Goal: Task Accomplishment & Management: Manage account settings

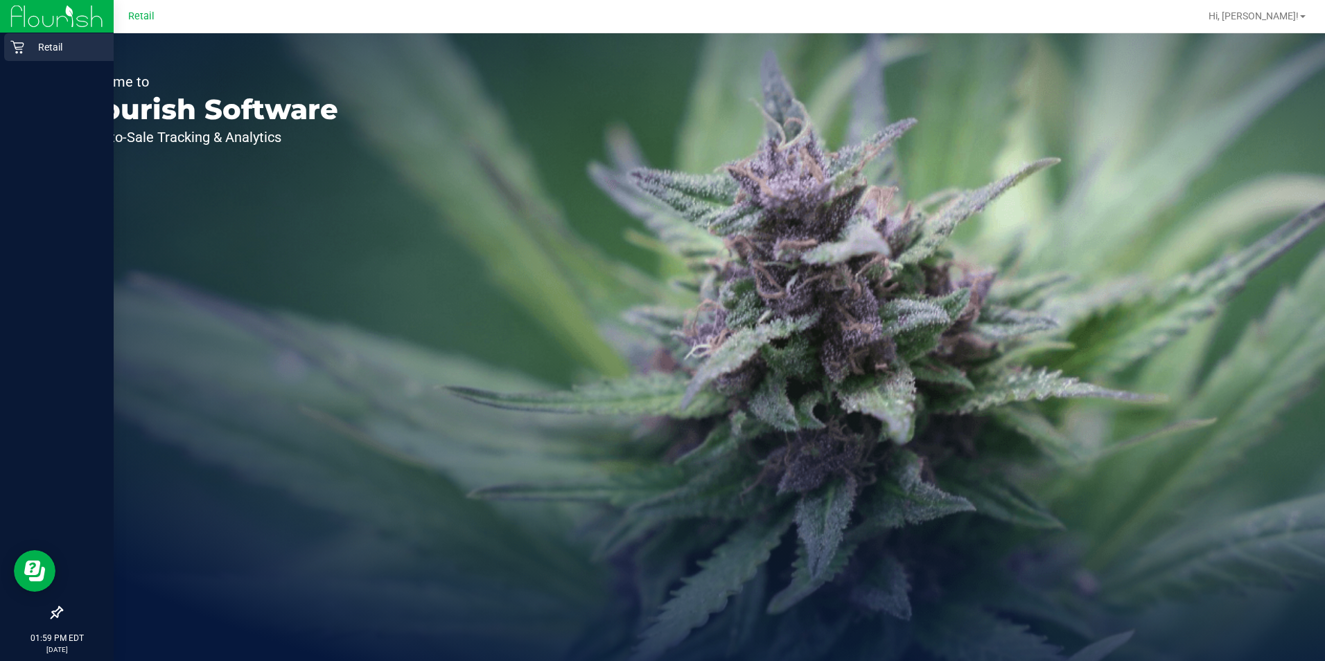
click at [29, 52] on p "Retail" at bounding box center [65, 47] width 83 height 17
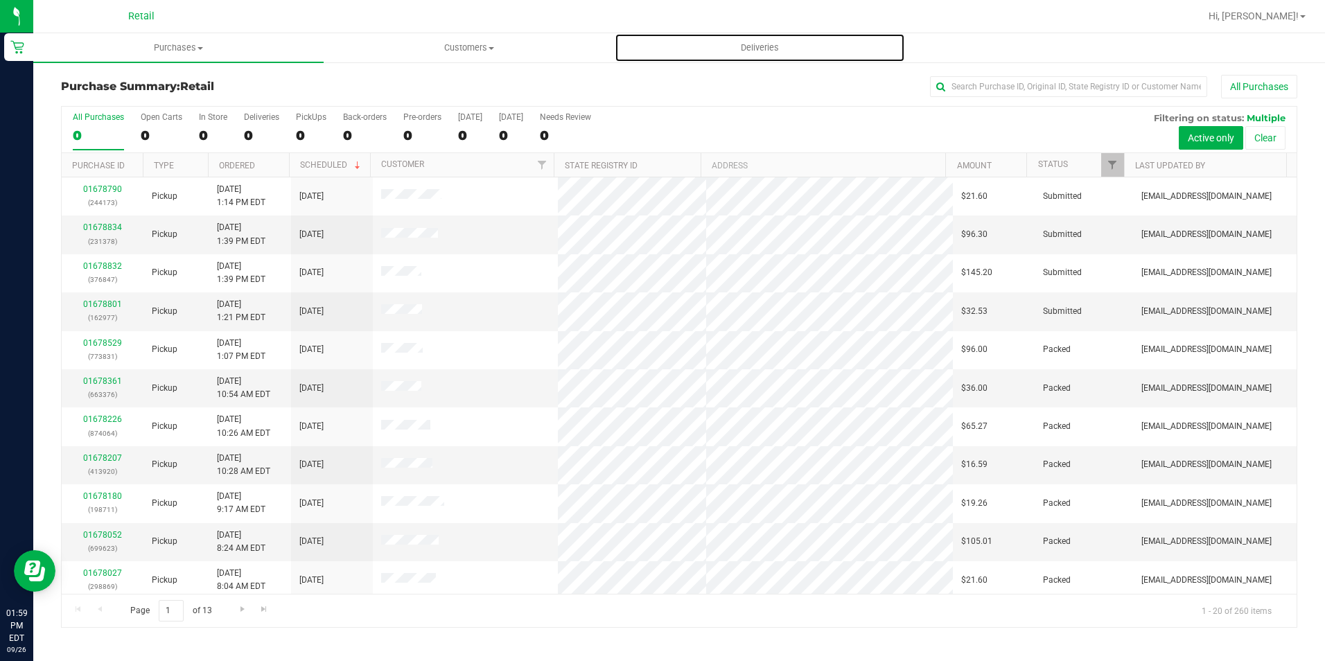
drag, startPoint x: 787, startPoint y: 62, endPoint x: 1200, endPoint y: 14, distance: 415.8
click at [787, 62] on link "Deliveries" at bounding box center [760, 47] width 290 height 29
click at [764, 49] on span "Deliveries" at bounding box center [760, 48] width 76 height 12
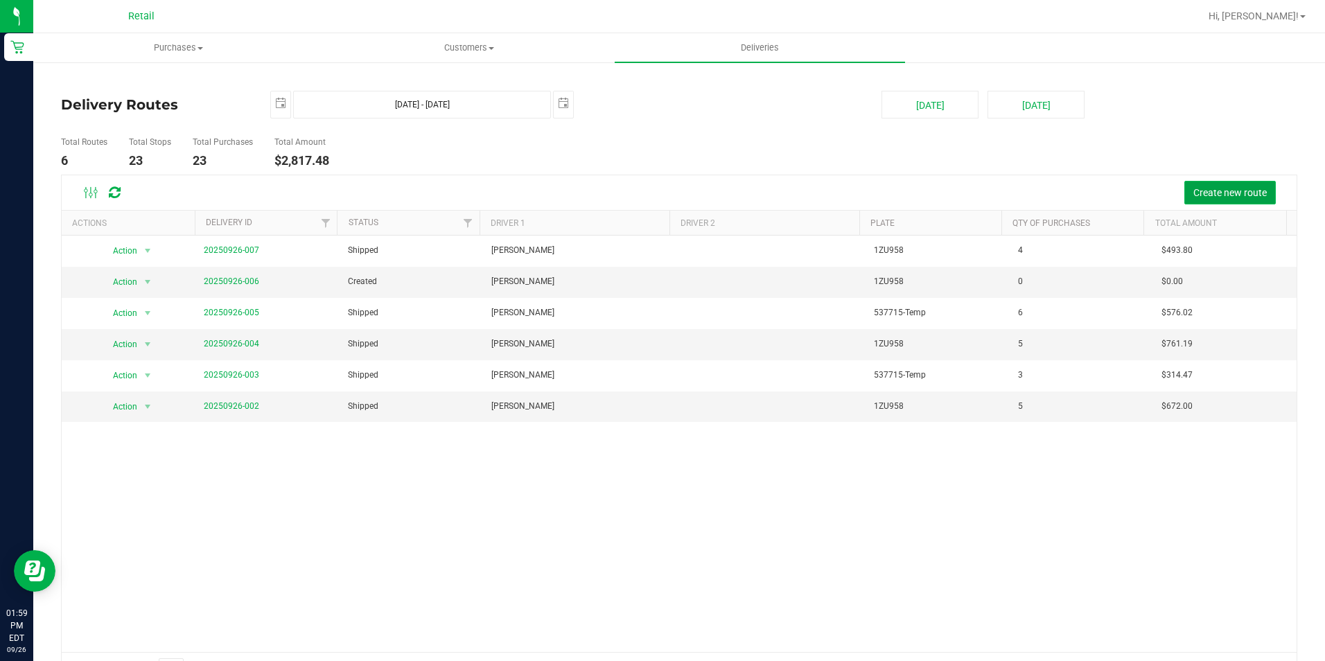
click at [1219, 189] on span "Create new route" at bounding box center [1229, 192] width 73 height 11
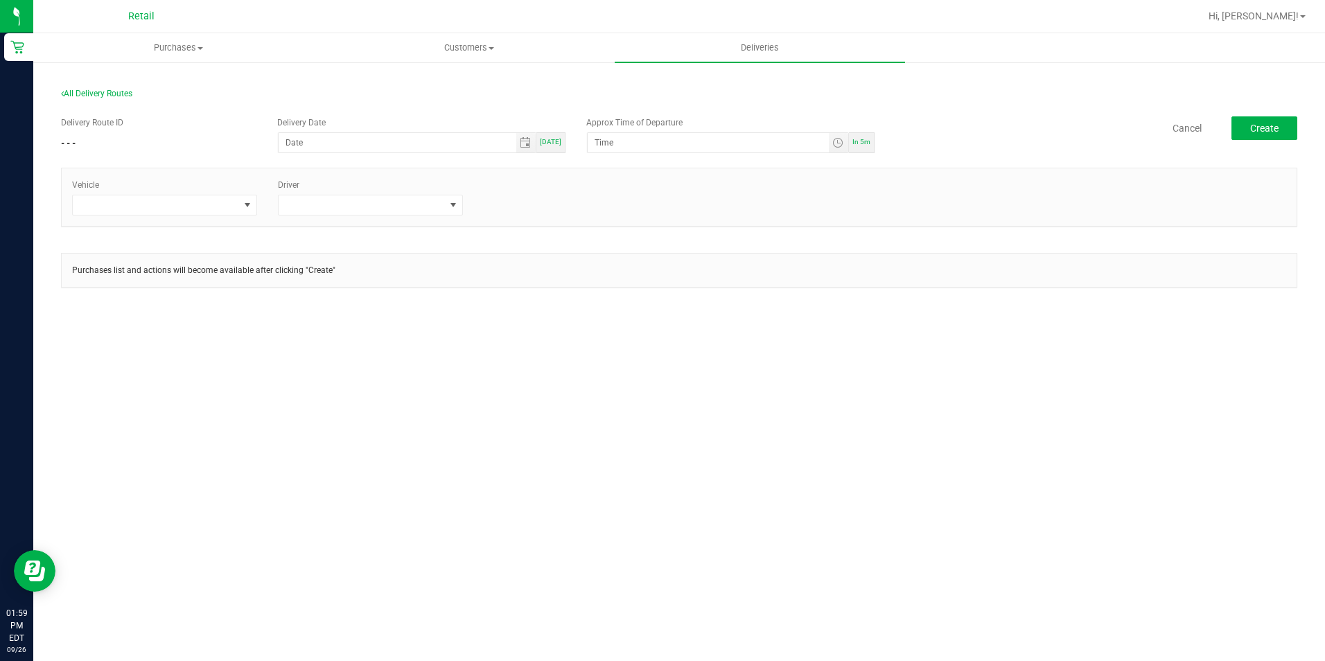
click at [545, 144] on span "[DATE]" at bounding box center [550, 142] width 21 height 8
type input "[DATE]"
click at [866, 146] on span "In 5m" at bounding box center [861, 142] width 18 height 8
type input "2:04 PM"
click at [218, 205] on span at bounding box center [156, 204] width 166 height 19
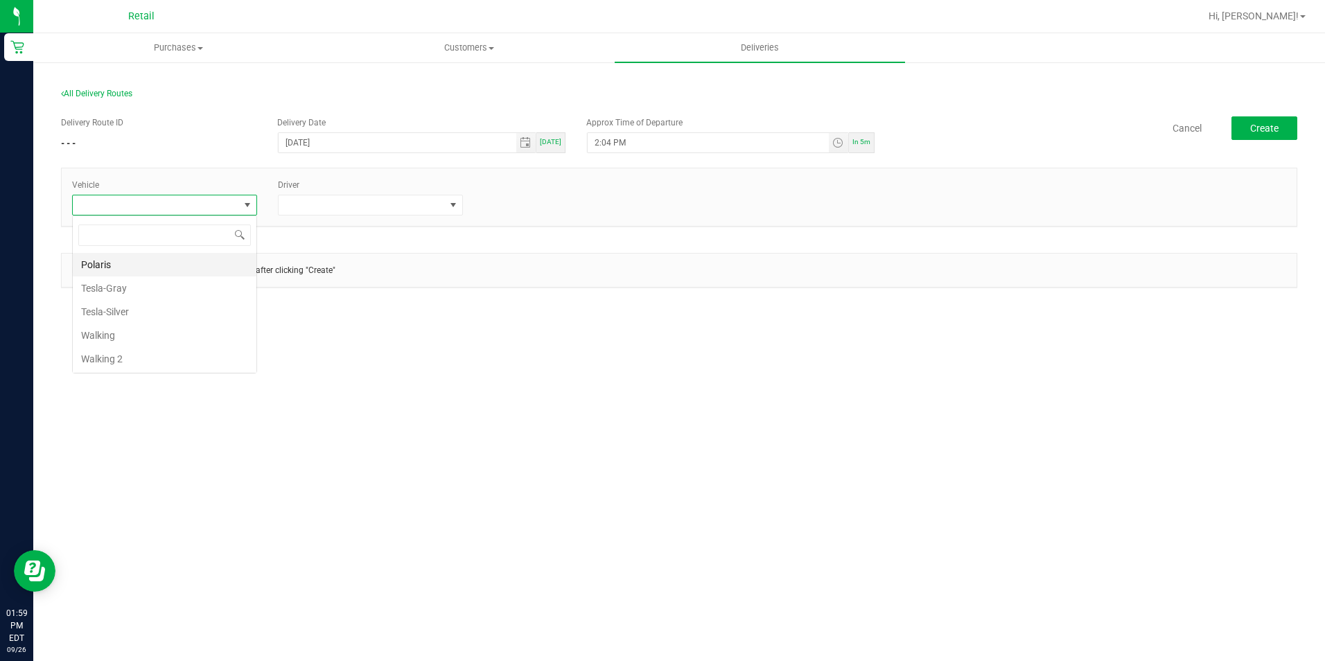
scroll to position [21, 185]
click at [130, 308] on li "Tesla-Silver" at bounding box center [165, 312] width 184 height 24
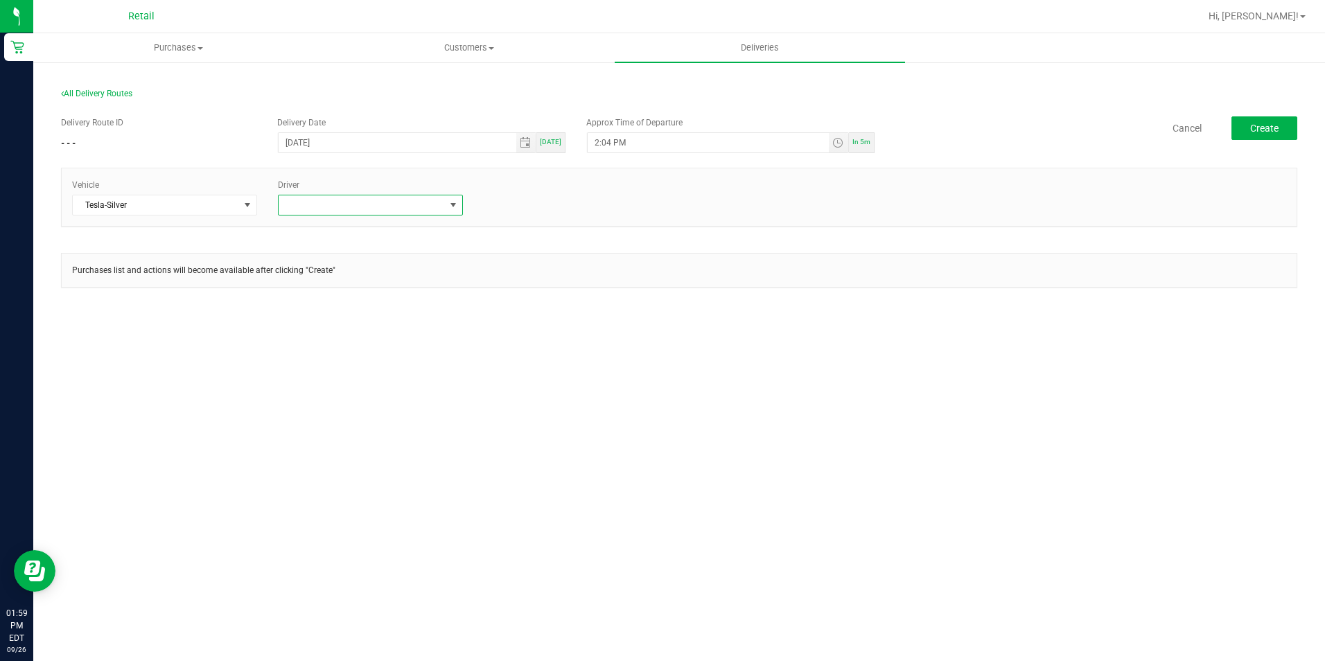
click at [367, 208] on span at bounding box center [362, 204] width 166 height 19
click at [334, 351] on li "[PERSON_NAME]" at bounding box center [371, 361] width 184 height 24
click at [1076, 279] on div "Purchases list and actions will become available after clicking "Create"" at bounding box center [679, 270] width 1235 height 33
click at [1256, 125] on span "Create" at bounding box center [1264, 128] width 28 height 11
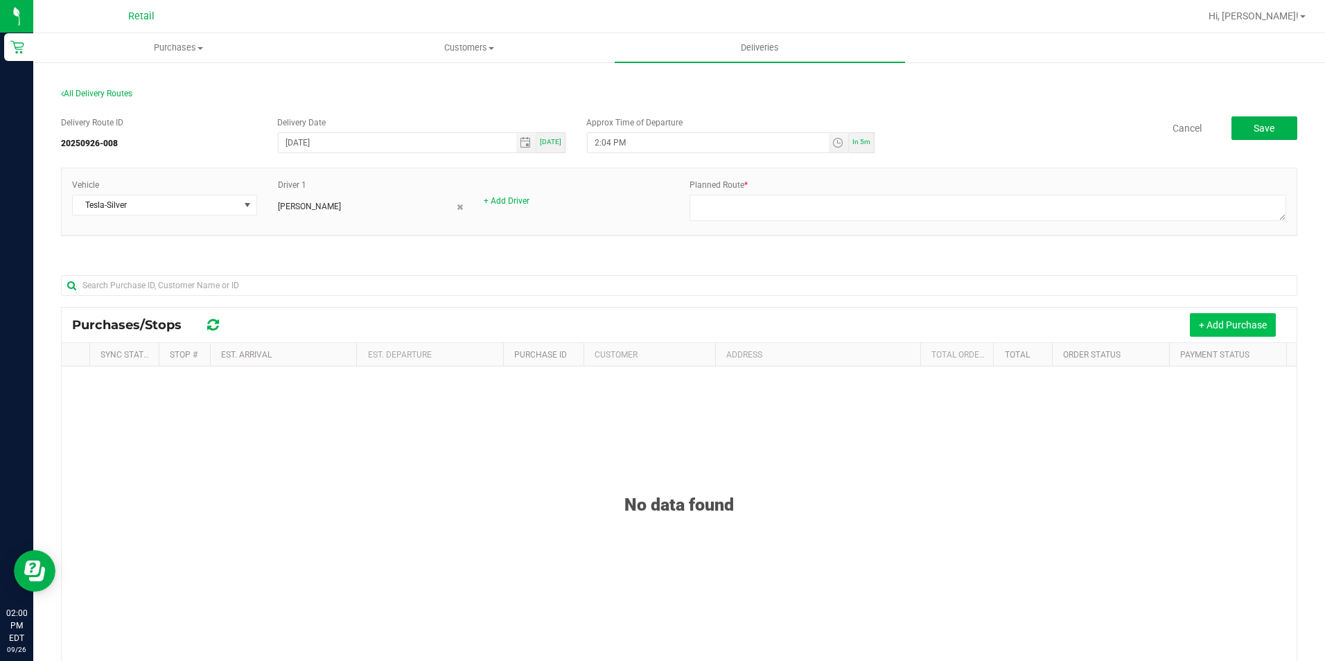
click at [1193, 328] on button "+ Add Purchase" at bounding box center [1233, 325] width 86 height 24
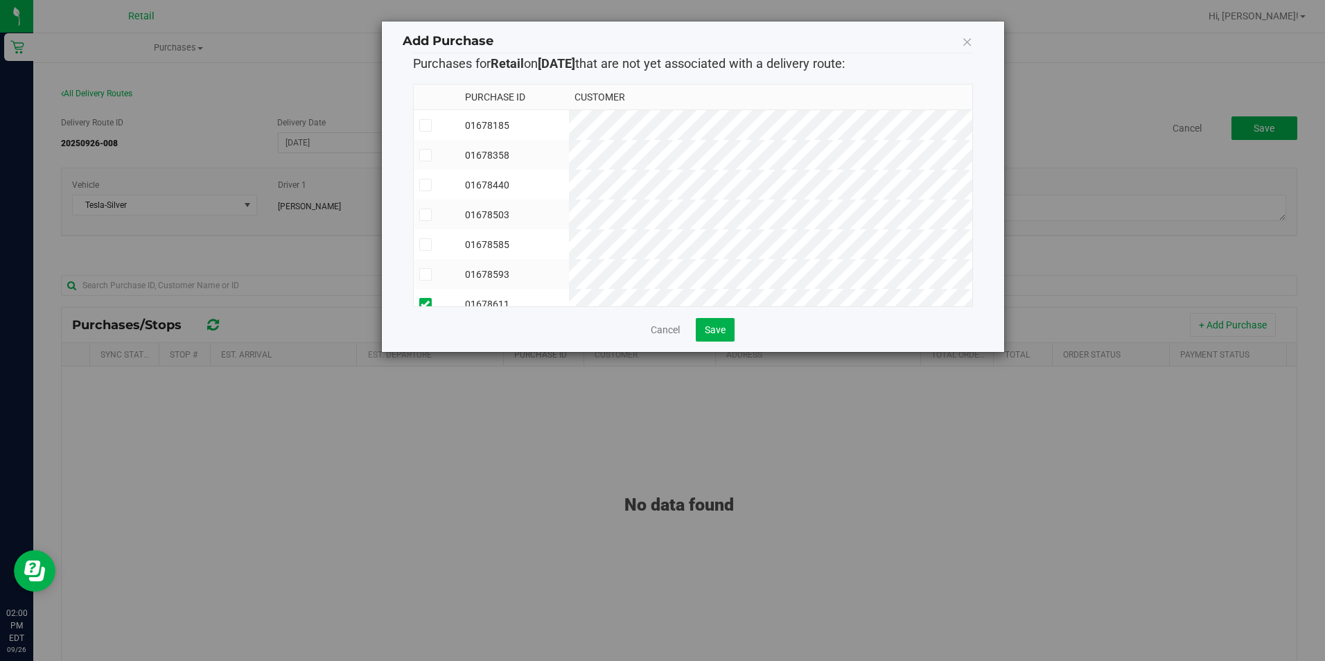
click at [569, 159] on td "01678358" at bounding box center [513, 155] width 109 height 30
click at [569, 209] on td "01678503" at bounding box center [513, 215] width 109 height 30
click at [569, 199] on td "01678593" at bounding box center [513, 205] width 109 height 30
click at [569, 196] on td "01678720" at bounding box center [513, 195] width 109 height 30
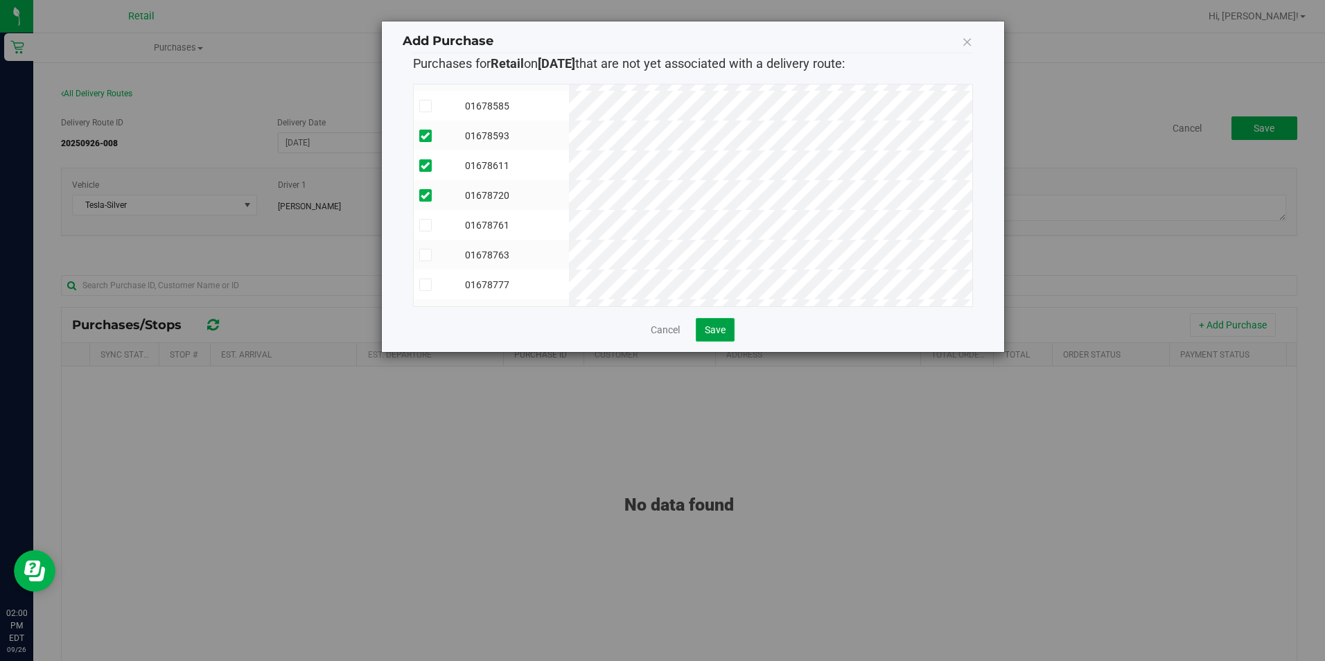
click at [729, 341] on button "Save" at bounding box center [715, 330] width 39 height 24
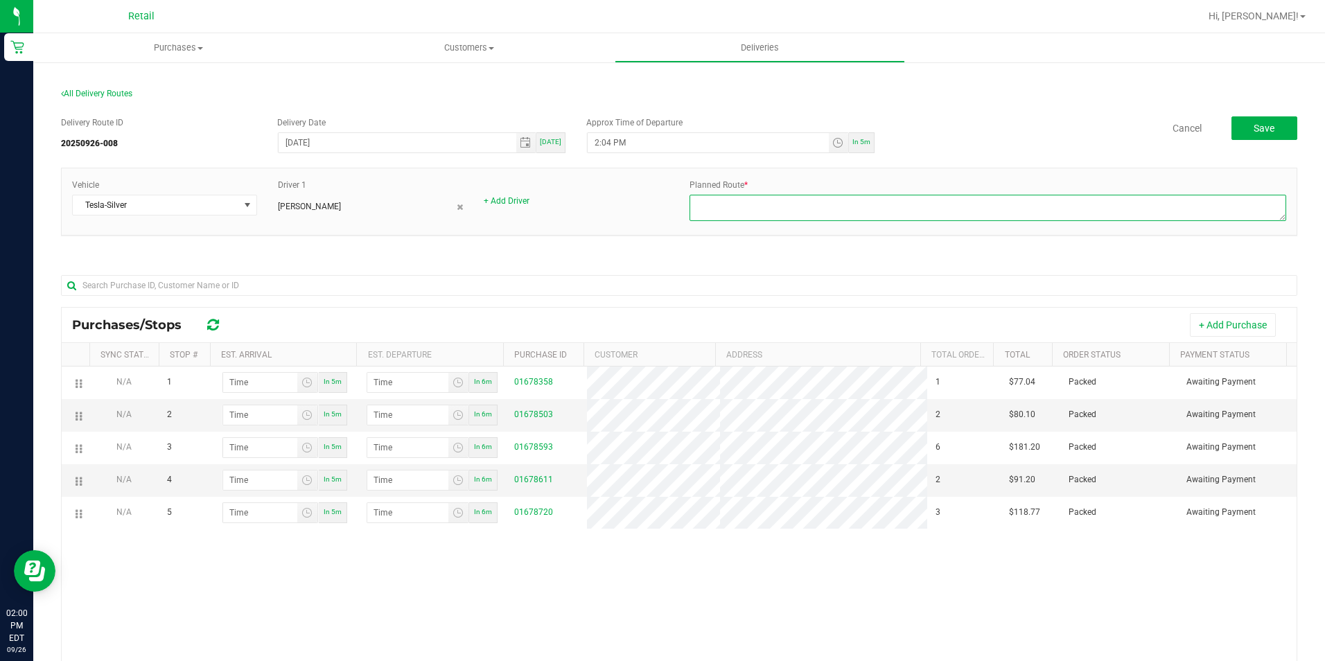
click at [724, 195] on textarea at bounding box center [987, 208] width 597 height 26
click at [722, 208] on textarea at bounding box center [987, 208] width 597 height 26
click at [798, 210] on textarea at bounding box center [987, 208] width 597 height 26
paste textarea "926008 - Kevin G. - Dispatch Megan B. - Silver Tesla"
type textarea "926008 - Kevin G. - Dispatch Megan B. - Silver Tesla"
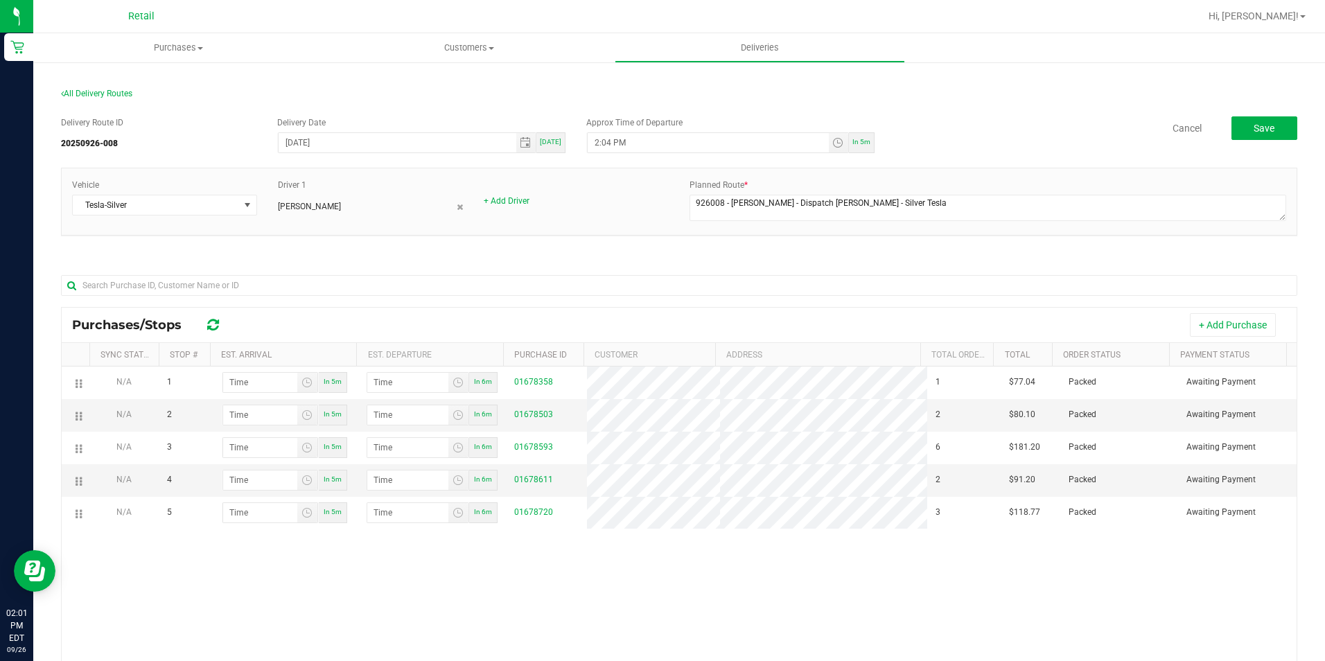
click at [710, 252] on div "Delivery Route ID 20250926-008 Delivery Date 09/26/2025 Today Approx Time of De…" at bounding box center [679, 466] width 1236 height 721
click at [834, 143] on span "Toggle time list" at bounding box center [837, 142] width 11 height 11
click at [652, 324] on li "05" at bounding box center [655, 316] width 33 height 19
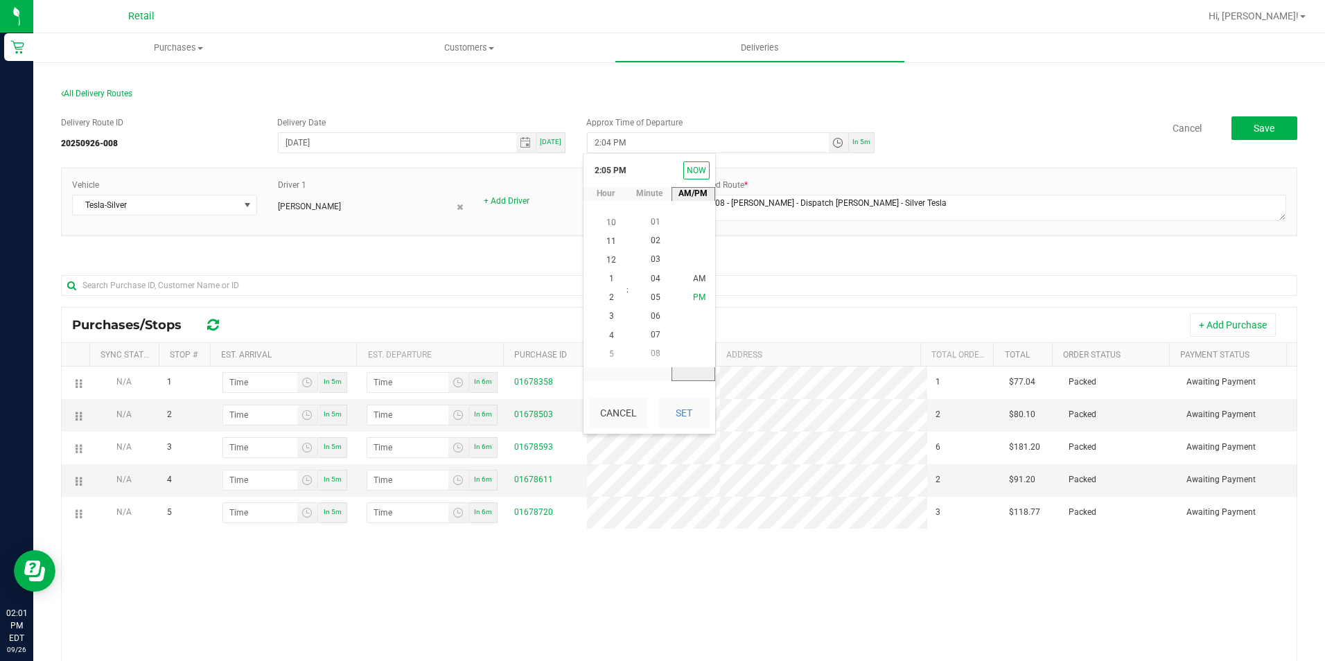
click at [693, 297] on span "PM" at bounding box center [699, 298] width 12 height 10
click at [690, 413] on button "Set" at bounding box center [684, 413] width 52 height 30
type input "2:05 PM"
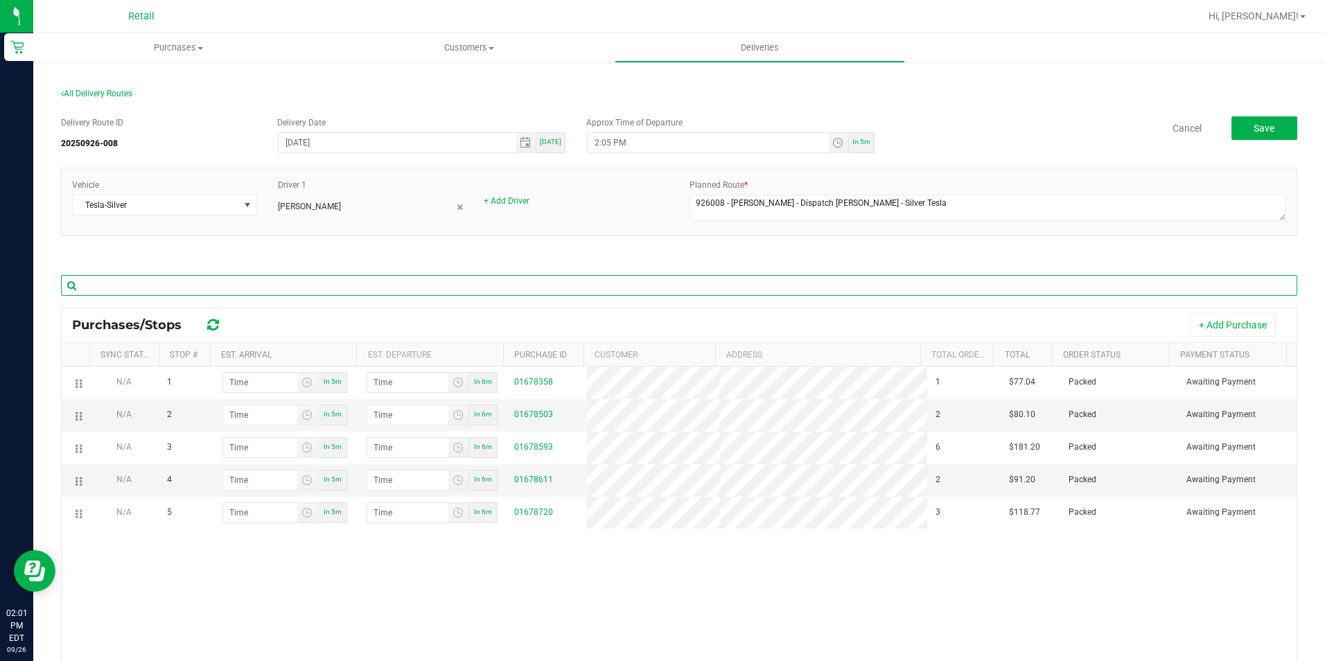
drag, startPoint x: 740, startPoint y: 296, endPoint x: 714, endPoint y: 274, distance: 33.9
click at [740, 296] on input "text" at bounding box center [679, 285] width 1236 height 21
drag, startPoint x: 80, startPoint y: 483, endPoint x: 218, endPoint y: 346, distance: 194.5
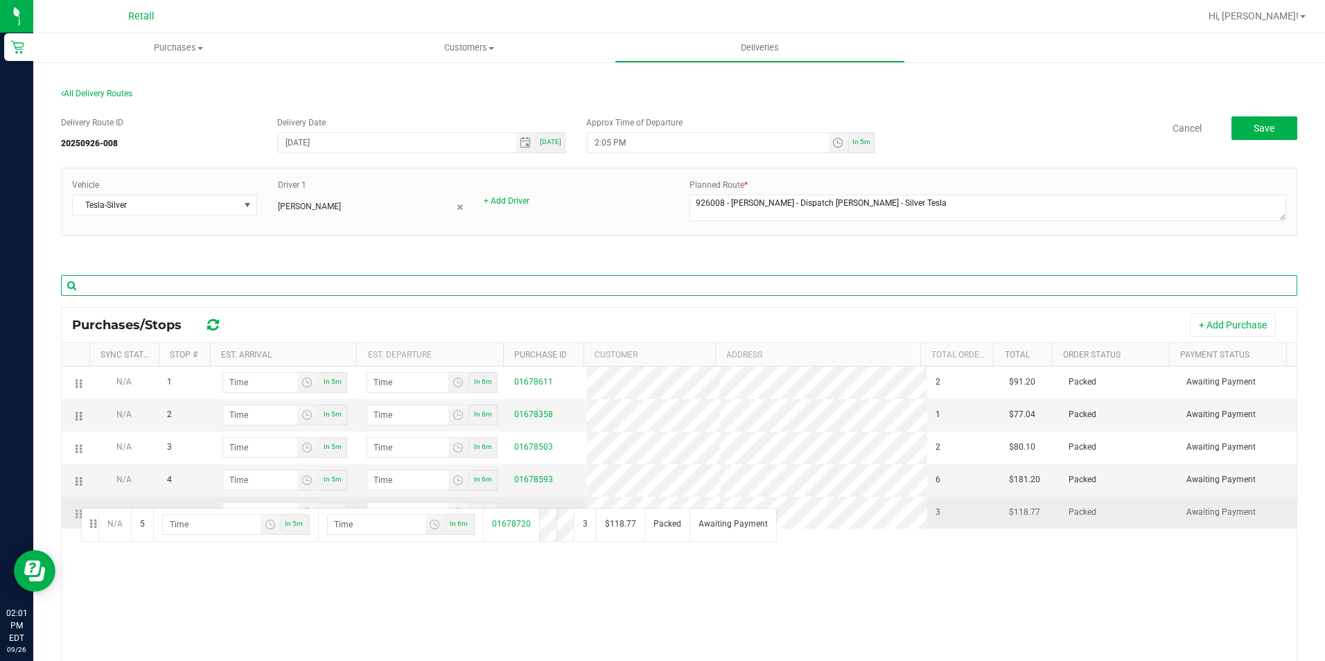
drag, startPoint x: 82, startPoint y: 519, endPoint x: 78, endPoint y: 504, distance: 15.1
click at [78, 505] on td at bounding box center [76, 513] width 28 height 32
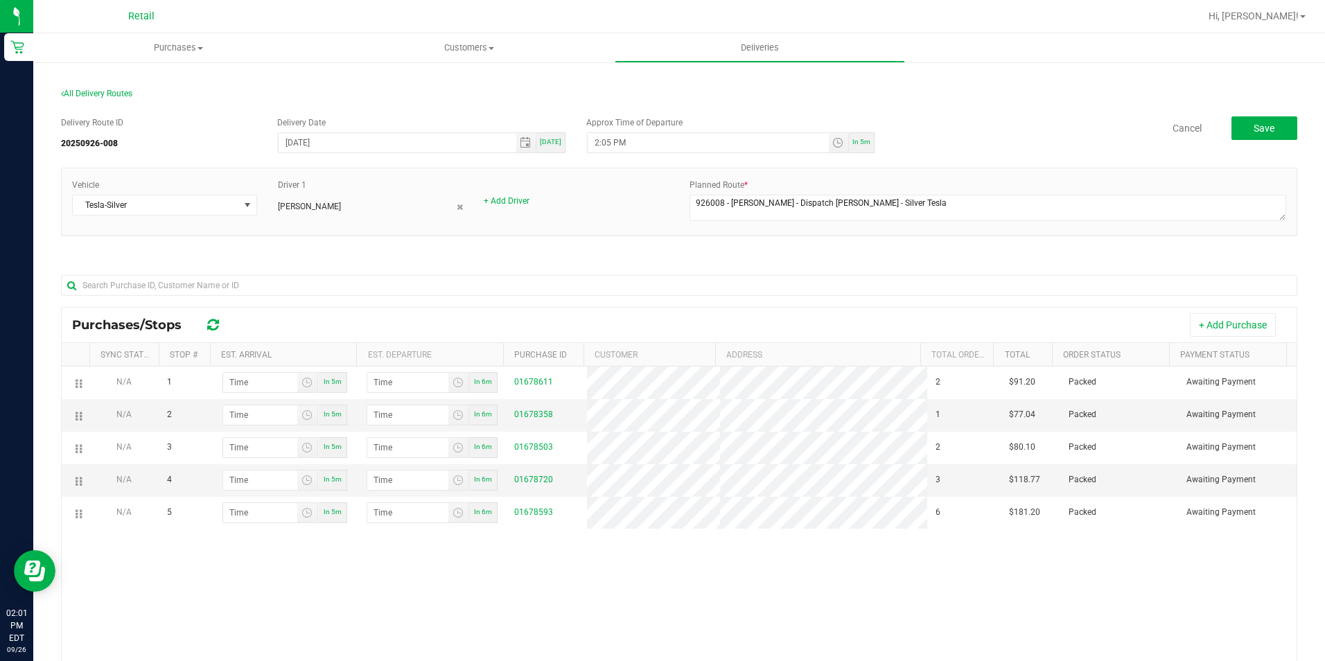
click at [457, 597] on div "N/A 1 In 5m In 6m 01678611 2 $91.20 Packed Awaiting Payment N/A 2 In 5m In 6m 0…" at bounding box center [679, 575] width 1235 height 416
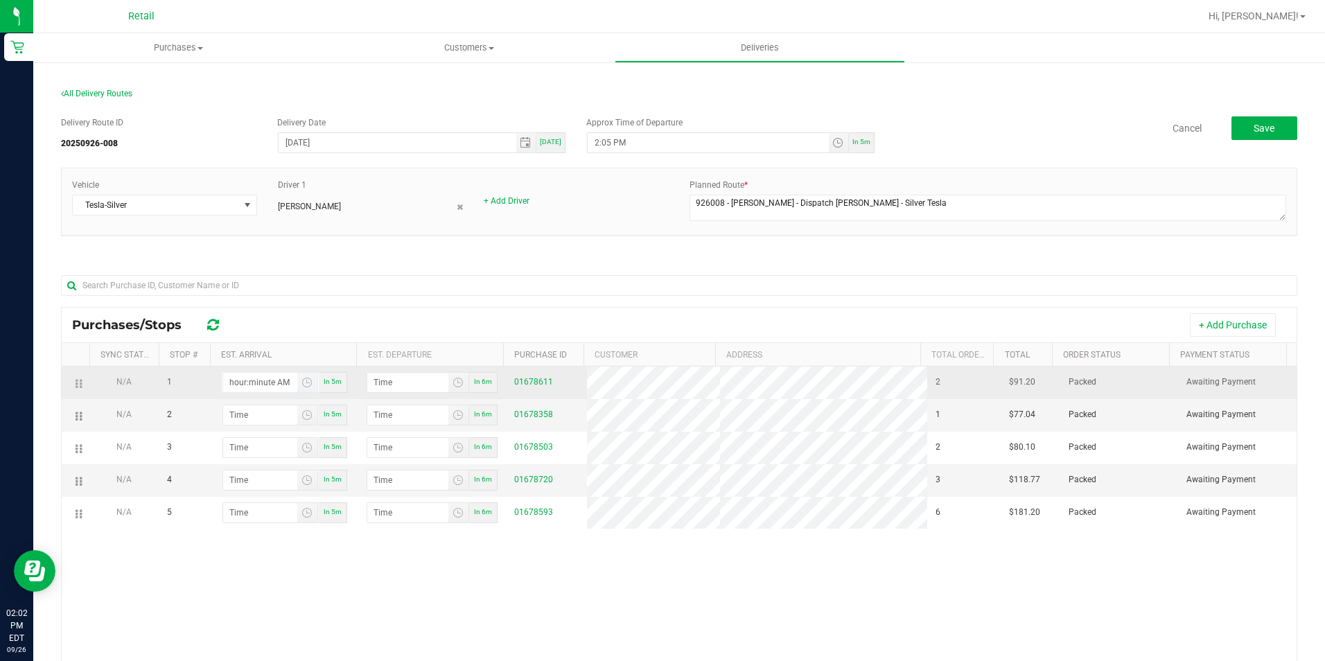
click at [254, 384] on input "hour:minute AM" at bounding box center [260, 382] width 74 height 19
type input "2:02 AM"
type input "2:03 AM"
type input "2:21 AM"
type input "2:22 AM"
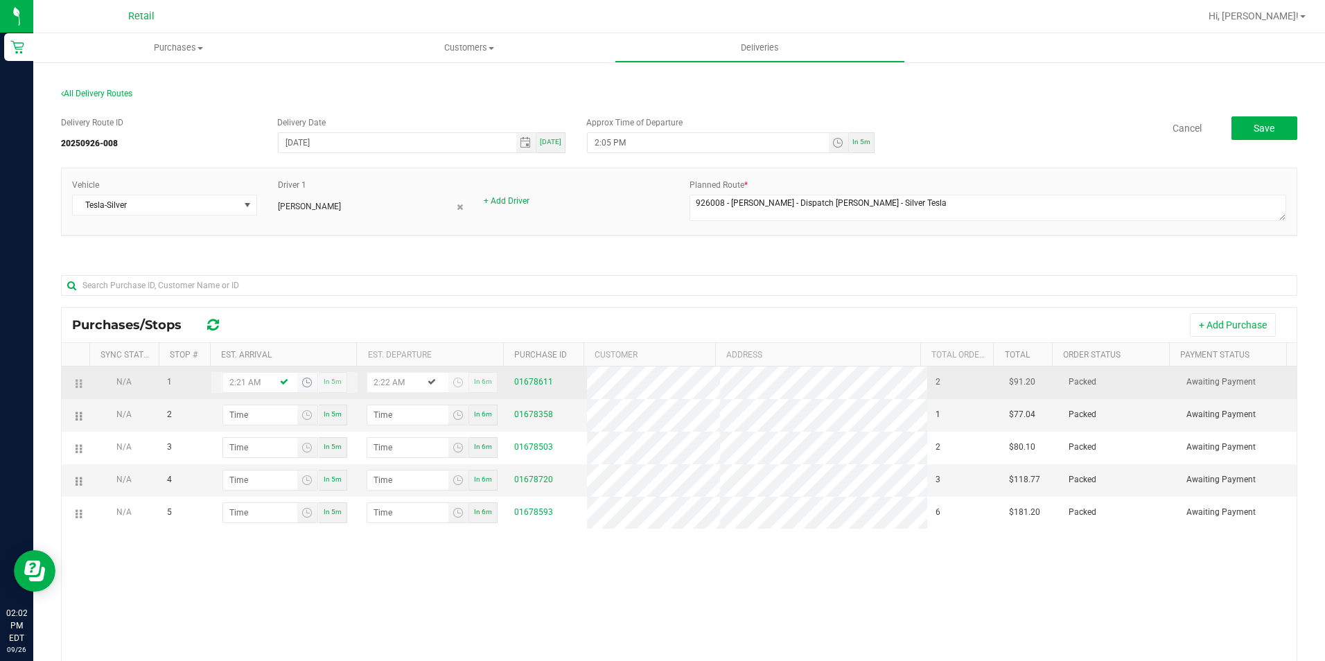
type input "2:21 PM"
type input "2:22 PM"
type input "2:21 PM"
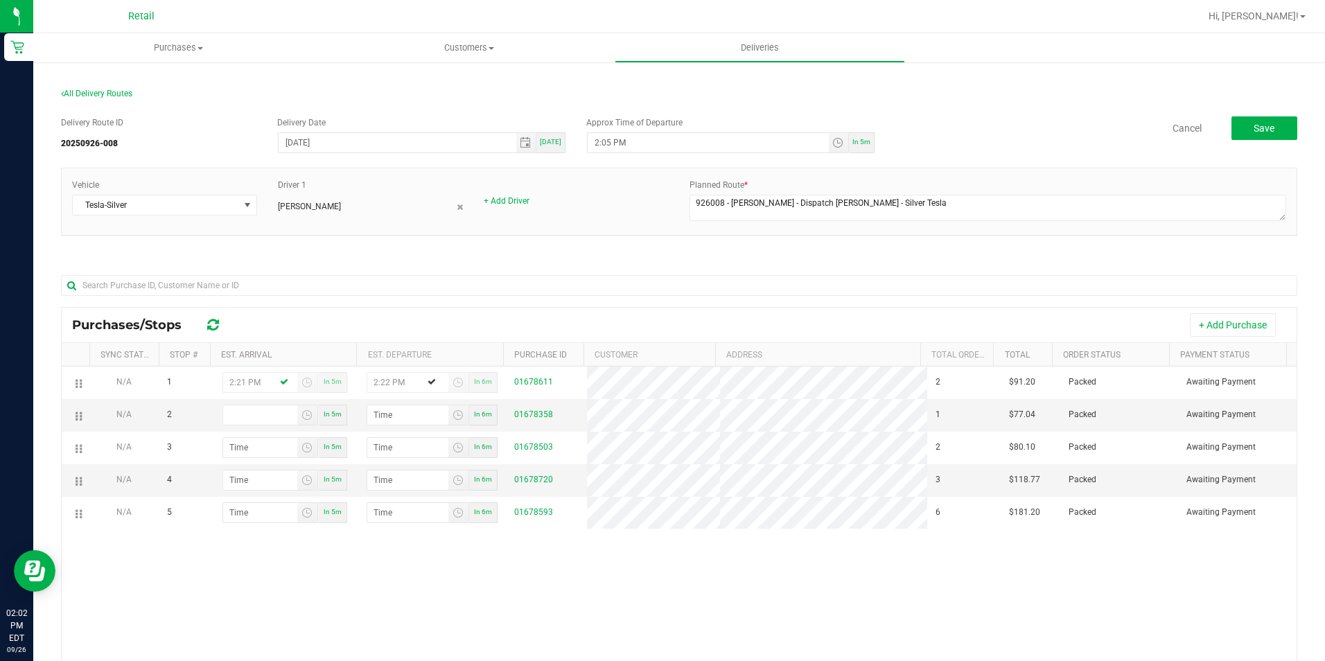
type input "hour:minute AM"
type input "2:04 AM"
type input "2:05 AM"
type input "2:41 AM"
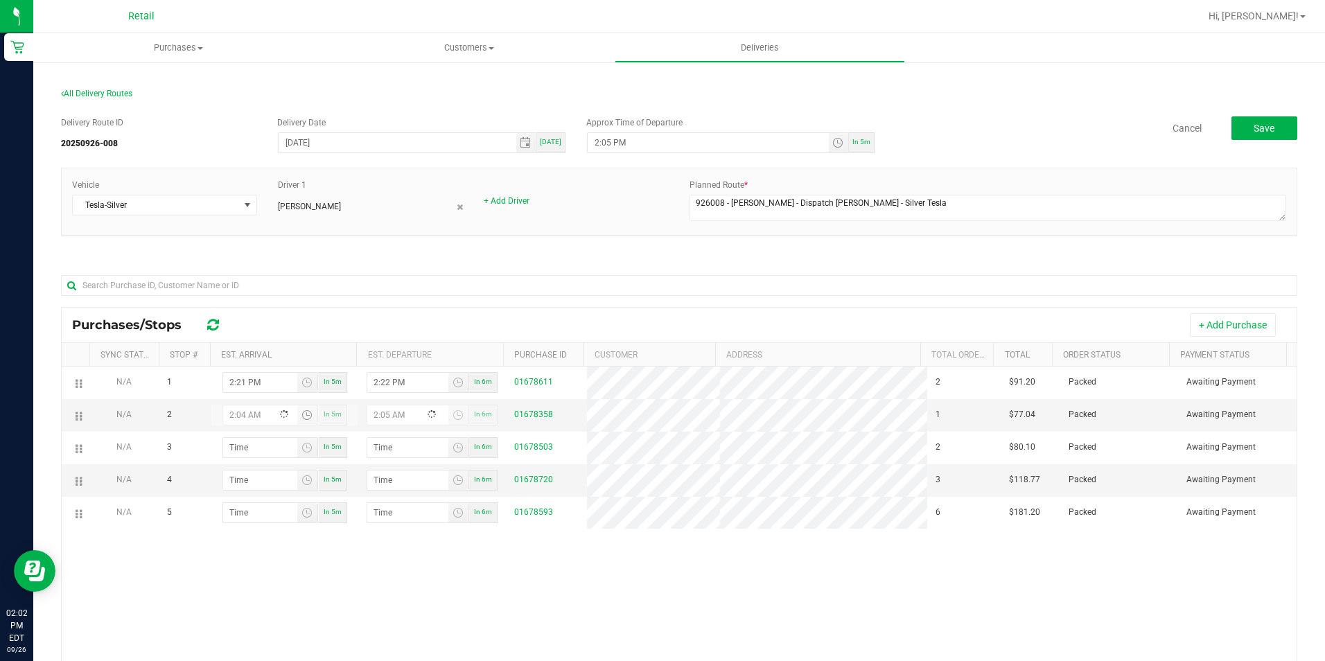
type input "2:42 AM"
type input "2:41 PM"
type input "2:42 PM"
type input "2:41 PM"
type input "hour:minute AM"
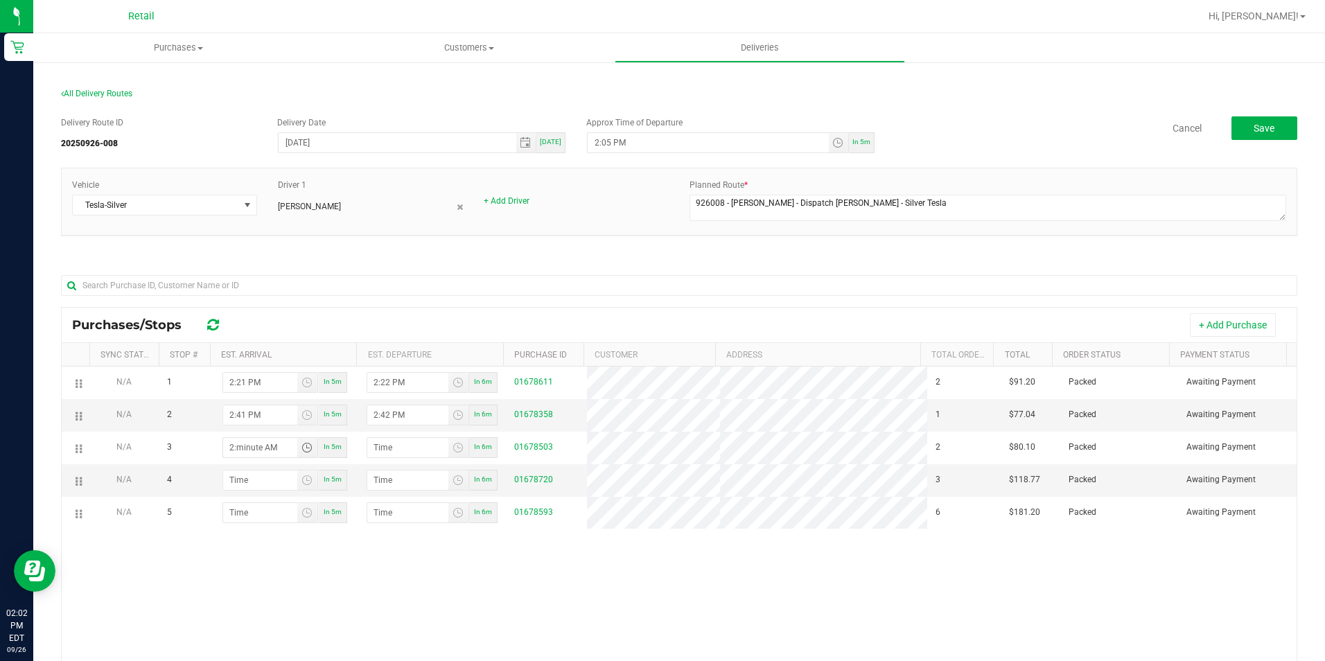
type input "2:05 AM"
type input "2:06 AM"
type input "2:50 AM"
type input "2:51 AM"
type input "2:50 PM"
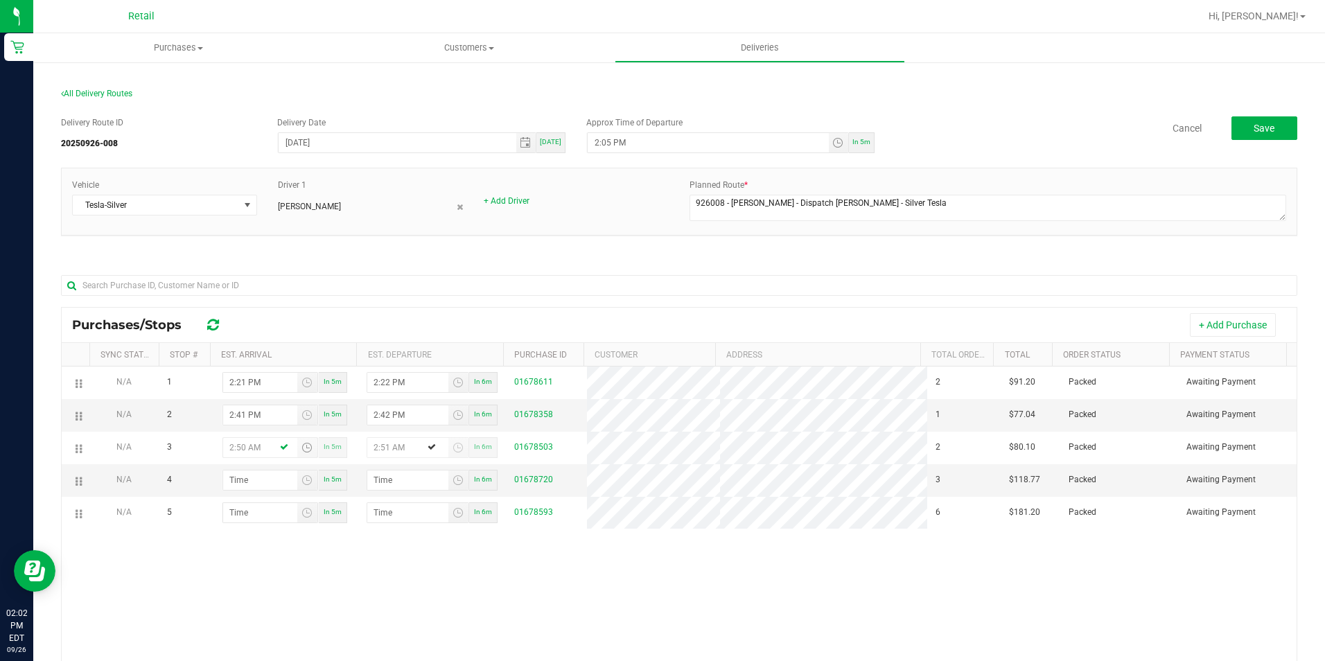
type input "2:51 PM"
type input "2:50 PM"
type input "hour:minute AM"
type input "3:01 AM"
type input "3:02 AM"
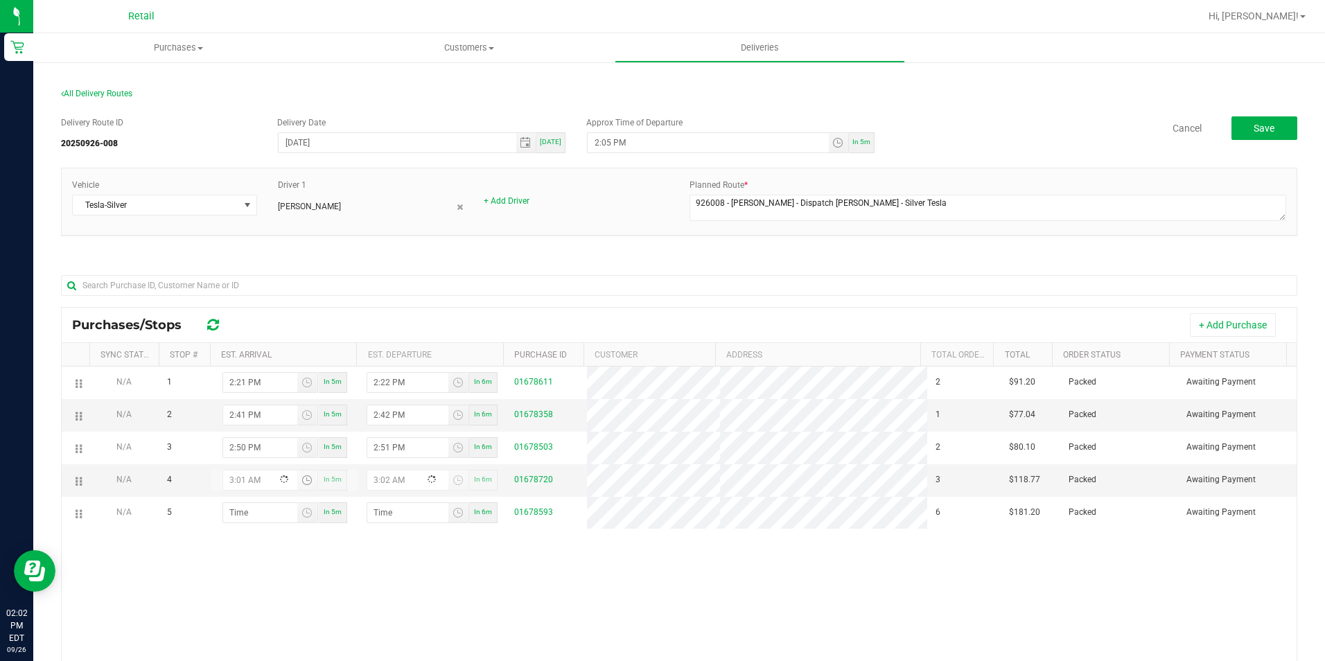
type input "3:10 AM"
type input "3:11 AM"
type input "3:10 PM"
type input "3:11 PM"
type input "3:10 PM"
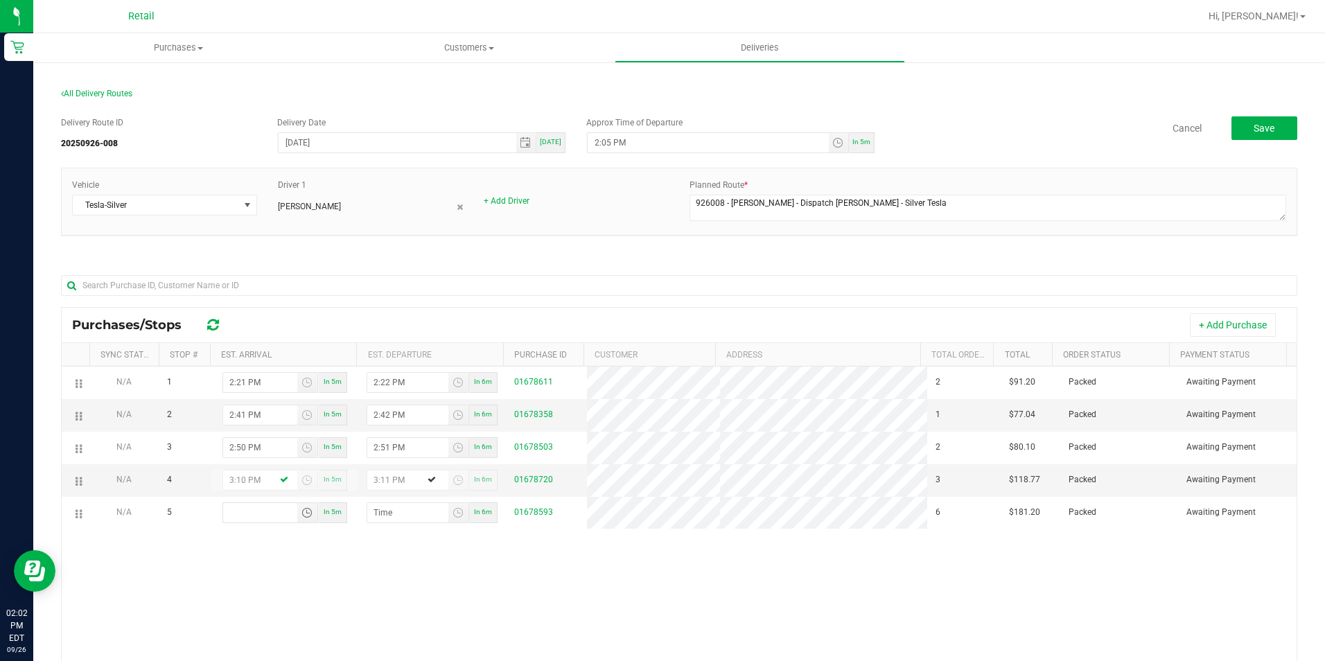
type input "hour:minute AM"
type input "3:01 AM"
type input "3:02 AM"
type input "3:19 AM"
type input "3:20 AM"
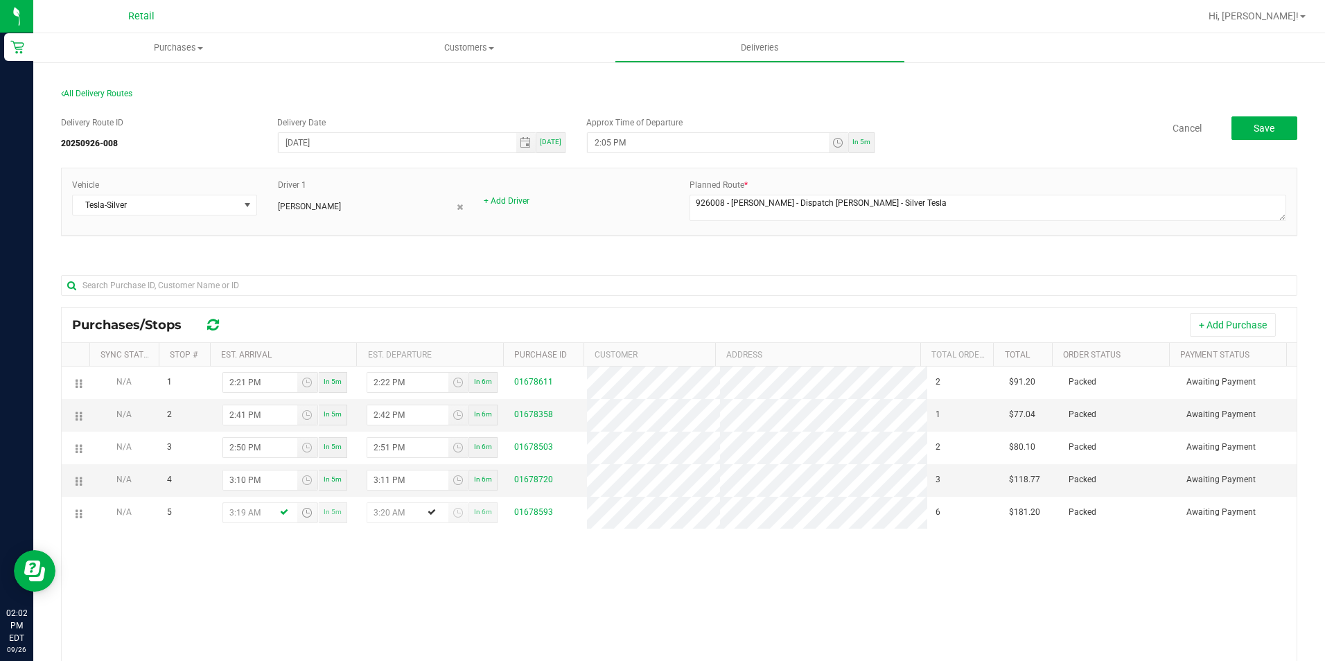
type input "3:19 PM"
type input "3:20 PM"
type input "3:19 PM"
click at [924, 252] on div "Delivery Route ID 20250926-008 Delivery Date 09/26/2025 Today Approx Time of De…" at bounding box center [679, 466] width 1236 height 721
click at [1254, 133] on span "Save" at bounding box center [1264, 128] width 21 height 11
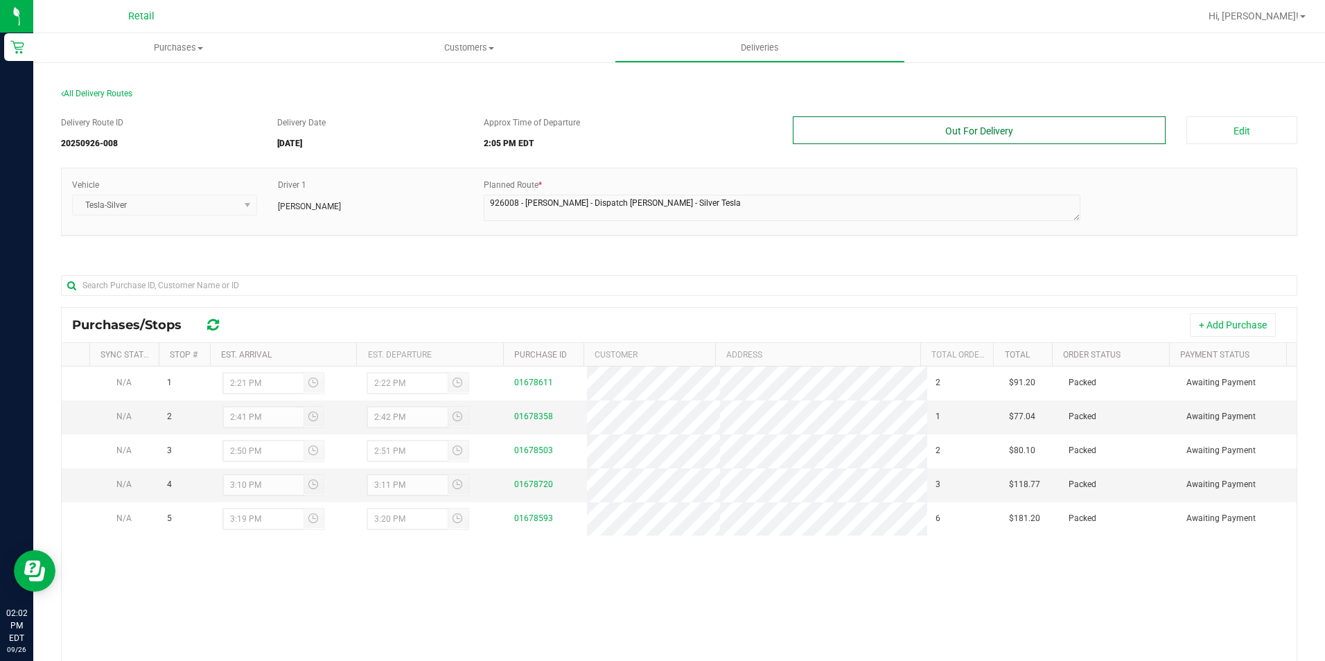
click at [869, 143] on button "Out For Delivery" at bounding box center [980, 130] width 374 height 28
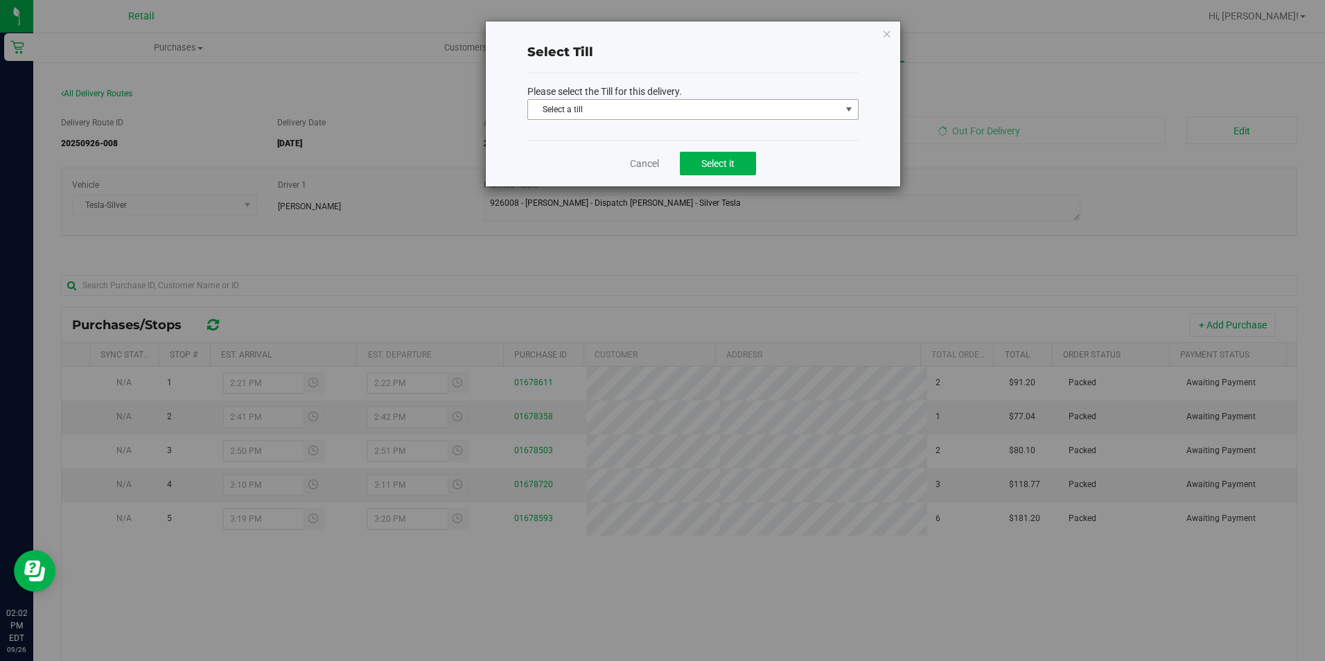
click at [693, 118] on span "Select a till" at bounding box center [684, 109] width 313 height 19
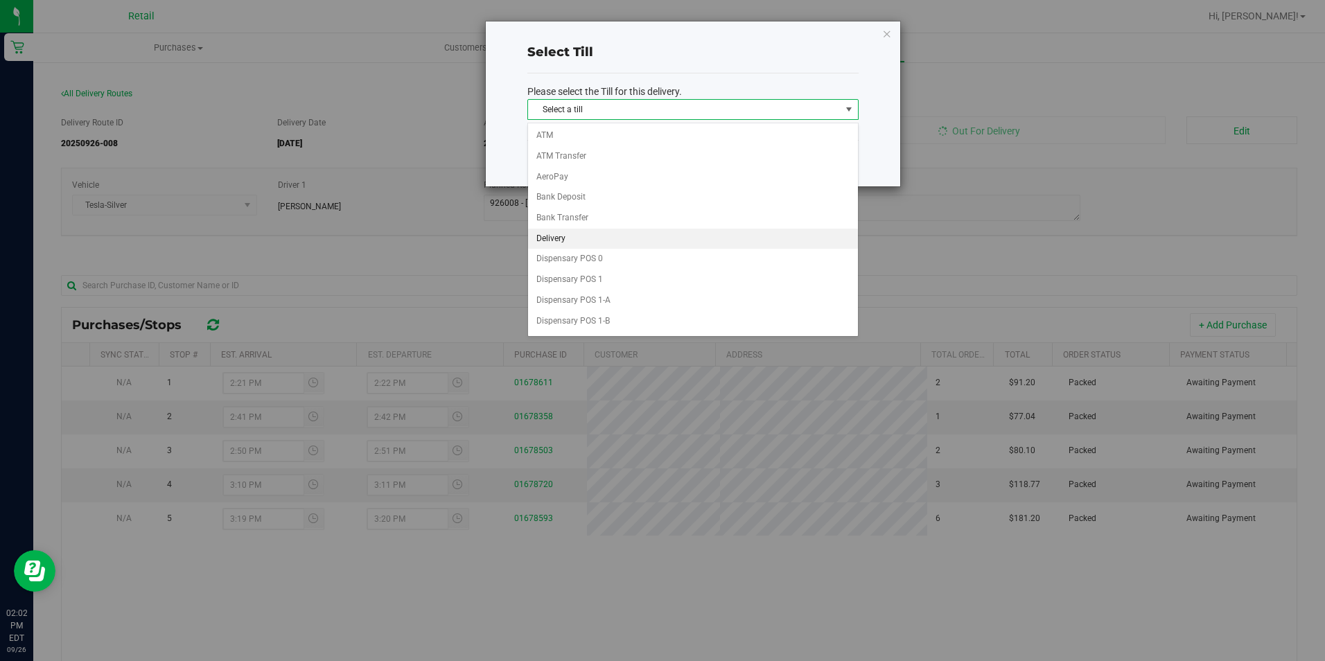
click at [568, 239] on li "Delivery" at bounding box center [693, 239] width 330 height 21
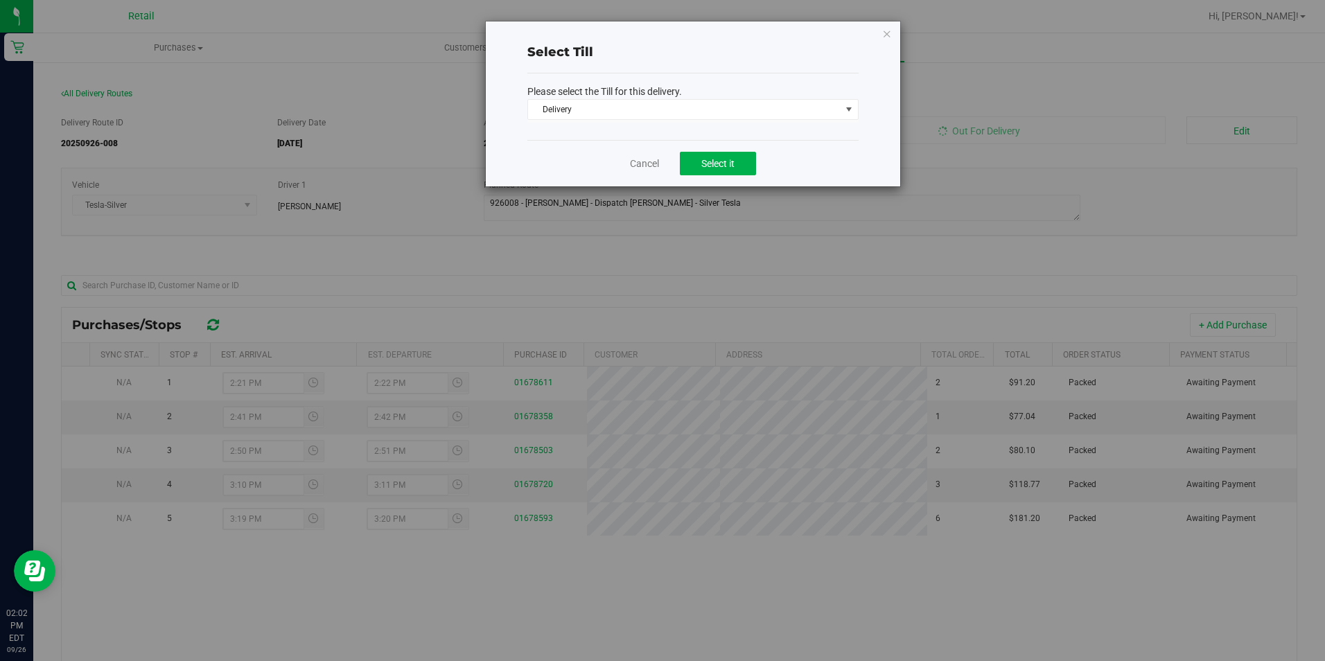
click at [715, 176] on div "Cancel Select it" at bounding box center [692, 163] width 331 height 46
click at [722, 171] on button "Select it" at bounding box center [718, 164] width 76 height 24
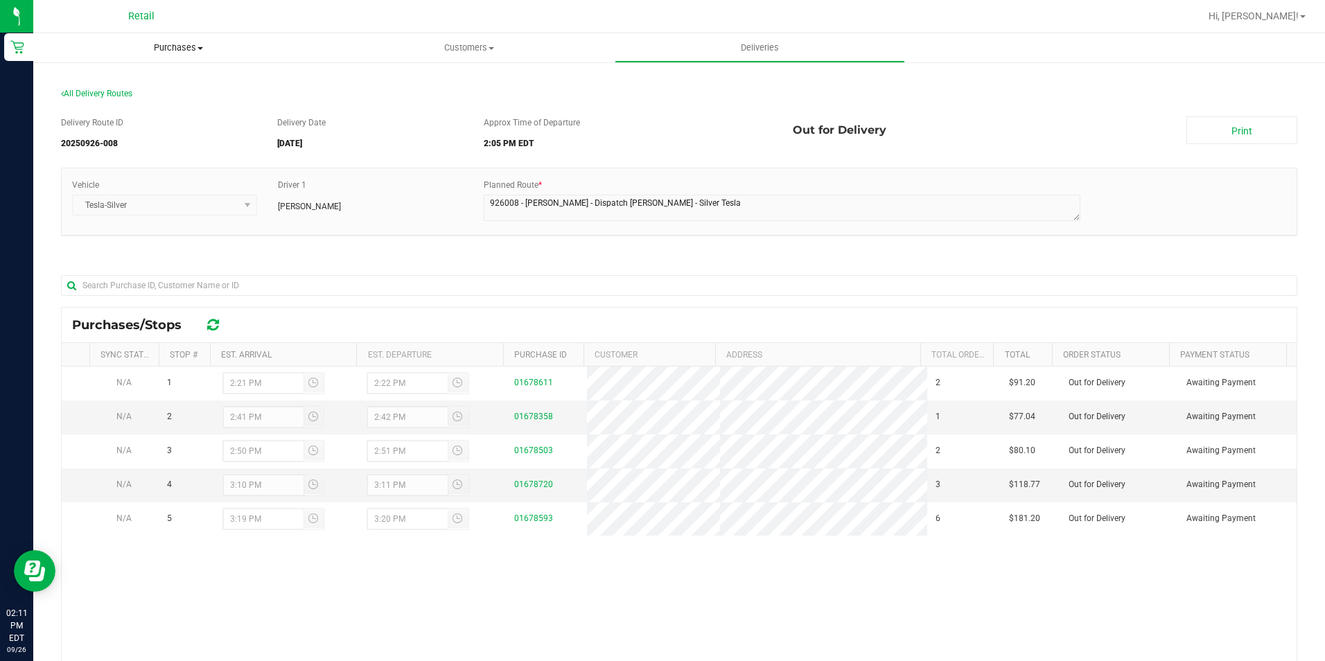
click at [163, 55] on uib-tab-heading "Purchases Summary of purchases Fulfillment All purchases" at bounding box center [178, 47] width 290 height 29
click at [757, 49] on span "Deliveries" at bounding box center [760, 48] width 76 height 12
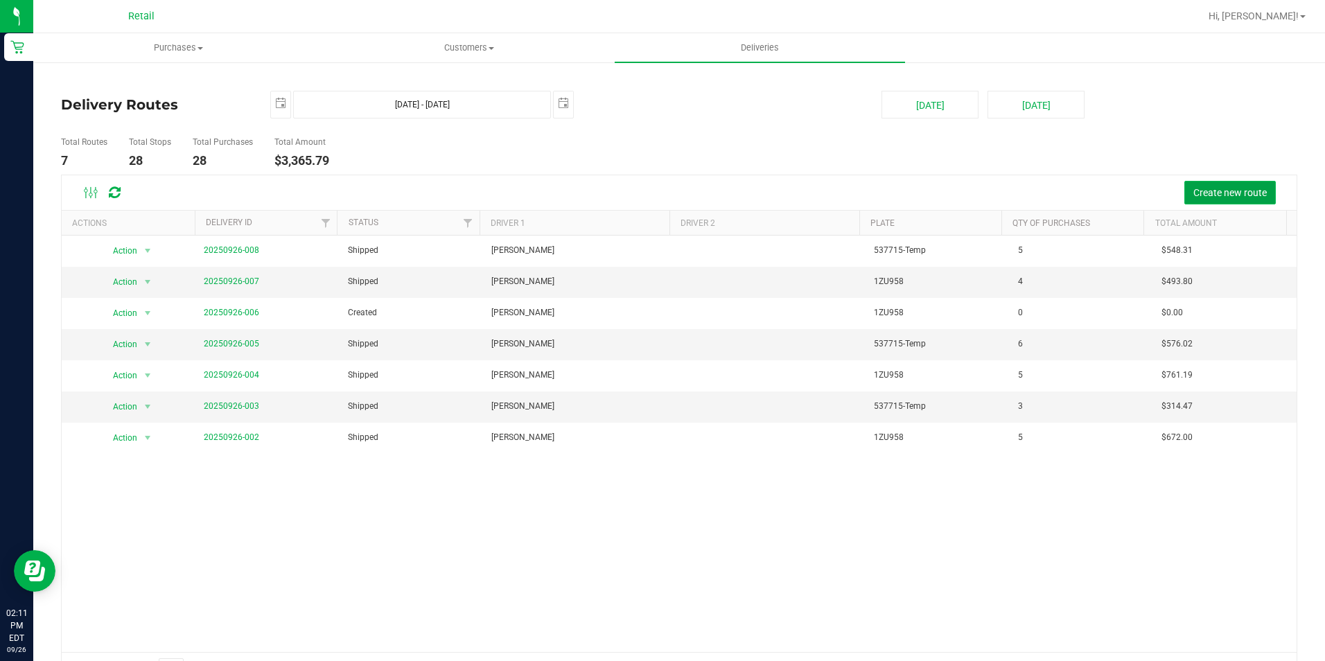
click at [1216, 187] on span "Create new route" at bounding box center [1229, 192] width 73 height 11
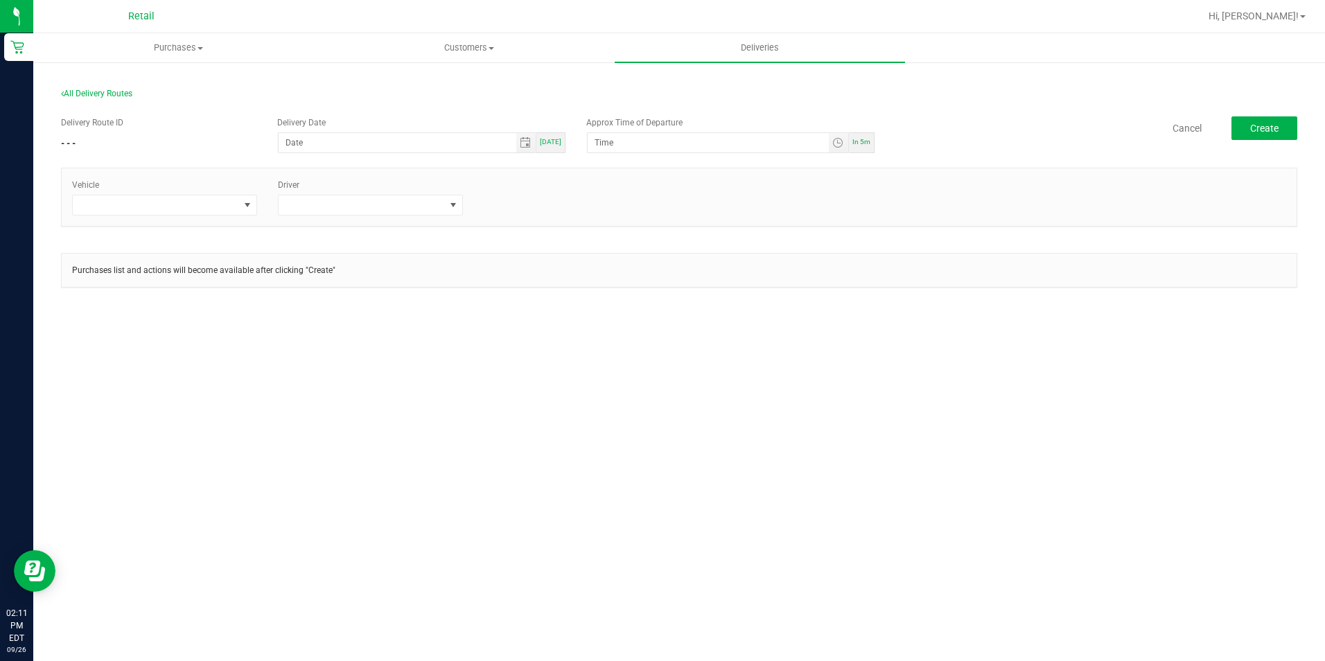
click at [859, 144] on span "In 5m" at bounding box center [861, 142] width 18 height 8
type input "[DATE]"
type input "2:16 PM"
click at [540, 141] on div "[DATE]" at bounding box center [550, 142] width 29 height 21
click at [230, 209] on span at bounding box center [156, 204] width 166 height 19
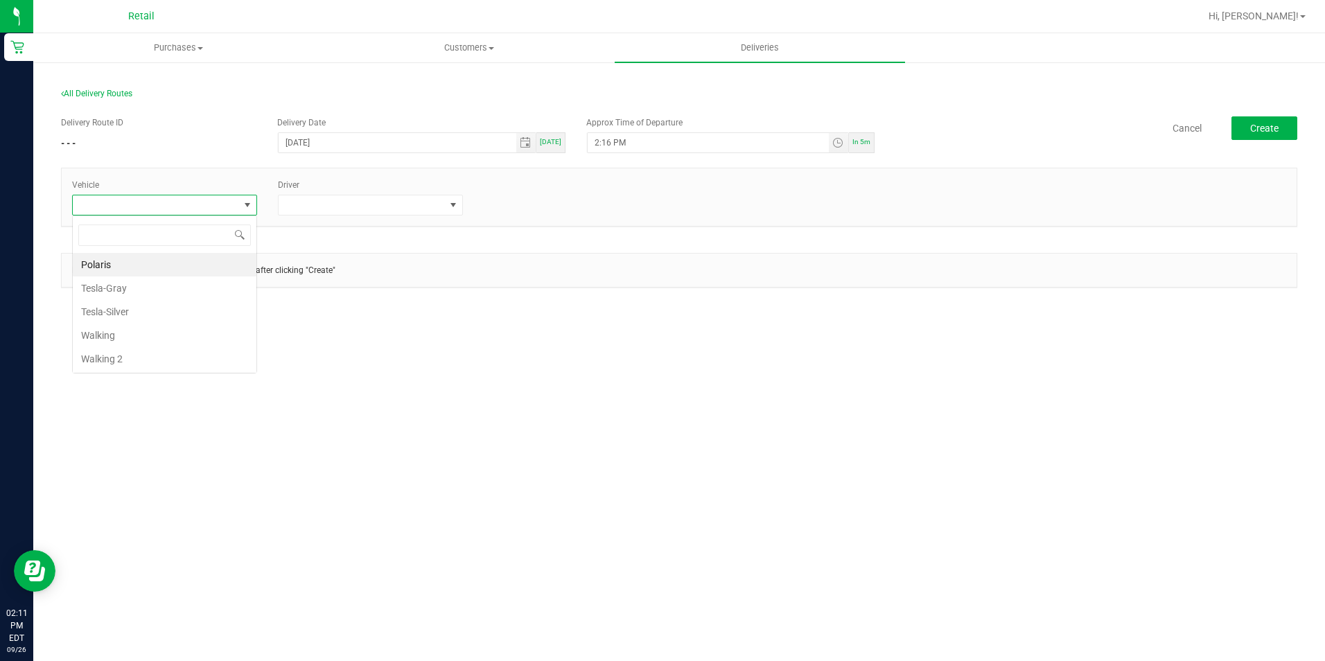
scroll to position [21, 185]
click at [120, 293] on li "Tesla-Gray" at bounding box center [165, 288] width 184 height 24
click at [457, 213] on span at bounding box center [453, 204] width 17 height 19
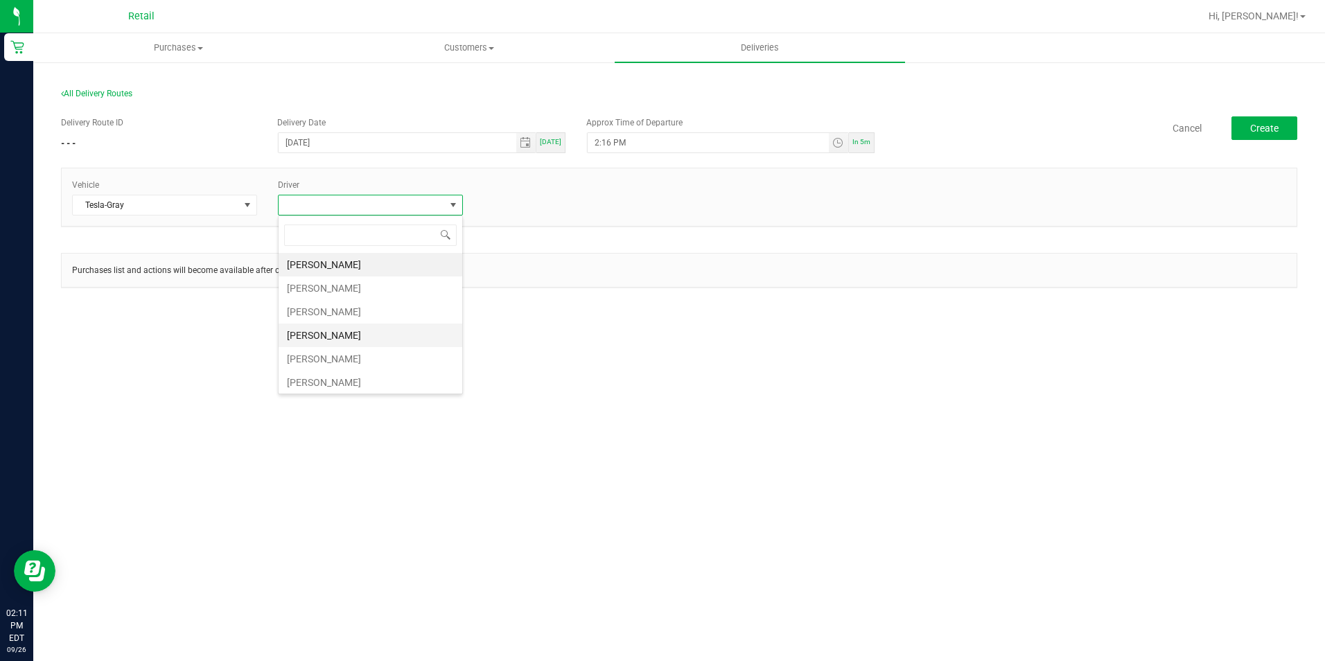
click at [319, 333] on li "[PERSON_NAME]" at bounding box center [371, 336] width 184 height 24
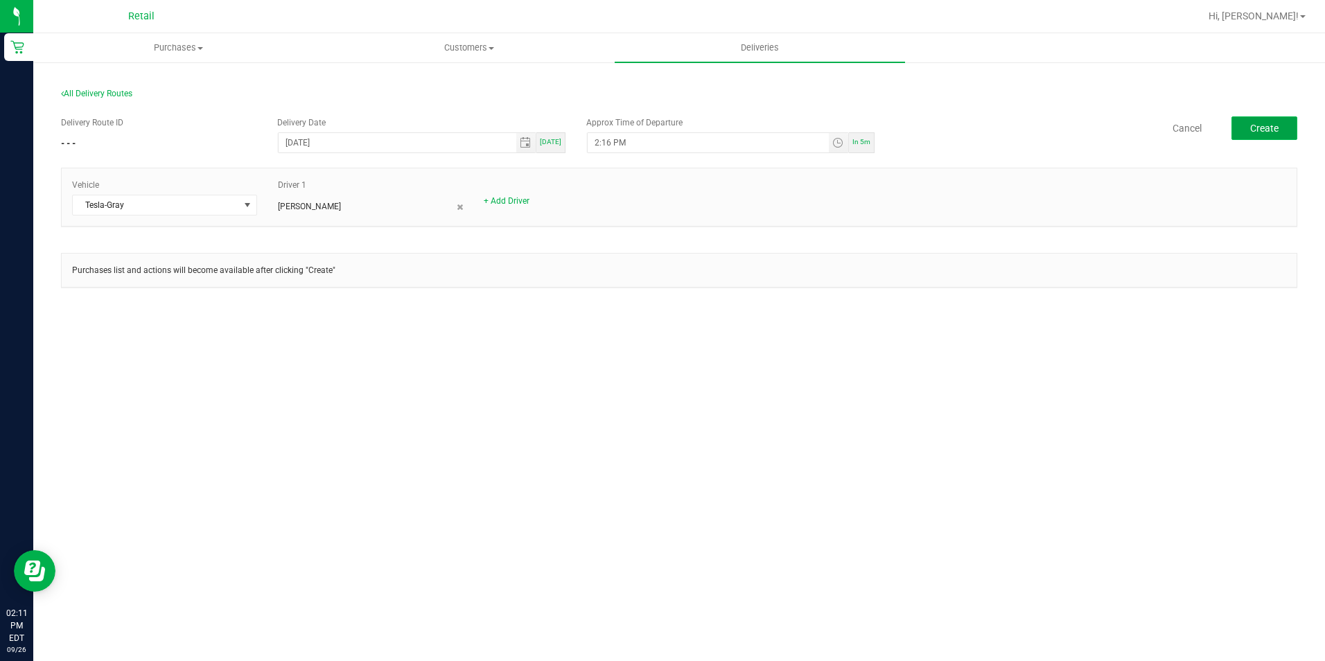
click at [1269, 123] on span "Create" at bounding box center [1264, 128] width 28 height 11
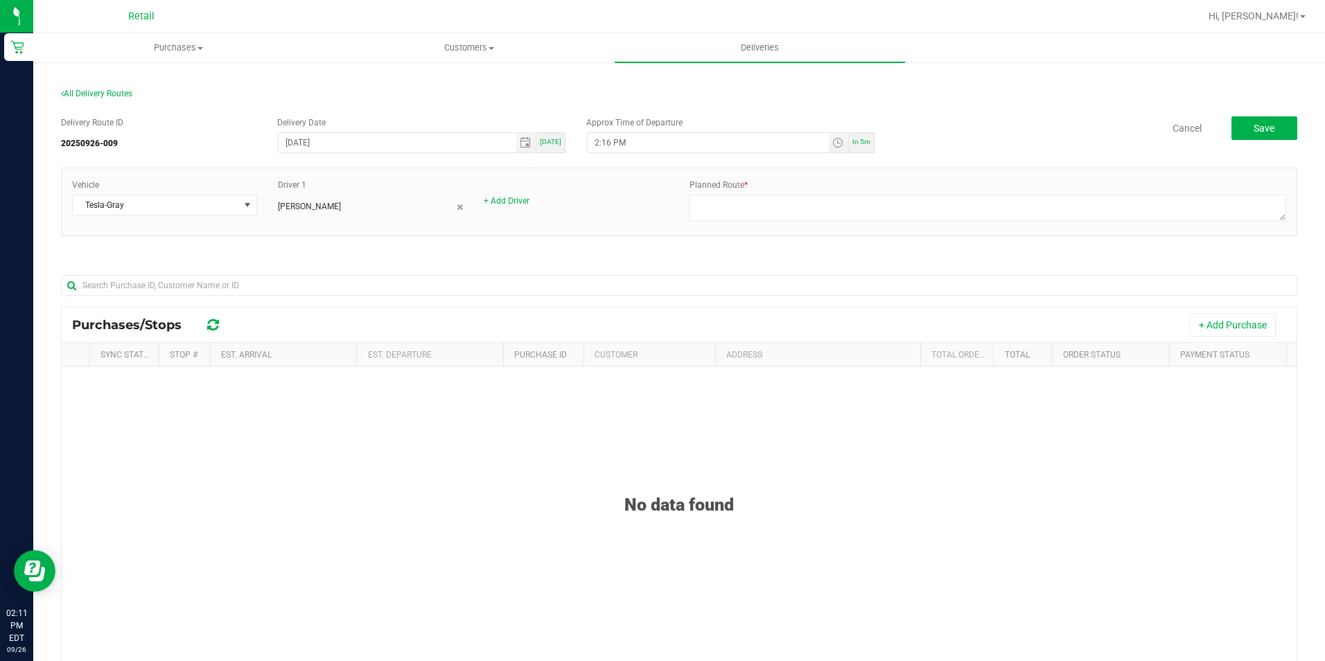
click at [1200, 319] on button "+ Add Purchase" at bounding box center [1233, 325] width 86 height 24
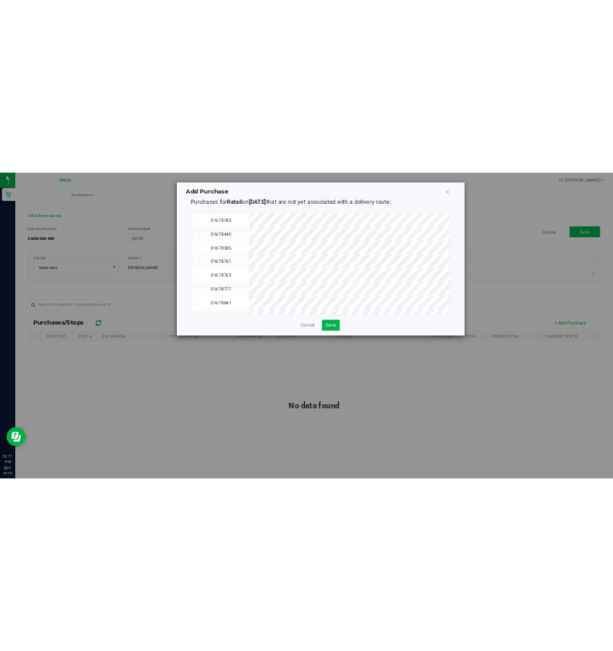
scroll to position [53, 0]
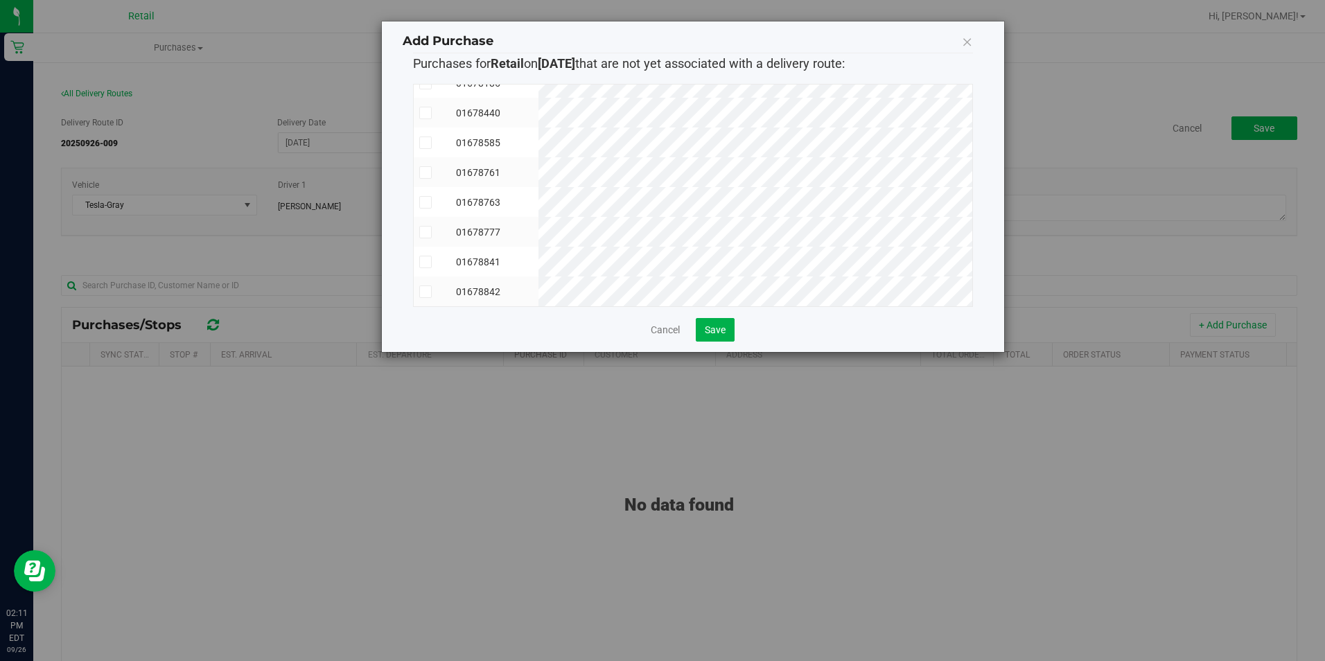
click at [424, 262] on icon at bounding box center [425, 262] width 9 height 0
click at [0, 0] on input "checkbox" at bounding box center [0, 0] width 0 height 0
click at [422, 173] on icon at bounding box center [425, 173] width 9 height 0
click at [0, 0] on input "checkbox" at bounding box center [0, 0] width 0 height 0
click at [425, 202] on icon at bounding box center [425, 202] width 9 height 0
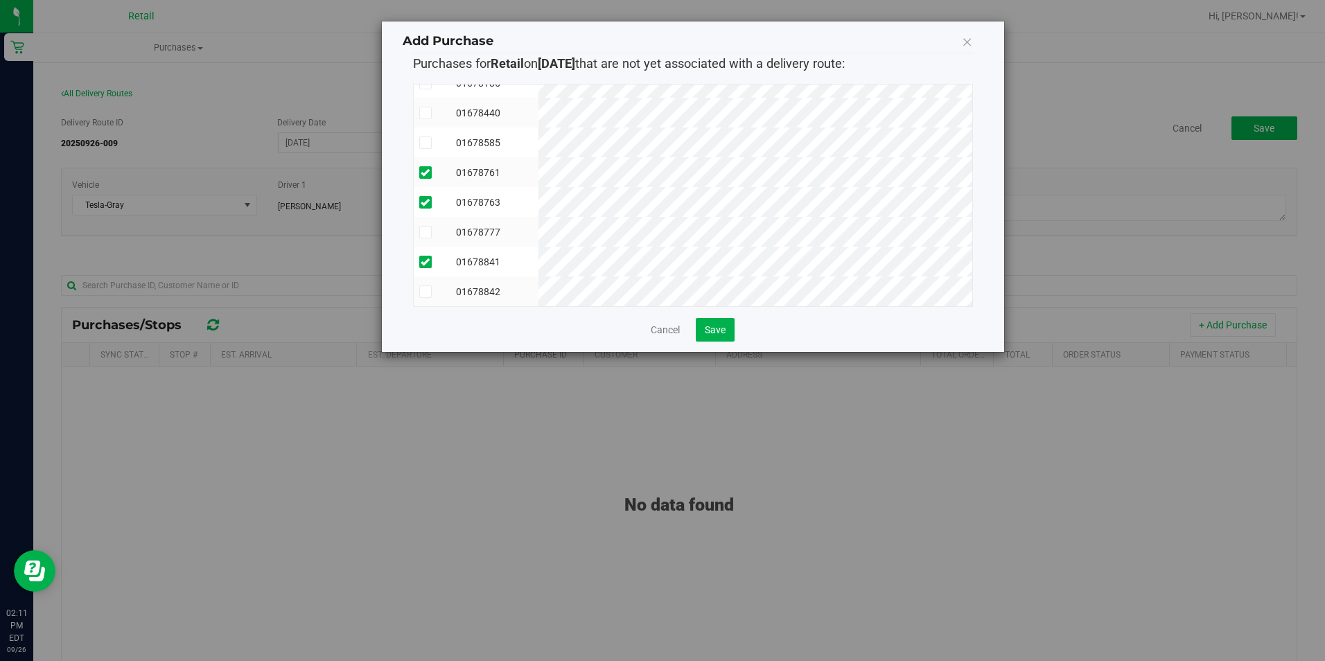
click at [0, 0] on input "checkbox" at bounding box center [0, 0] width 0 height 0
click at [428, 113] on icon at bounding box center [425, 113] width 9 height 0
click at [0, 0] on input "checkbox" at bounding box center [0, 0] width 0 height 0
click at [428, 227] on span at bounding box center [425, 232] width 12 height 12
click at [0, 0] on input "checkbox" at bounding box center [0, 0] width 0 height 0
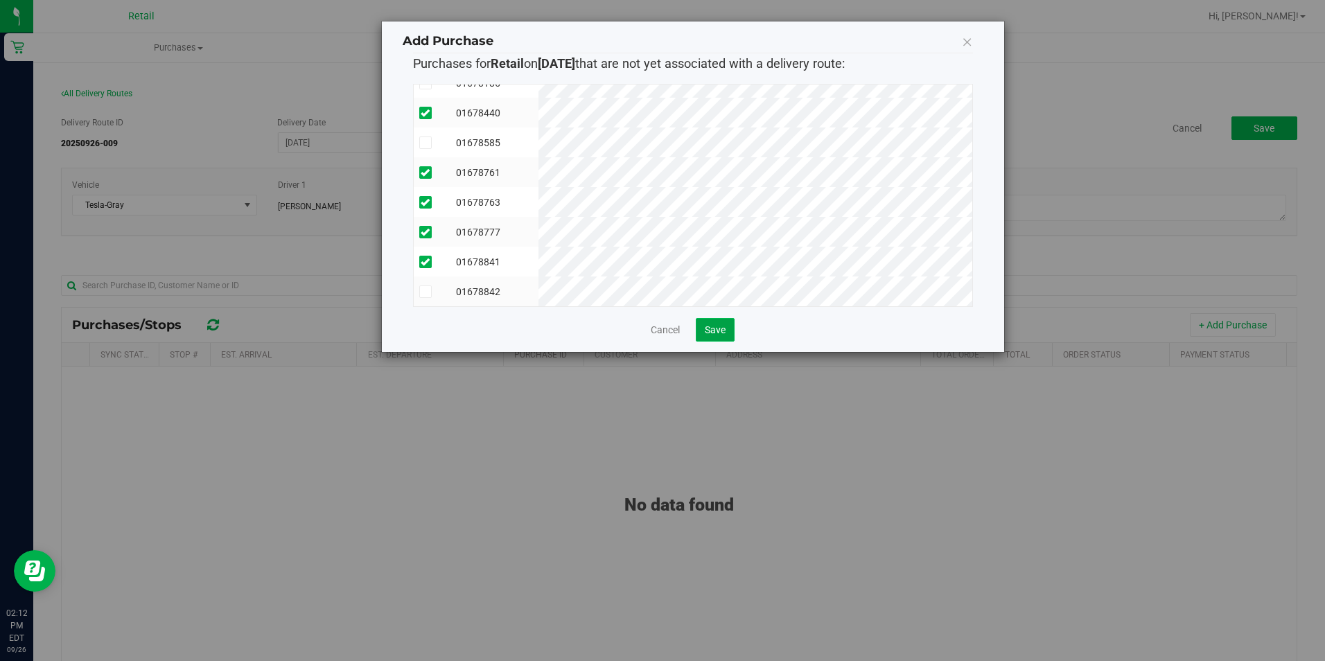
click at [711, 331] on span "Save" at bounding box center [715, 329] width 21 height 11
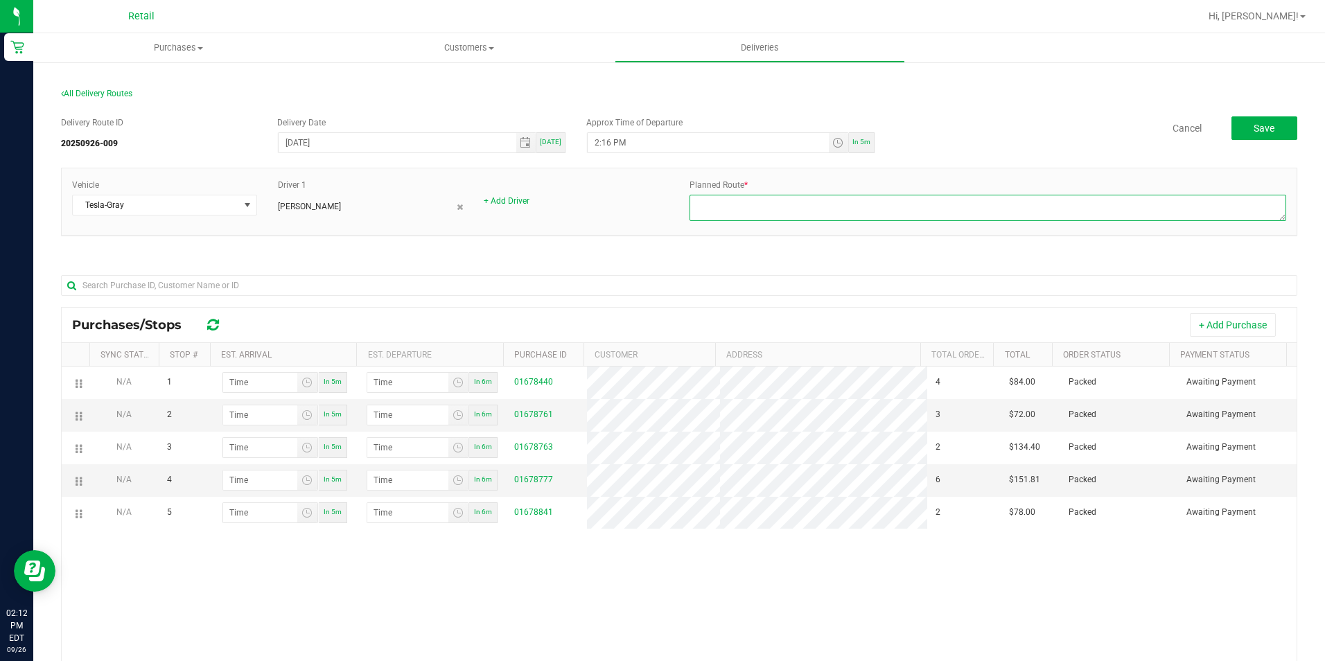
click at [713, 208] on textarea at bounding box center [987, 208] width 597 height 26
type textarea "freddy route 2 kerry dispatch 9-26-25"
click at [556, 247] on div "Vehicle Tesla-Gray Driver 1 Freddy Espinal + Add Driver Planned Route *" at bounding box center [679, 209] width 1236 height 82
click at [343, 317] on div "+ Add Purchase" at bounding box center [760, 325] width 1052 height 24
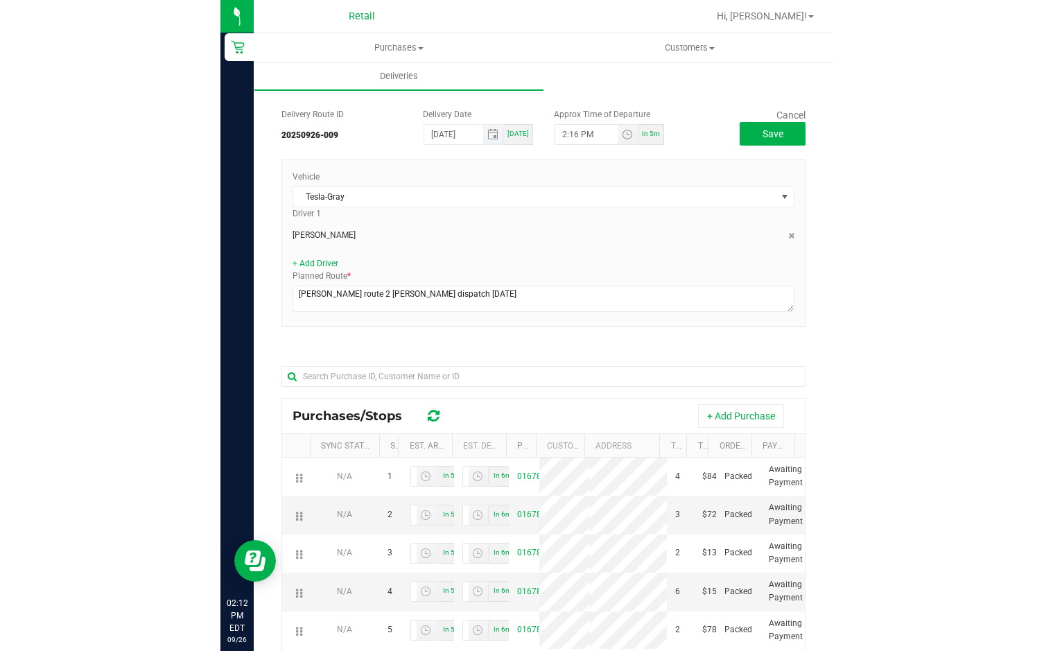
scroll to position [0, 0]
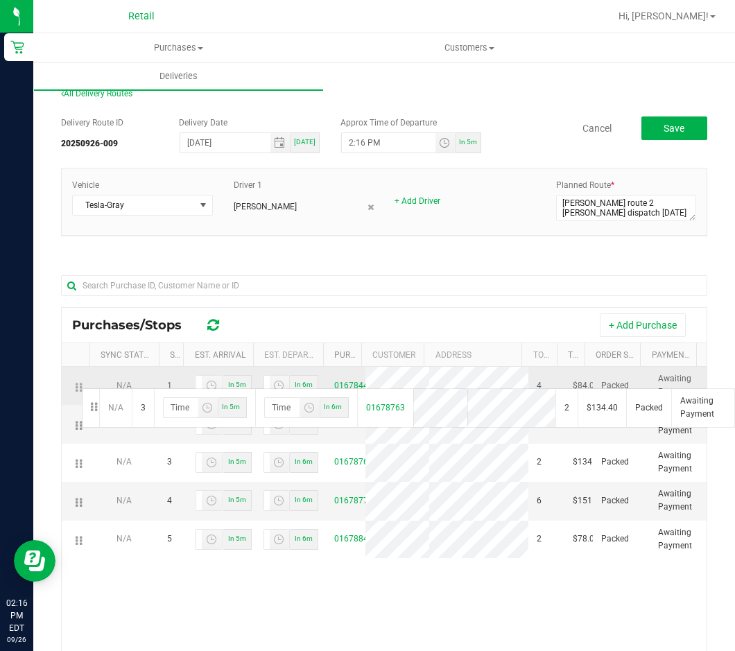
drag, startPoint x: 78, startPoint y: 491, endPoint x: 80, endPoint y: 387, distance: 104.0
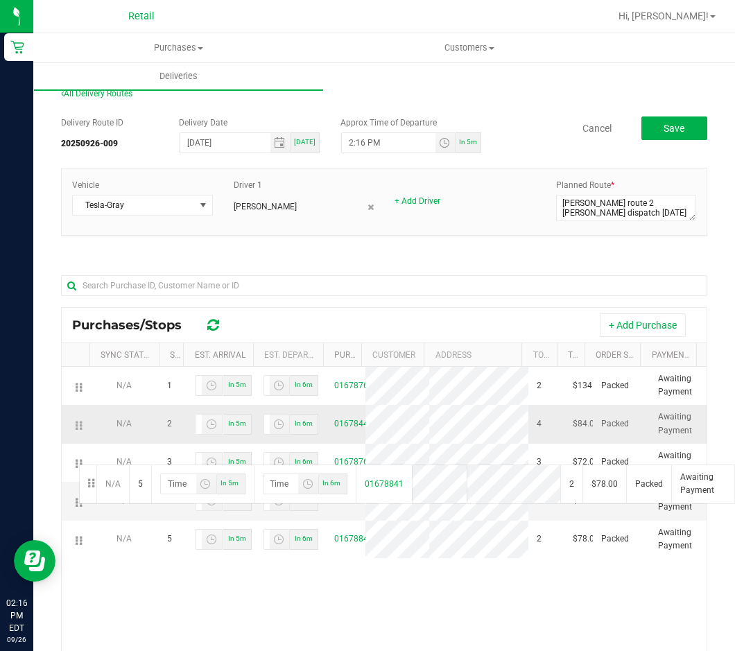
drag, startPoint x: 81, startPoint y: 565, endPoint x: 81, endPoint y: 415, distance: 150.4
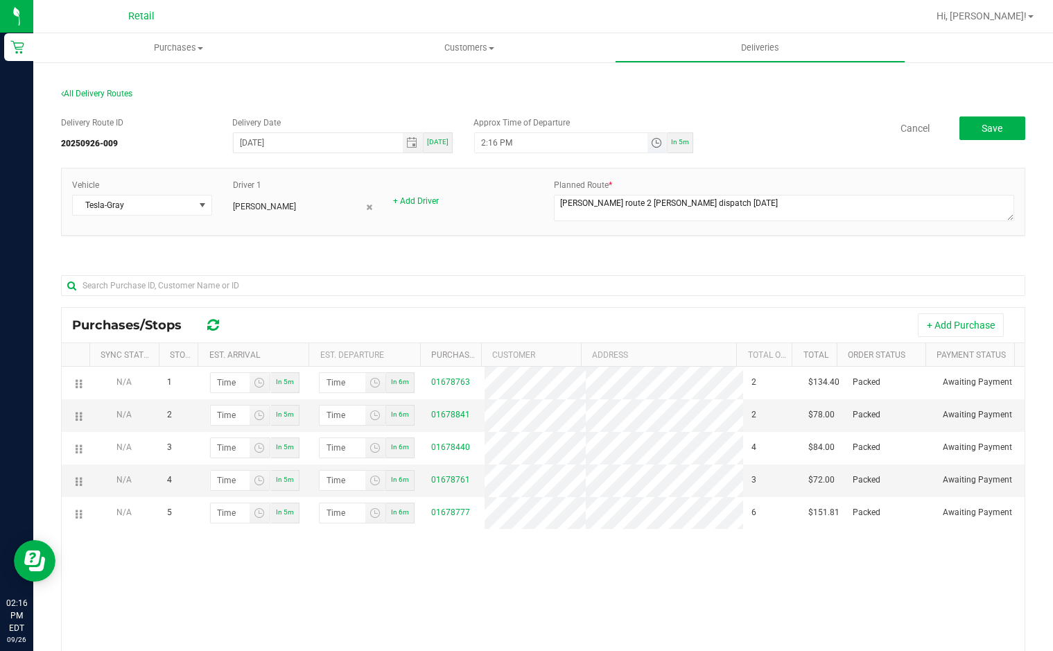
click at [651, 140] on span "Toggle time list" at bounding box center [656, 142] width 11 height 11
click at [495, 296] on span "2" at bounding box center [497, 298] width 5 height 10
click at [540, 274] on span "30" at bounding box center [542, 279] width 10 height 10
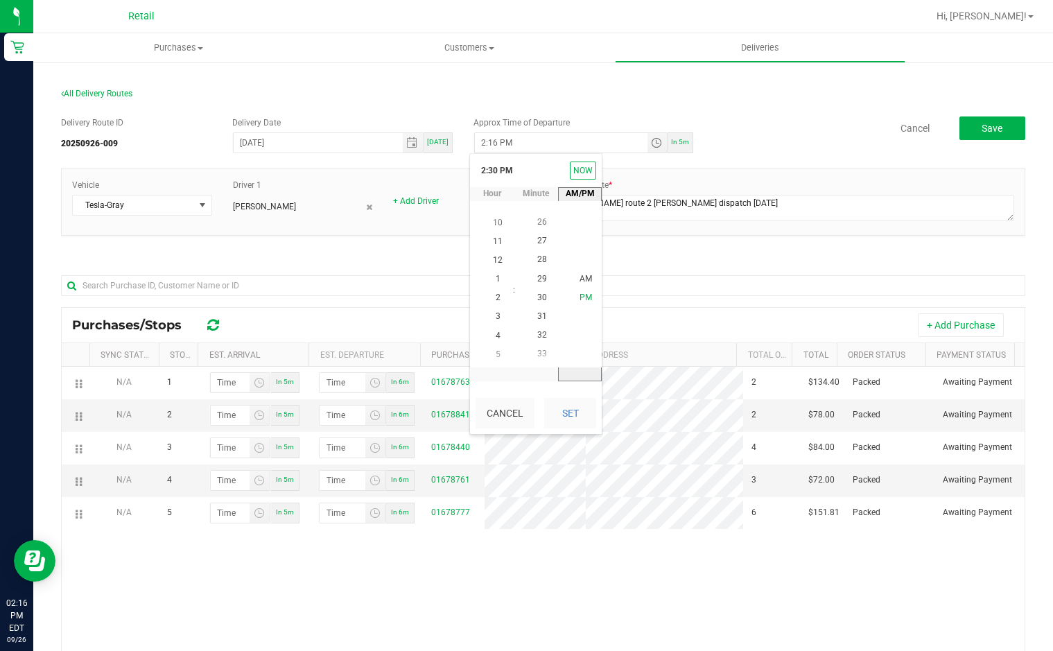
click at [584, 293] on span "PM" at bounding box center [585, 298] width 12 height 10
click at [570, 426] on button "Set" at bounding box center [570, 413] width 52 height 30
type input "2:30 PM"
click at [575, 266] on div at bounding box center [543, 285] width 964 height 44
click at [299, 330] on div "+ Add Purchase" at bounding box center [624, 325] width 780 height 24
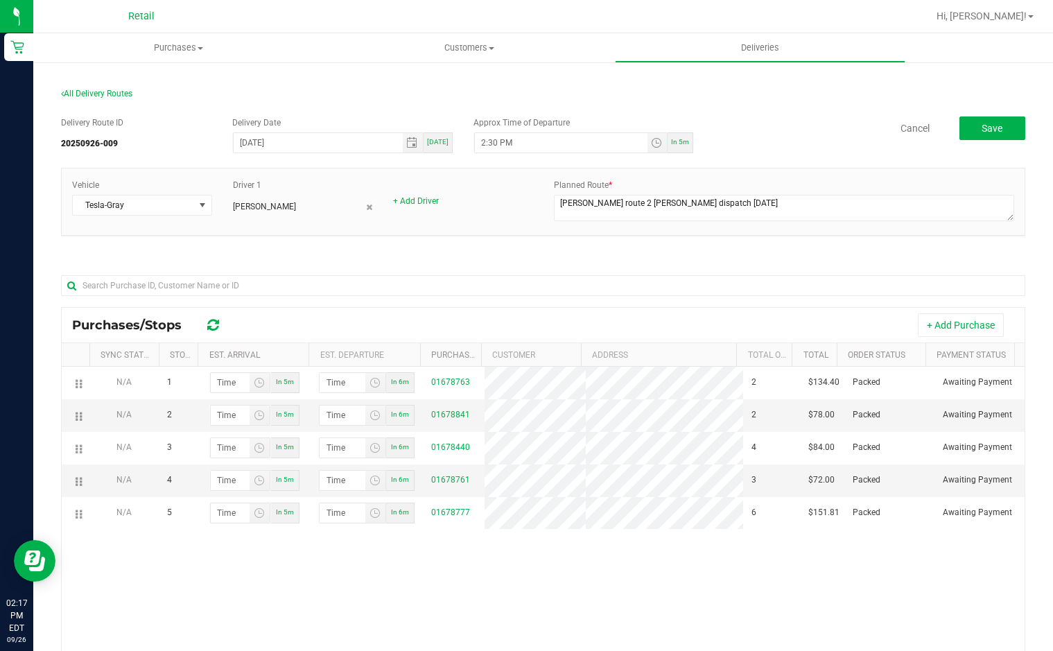
click at [452, 261] on div "Delivery Route ID 20250926-009 Delivery Date 09/26/2025 Today Approx Time of De…" at bounding box center [543, 463] width 964 height 714
click at [405, 256] on div "Delivery Route ID 20250926-009 Delivery Date 09/26/2025 Today Approx Time of De…" at bounding box center [543, 463] width 964 height 714
click at [328, 258] on div "Delivery Route ID 20250926-009 Delivery Date 09/26/2025 Today Approx Time of De…" at bounding box center [543, 463] width 964 height 714
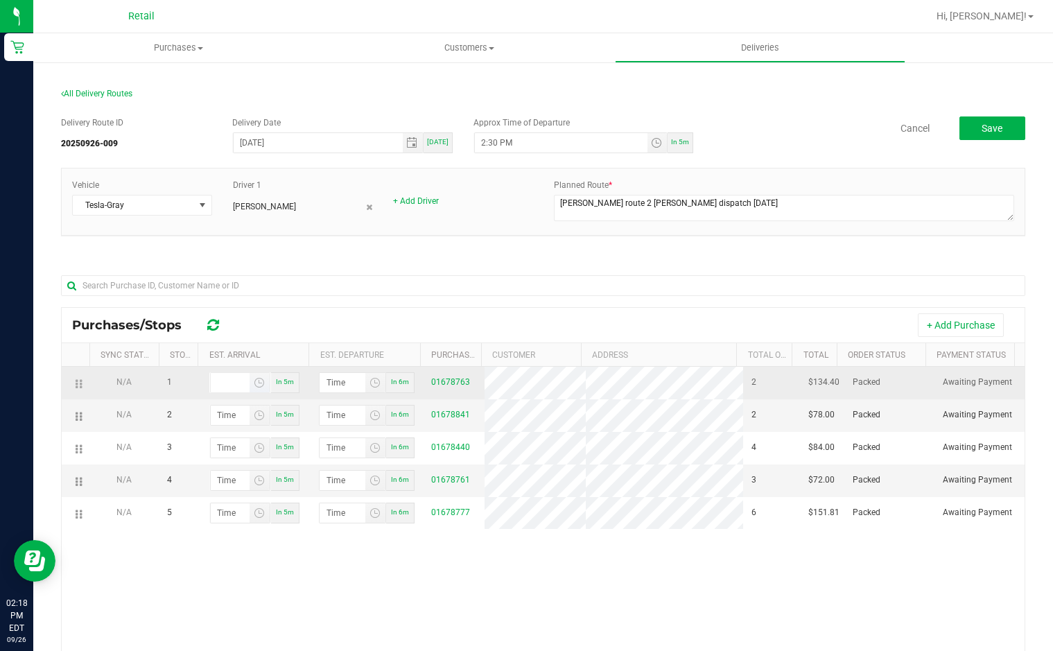
type input "hour:minute AM"
click at [225, 380] on input "hour:minute AM" at bounding box center [230, 382] width 39 height 19
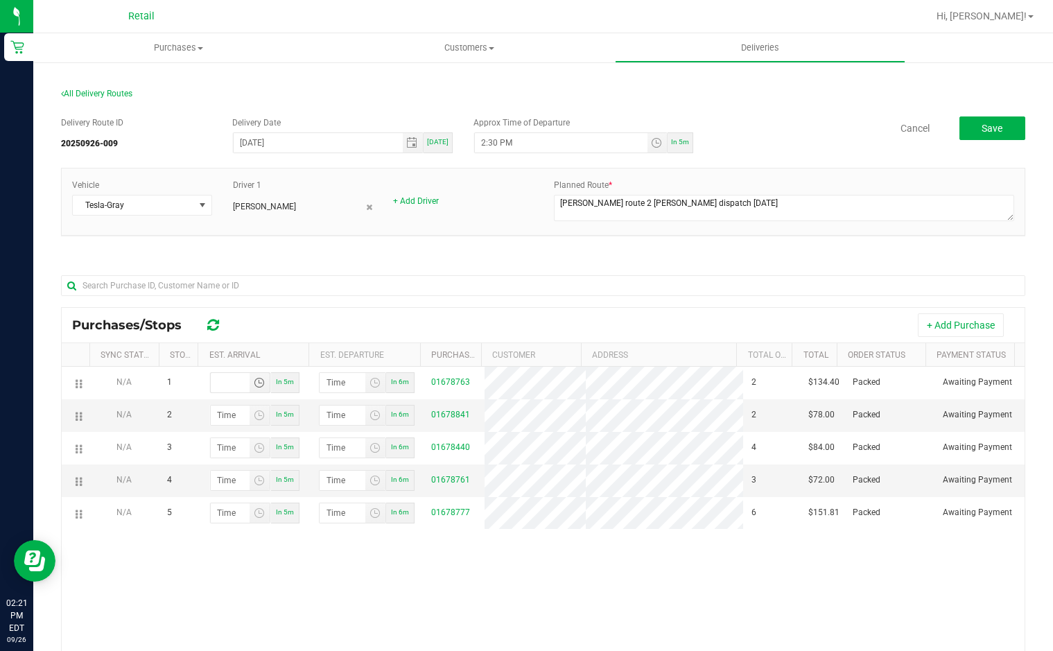
type input "hour:minute AM"
click at [941, 326] on button "+ Add Purchase" at bounding box center [960, 325] width 86 height 24
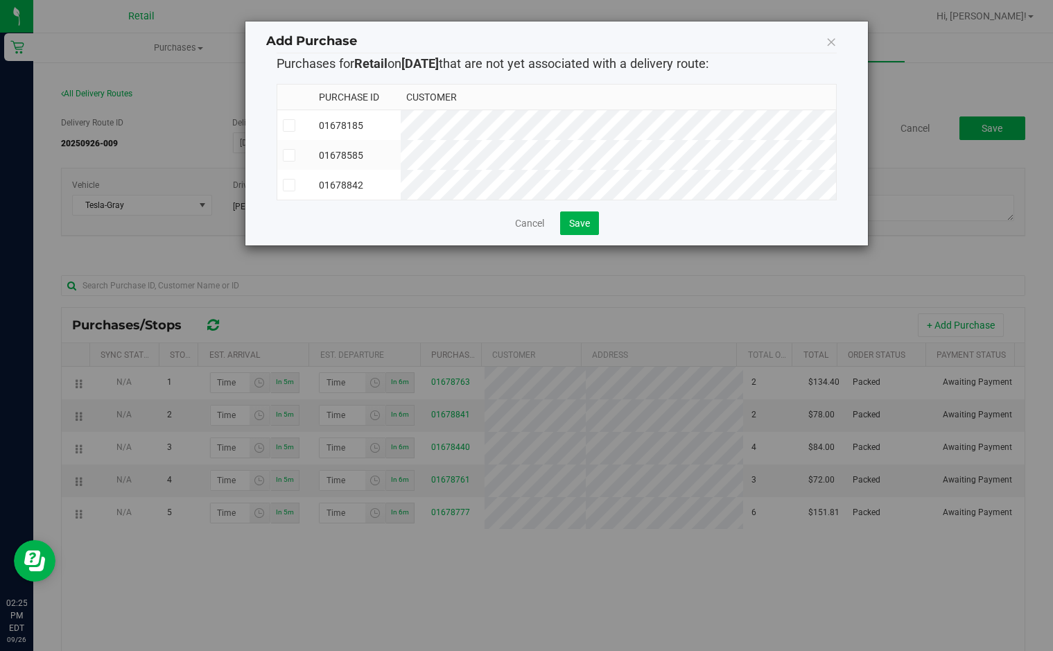
click at [824, 35] on div "Add Purchase" at bounding box center [556, 42] width 581 height 21
click at [832, 37] on icon at bounding box center [830, 41] width 11 height 19
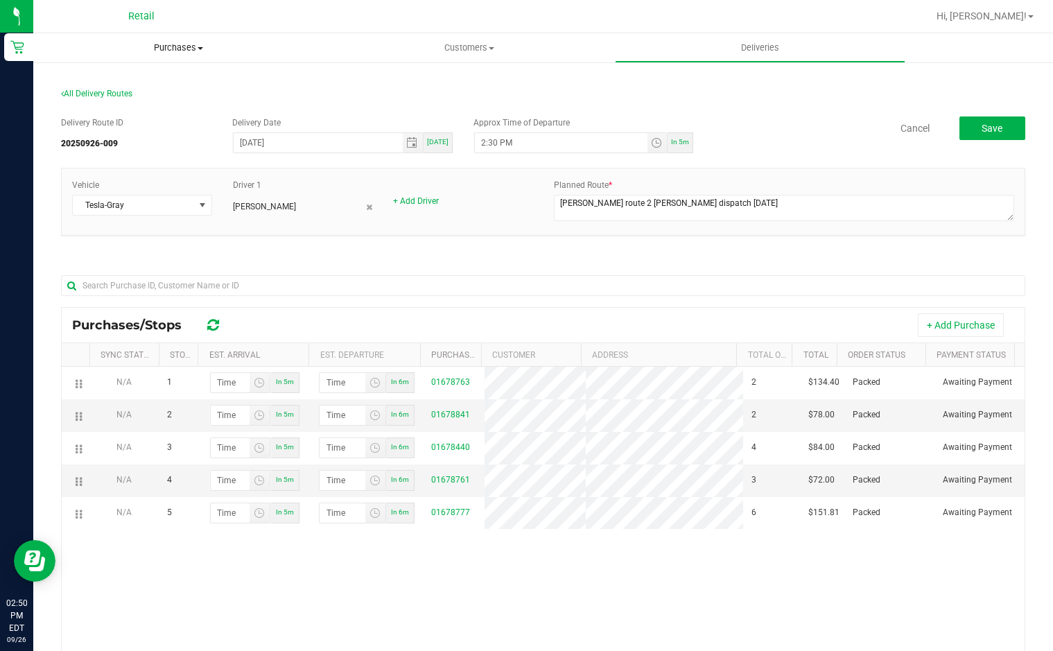
click at [157, 42] on span "Purchases" at bounding box center [178, 48] width 290 height 12
click at [100, 98] on span "Fulfillment" at bounding box center [76, 100] width 86 height 12
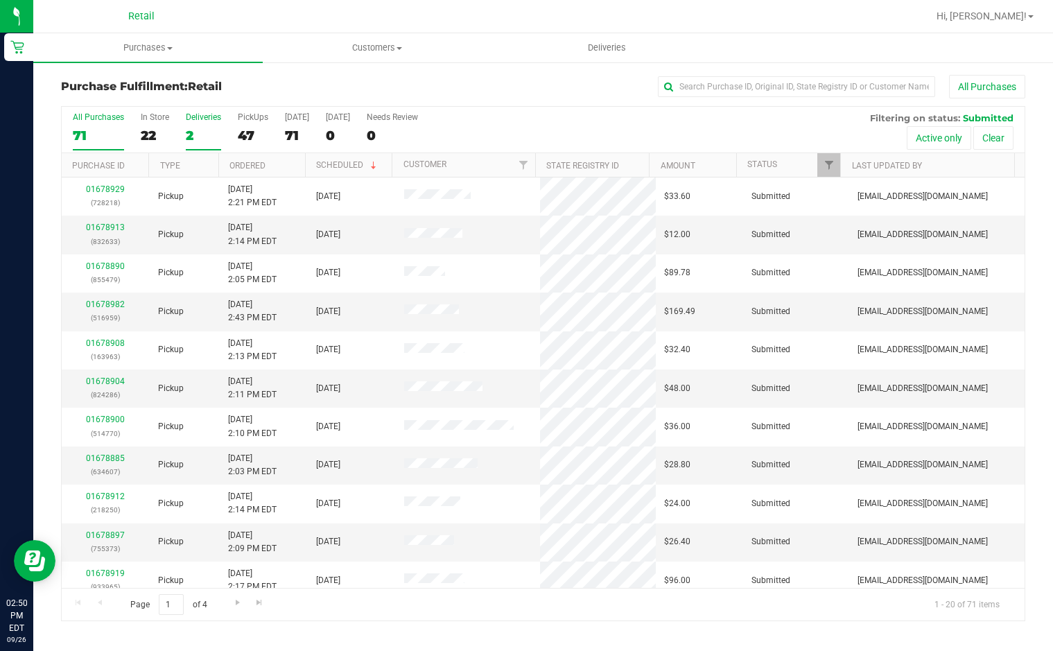
click at [193, 128] on div "2" at bounding box center [203, 136] width 35 height 16
click at [0, 0] on input "Deliveries 2" at bounding box center [0, 0] width 0 height 0
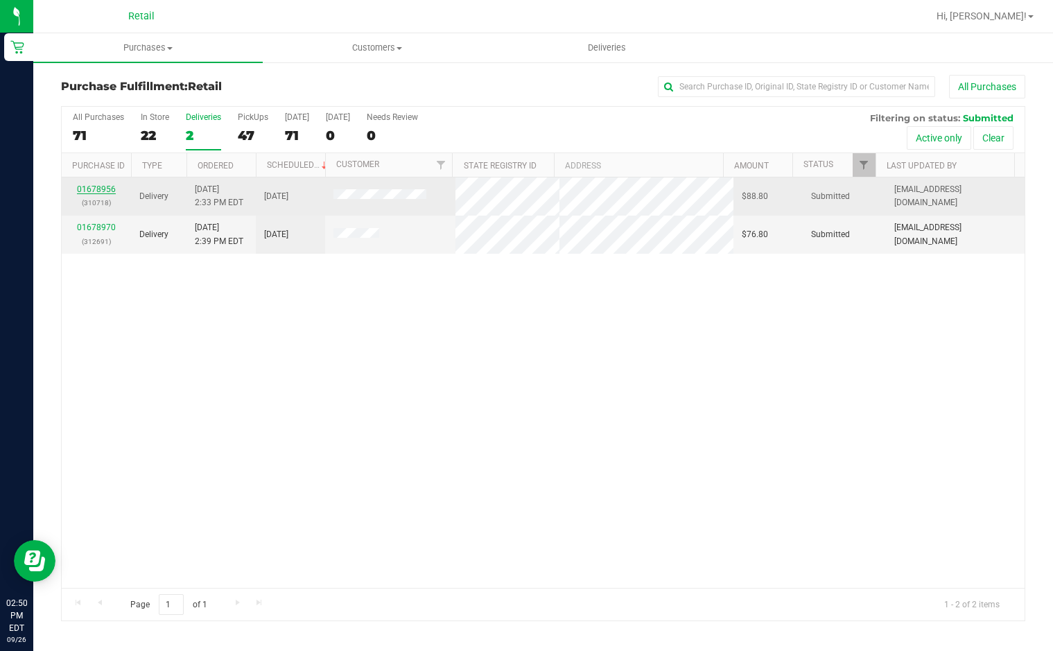
click at [104, 188] on link "01678956" at bounding box center [96, 189] width 39 height 10
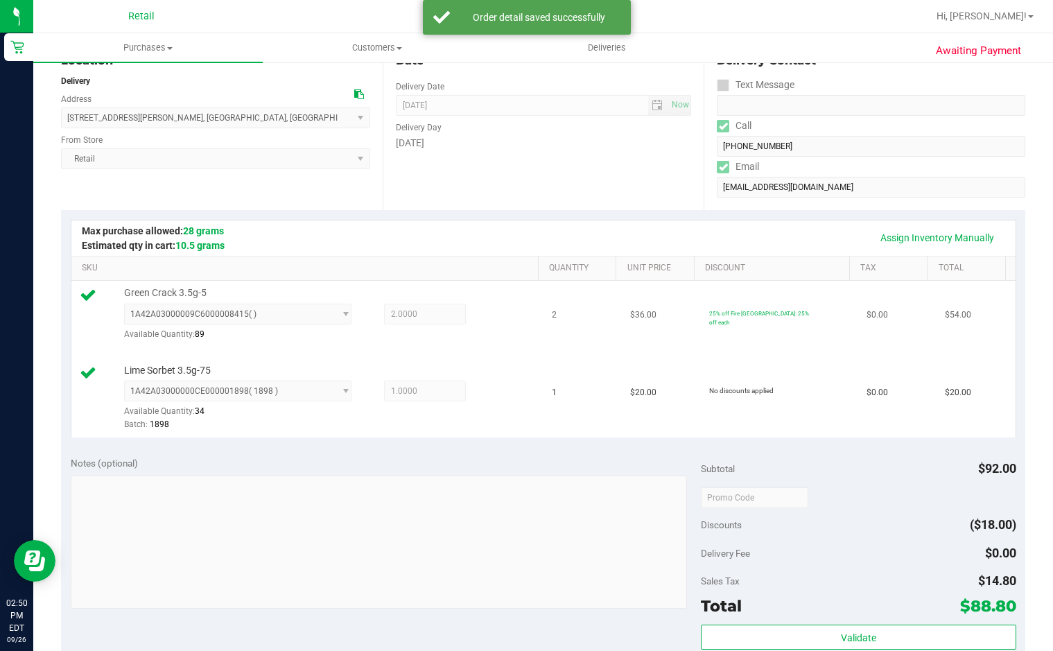
scroll to position [277, 0]
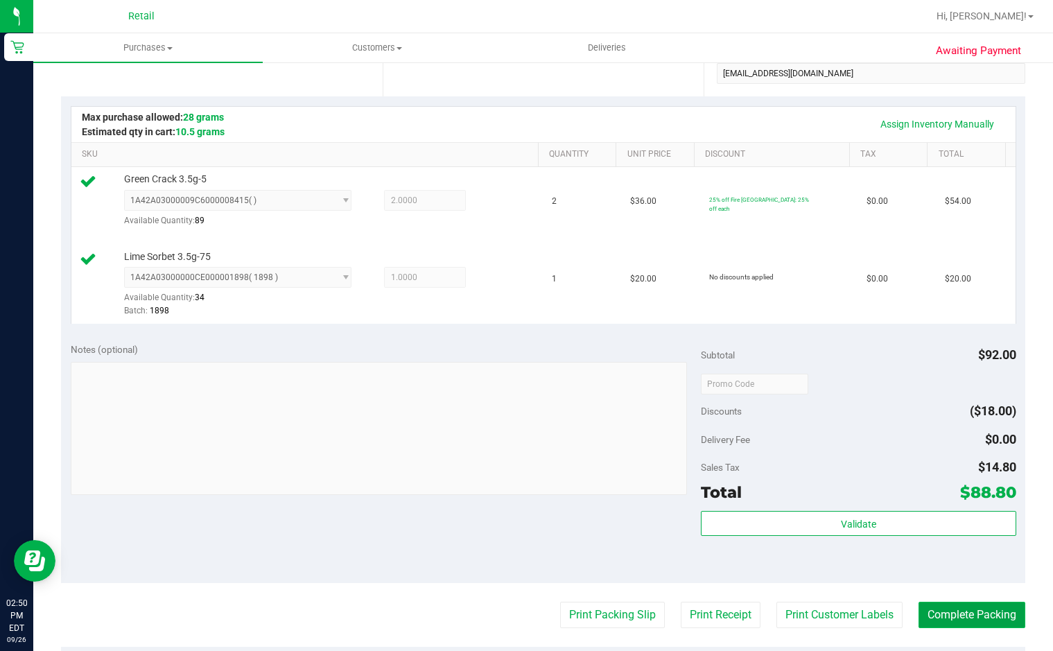
click at [968, 608] on button "Complete Packing" at bounding box center [971, 614] width 107 height 26
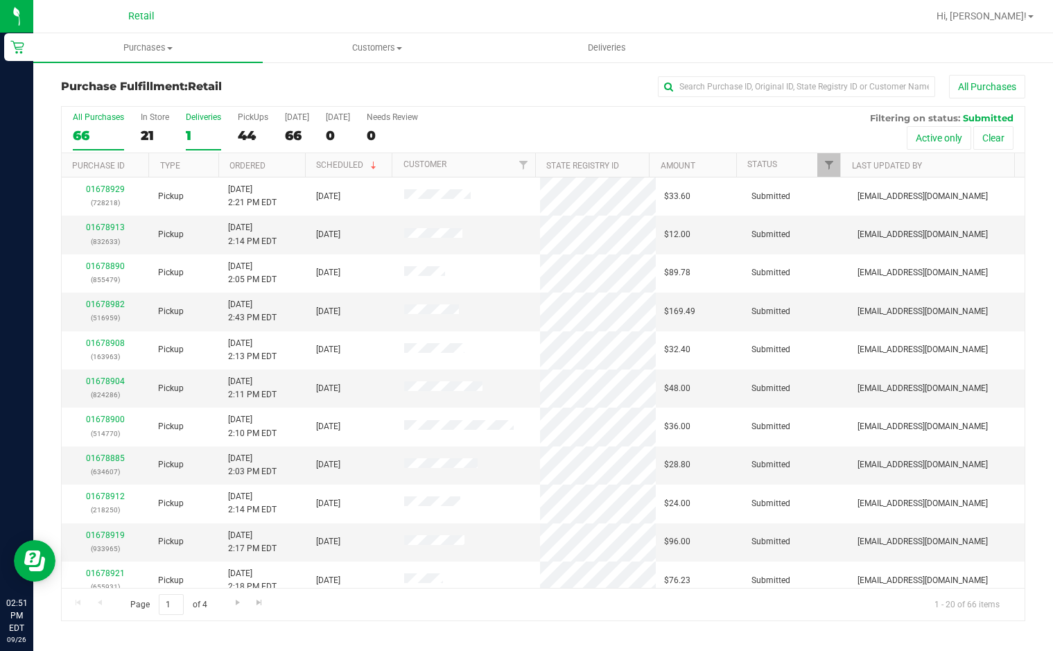
click at [192, 135] on div "1" at bounding box center [203, 136] width 35 height 16
click at [0, 0] on input "Deliveries 1" at bounding box center [0, 0] width 0 height 0
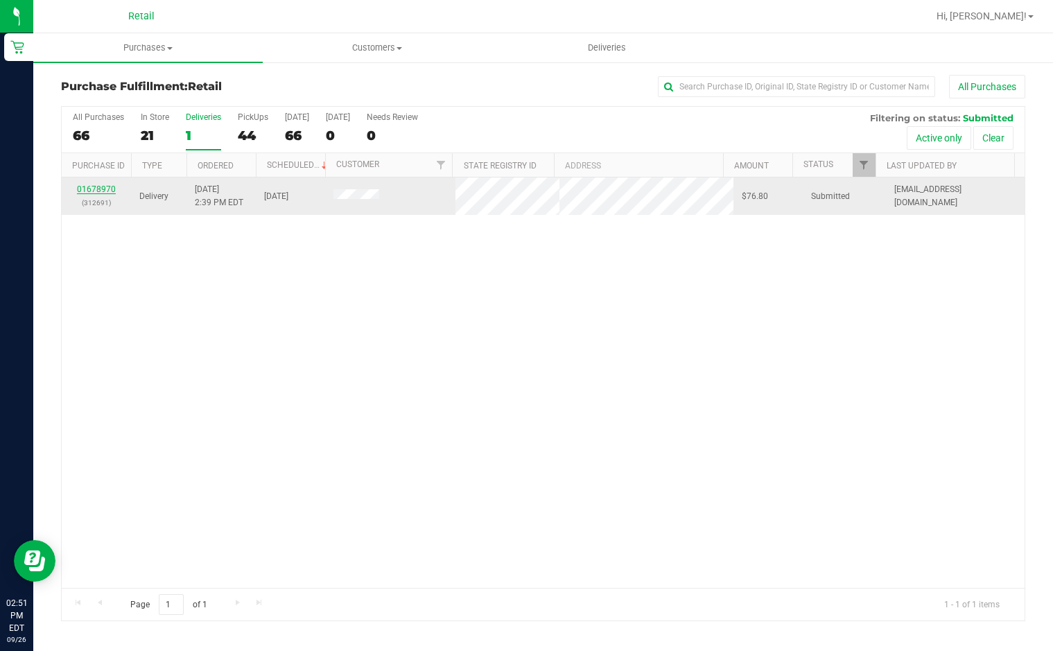
click at [81, 186] on link "01678970" at bounding box center [96, 189] width 39 height 10
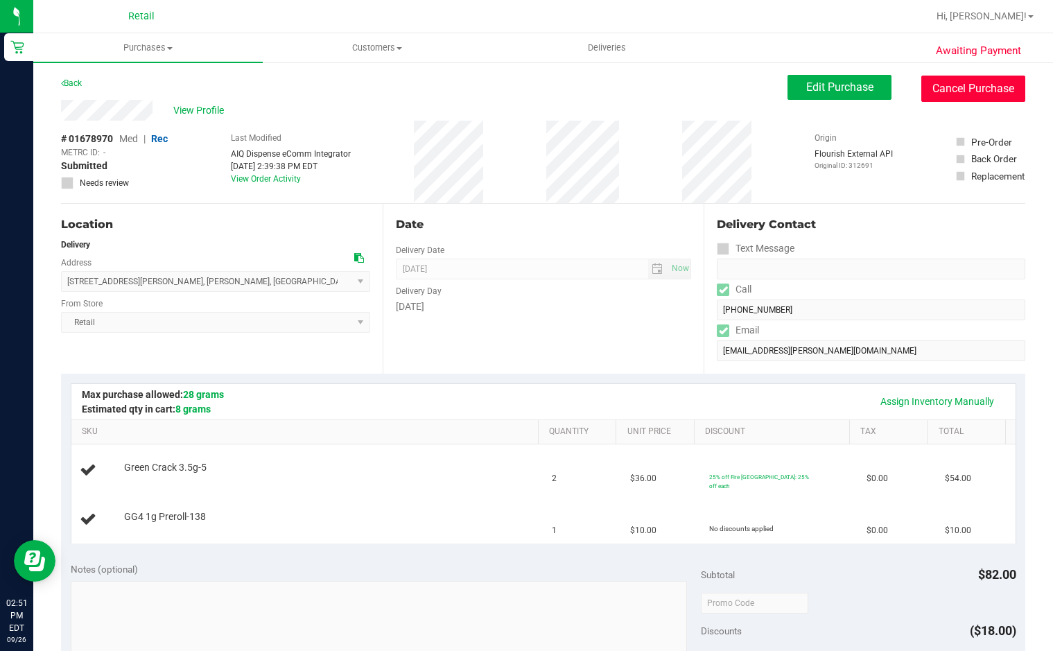
click at [983, 90] on button "Cancel Purchase" at bounding box center [973, 89] width 104 height 26
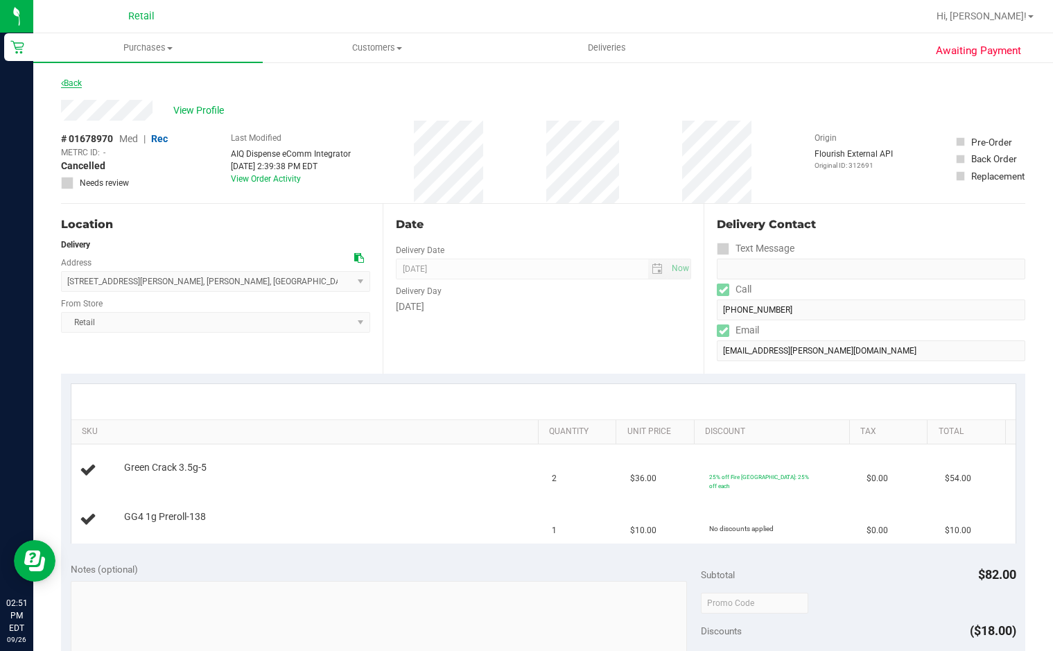
click at [72, 82] on link "Back" at bounding box center [71, 83] width 21 height 10
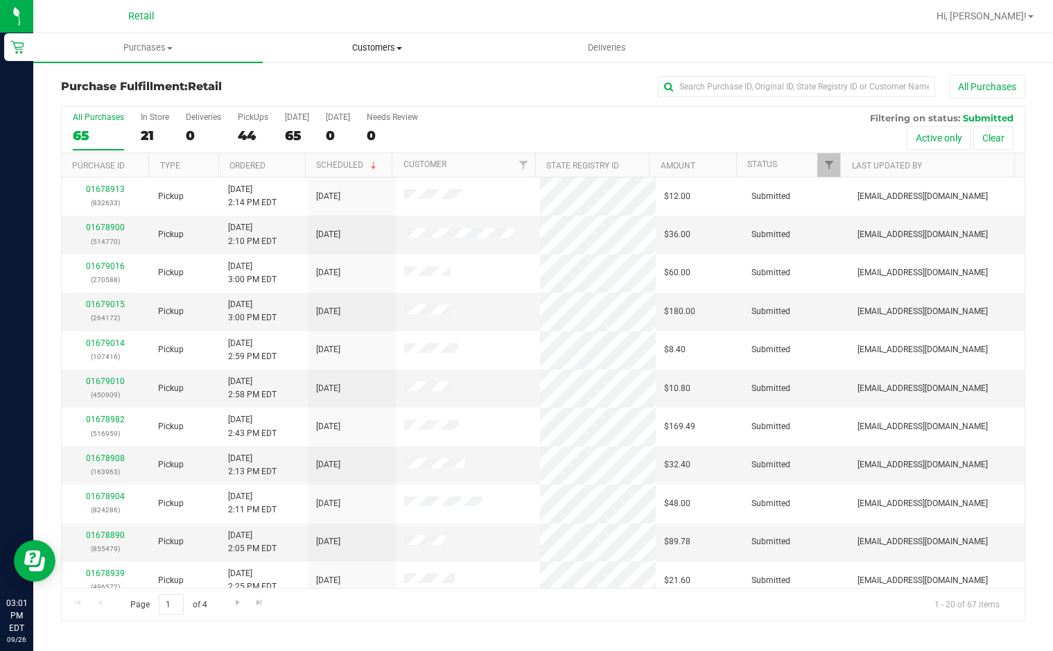
click at [361, 56] on uib-tab-heading "Customers All customers Add a new customer All physicians" at bounding box center [377, 48] width 228 height 28
click at [366, 80] on li "All customers" at bounding box center [377, 84] width 229 height 17
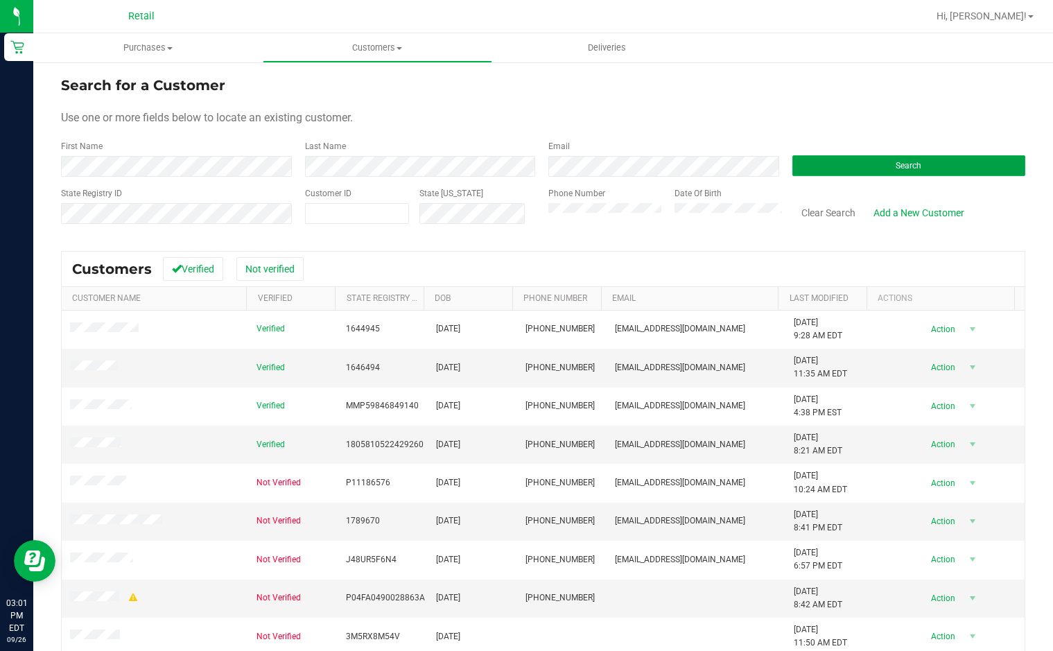
click at [908, 158] on button "Search" at bounding box center [909, 165] width 234 height 21
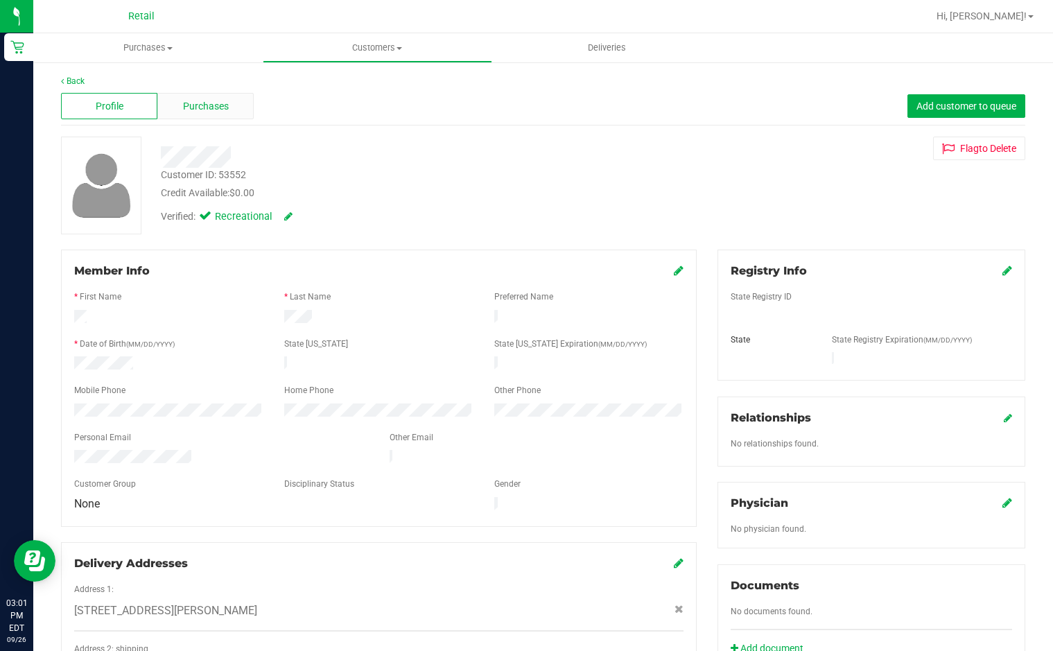
click at [201, 95] on div "Purchases" at bounding box center [205, 106] width 96 height 26
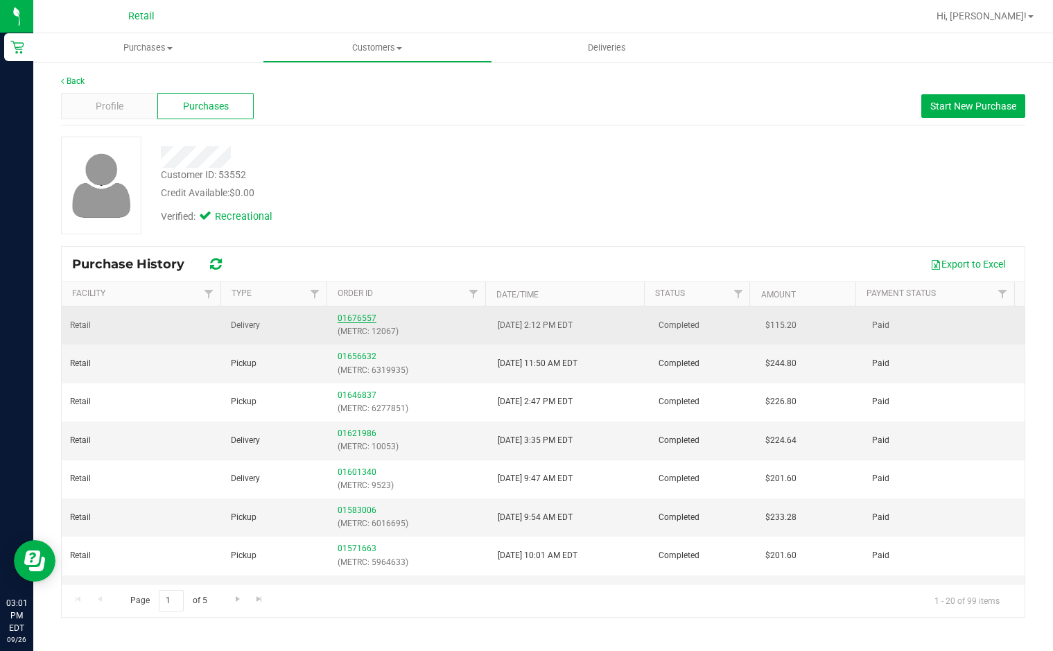
click at [345, 318] on link "01676557" at bounding box center [356, 318] width 39 height 10
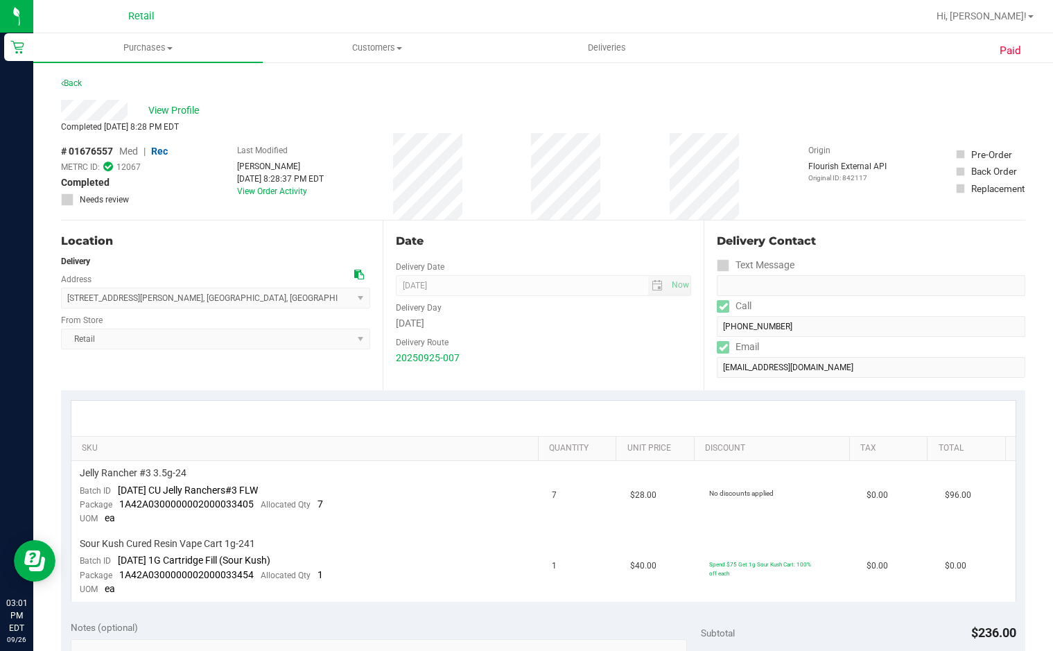
scroll to position [346, 0]
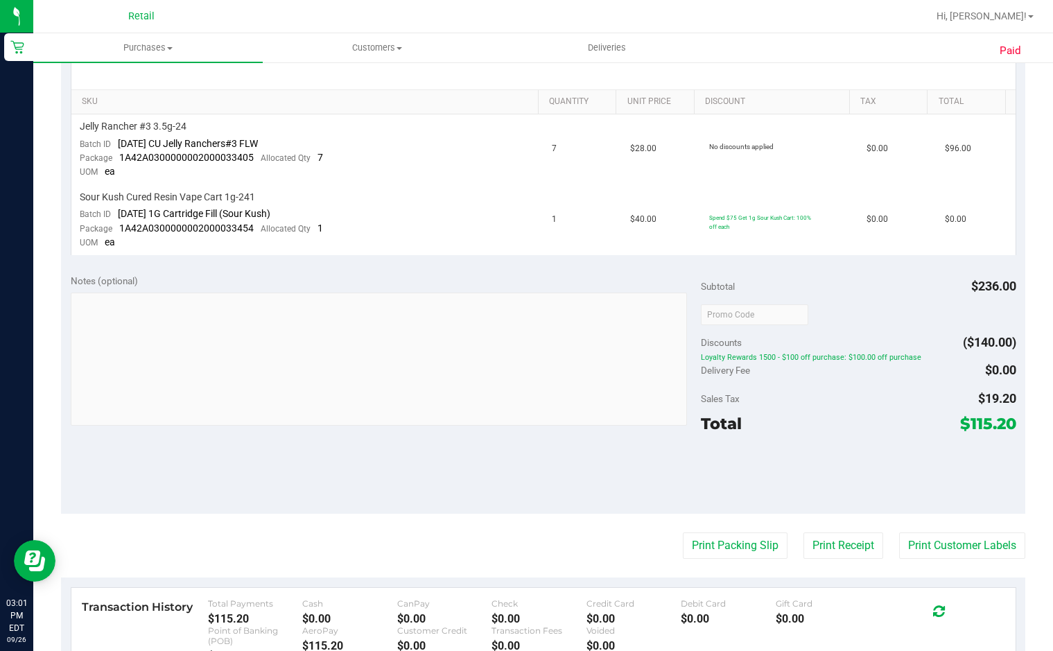
drag, startPoint x: 989, startPoint y: 459, endPoint x: 990, endPoint y: 450, distance: 9.7
click at [990, 450] on div "Subtotal $236.00 Discounts ($140.00) Loyalty Rewards 1500 - $100 off purchase: …" at bounding box center [858, 389] width 315 height 231
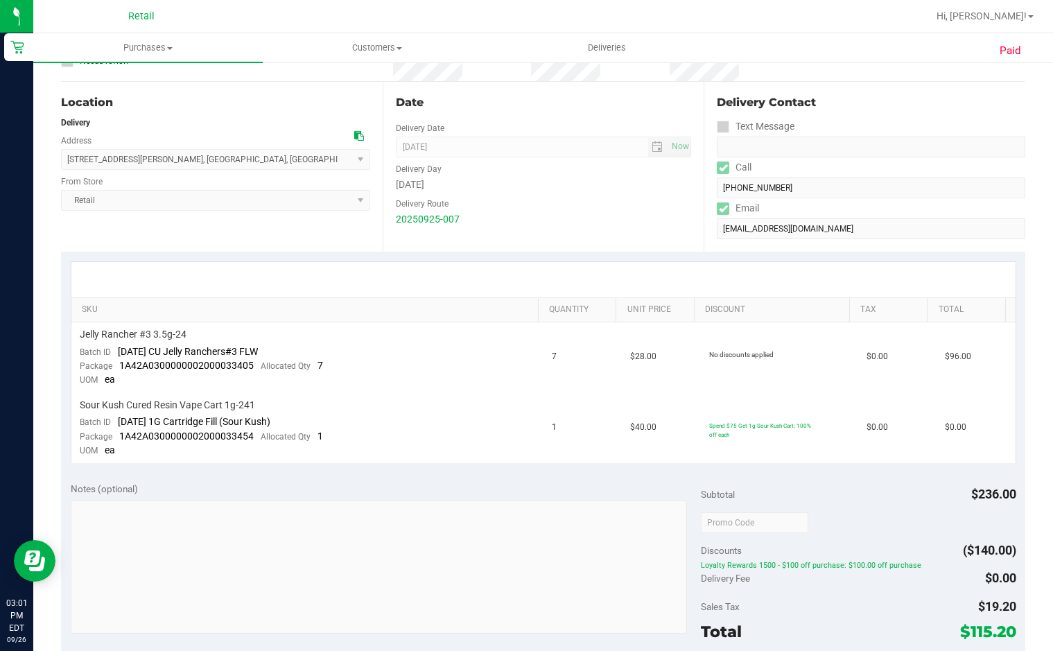
scroll to position [0, 0]
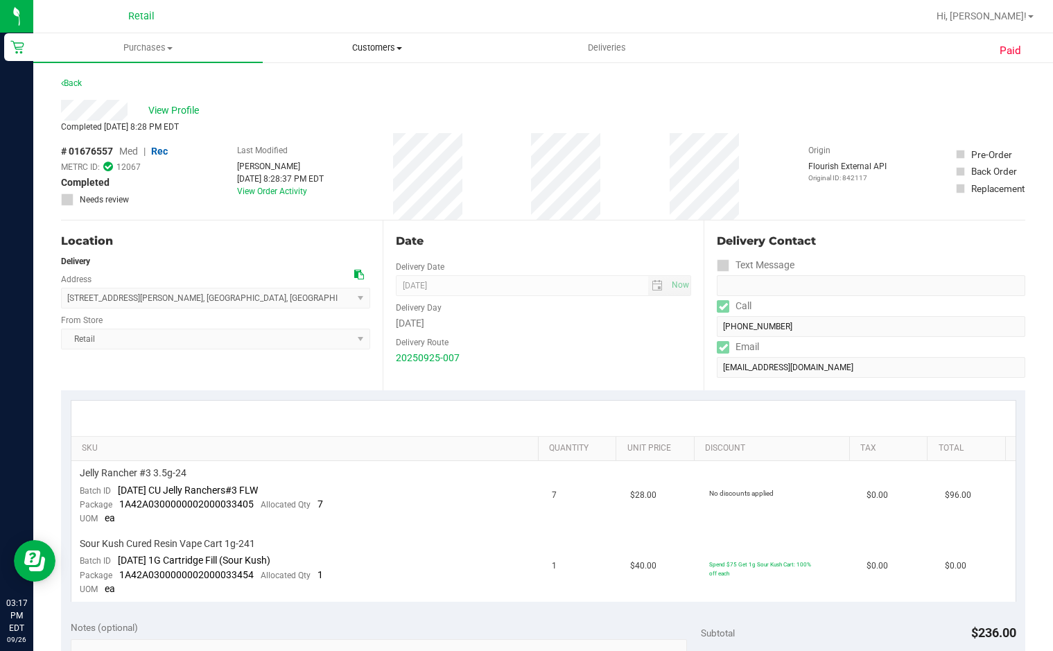
click at [367, 51] on span "Customers" at bounding box center [377, 48] width 228 height 12
click at [337, 85] on span "All customers" at bounding box center [313, 84] width 100 height 12
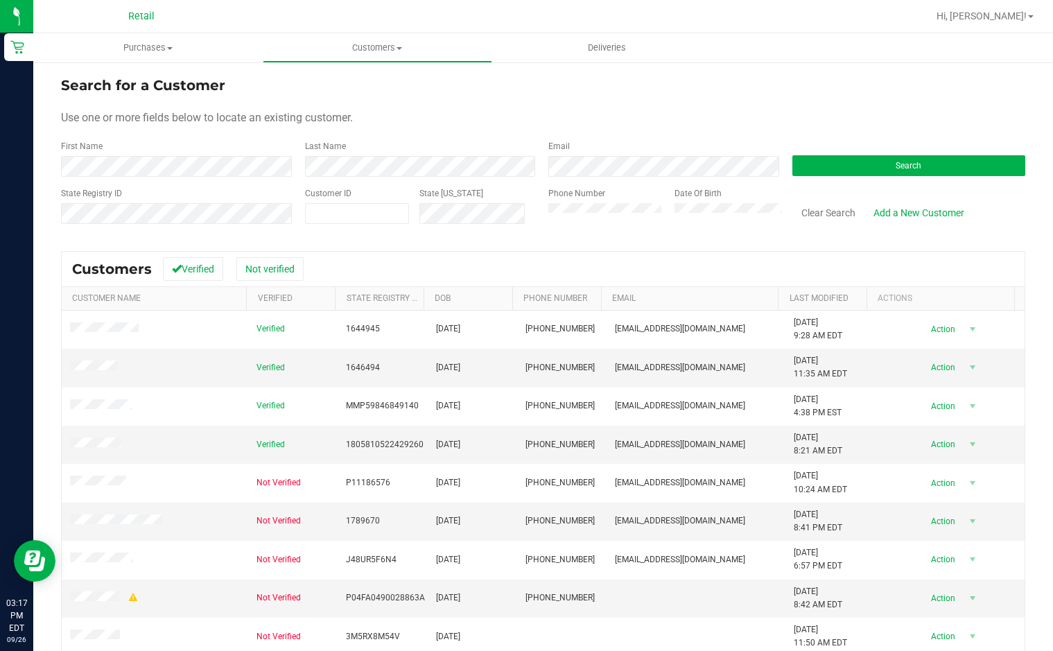
click at [137, 177] on form "Search for a Customer Use one or more fields below to locate an existing custom…" at bounding box center [543, 155] width 964 height 161
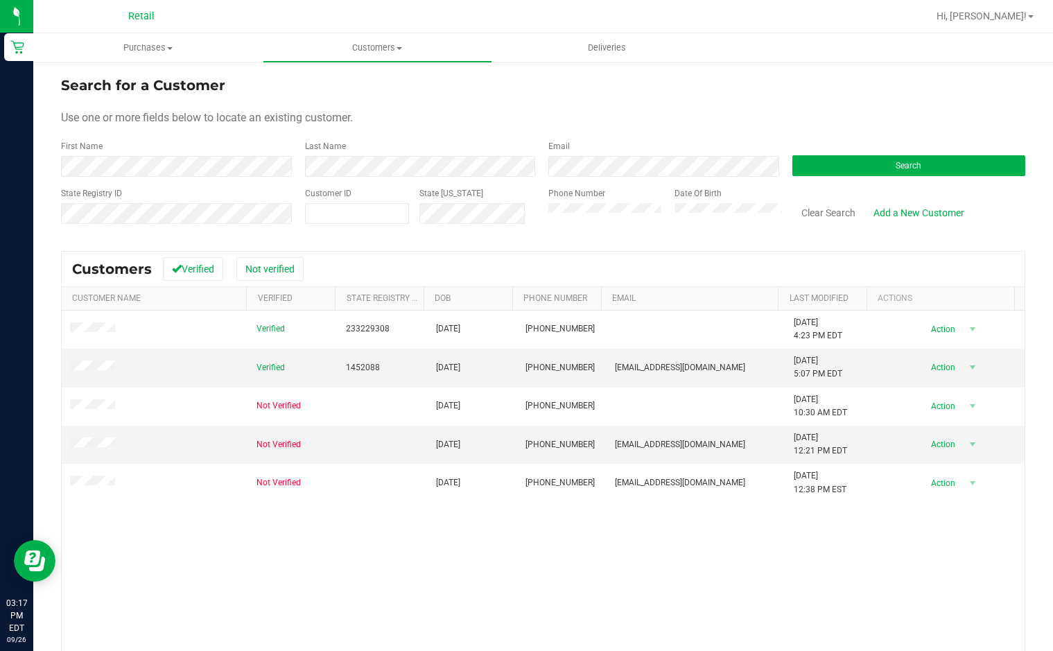
click at [432, 520] on div "Verified 233229308 03/25/1986 (207) 551-5477 4/26/2024 4:23 PM EDT Delete Profi…" at bounding box center [543, 515] width 963 height 410
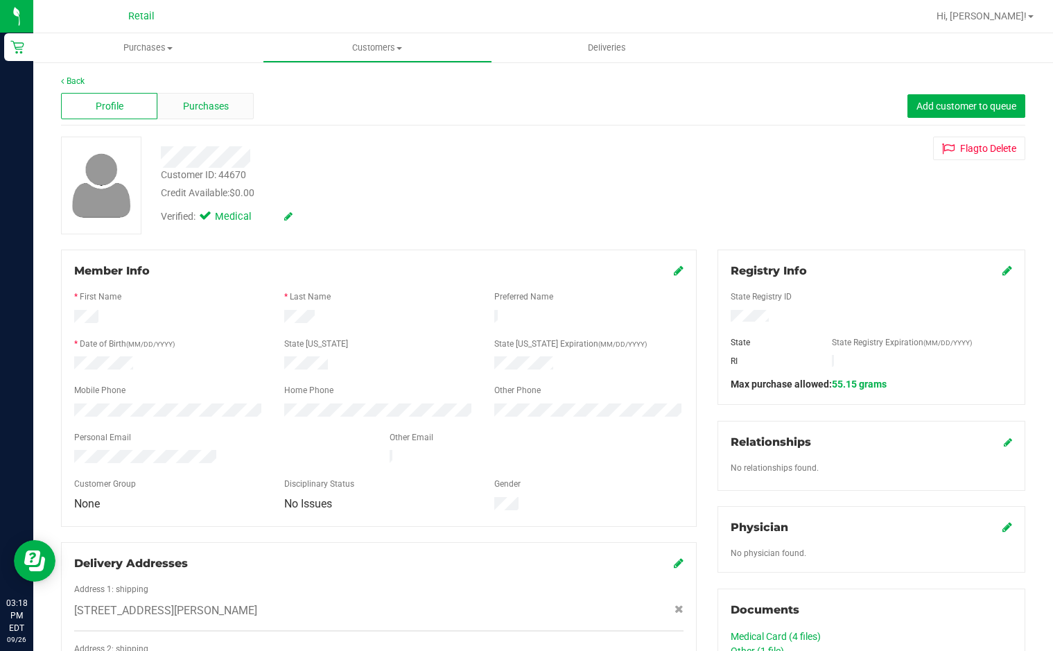
click at [217, 104] on span "Purchases" at bounding box center [206, 106] width 46 height 15
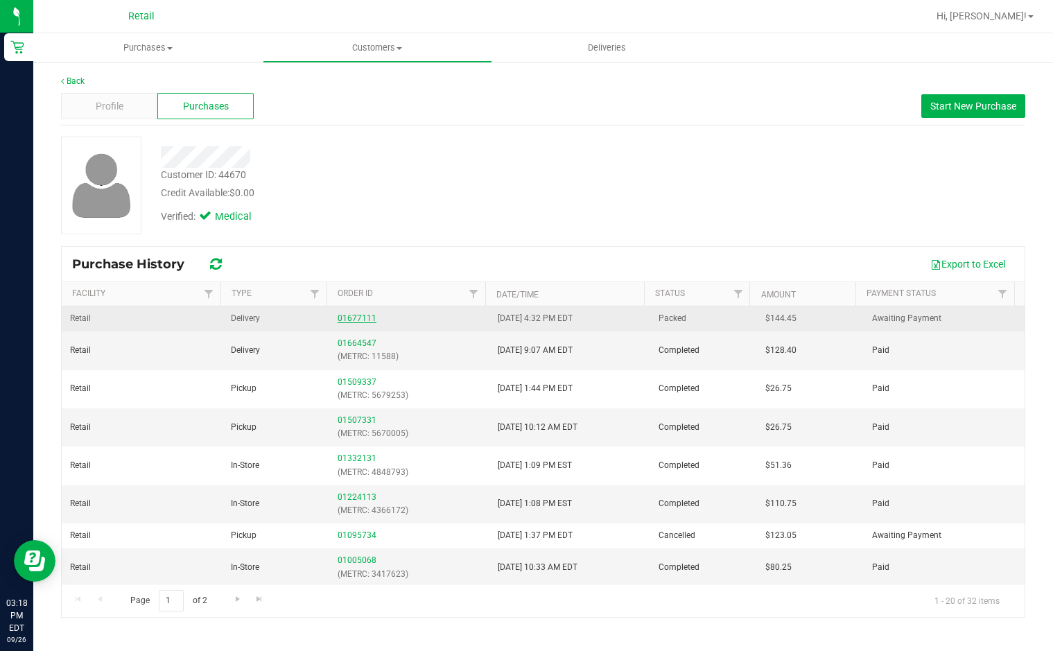
click at [359, 313] on link "01677111" at bounding box center [356, 318] width 39 height 10
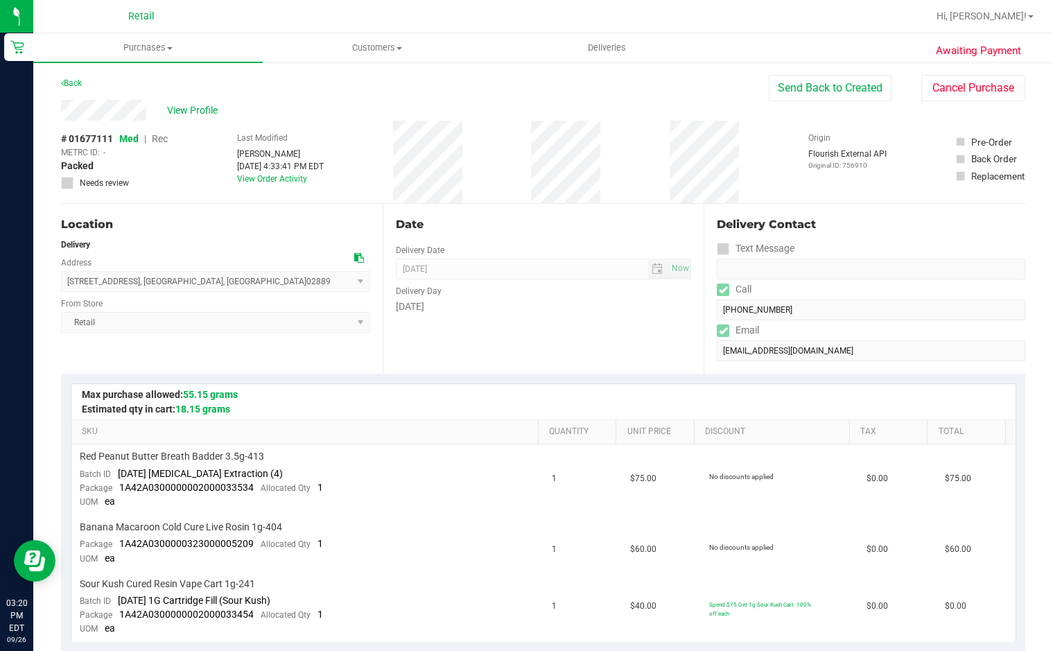
click at [319, 358] on div "Location Delivery Address 55 Grimshaw Place , Warwick , RI 02889 Select address…" at bounding box center [222, 289] width 322 height 170
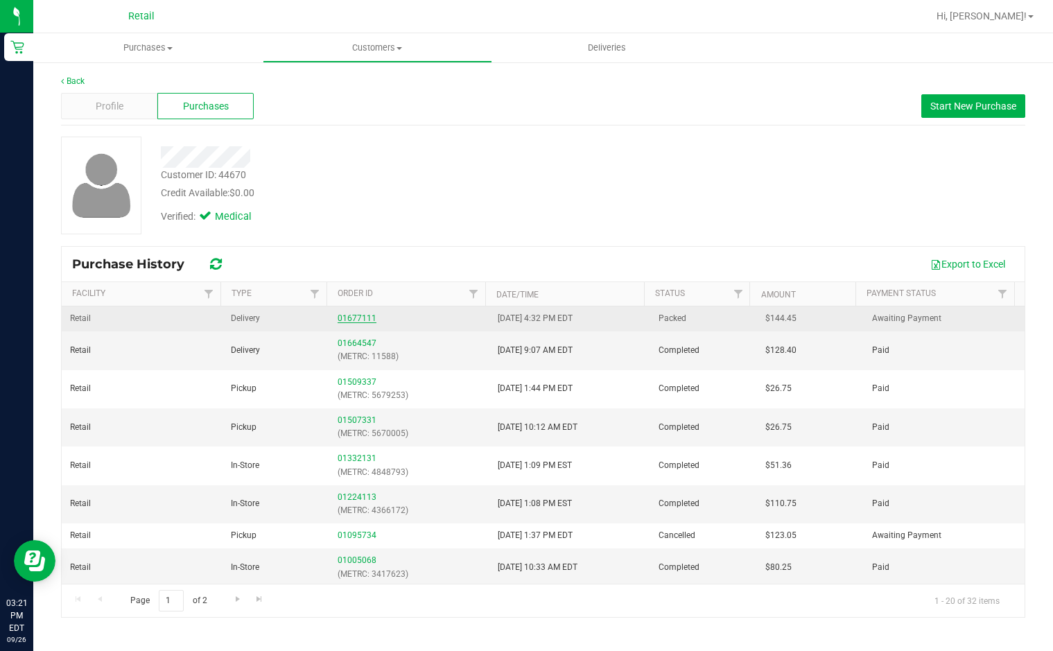
click at [349, 320] on link "01677111" at bounding box center [356, 318] width 39 height 10
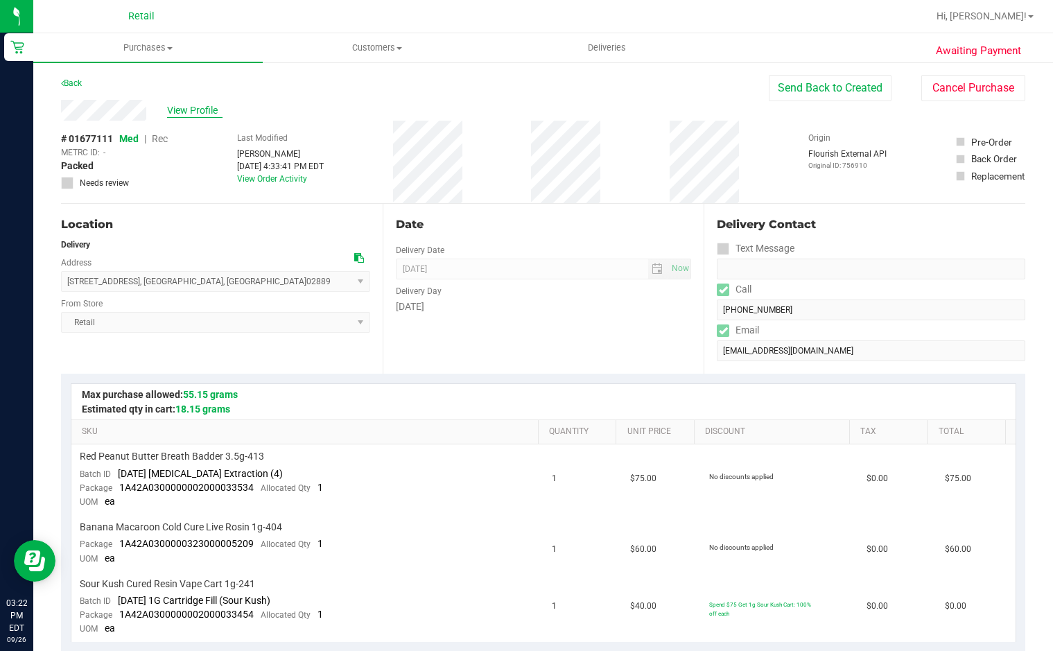
click at [202, 114] on span "View Profile" at bounding box center [194, 110] width 55 height 15
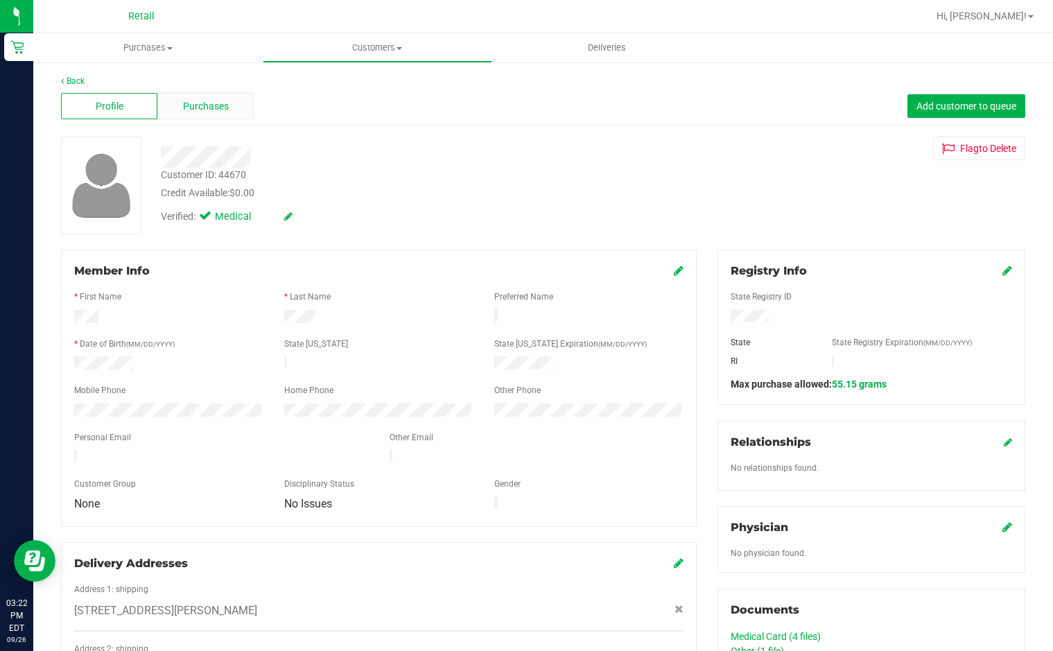
click at [200, 100] on span "Purchases" at bounding box center [206, 106] width 46 height 15
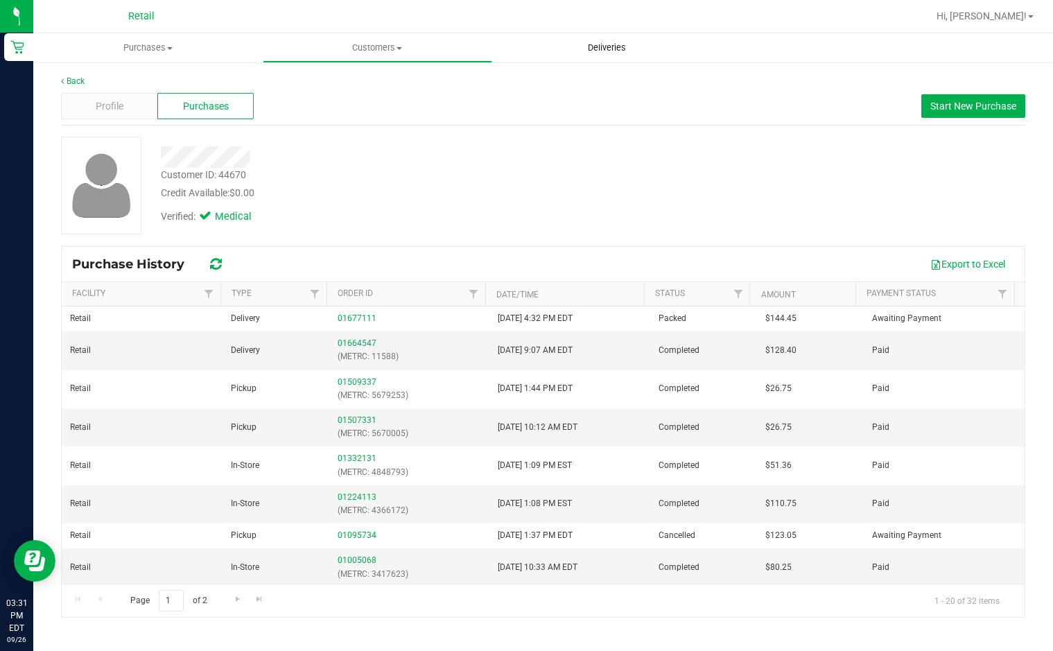
click at [625, 46] on span "Deliveries" at bounding box center [607, 48] width 76 height 12
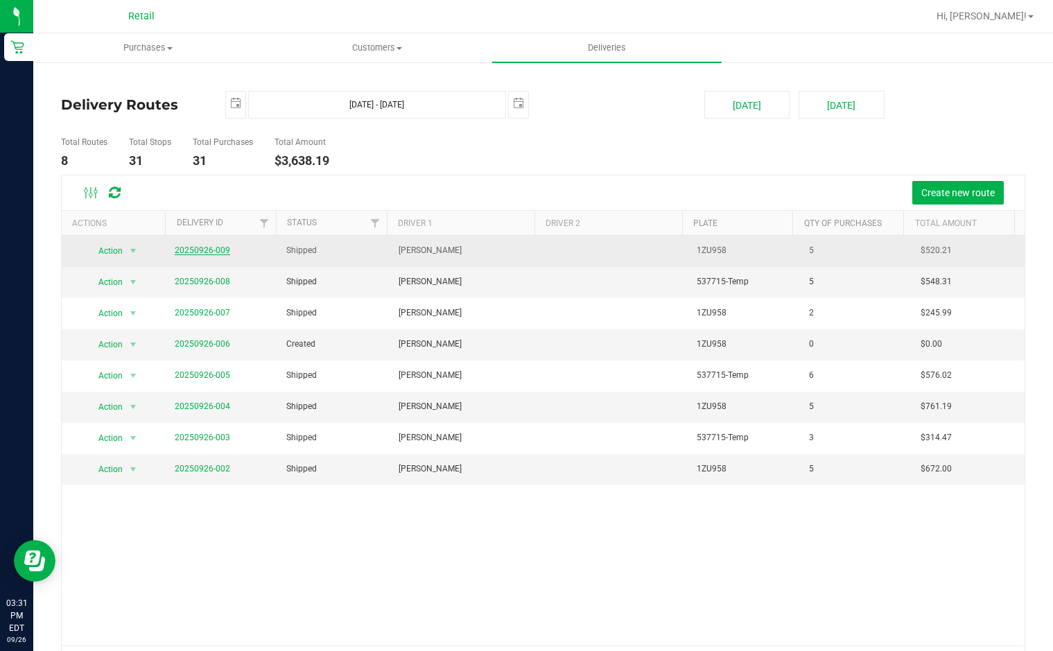
click at [211, 252] on link "20250926-009" at bounding box center [202, 250] width 55 height 10
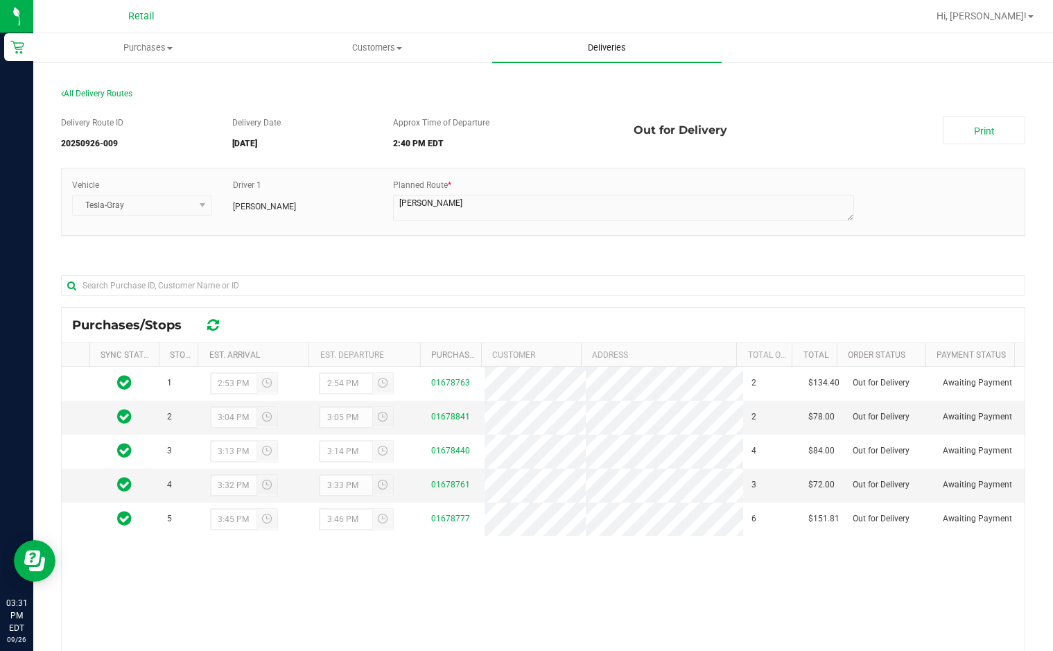
click at [619, 58] on uib-tab-heading "Deliveries" at bounding box center [606, 47] width 229 height 29
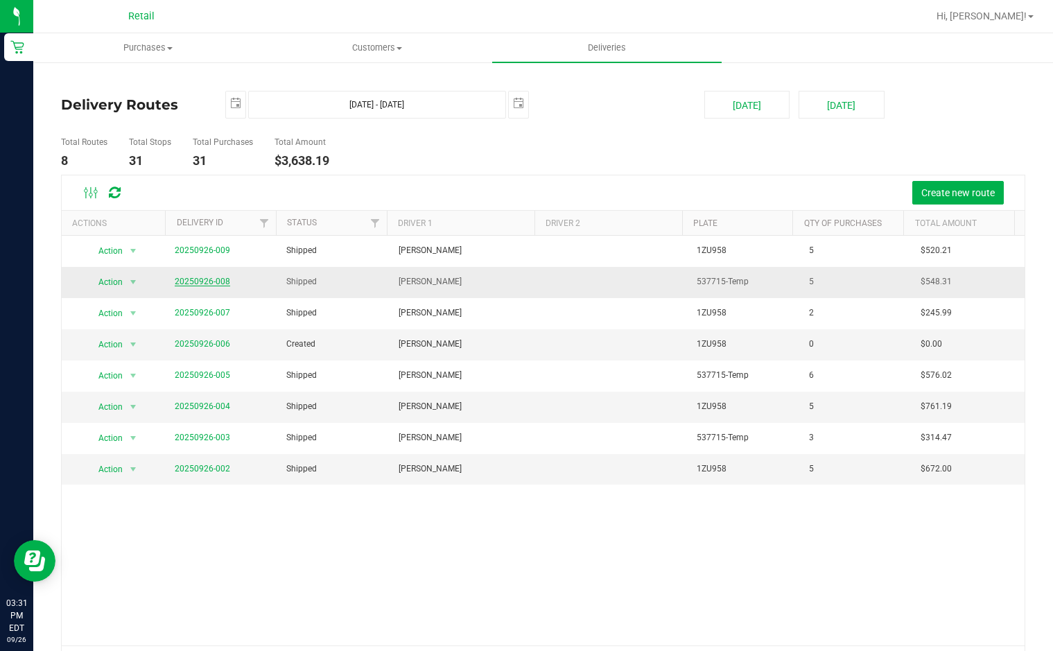
click at [211, 279] on link "20250926-008" at bounding box center [202, 281] width 55 height 10
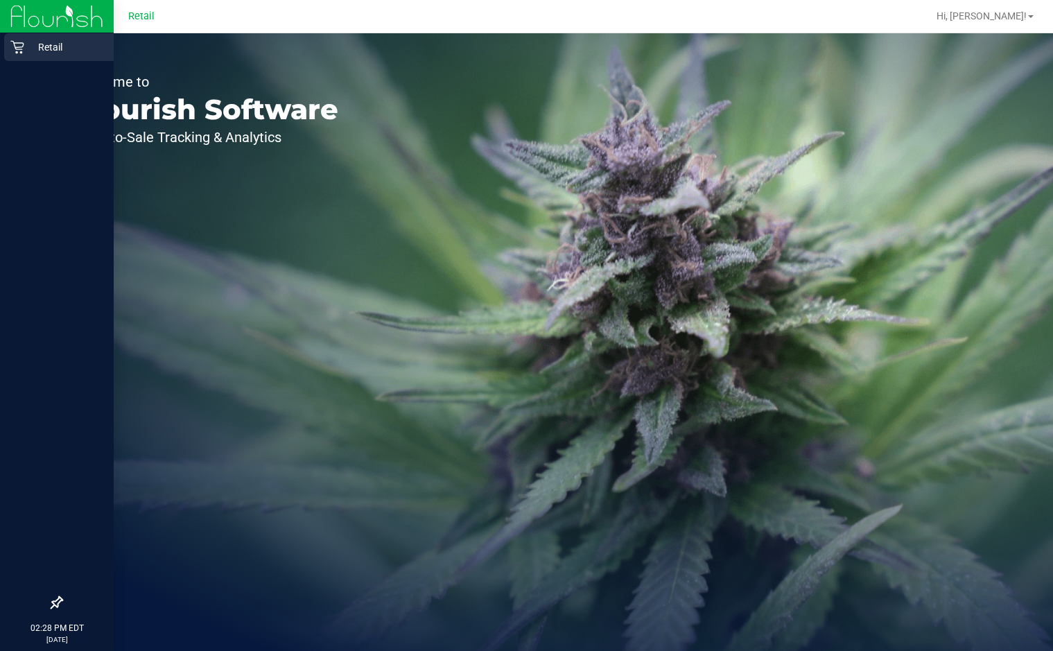
click at [19, 45] on icon at bounding box center [17, 47] width 14 height 14
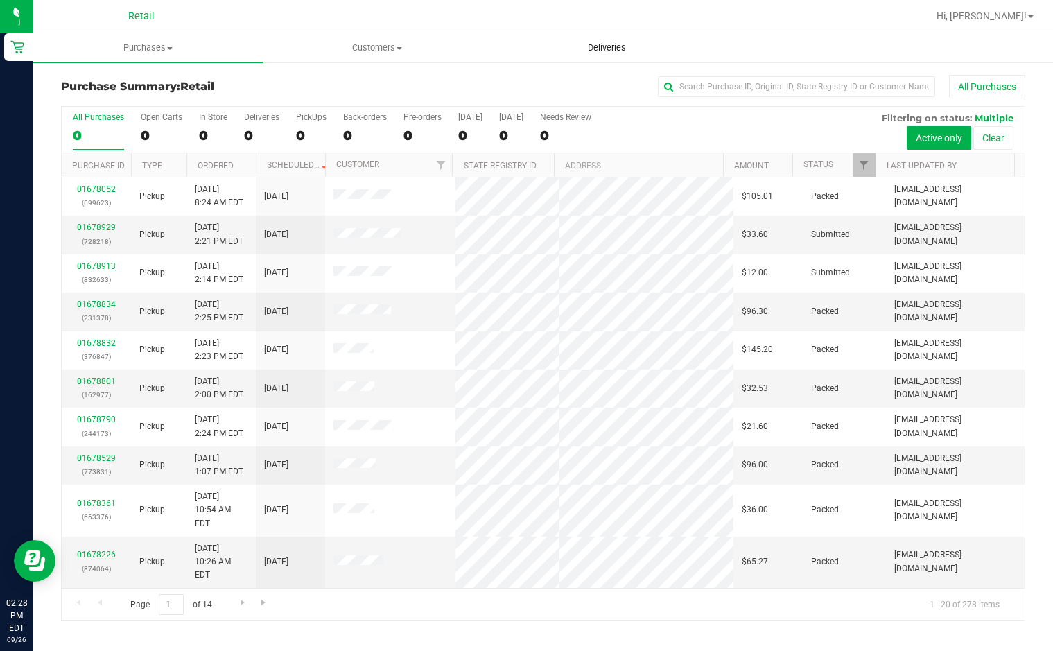
click at [616, 50] on span "Deliveries" at bounding box center [607, 48] width 76 height 12
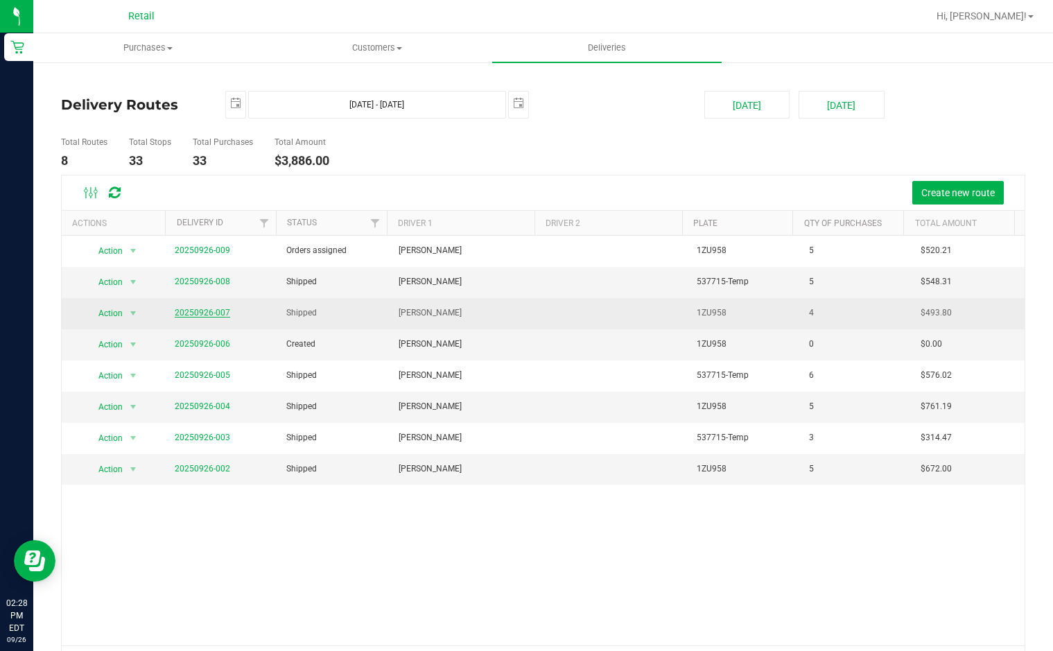
click at [205, 315] on link "20250926-007" at bounding box center [202, 313] width 55 height 10
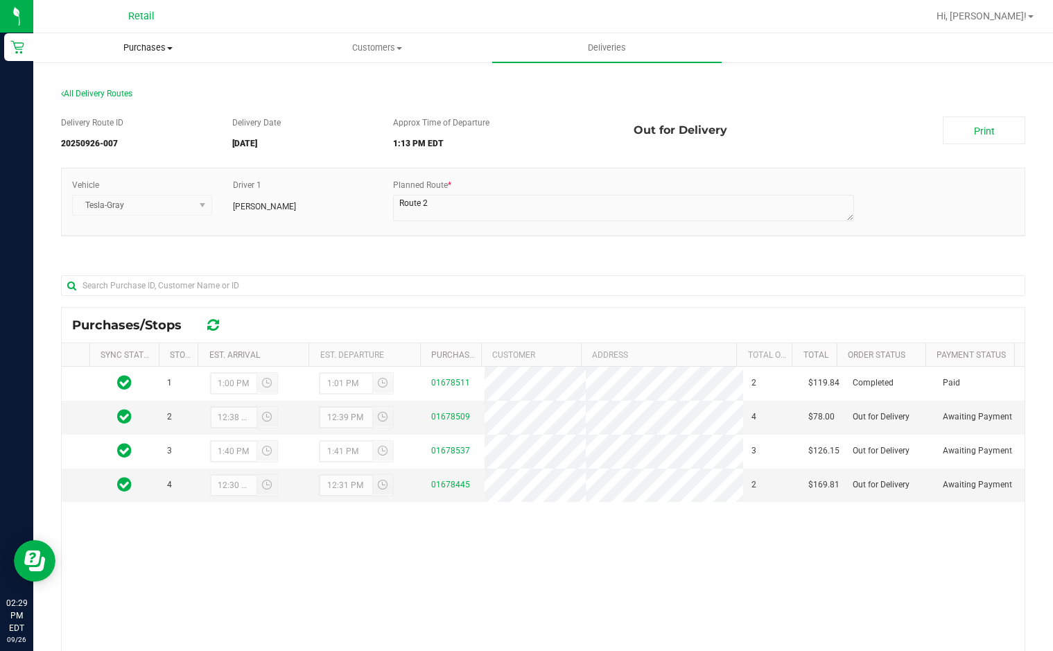
click at [138, 43] on span "Purchases" at bounding box center [148, 48] width 228 height 12
click at [601, 49] on span "Deliveries" at bounding box center [607, 48] width 76 height 12
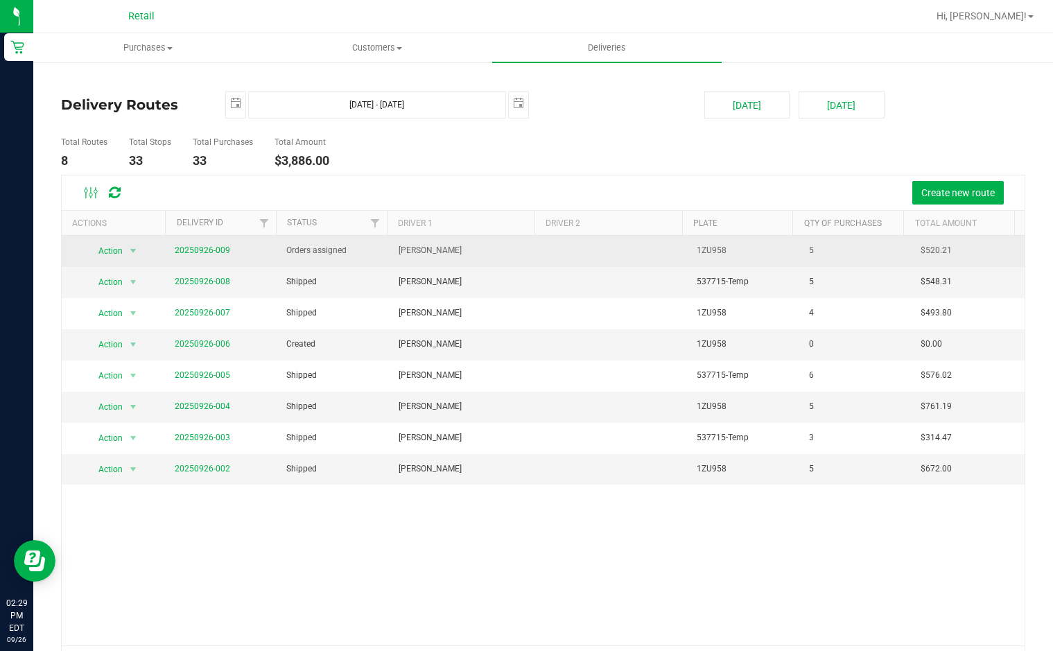
click at [170, 253] on td "20250926-009" at bounding box center [222, 251] width 112 height 31
click at [180, 252] on link "20250926-009" at bounding box center [202, 250] width 55 height 10
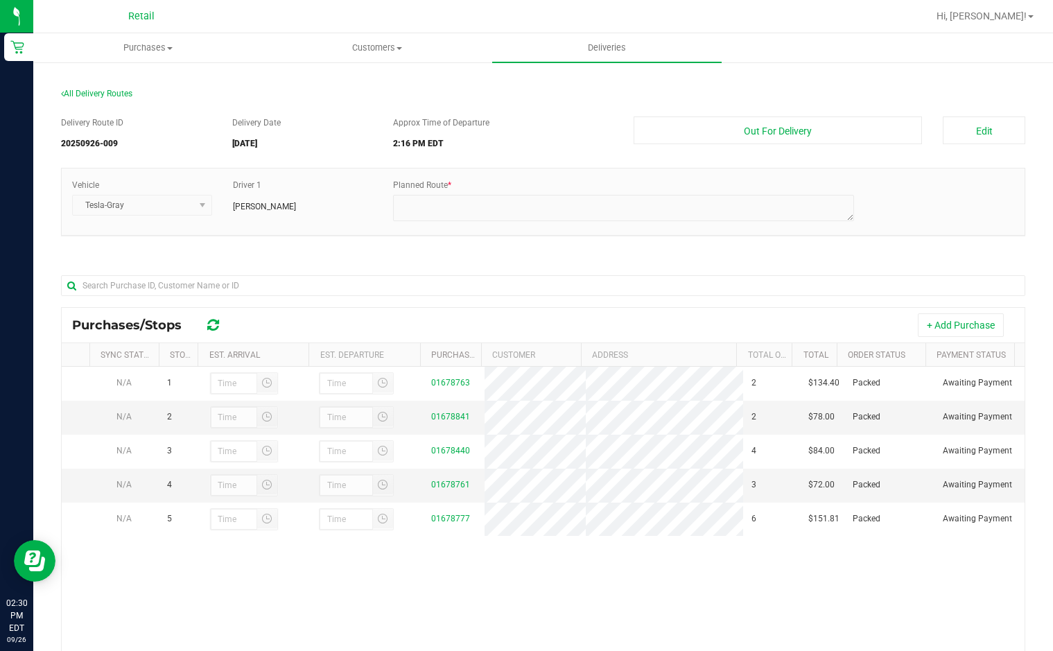
click at [582, 329] on div "+ Add Purchase" at bounding box center [624, 325] width 780 height 24
click at [598, 42] on span "Deliveries" at bounding box center [607, 48] width 76 height 12
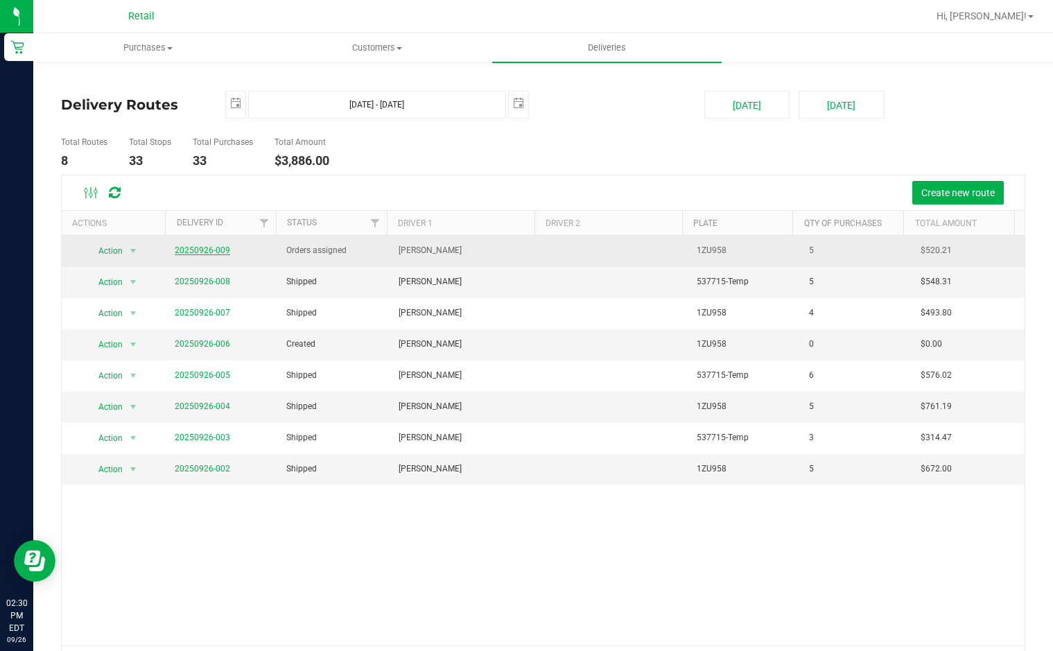
click at [192, 249] on link "20250926-009" at bounding box center [202, 250] width 55 height 10
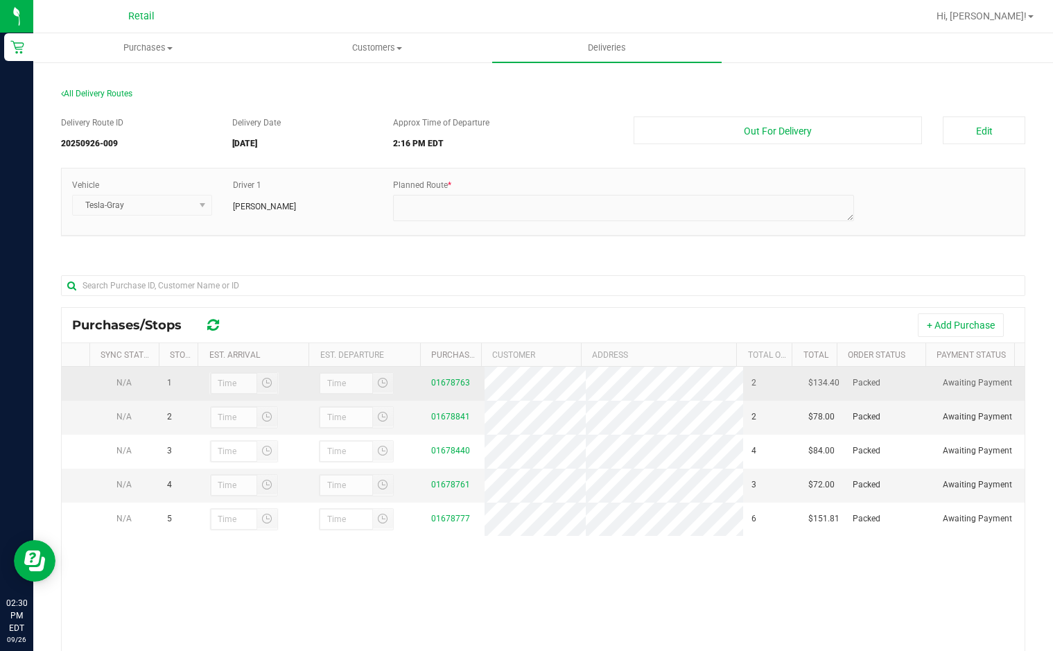
click at [229, 386] on div at bounding box center [243, 383] width 69 height 22
click at [222, 387] on div at bounding box center [243, 383] width 69 height 22
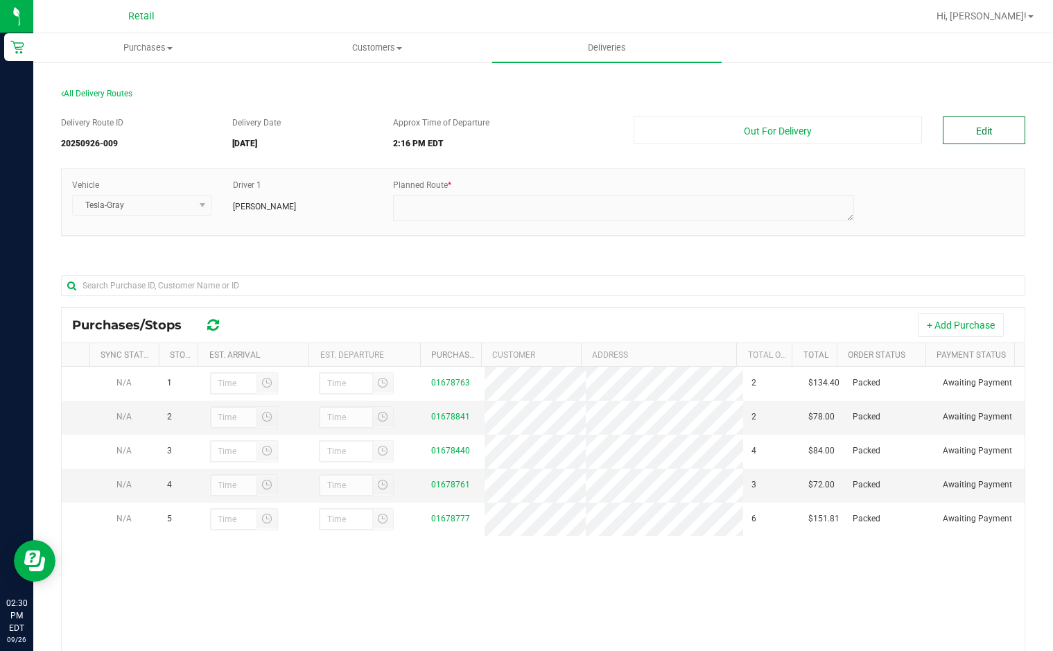
click at [975, 139] on button "Edit" at bounding box center [983, 130] width 82 height 28
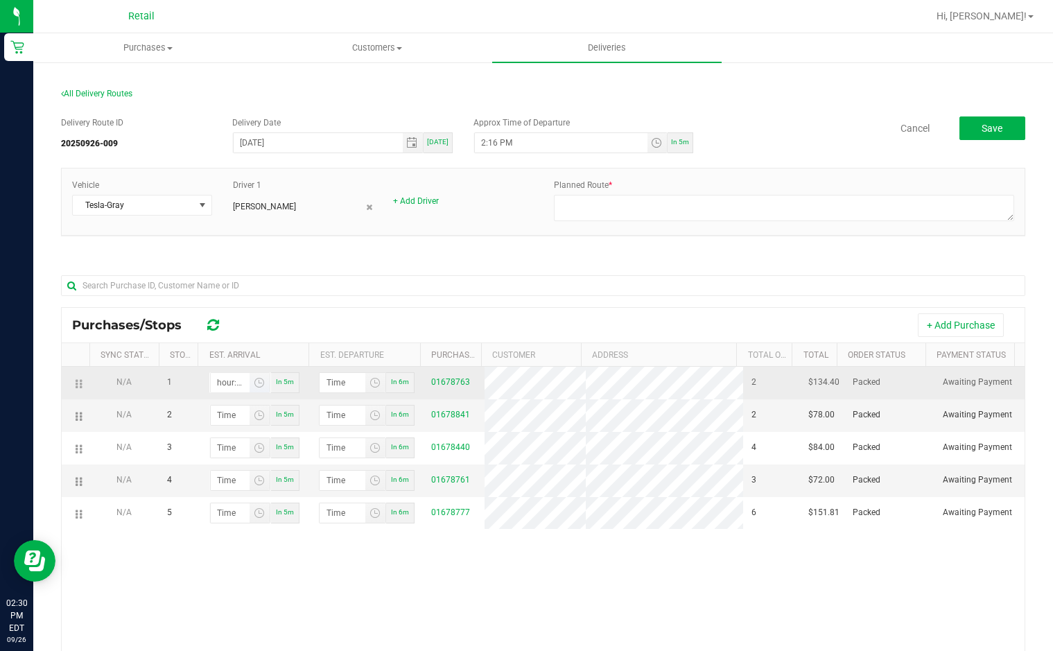
click at [220, 384] on input "hour:minute AM" at bounding box center [230, 382] width 39 height 19
type input "2:05 AM"
type input "2:06 AM"
type input "2:53 AM"
type input "2:54 AM"
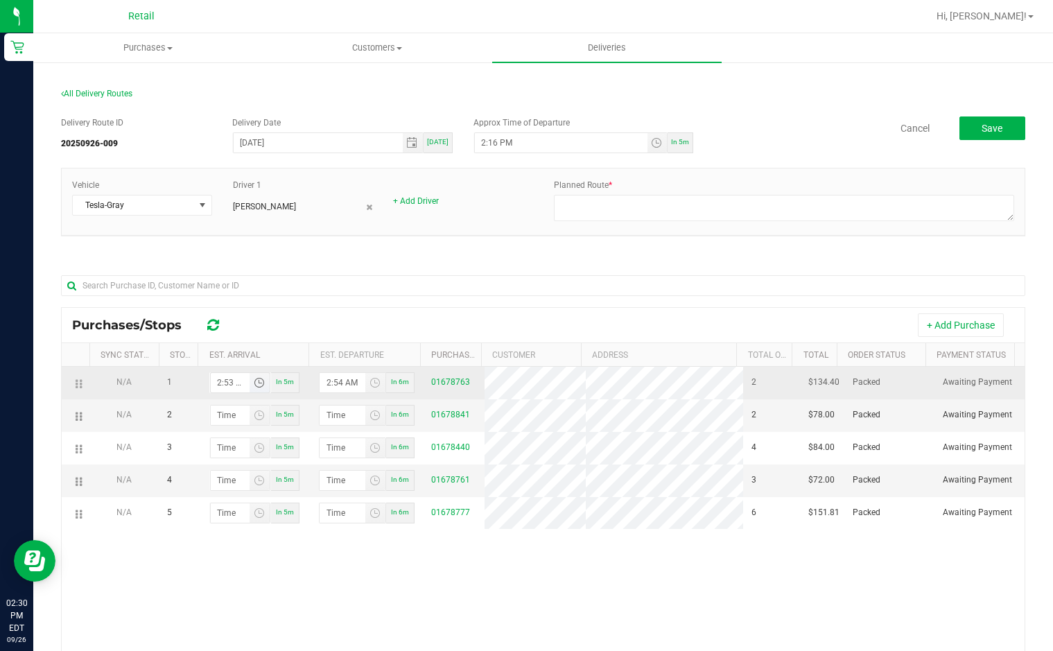
type input "2:53 PM"
type input "2:54 PM"
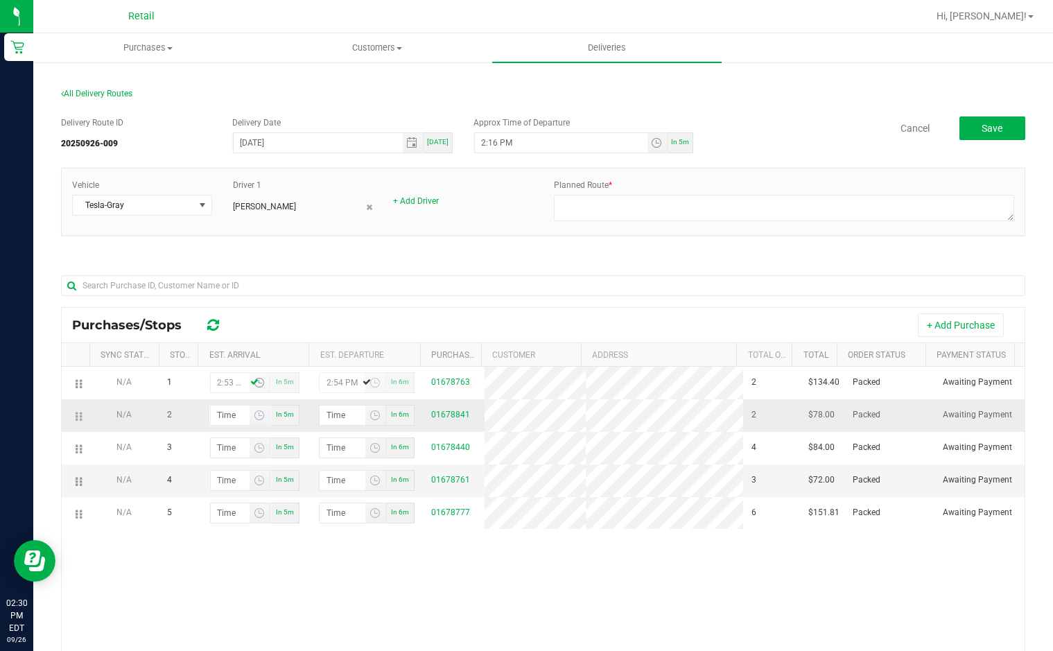
type input "2:53 PM"
click at [222, 425] on input "hour:minute AM" at bounding box center [230, 414] width 39 height 19
type input "3:00 AM"
type input "3:01 AM"
type input "3:04 AM"
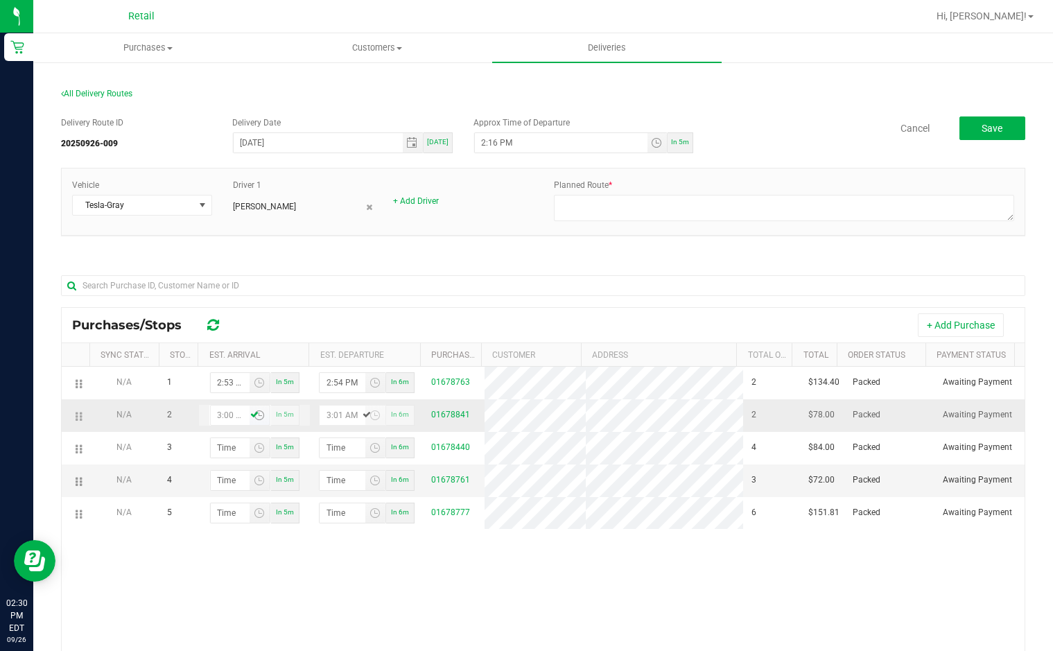
type input "3:05 AM"
type input "3:04 PM"
type input "3:05 PM"
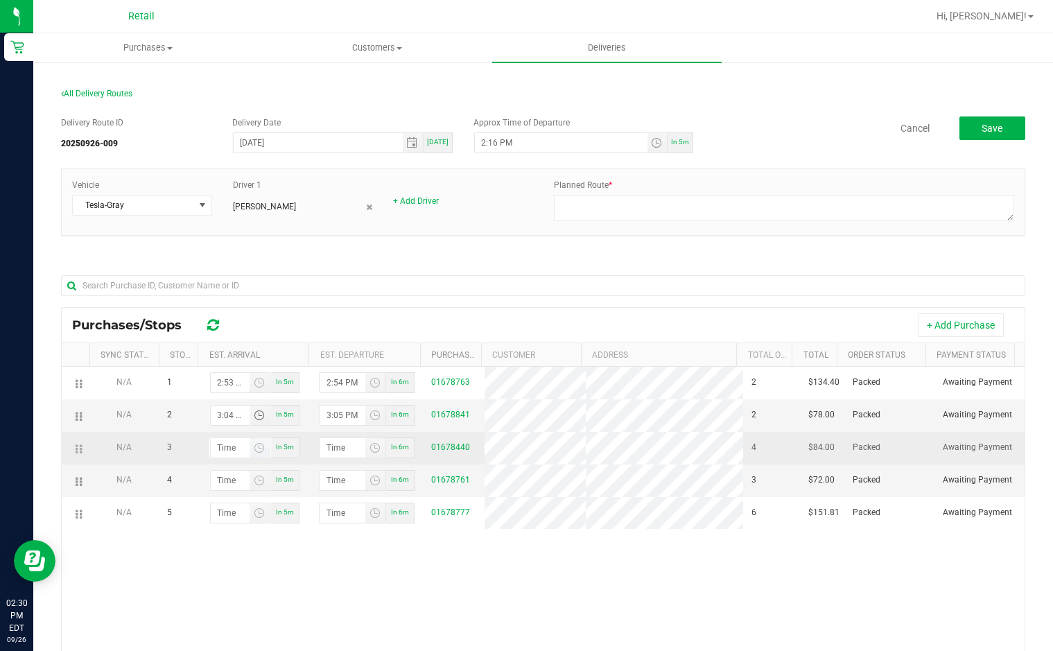
type input "3:04 PM"
click at [225, 457] on input "hour:minute AM" at bounding box center [230, 447] width 39 height 19
type input "3:01 AM"
type input "3:02 AM"
type input "3:13 AM"
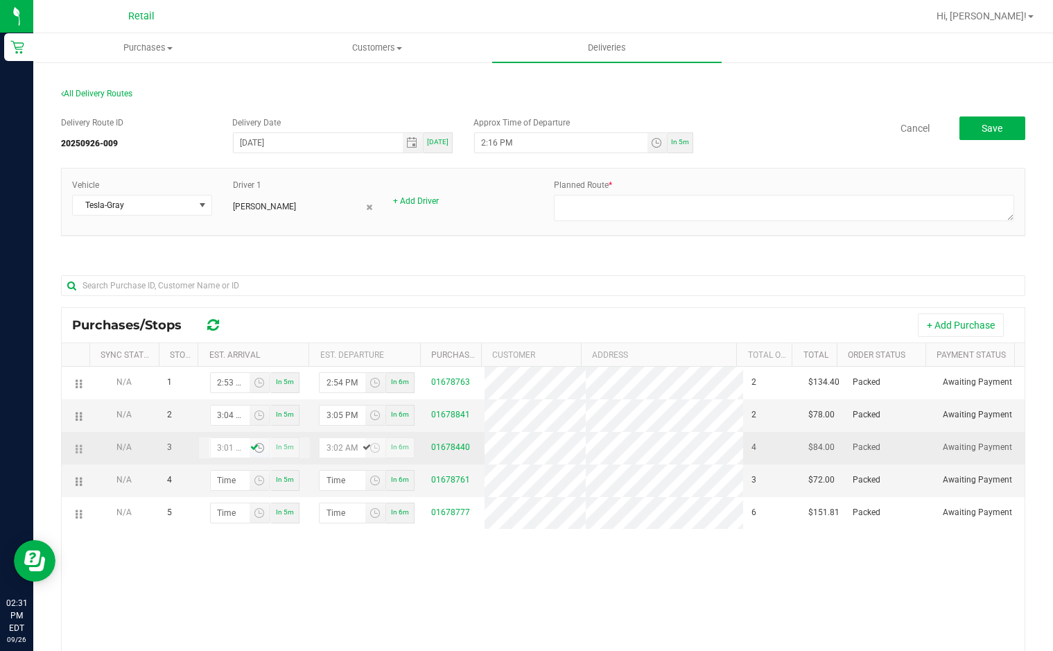
type input "3:14 AM"
type input "3:13 PM"
type input "3:14 PM"
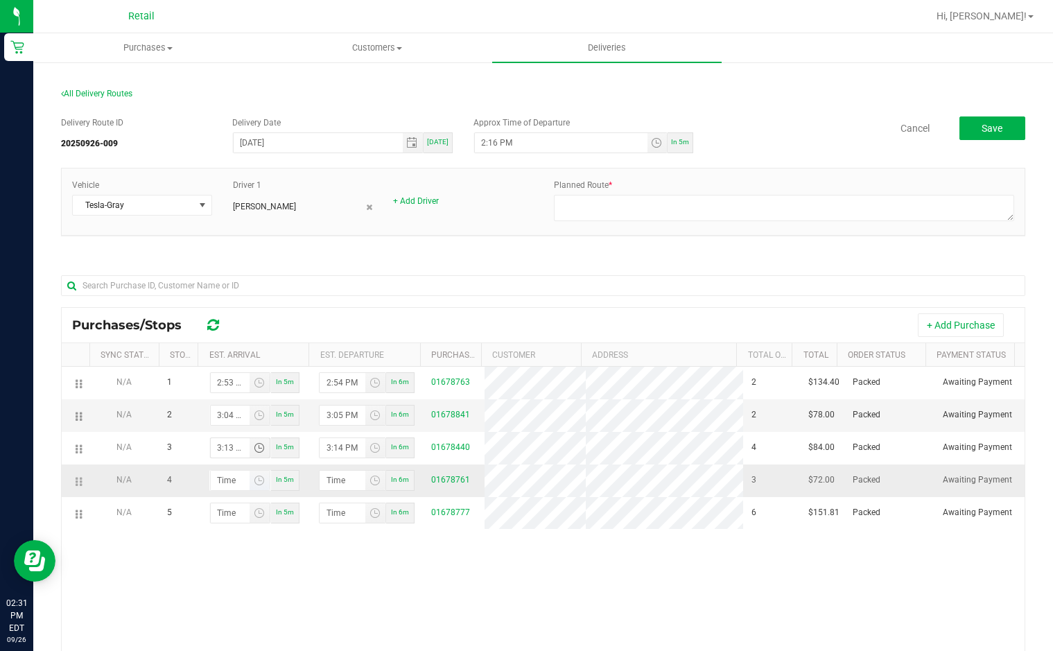
type input "3:13 PM"
click at [238, 490] on input "hour:minute AM" at bounding box center [230, 480] width 39 height 19
type input "3:03 AM"
type input "3:04 AM"
type input "3:32 AM"
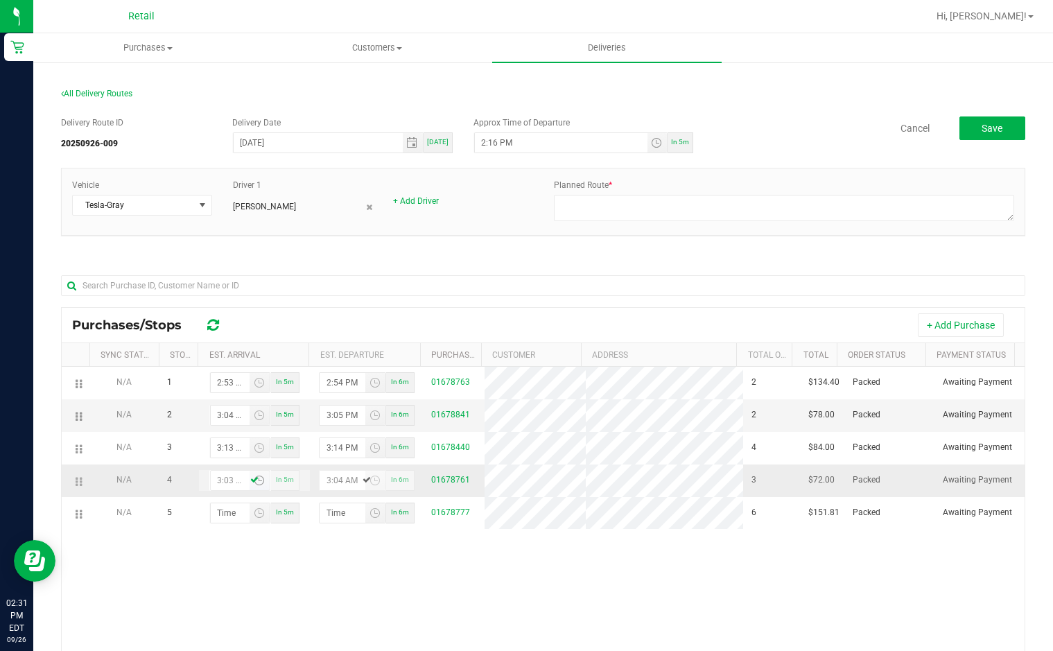
type input "3:33 AM"
type input "3:32 PM"
type input "3:33 PM"
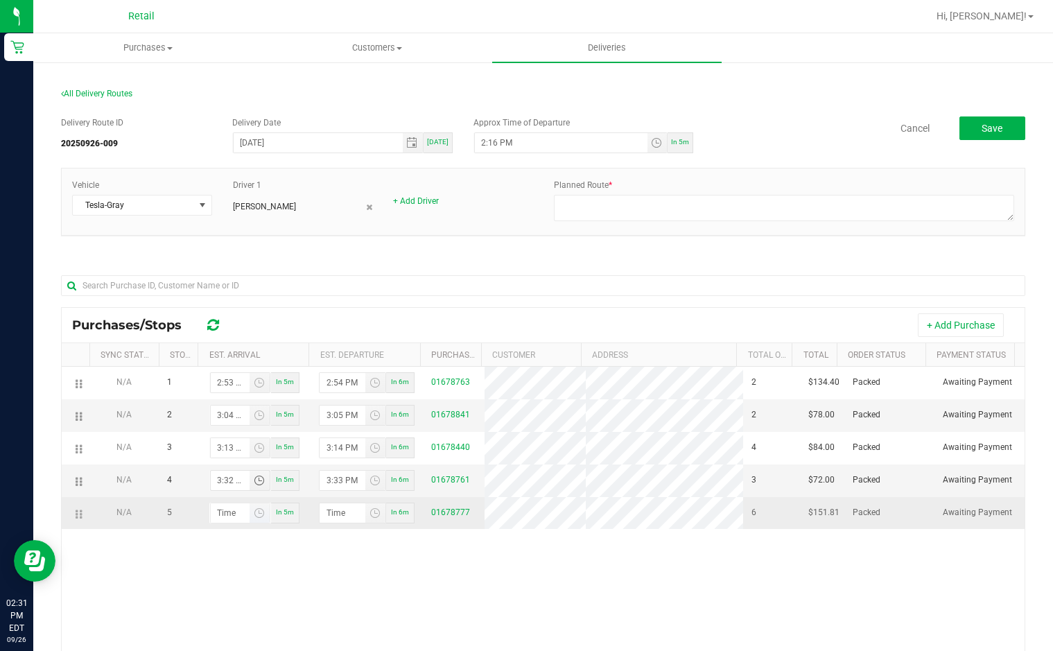
type input "3:32 PM"
click at [215, 522] on input "hour:minute AM" at bounding box center [230, 512] width 39 height 19
type input "3:04 AM"
type input "3:05 AM"
type input "3:45 AM"
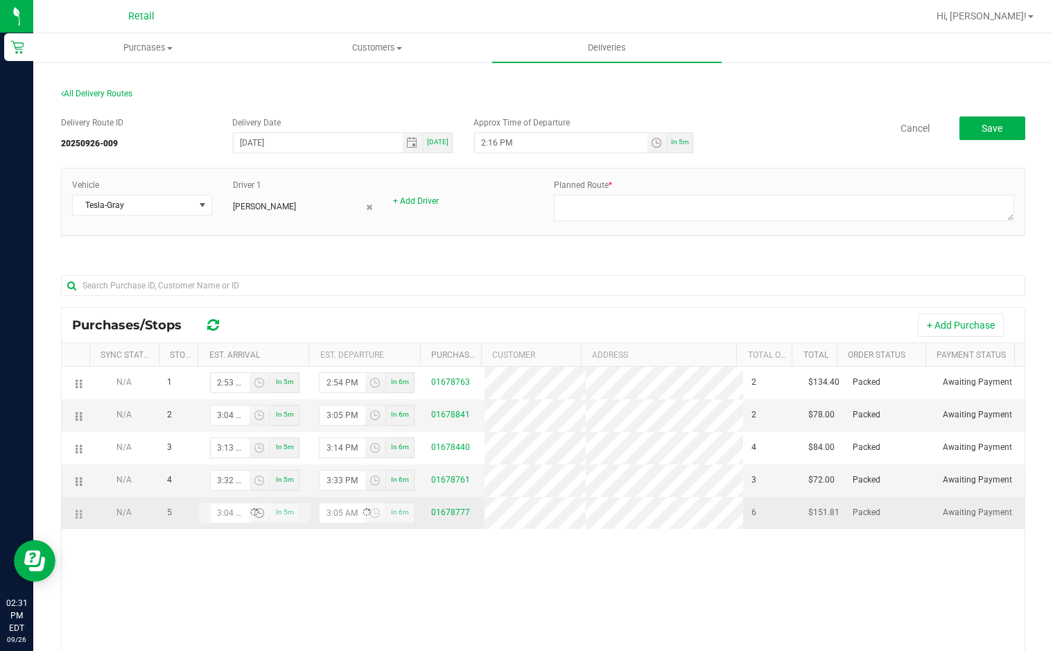
type input "3:46 AM"
type input "3:45 PM"
type input "3:46 PM"
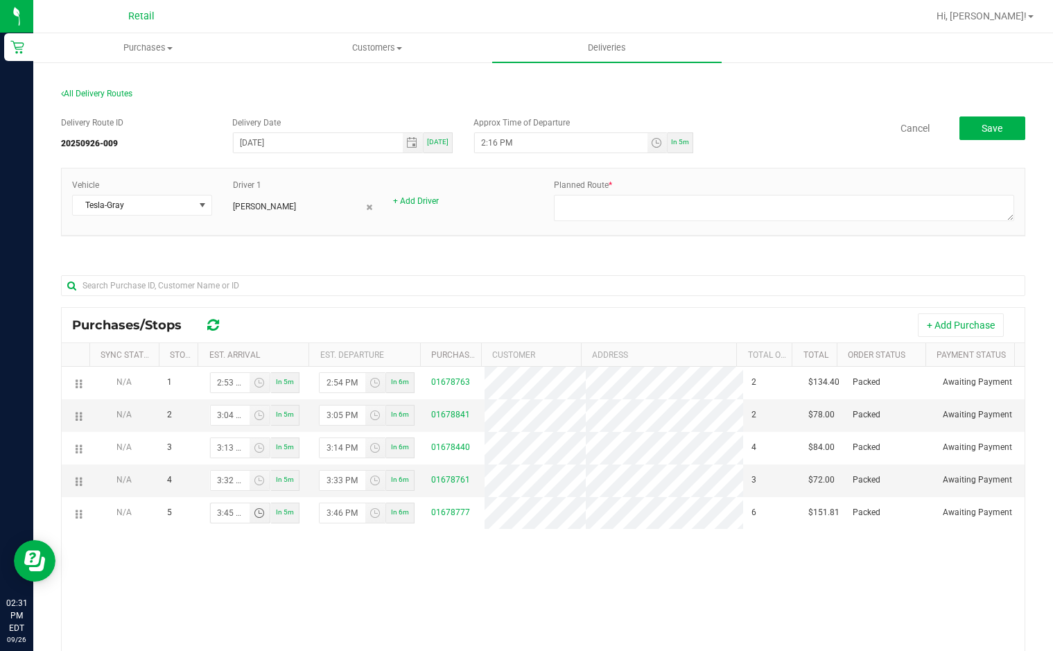
type input "3:45 PM"
click at [258, 570] on div "N/A 1 2:53 PM In 5m 2:54 PM In 6m 01678763 2 $134.40 Packed Awaiting Payment N/…" at bounding box center [543, 572] width 963 height 410
click at [651, 139] on span "Toggle time list" at bounding box center [656, 142] width 11 height 11
click at [495, 293] on span "2" at bounding box center [497, 298] width 5 height 10
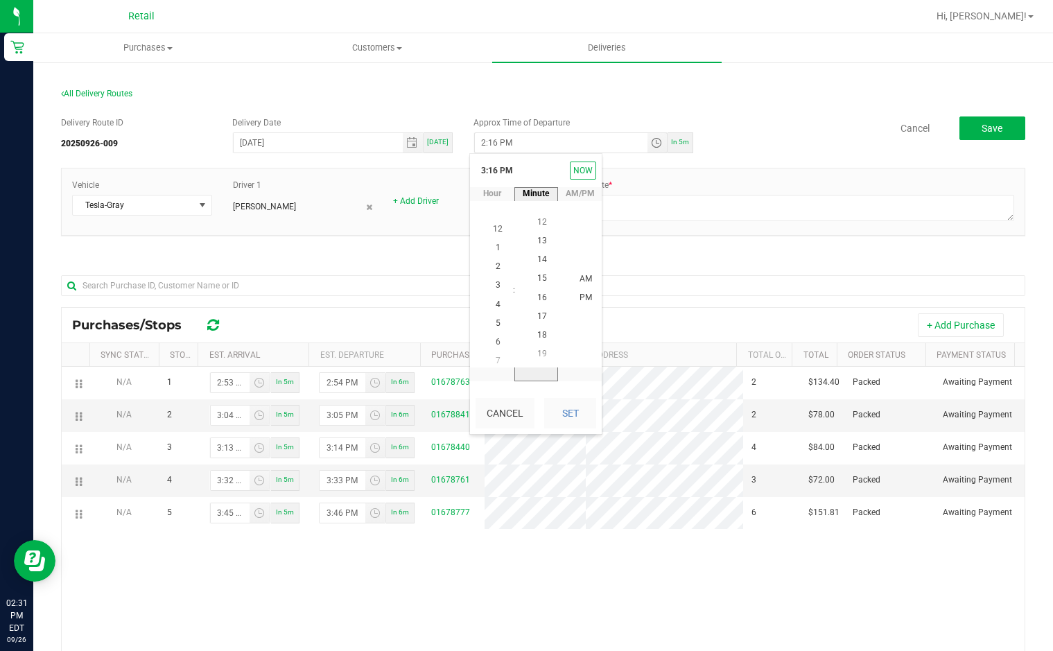
scroll to position [282, 0]
click at [489, 277] on li "2" at bounding box center [497, 279] width 33 height 19
click at [537, 297] on span "40" at bounding box center [542, 298] width 10 height 10
click at [580, 294] on span "PM" at bounding box center [585, 298] width 12 height 10
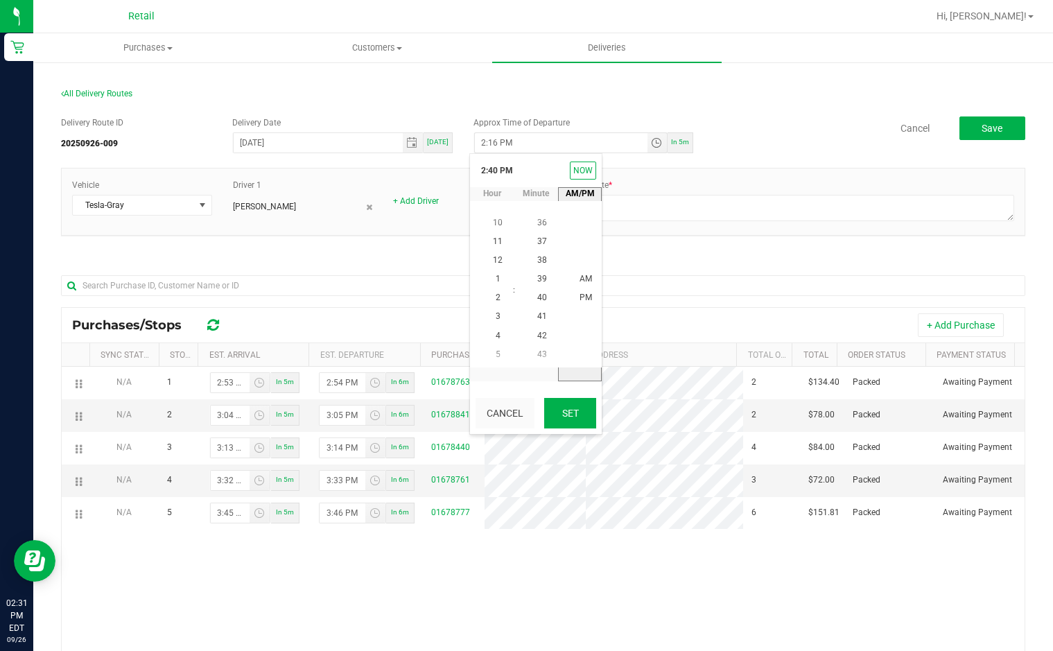
click at [573, 413] on button "Set" at bounding box center [570, 413] width 52 height 30
type input "2:40 PM"
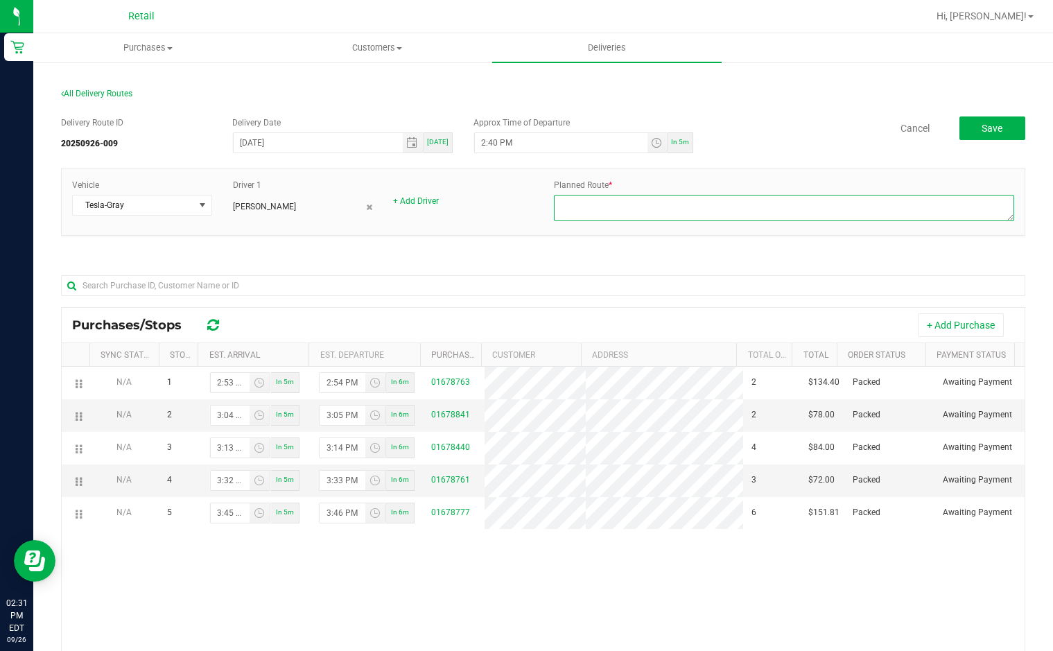
click at [619, 213] on textarea at bounding box center [784, 208] width 461 height 26
click at [583, 204] on textarea at bounding box center [784, 208] width 461 height 26
type textarea "r"
click at [686, 198] on textarea at bounding box center [784, 208] width 461 height 26
type textarea "freddy route 2 kerry dispatch 9/26/25"
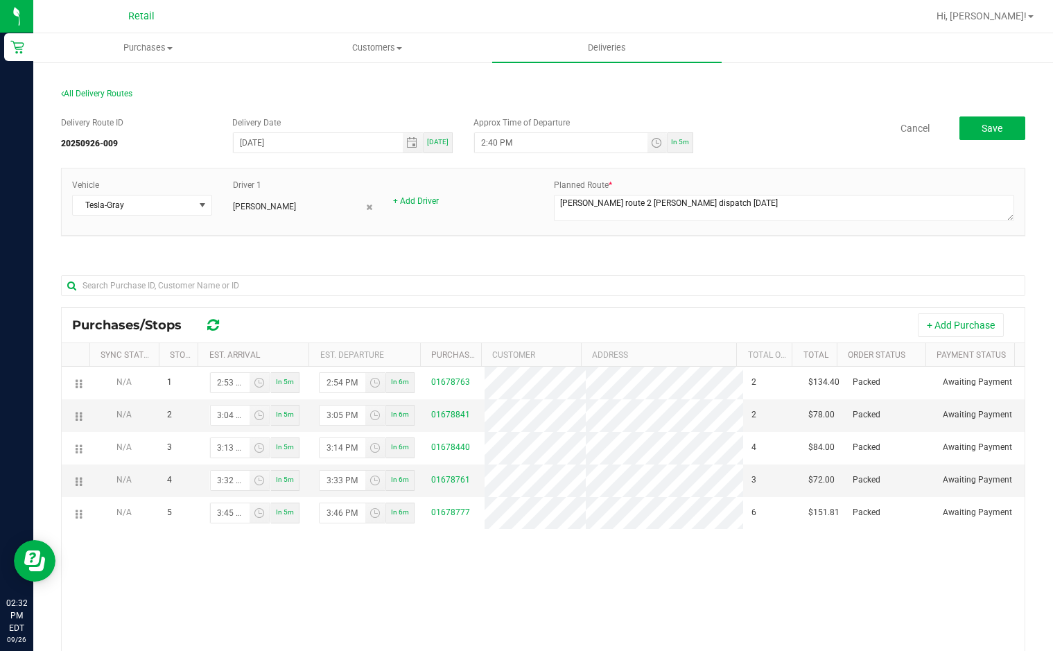
click at [758, 110] on div "Delivery Route ID 20250926-009 Delivery Date 09/26/2025 Today Approx Time of De…" at bounding box center [543, 463] width 964 height 714
click at [777, 107] on div "Delivery Route ID 20250926-009 Delivery Date 09/26/2025 Today Approx Time of De…" at bounding box center [543, 463] width 964 height 714
click at [137, 43] on span "Purchases" at bounding box center [148, 48] width 228 height 12
click at [84, 101] on span "Fulfillment" at bounding box center [76, 100] width 86 height 12
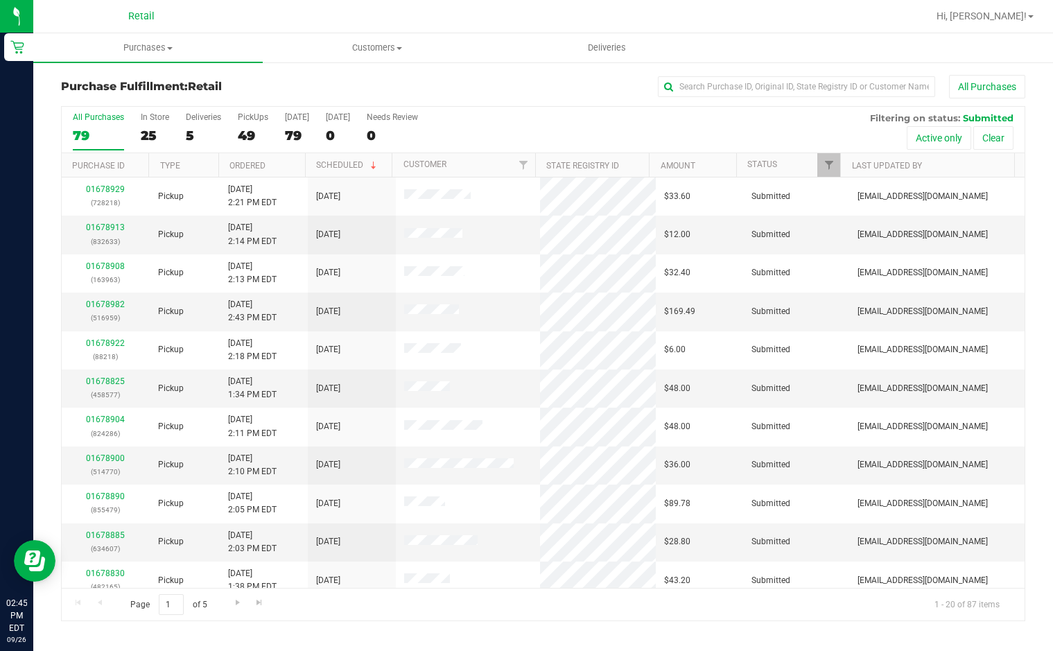
click at [184, 123] on div "All Purchases 79 In Store 25 Deliveries 5 PickUps 49 Today 79 Tomorrow 0 Needs …" at bounding box center [543, 130] width 963 height 46
click at [189, 123] on label "Deliveries 5" at bounding box center [203, 131] width 35 height 38
click at [0, 0] on input "Deliveries 5" at bounding box center [0, 0] width 0 height 0
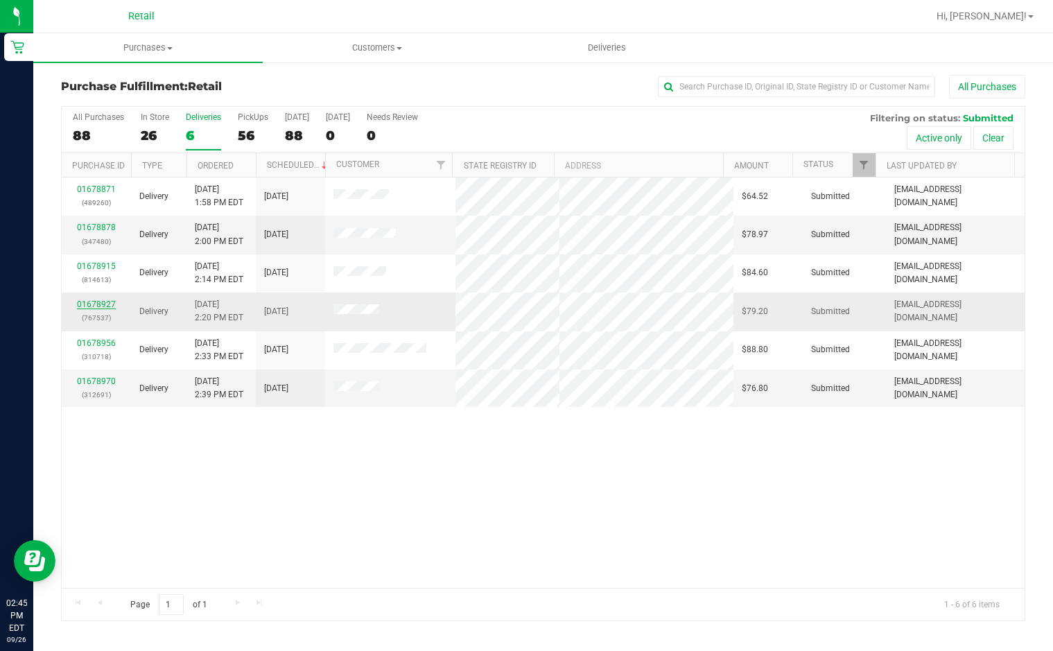
click at [100, 306] on link "01678927" at bounding box center [96, 304] width 39 height 10
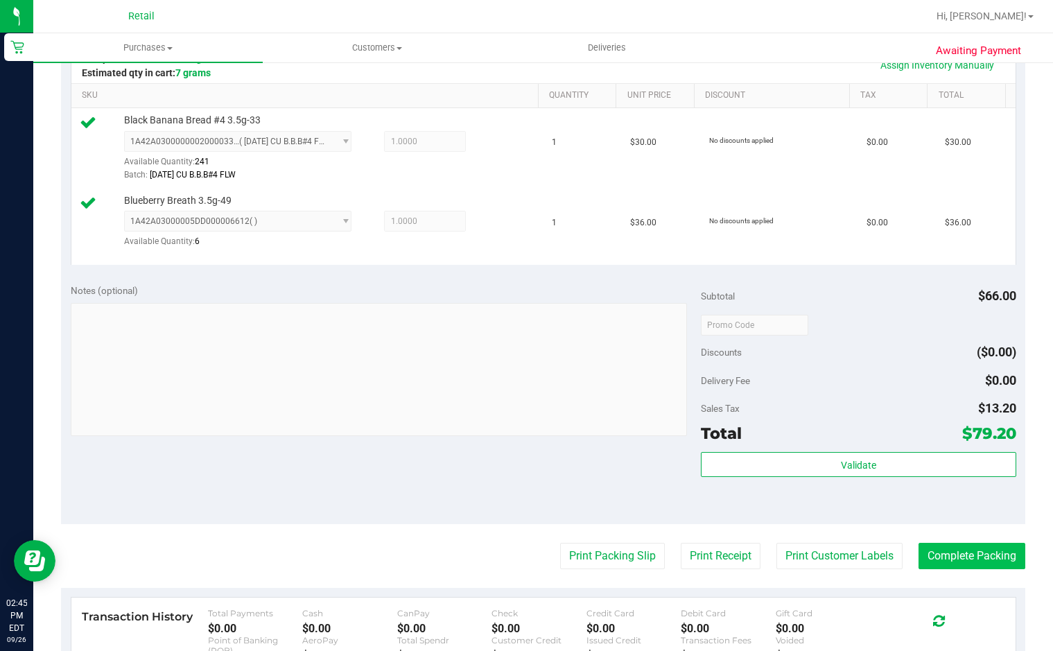
scroll to position [346, 0]
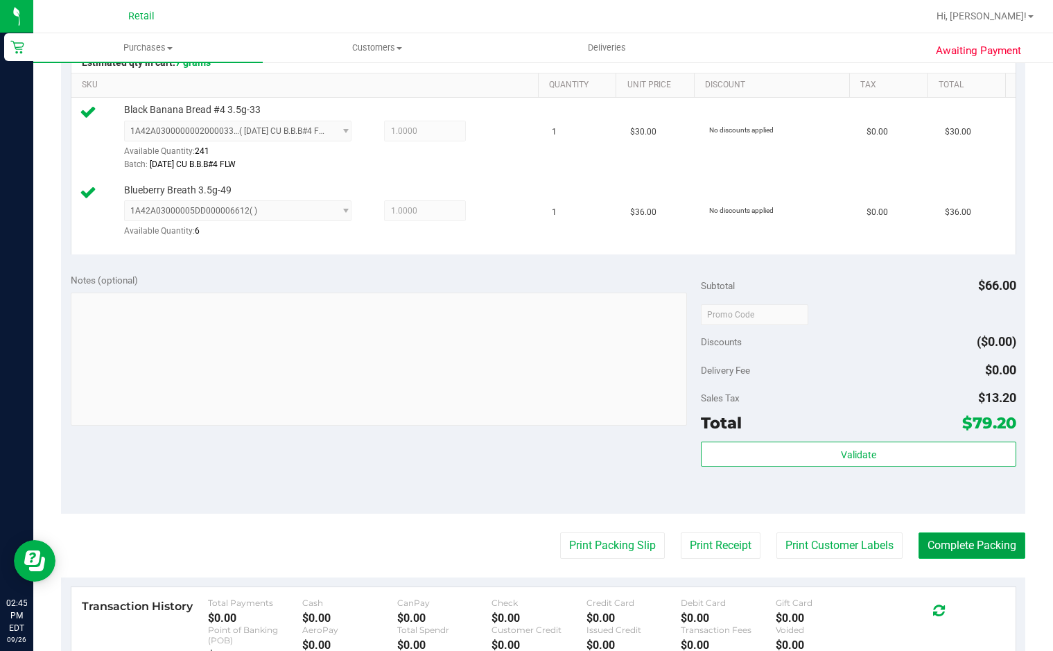
click at [968, 544] on button "Complete Packing" at bounding box center [971, 545] width 107 height 26
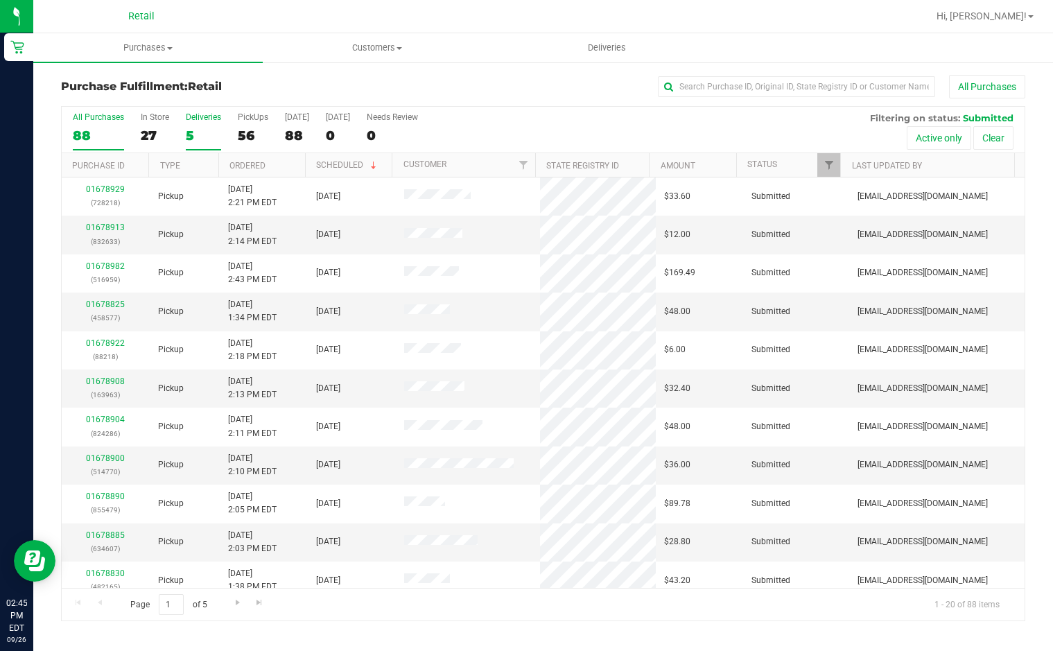
click at [190, 132] on div "5" at bounding box center [203, 136] width 35 height 16
click at [0, 0] on input "Deliveries 5" at bounding box center [0, 0] width 0 height 0
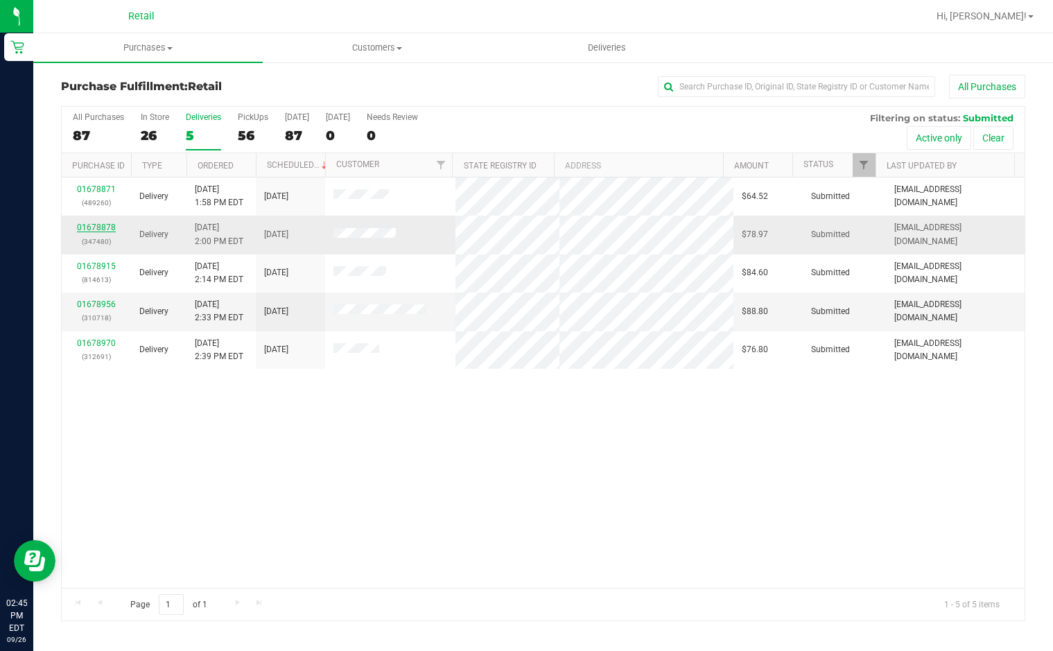
click at [107, 230] on link "01678878" at bounding box center [96, 227] width 39 height 10
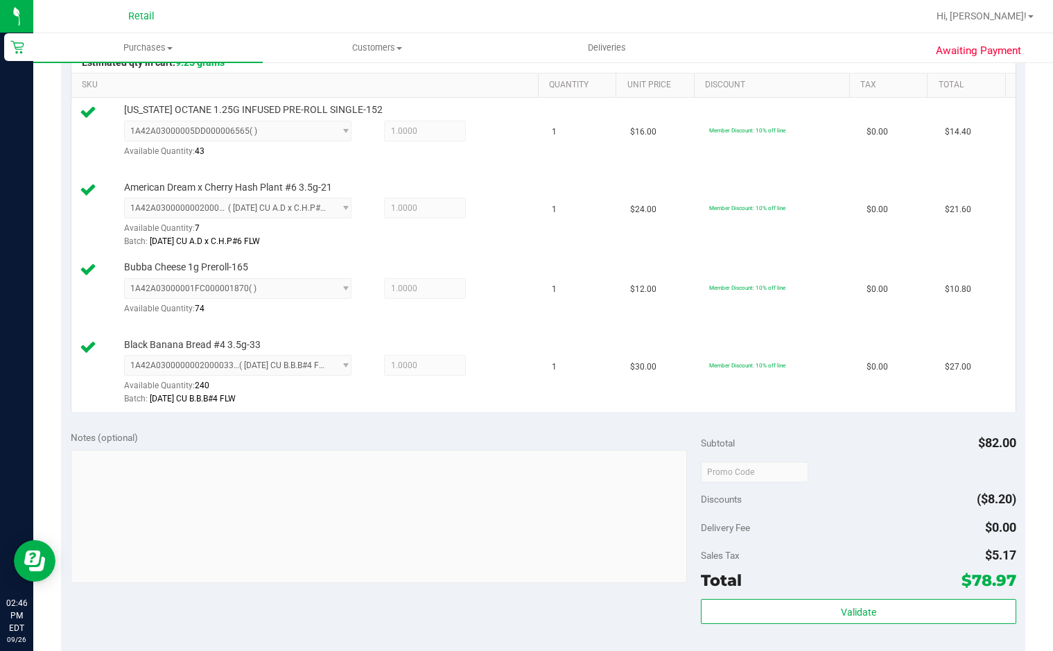
scroll to position [485, 0]
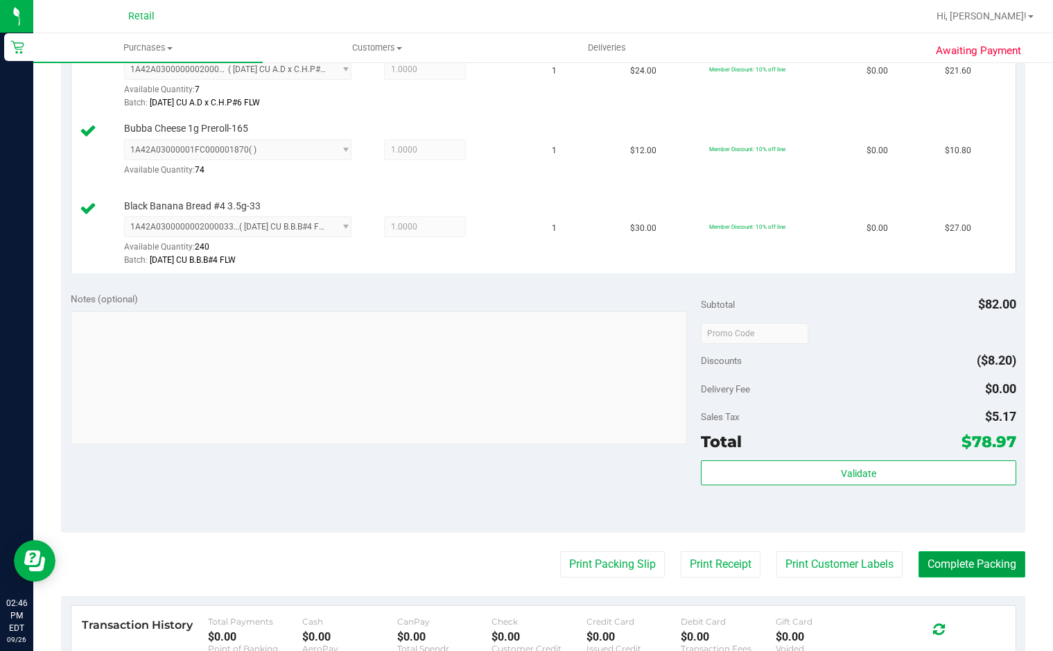
click at [942, 561] on button "Complete Packing" at bounding box center [971, 564] width 107 height 26
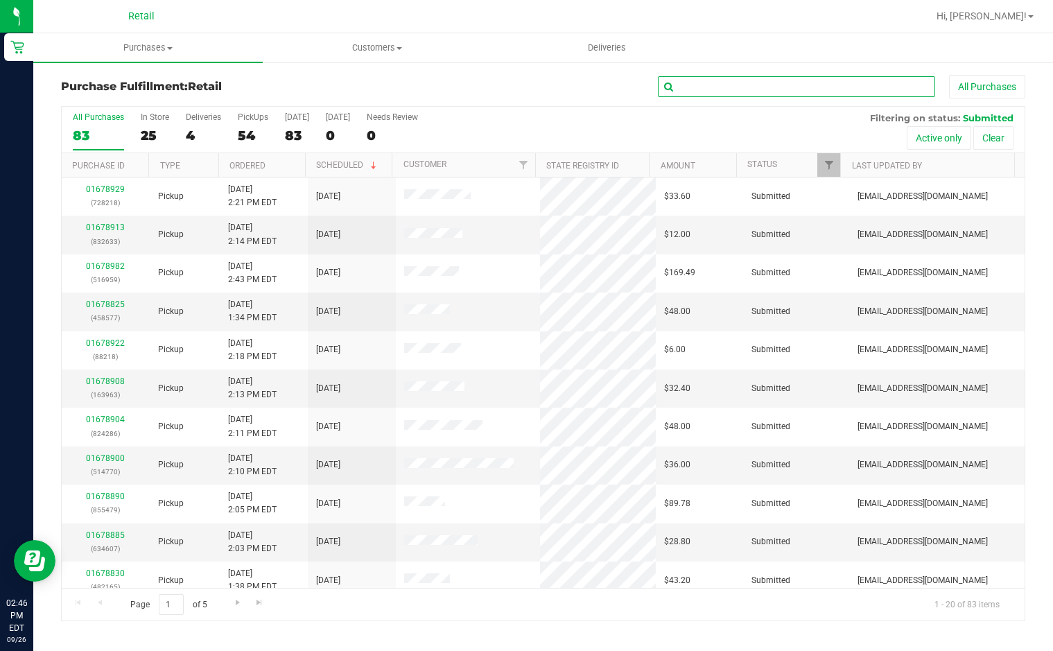
click at [751, 80] on input "text" at bounding box center [796, 86] width 277 height 21
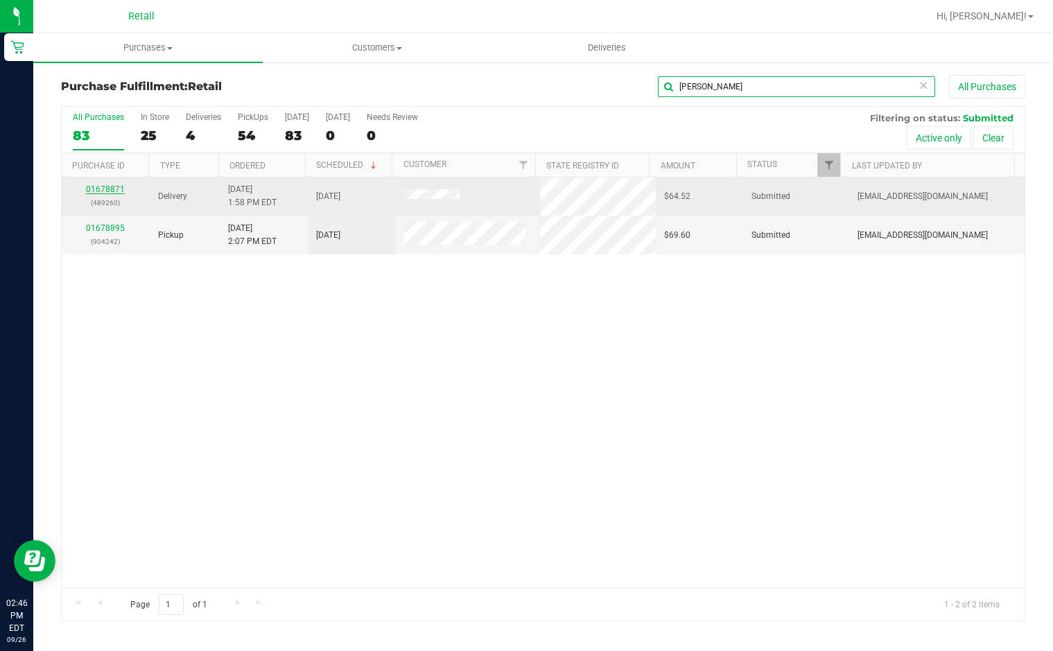
type input "mary"
click at [114, 193] on link "01678871" at bounding box center [105, 189] width 39 height 10
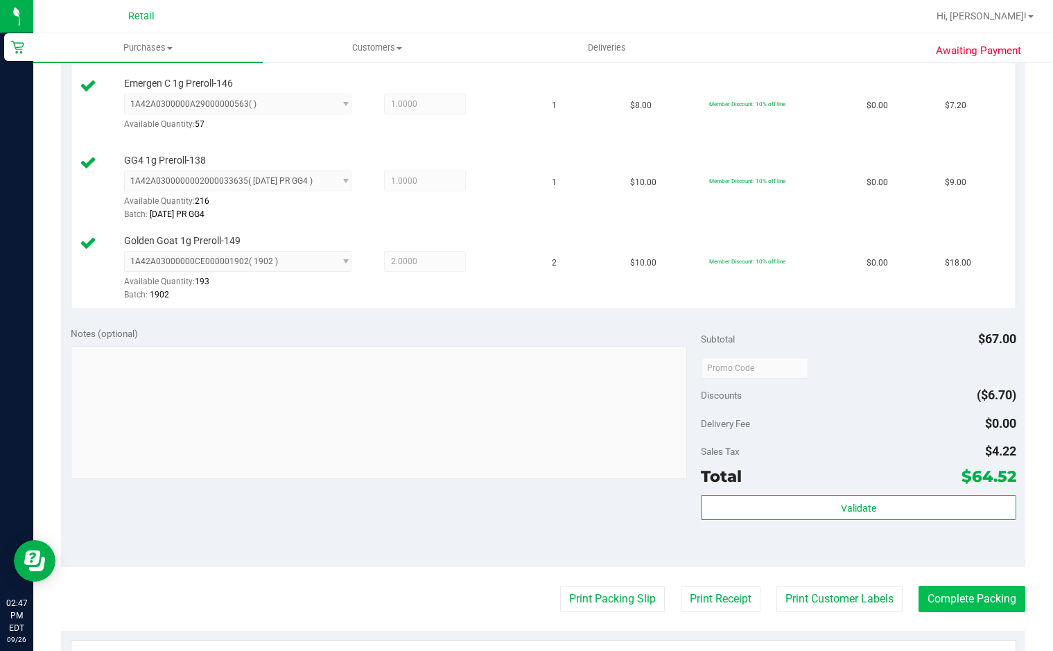
scroll to position [554, 0]
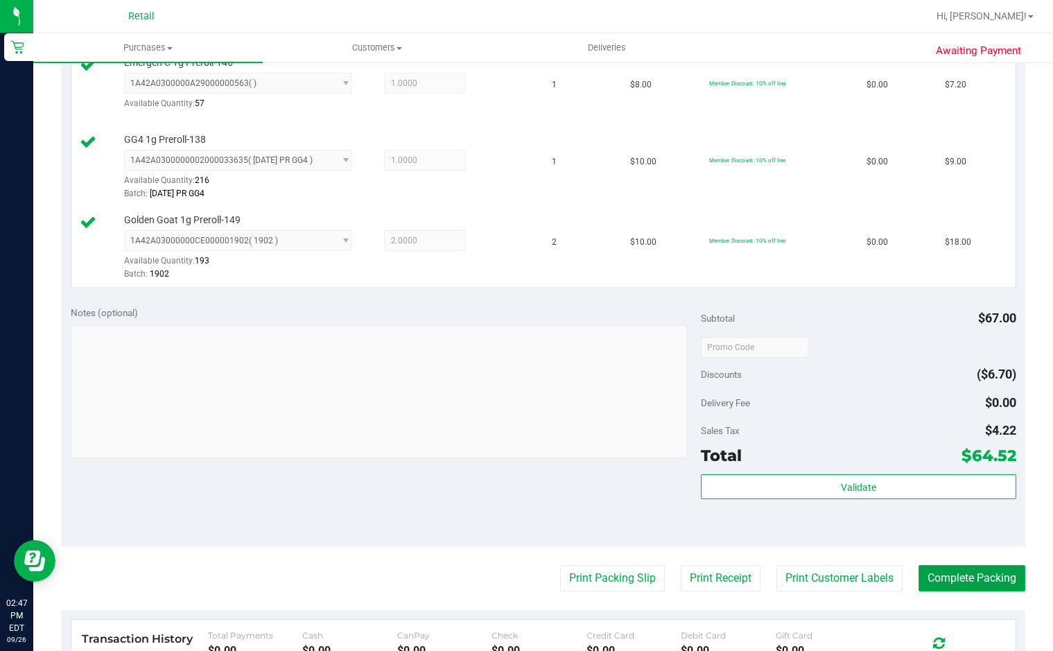
click at [954, 579] on button "Complete Packing" at bounding box center [971, 578] width 107 height 26
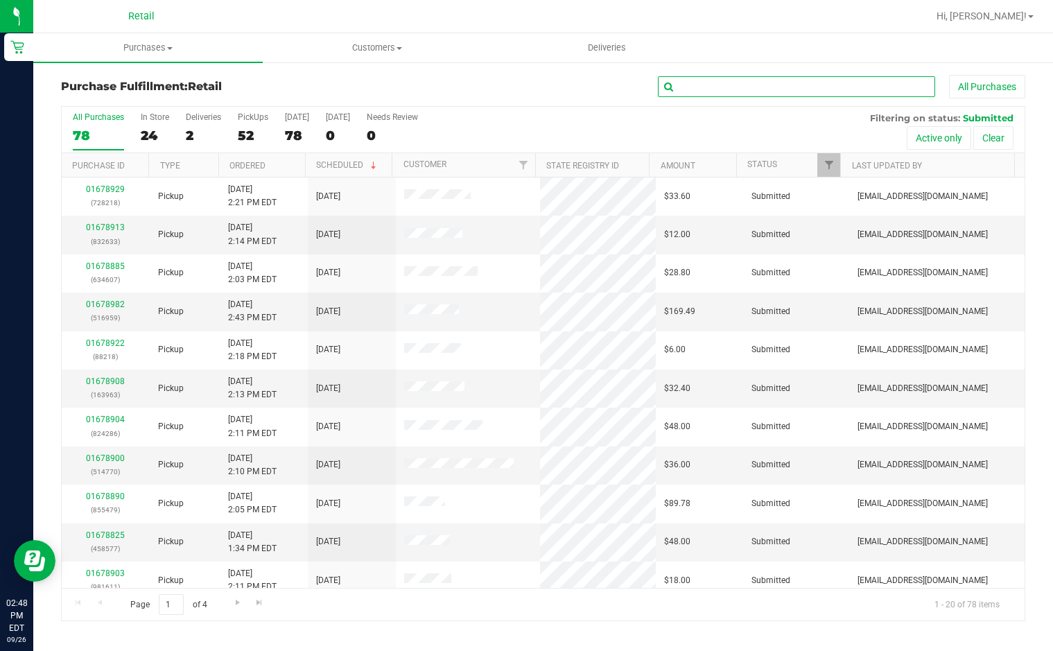
click at [743, 82] on input "text" at bounding box center [796, 86] width 277 height 21
click at [186, 131] on div "2" at bounding box center [203, 136] width 35 height 16
click at [0, 0] on input "Deliveries 2" at bounding box center [0, 0] width 0 height 0
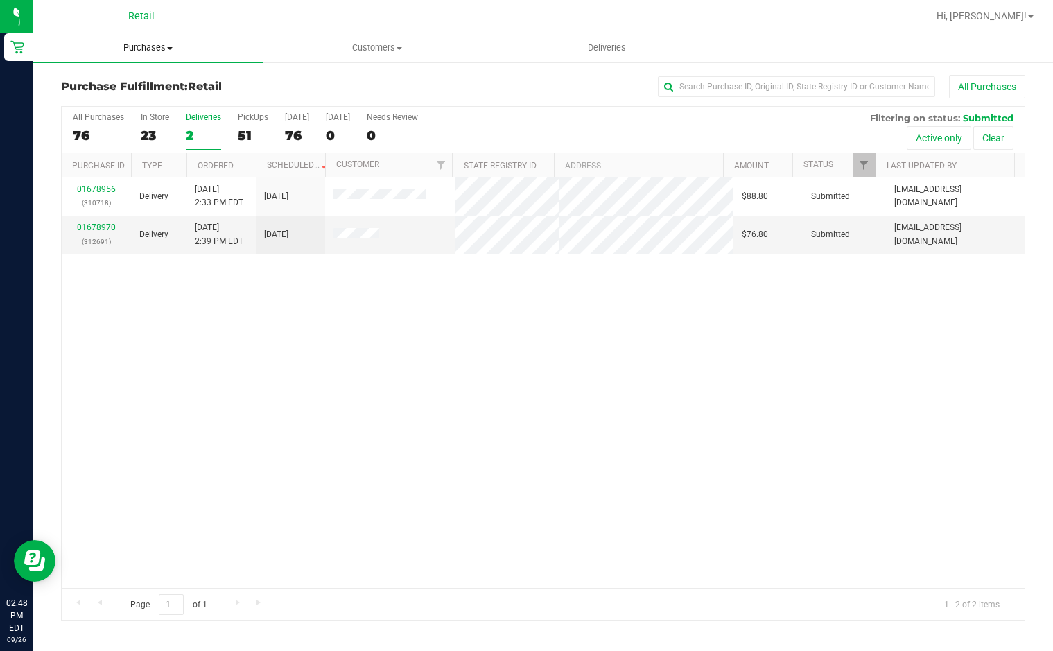
click at [127, 41] on uib-tab-heading "Purchases Summary of purchases Fulfillment All purchases" at bounding box center [147, 47] width 229 height 29
click at [88, 103] on span "Fulfillment" at bounding box center [76, 100] width 86 height 12
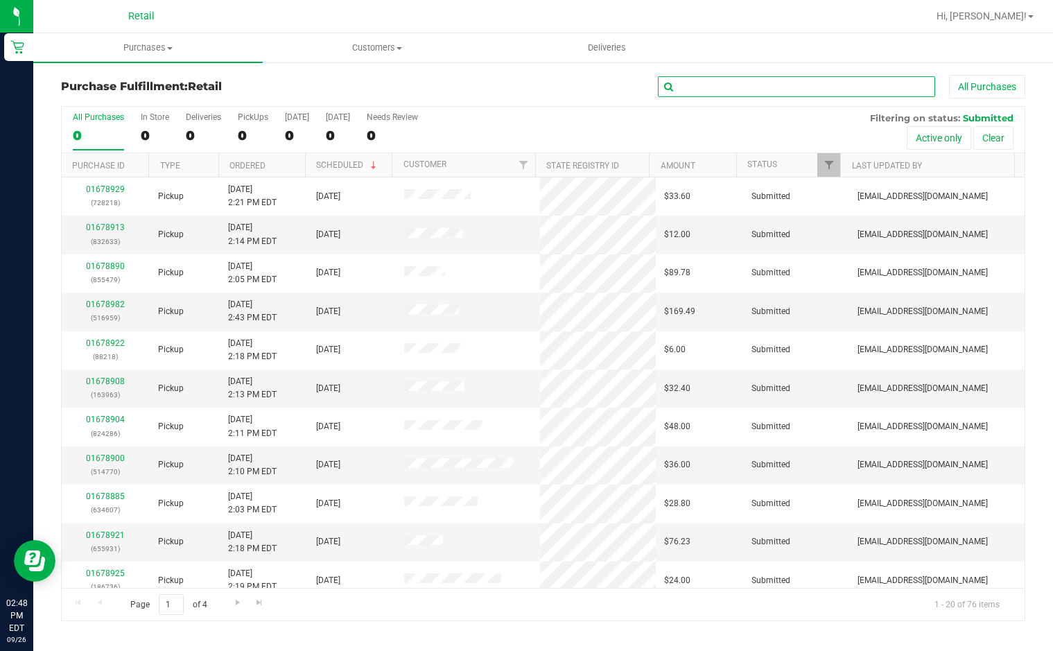
click at [697, 89] on input "text" at bounding box center [796, 86] width 277 height 21
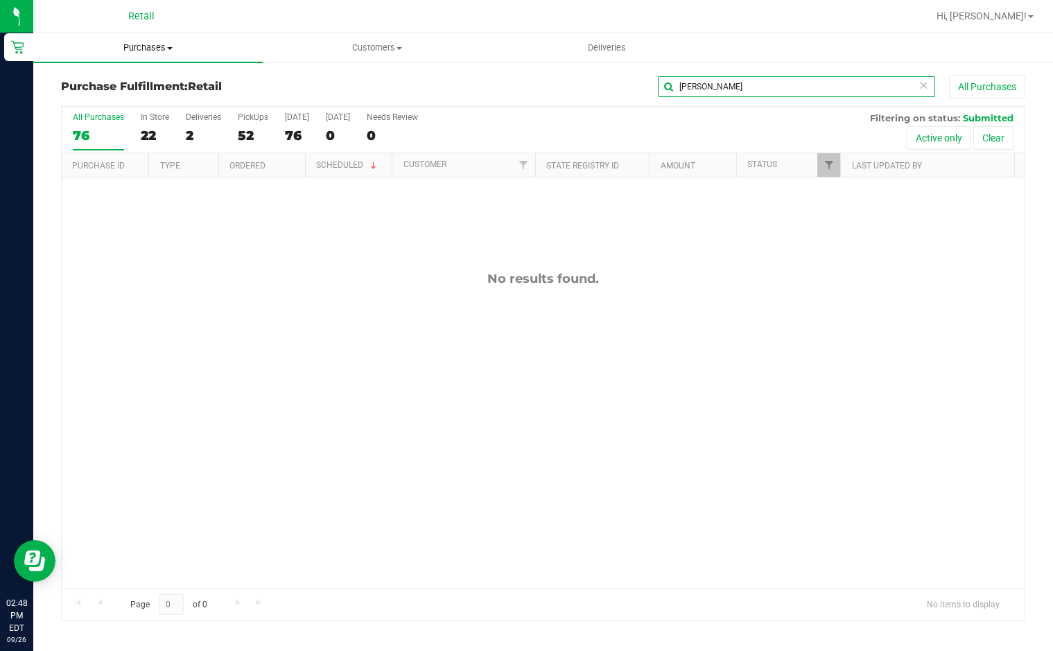
type input "[PERSON_NAME]"
click at [159, 55] on uib-tab-heading "Purchases Summary of purchases Fulfillment All purchases" at bounding box center [147, 47] width 229 height 29
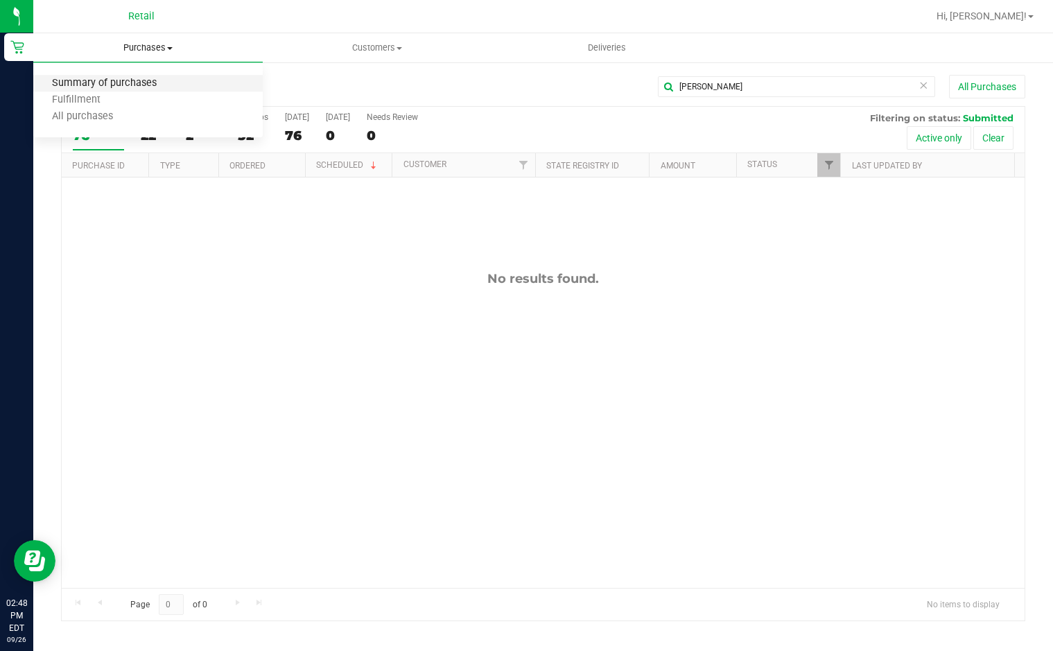
click at [105, 80] on span "Summary of purchases" at bounding box center [104, 84] width 142 height 12
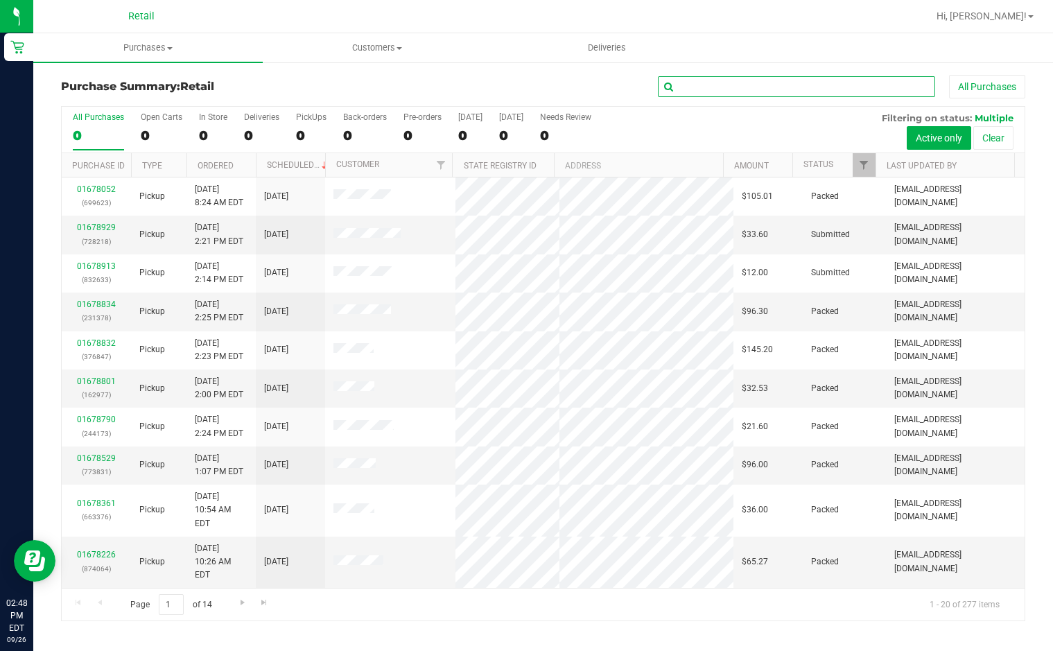
click at [748, 89] on input "text" at bounding box center [796, 86] width 277 height 21
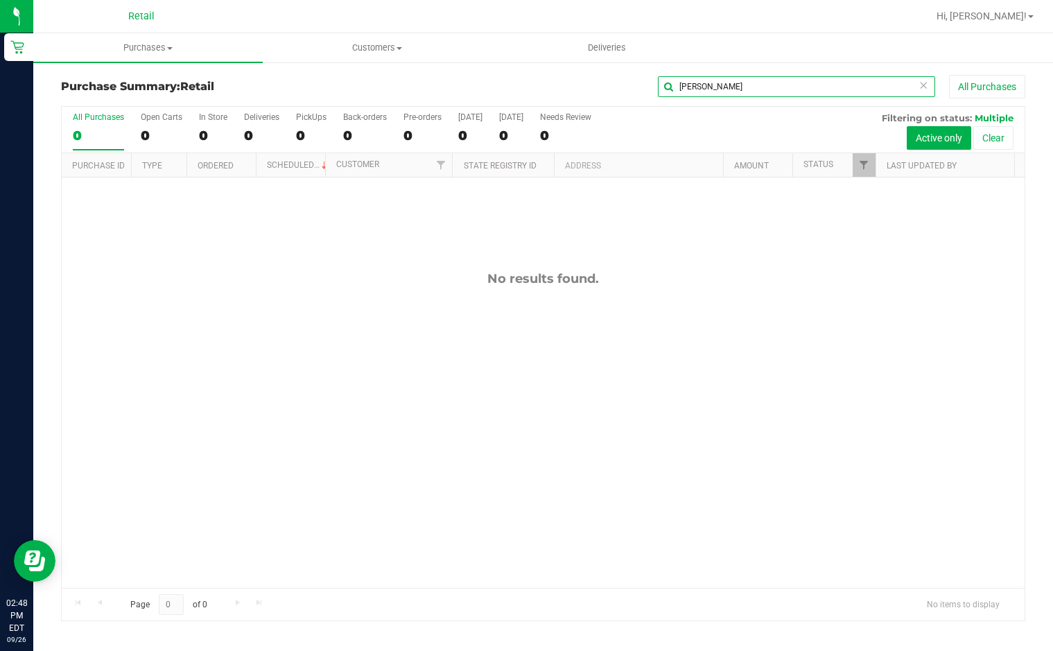
type input "[PERSON_NAME]"
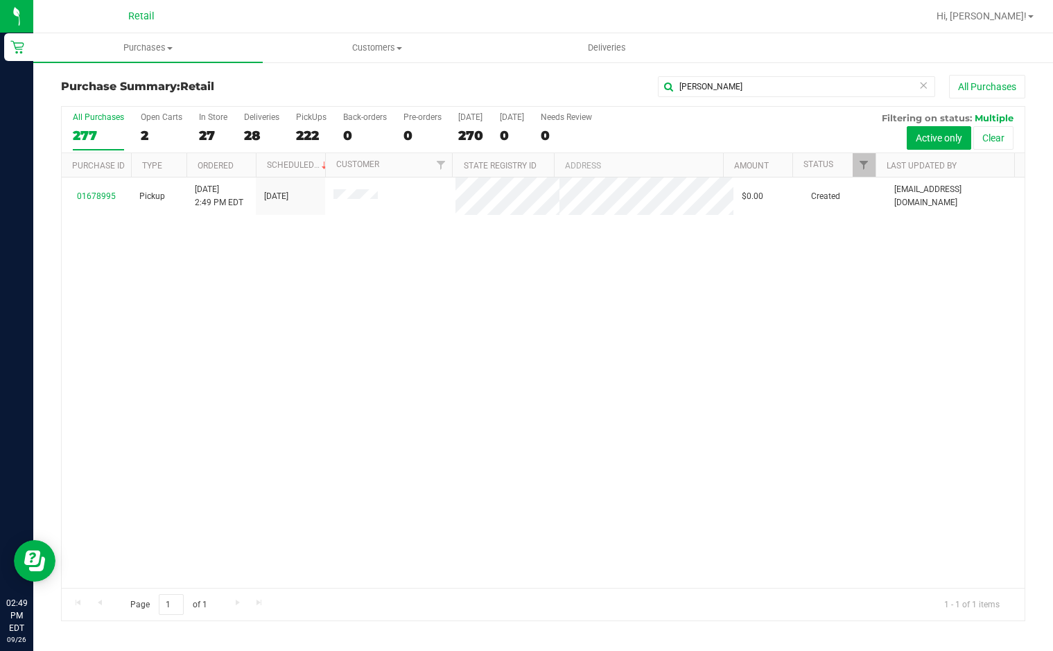
click at [400, 31] on nav "Retail Hi, [PERSON_NAME]!" at bounding box center [542, 16] width 1019 height 33
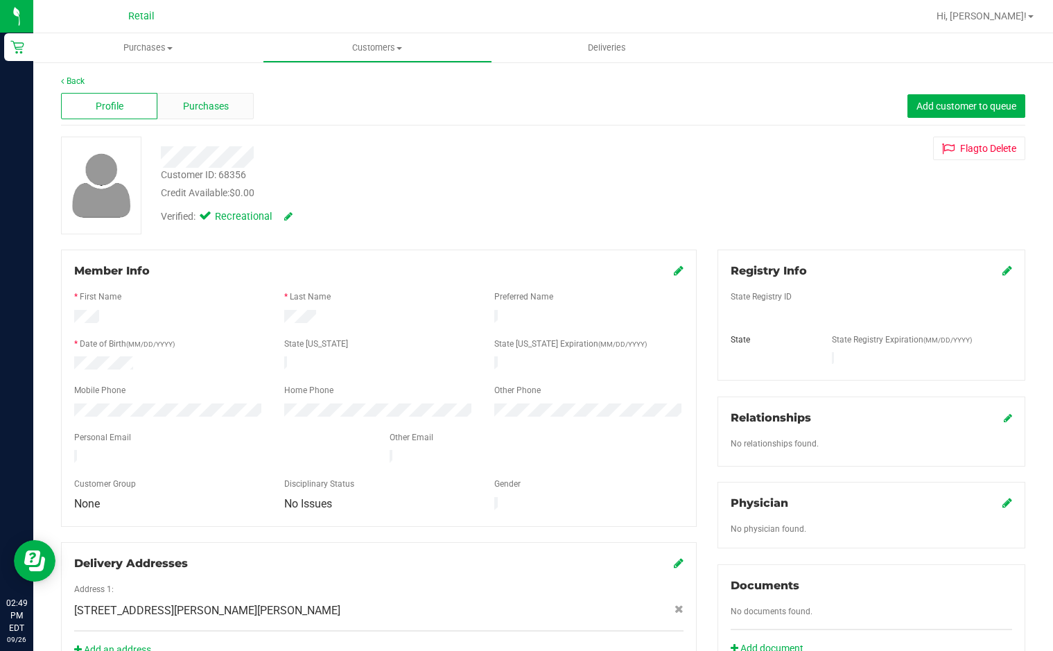
click at [208, 100] on span "Purchases" at bounding box center [206, 106] width 46 height 15
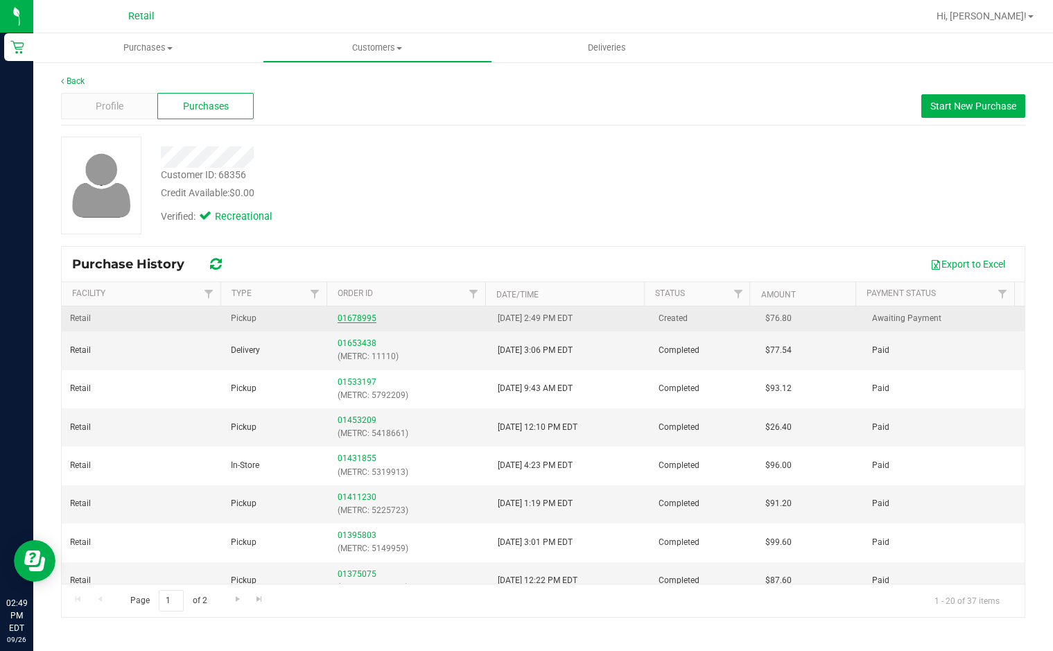
click at [360, 318] on link "01678995" at bounding box center [356, 318] width 39 height 10
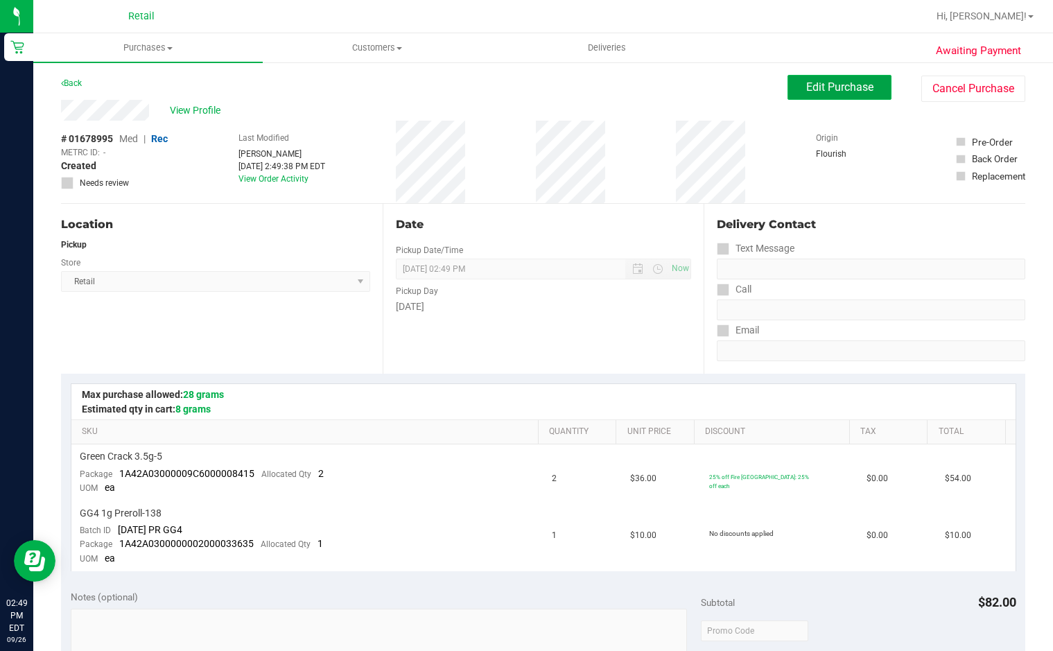
click at [832, 89] on span "Edit Purchase" at bounding box center [839, 86] width 67 height 13
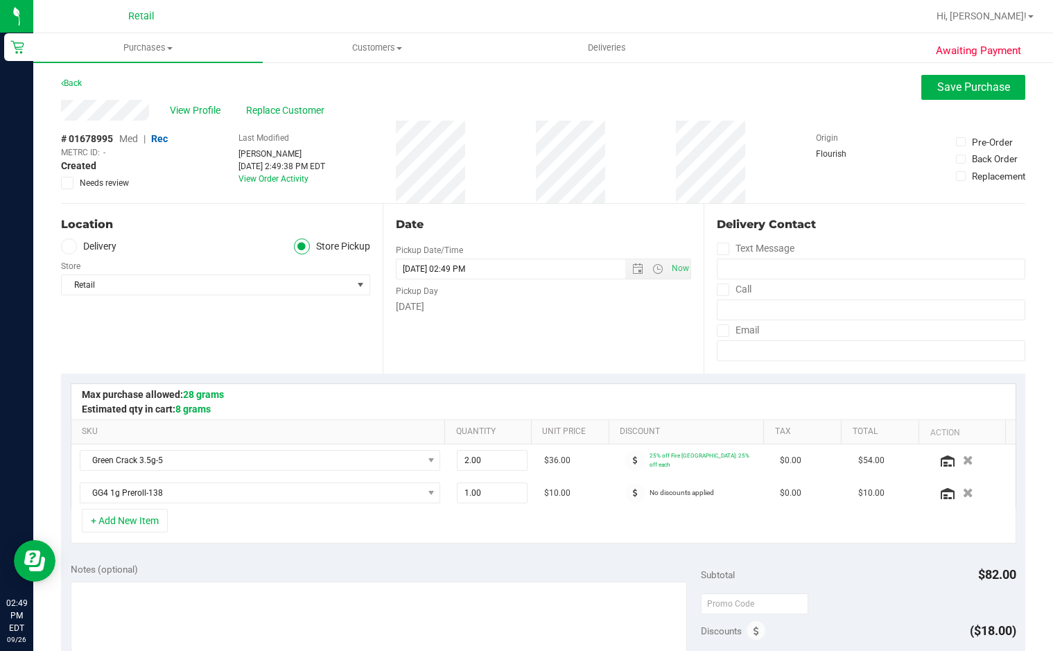
click at [73, 247] on span at bounding box center [69, 246] width 16 height 16
click at [0, 0] on input "Delivery" at bounding box center [0, 0] width 0 height 0
click at [719, 290] on icon at bounding box center [723, 290] width 9 height 0
click at [0, 0] on input "Call" at bounding box center [0, 0] width 0 height 0
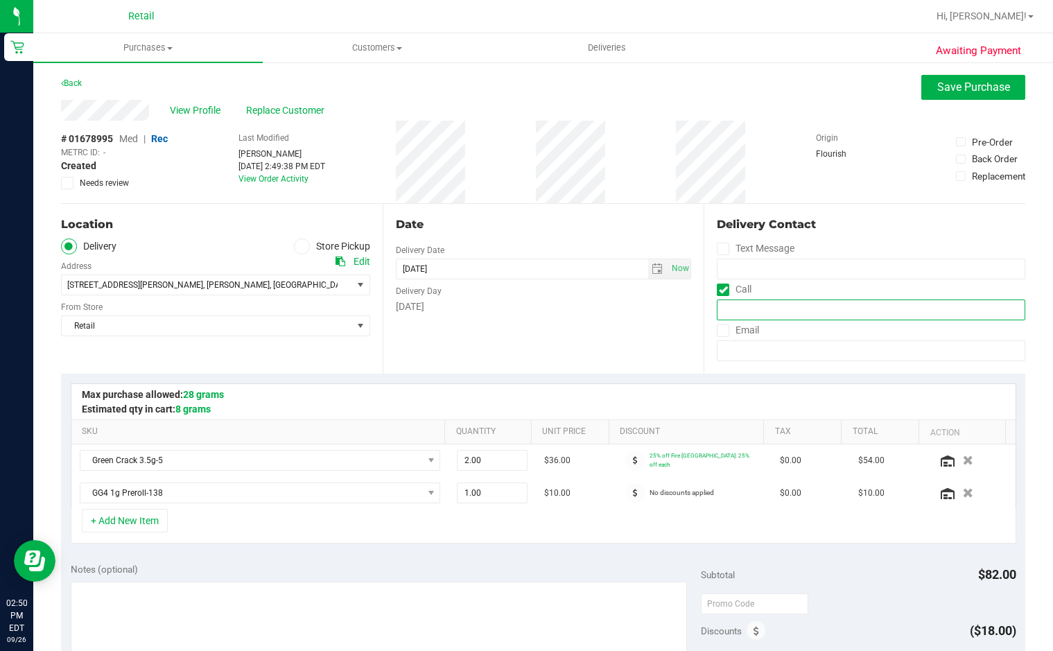
click at [718, 306] on input "tel" at bounding box center [871, 309] width 308 height 21
type input "[PHONE_NUMBER]"
click at [937, 93] on span "Save Purchase" at bounding box center [973, 86] width 73 height 13
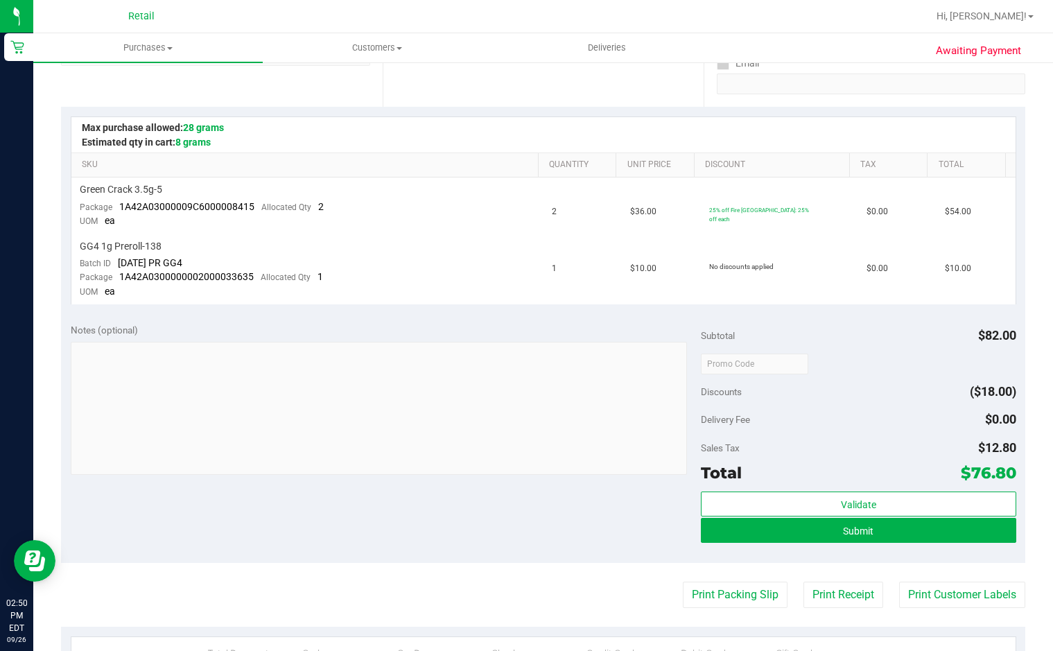
scroll to position [277, 0]
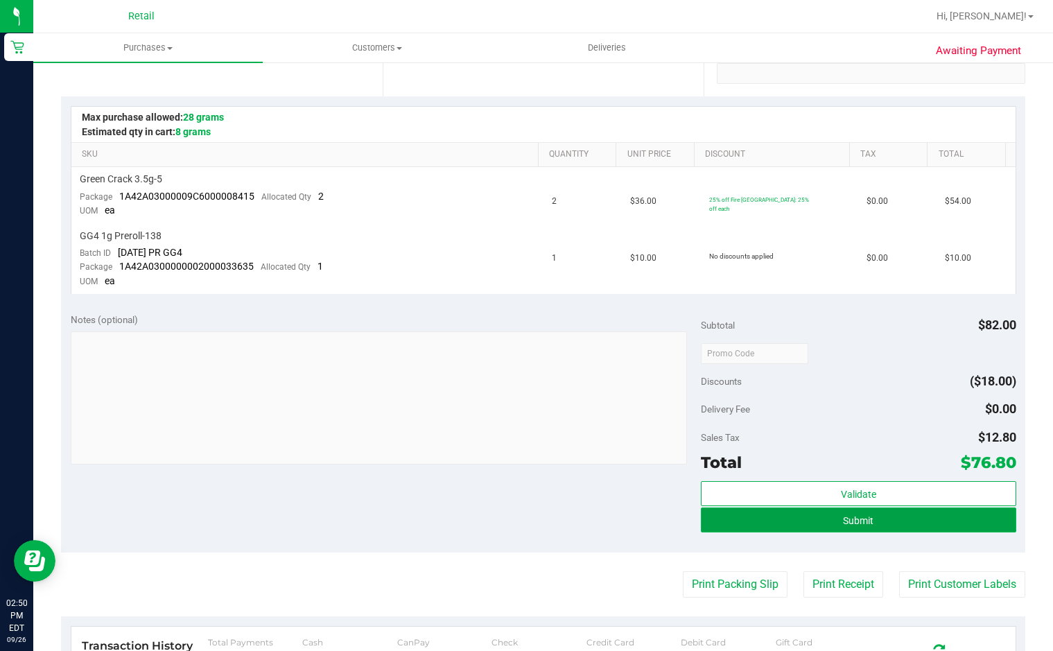
click at [858, 525] on button "Submit" at bounding box center [858, 519] width 315 height 25
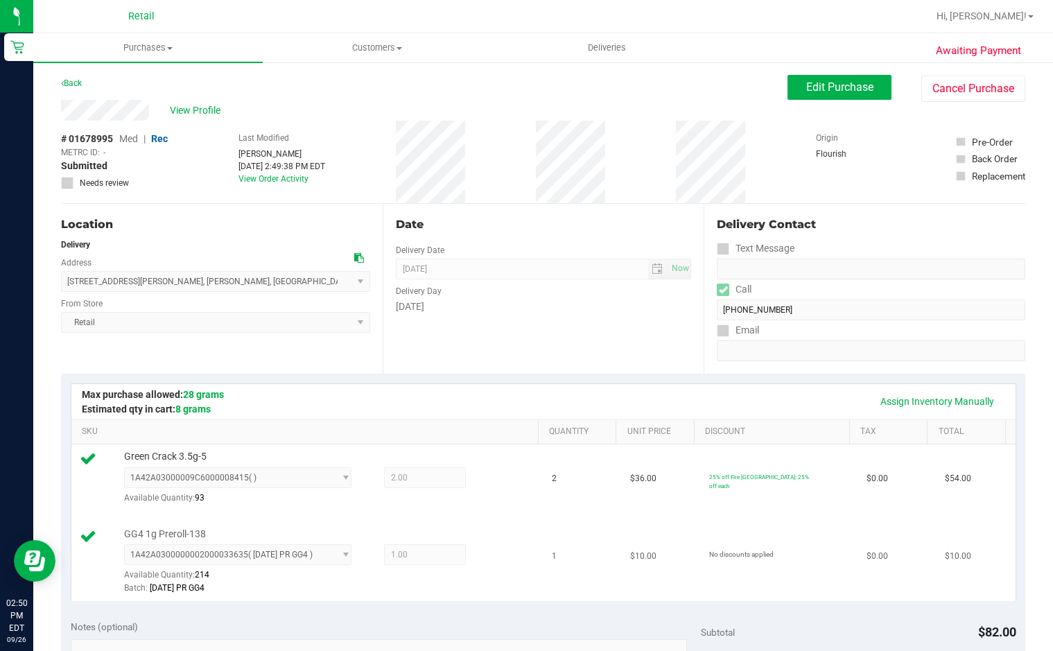
scroll to position [346, 0]
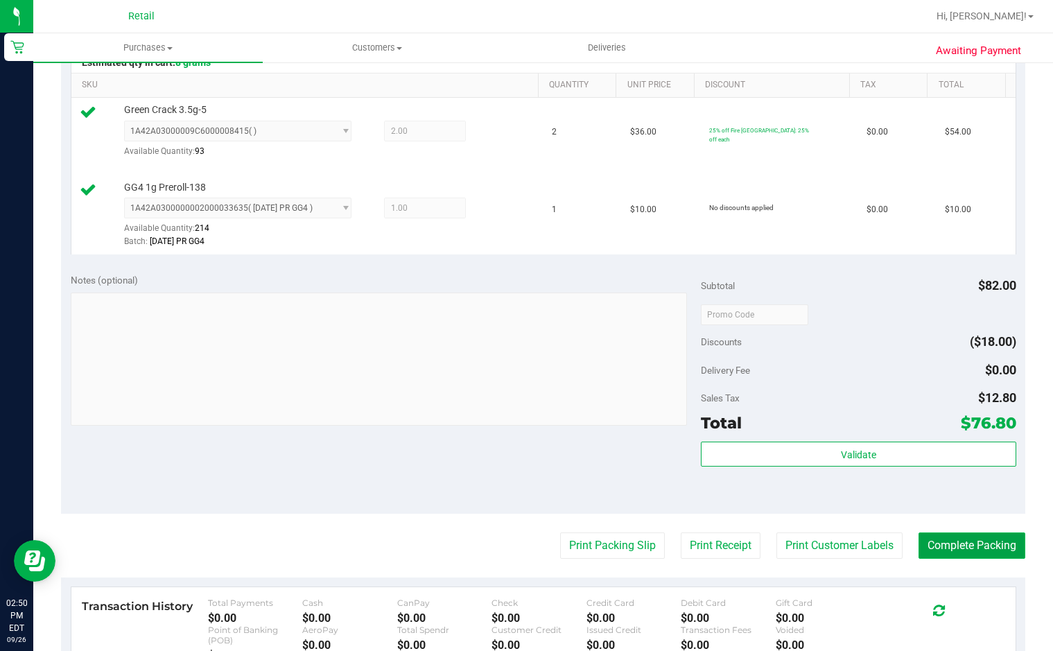
click at [926, 541] on button "Complete Packing" at bounding box center [971, 545] width 107 height 26
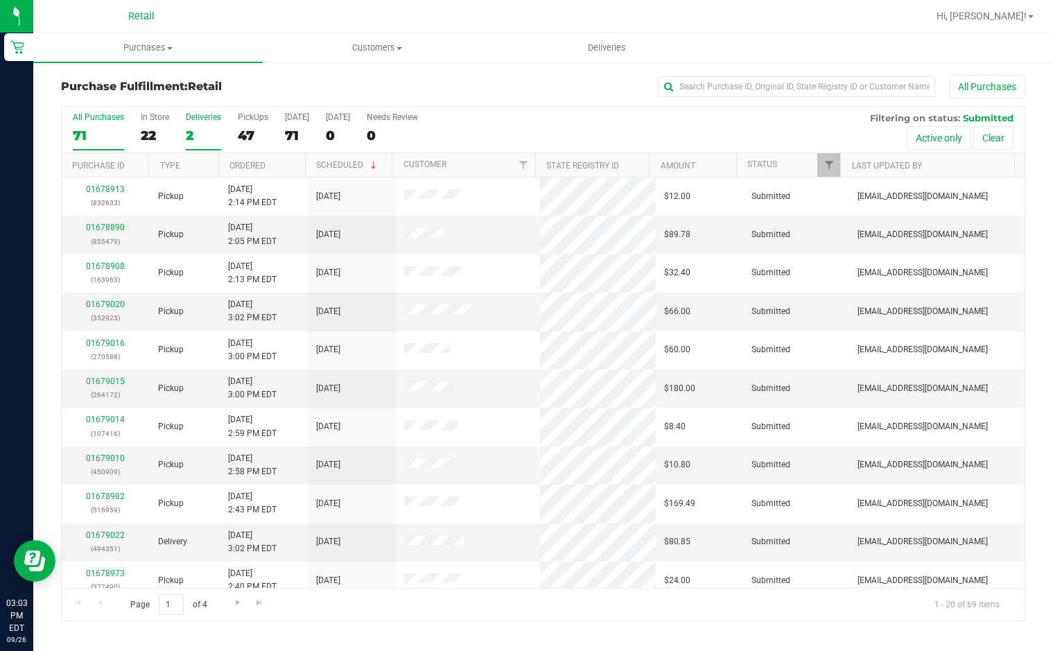
click at [191, 128] on div "2" at bounding box center [203, 136] width 35 height 16
click at [0, 0] on input "Deliveries 2" at bounding box center [0, 0] width 0 height 0
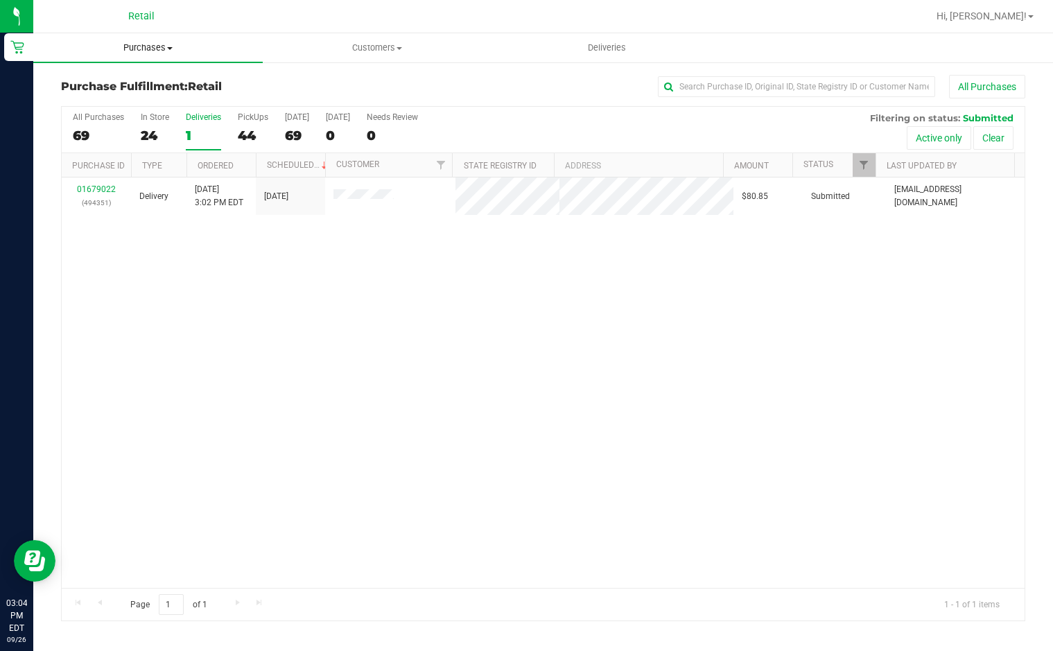
click at [179, 38] on uib-tab-heading "Purchases Summary of purchases Fulfillment All purchases" at bounding box center [147, 47] width 229 height 29
click at [166, 52] on span "Purchases" at bounding box center [147, 48] width 229 height 12
click at [167, 40] on uib-tab-heading "Purchases Summary of purchases Fulfillment All purchases" at bounding box center [147, 47] width 229 height 29
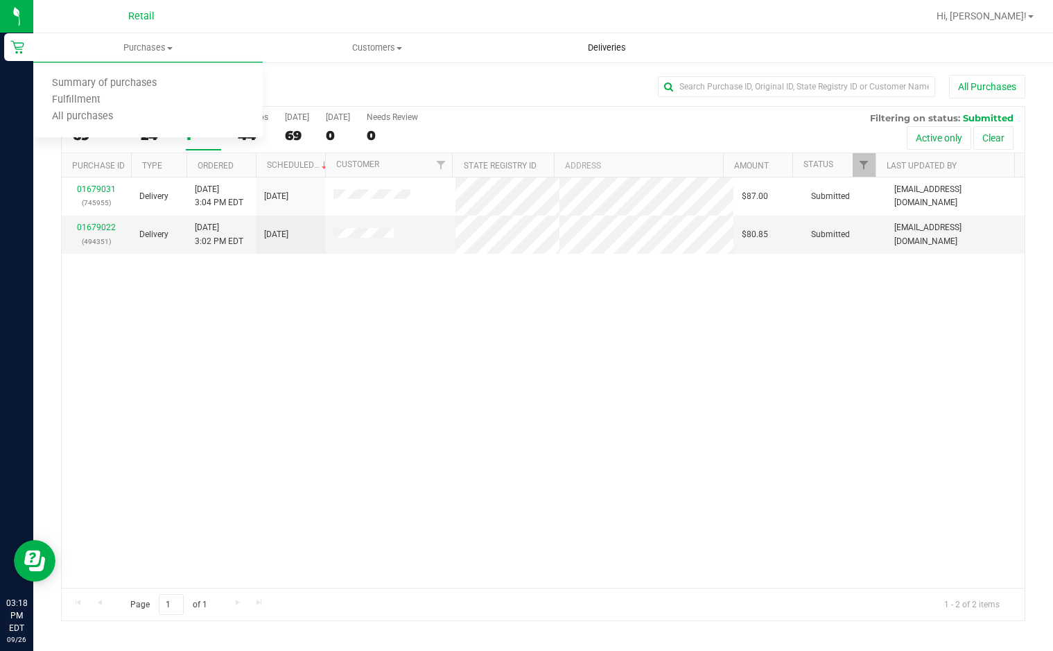
click at [614, 49] on span "Deliveries" at bounding box center [607, 48] width 76 height 12
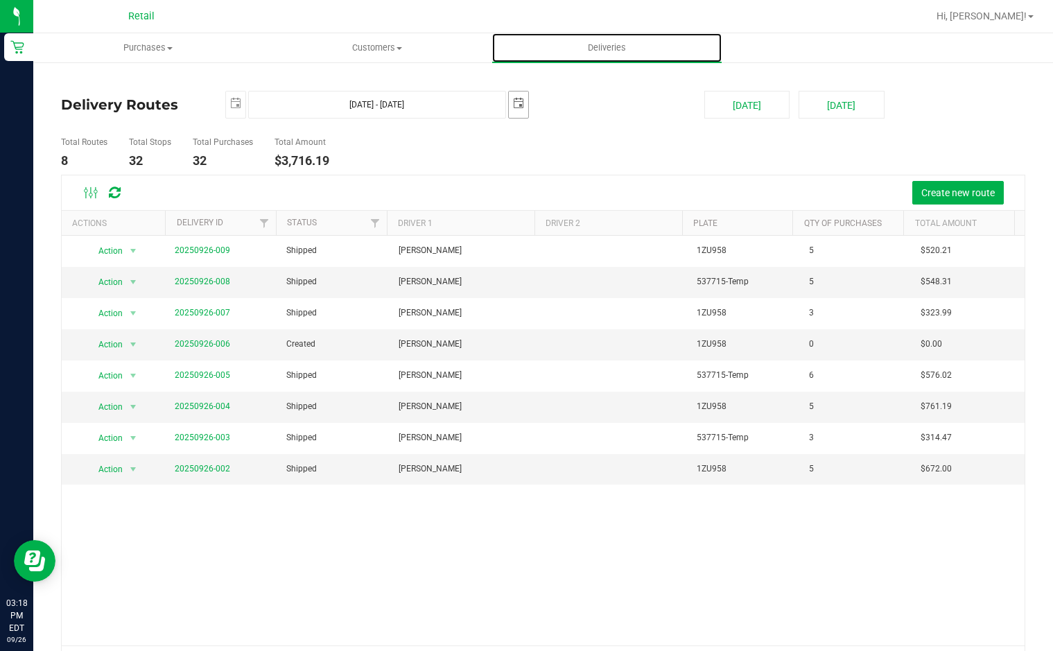
click at [513, 100] on span "select" at bounding box center [518, 103] width 11 height 11
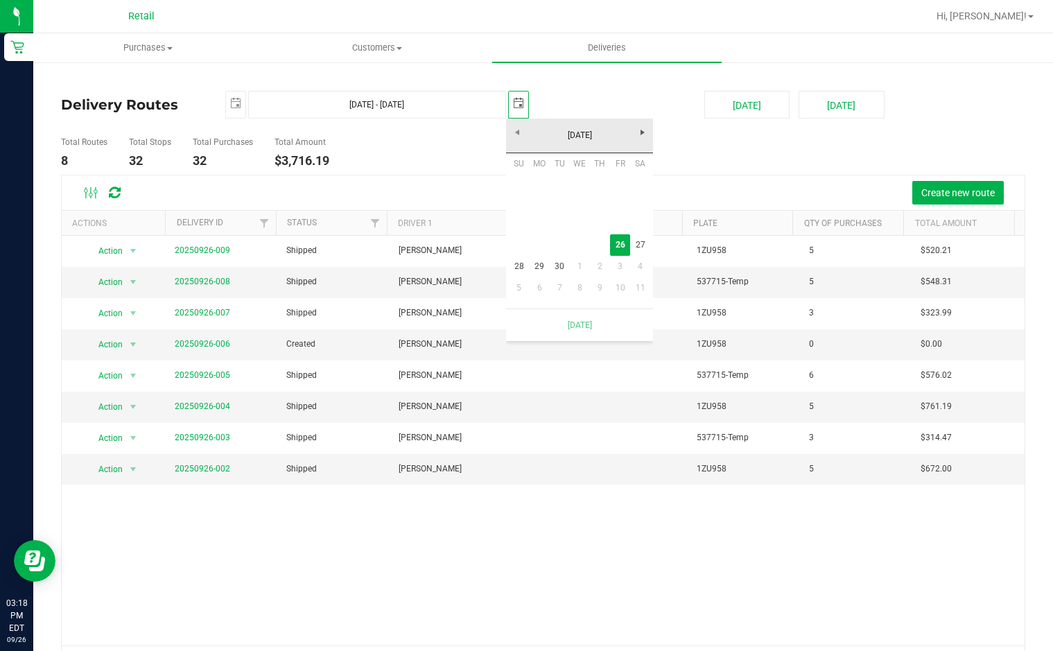
scroll to position [0, 35]
click at [618, 243] on link "26" at bounding box center [620, 244] width 20 height 21
click at [518, 106] on span "select" at bounding box center [518, 103] width 11 height 11
click at [237, 106] on span "select" at bounding box center [235, 103] width 11 height 11
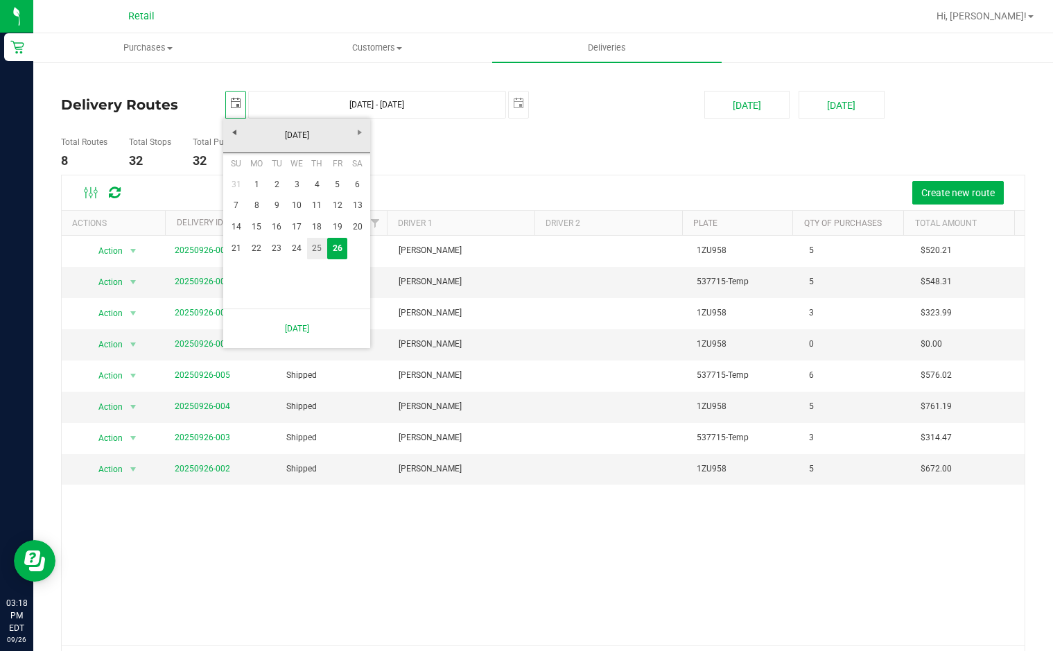
click at [319, 247] on link "25" at bounding box center [317, 248] width 20 height 21
type input "2025-09-25"
type input "Sep 25, 2025 - Sep 26, 2025"
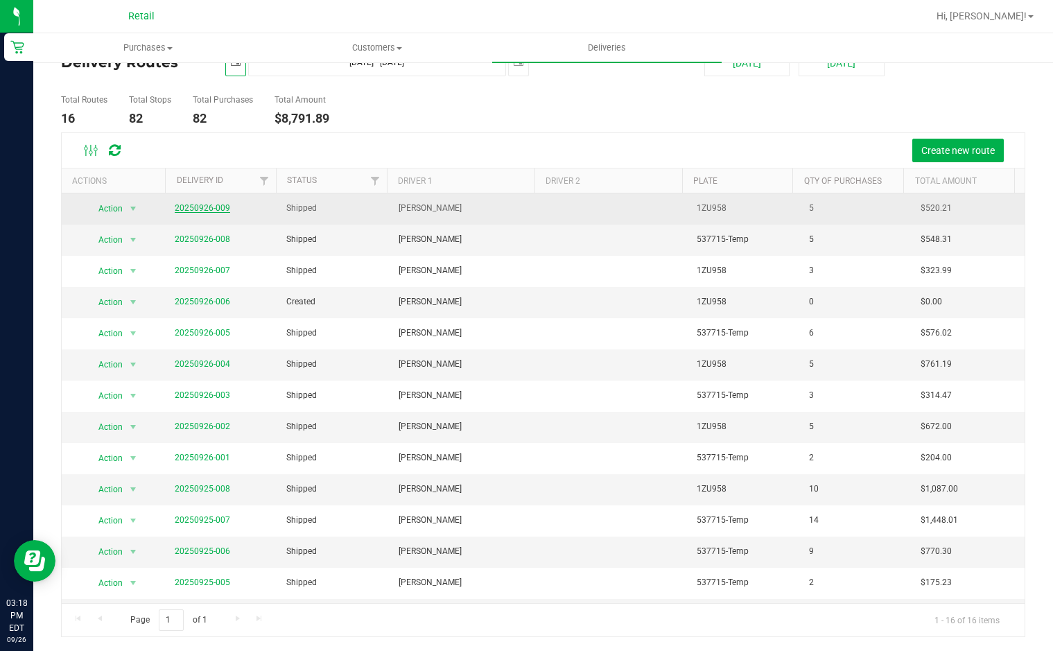
click at [184, 209] on link "20250926-009" at bounding box center [202, 208] width 55 height 10
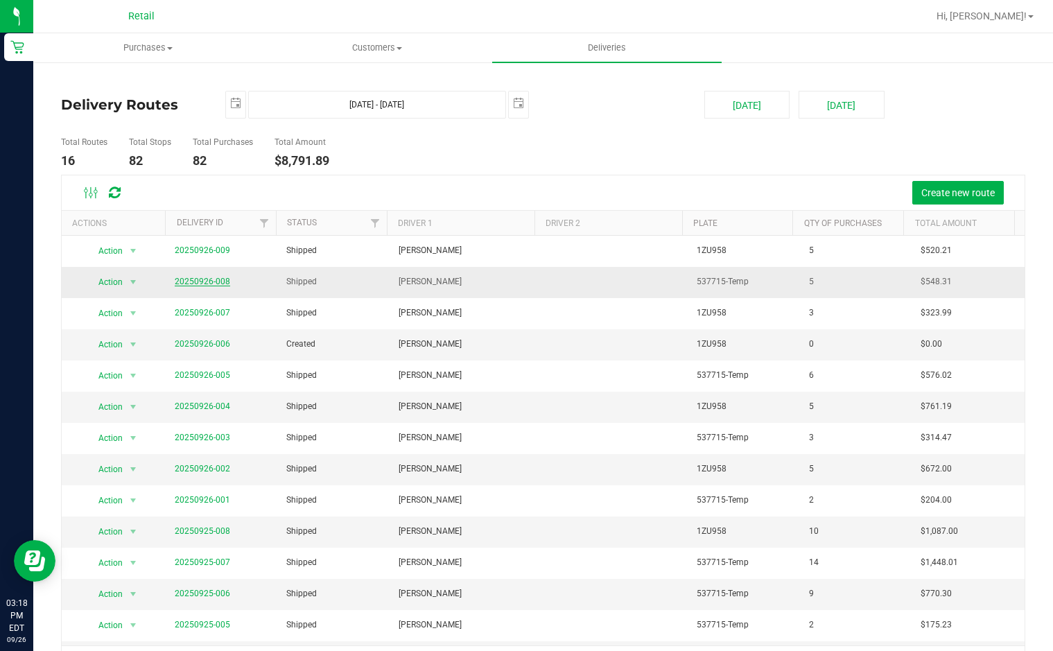
click at [212, 280] on link "20250926-008" at bounding box center [202, 281] width 55 height 10
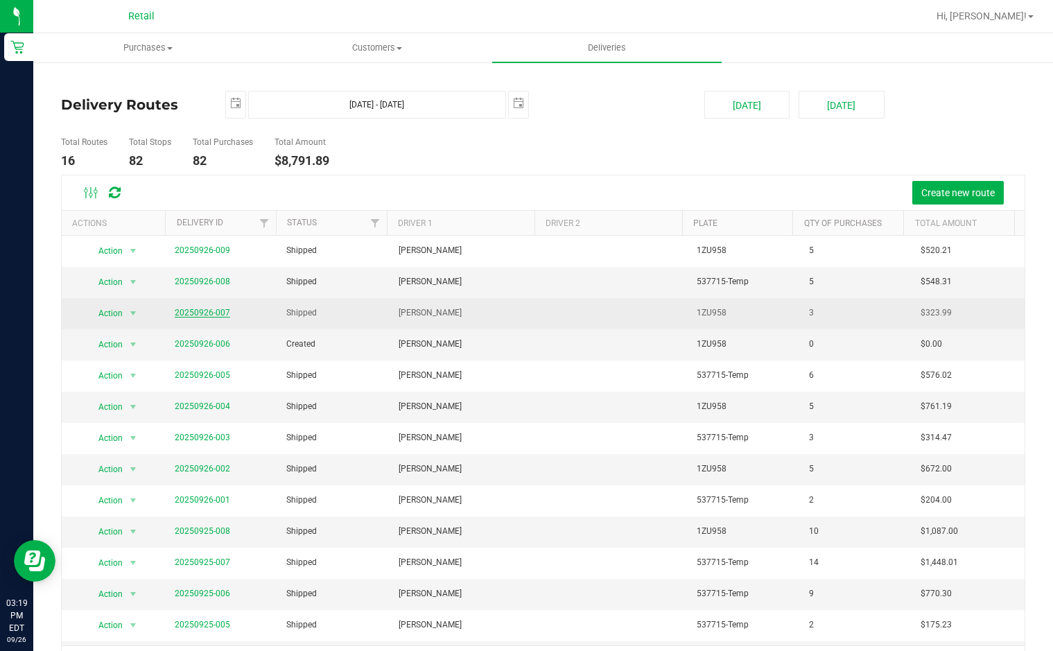
click at [201, 306] on span "20250926-007" at bounding box center [202, 312] width 55 height 13
click at [201, 311] on link "20250926-007" at bounding box center [202, 313] width 55 height 10
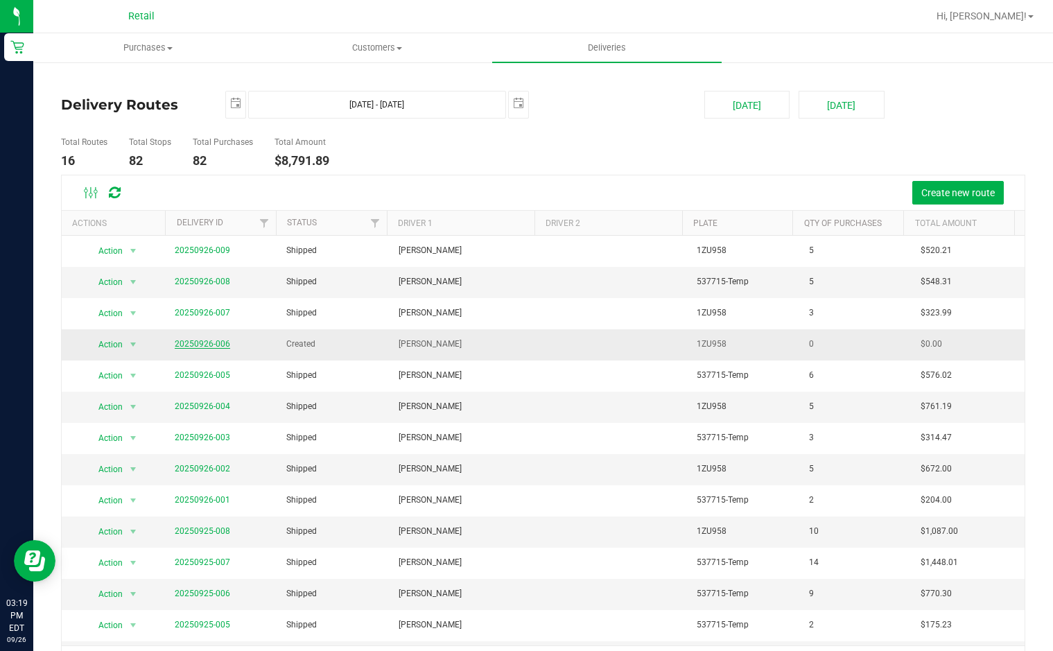
click at [201, 344] on link "20250926-006" at bounding box center [202, 344] width 55 height 10
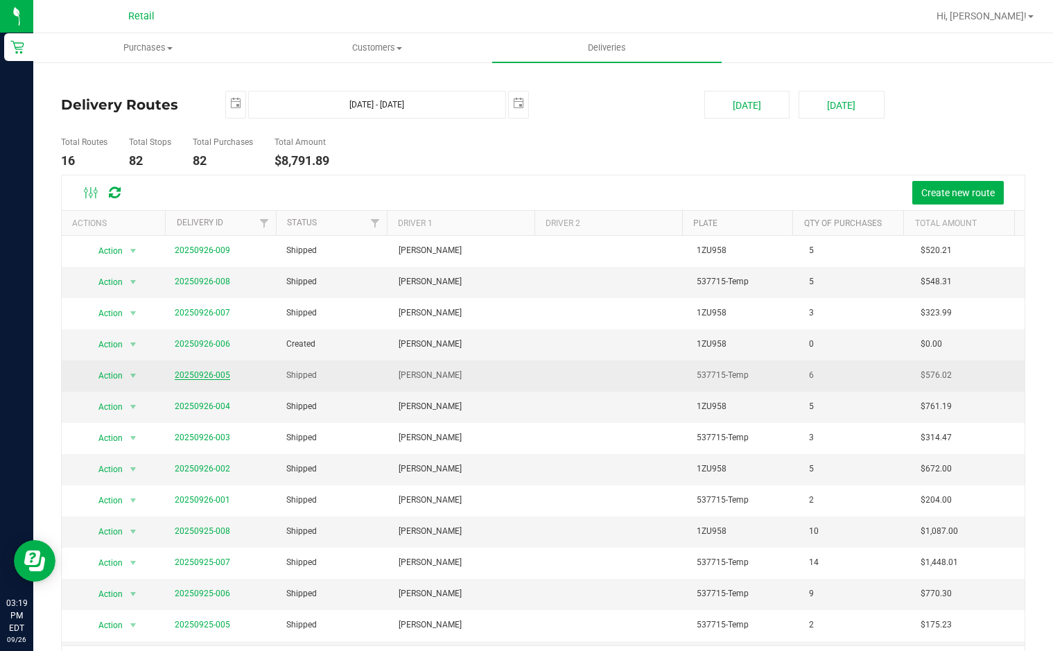
click at [218, 378] on link "20250926-005" at bounding box center [202, 375] width 55 height 10
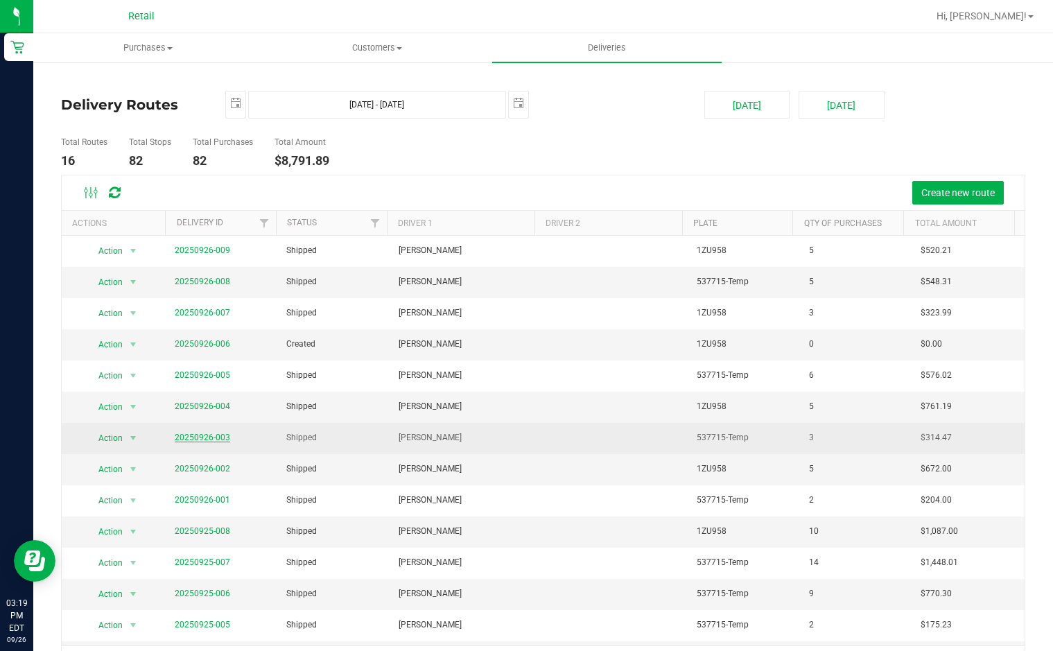
click at [204, 433] on link "20250926-003" at bounding box center [202, 437] width 55 height 10
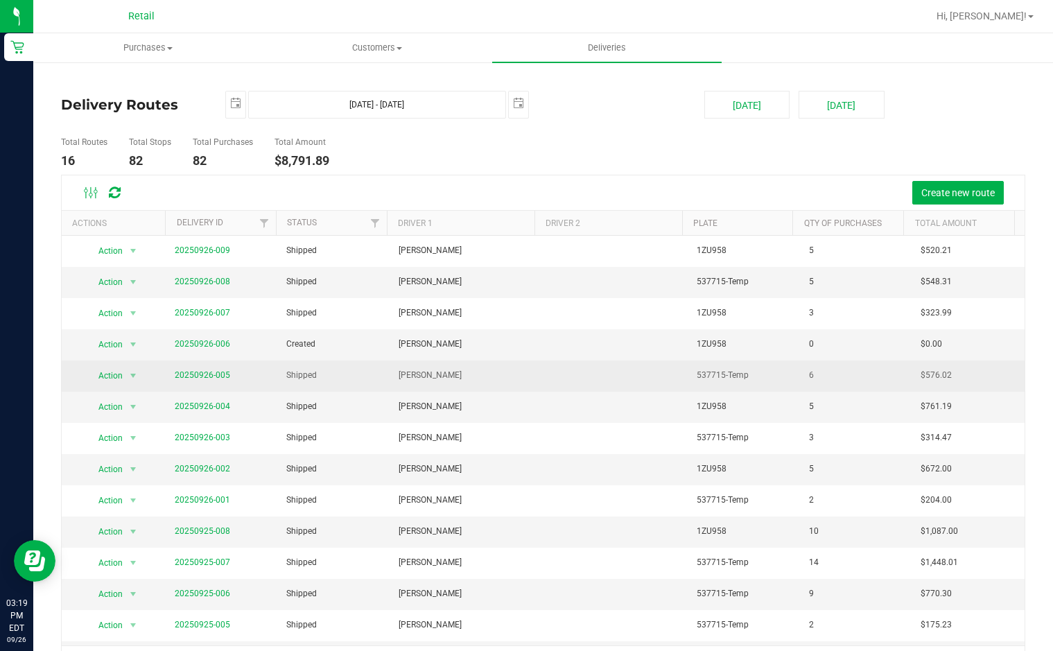
scroll to position [88, 0]
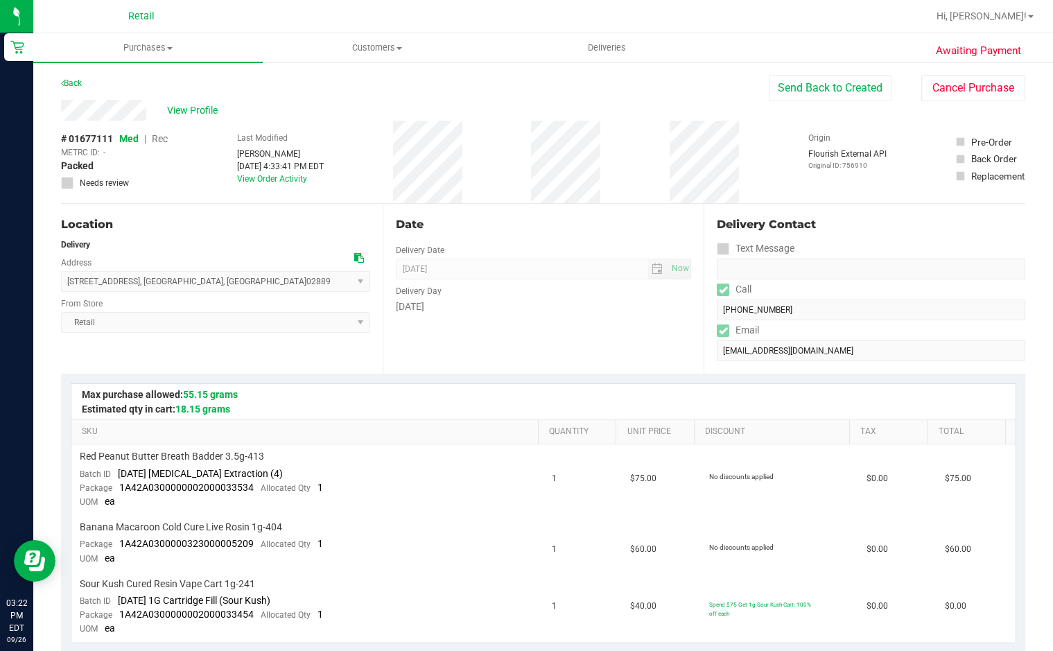
click at [53, 109] on div "Awaiting Payment Back Send Back to Created Cancel Purchase View Profile # 01677…" at bounding box center [542, 661] width 1019 height 1200
click at [406, 55] on uib-tab-heading "Customers All customers Add a new customer All physicians" at bounding box center [377, 48] width 228 height 28
click at [360, 78] on span "All customers" at bounding box center [313, 84] width 100 height 12
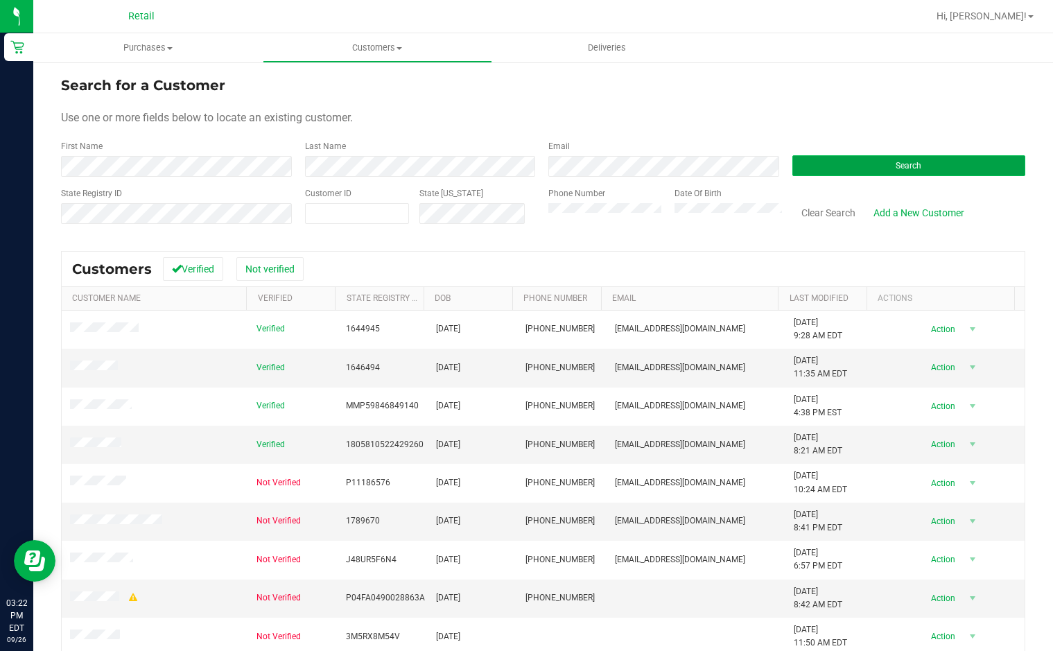
click at [925, 164] on button "Search" at bounding box center [909, 165] width 234 height 21
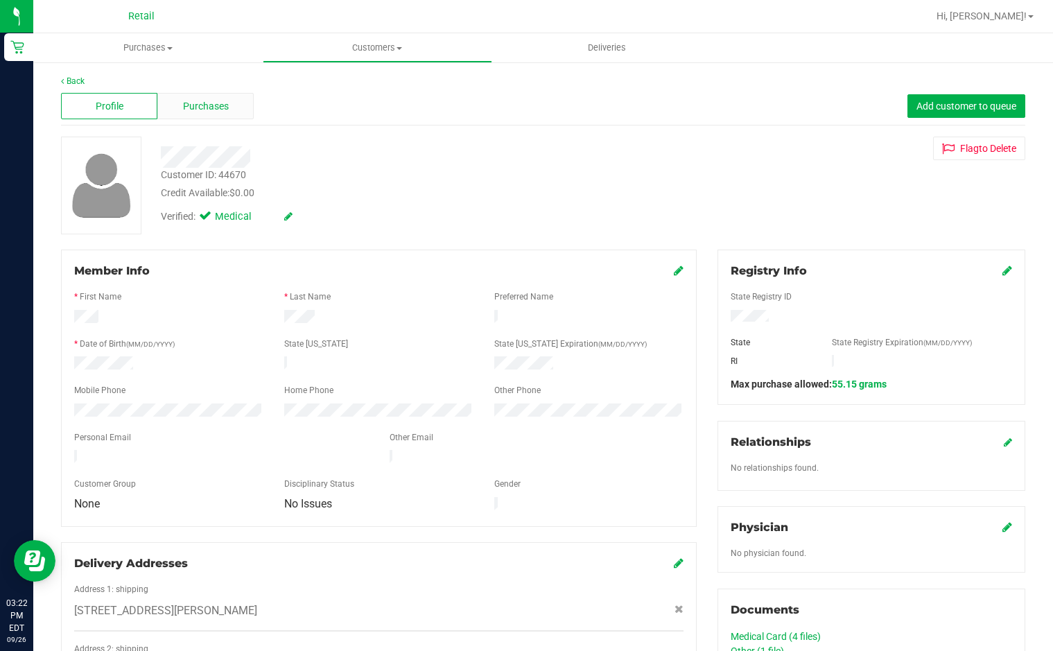
click at [214, 106] on span "Purchases" at bounding box center [206, 106] width 46 height 15
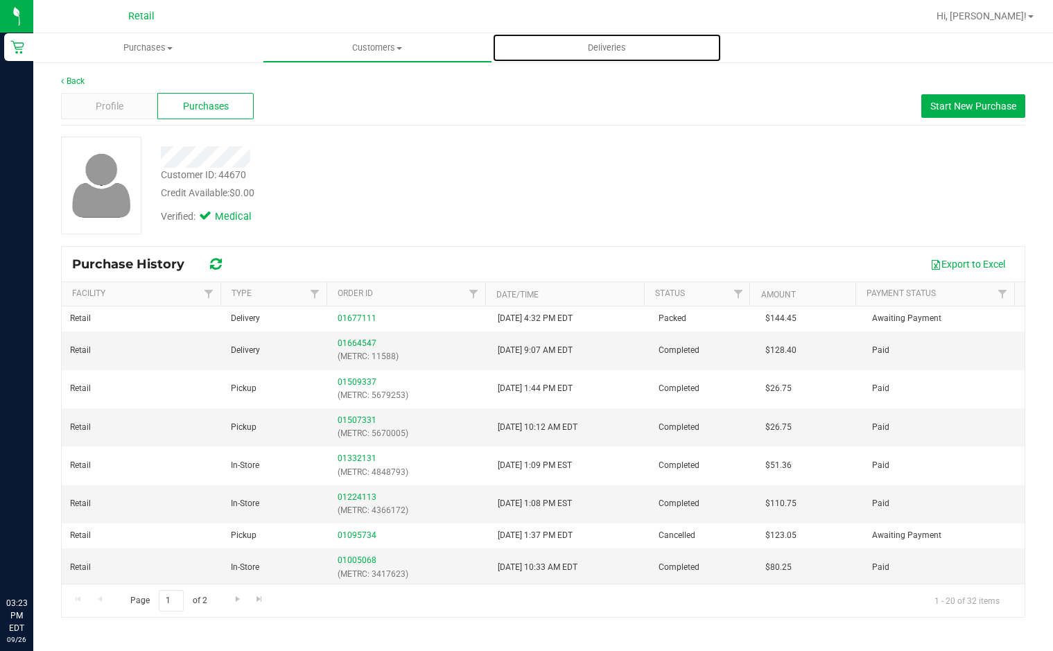
click at [608, 53] on span "Deliveries" at bounding box center [607, 48] width 76 height 12
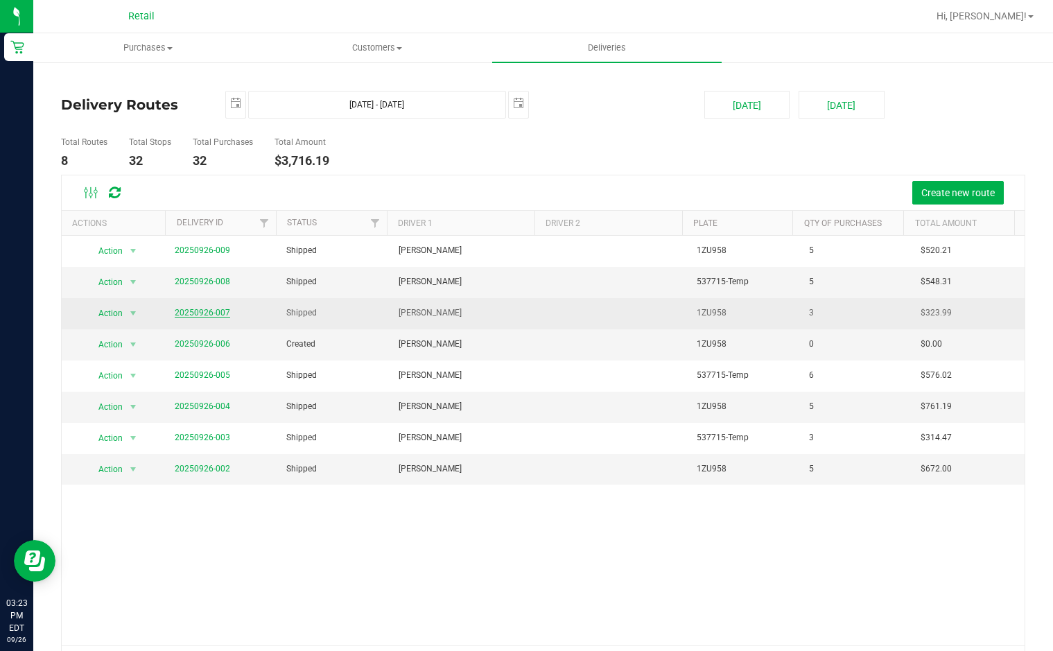
click at [211, 306] on span "20250926-007" at bounding box center [202, 312] width 55 height 13
click at [211, 313] on link "20250926-007" at bounding box center [202, 313] width 55 height 10
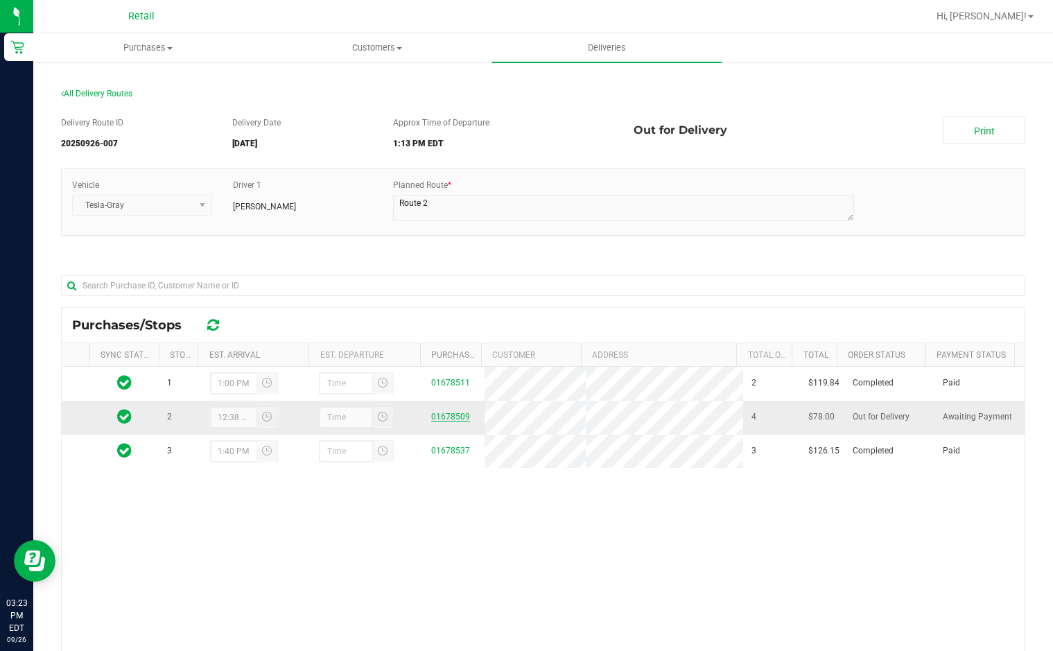
click at [441, 421] on link "01678509" at bounding box center [450, 417] width 39 height 10
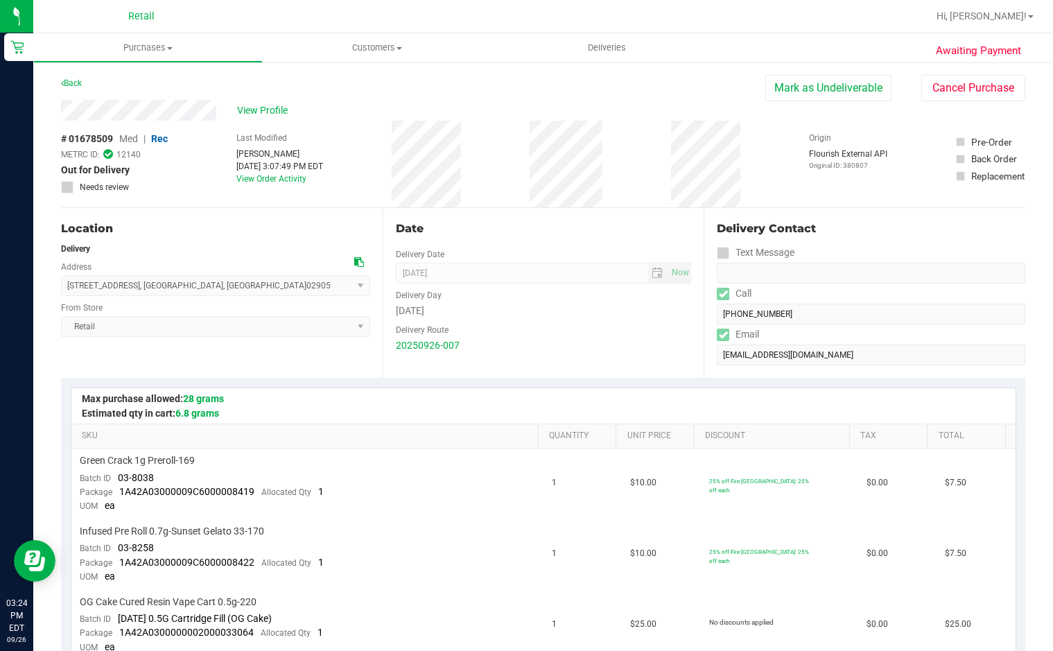
click at [878, 225] on div "Delivery Contact" at bounding box center [871, 228] width 308 height 17
click at [802, 90] on button "Mark as Undeliverable" at bounding box center [828, 88] width 126 height 26
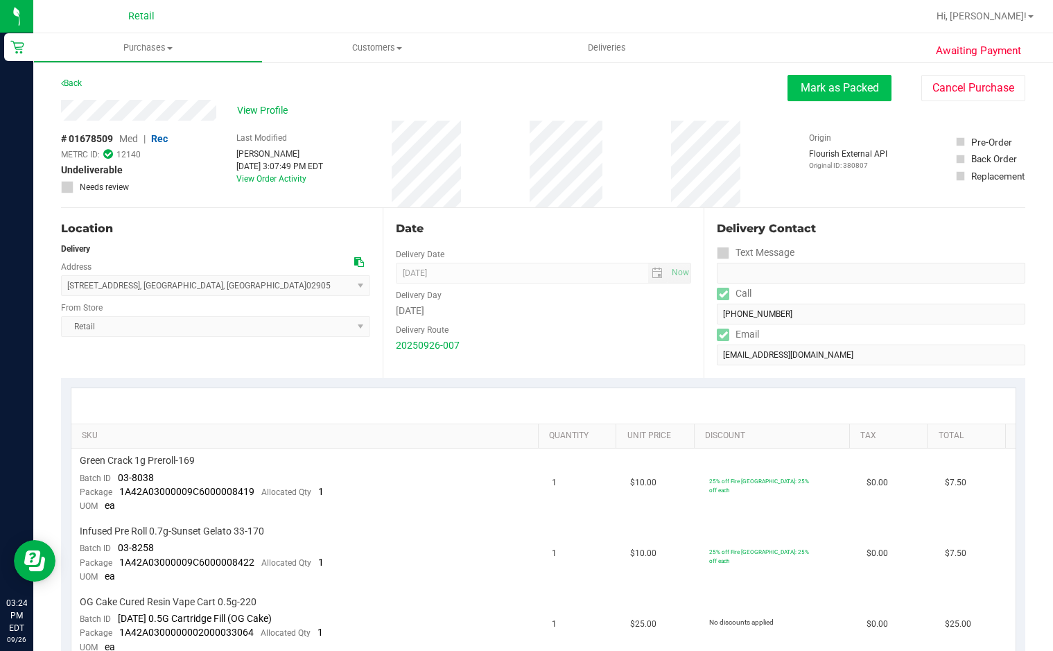
click at [796, 94] on button "Mark as Packed" at bounding box center [839, 88] width 104 height 26
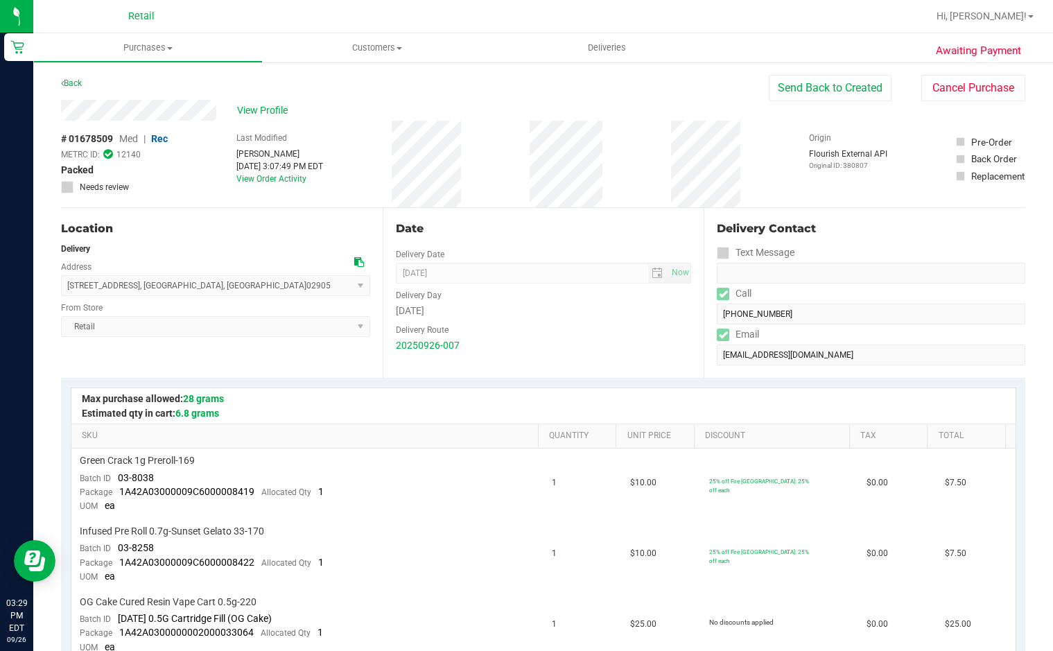
click at [705, 332] on div "Delivery Contact Text Message Call (401) 871-5002 Email roxanneadu@gmail.com" at bounding box center [864, 293] width 322 height 170
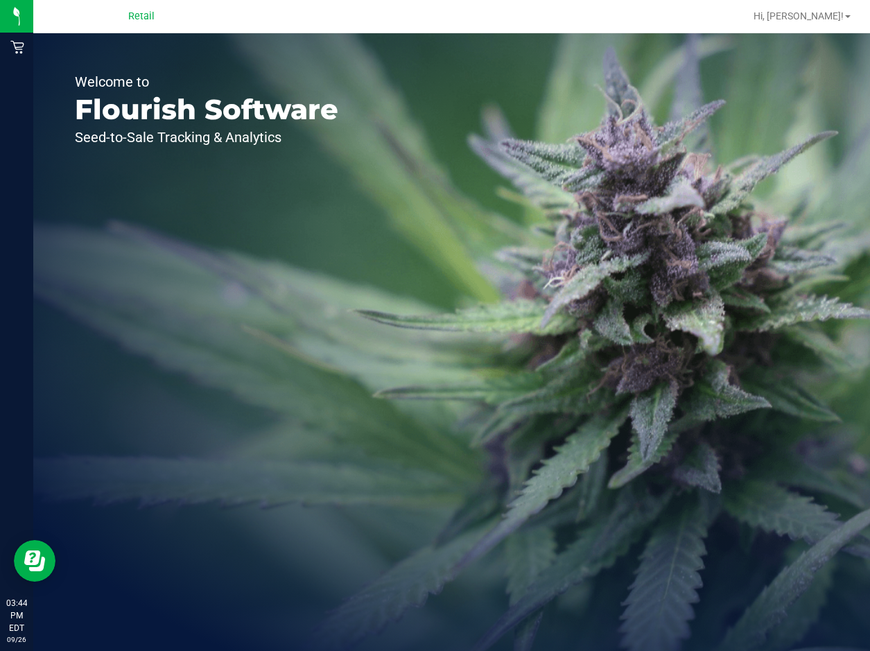
click at [153, 0] on nav "Retail Hi, [PERSON_NAME]!" at bounding box center [451, 16] width 836 height 33
click at [130, 14] on span "Retail" at bounding box center [141, 16] width 26 height 12
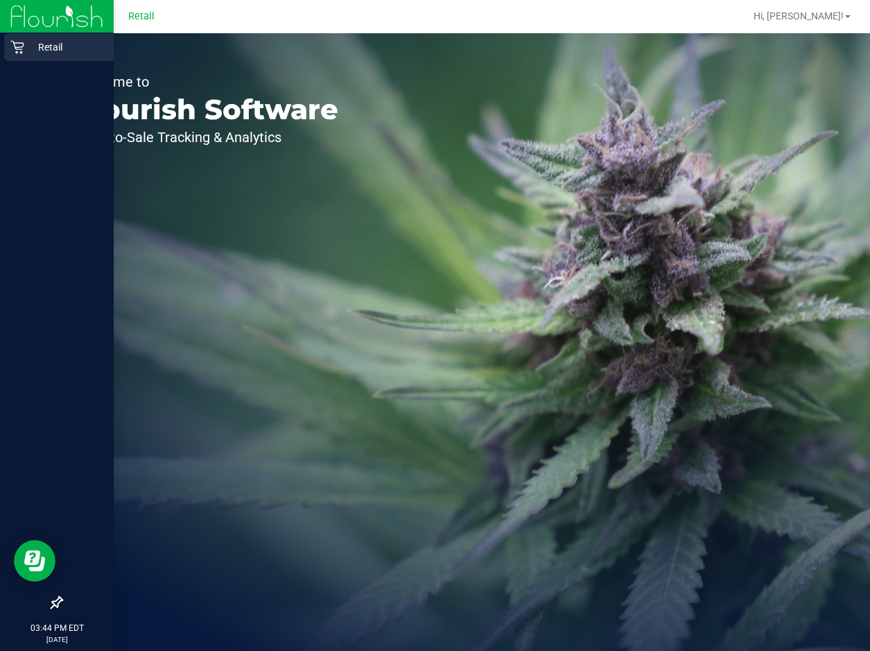
click at [21, 45] on icon at bounding box center [17, 47] width 14 height 14
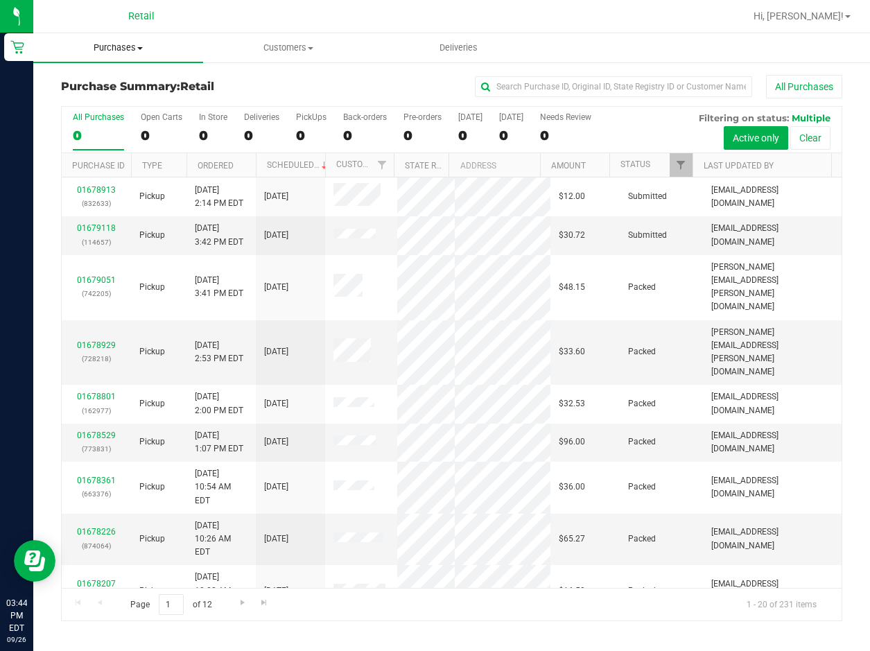
click at [127, 47] on span "Purchases" at bounding box center [118, 48] width 170 height 12
click at [96, 83] on span "Summary of purchases" at bounding box center [104, 84] width 142 height 12
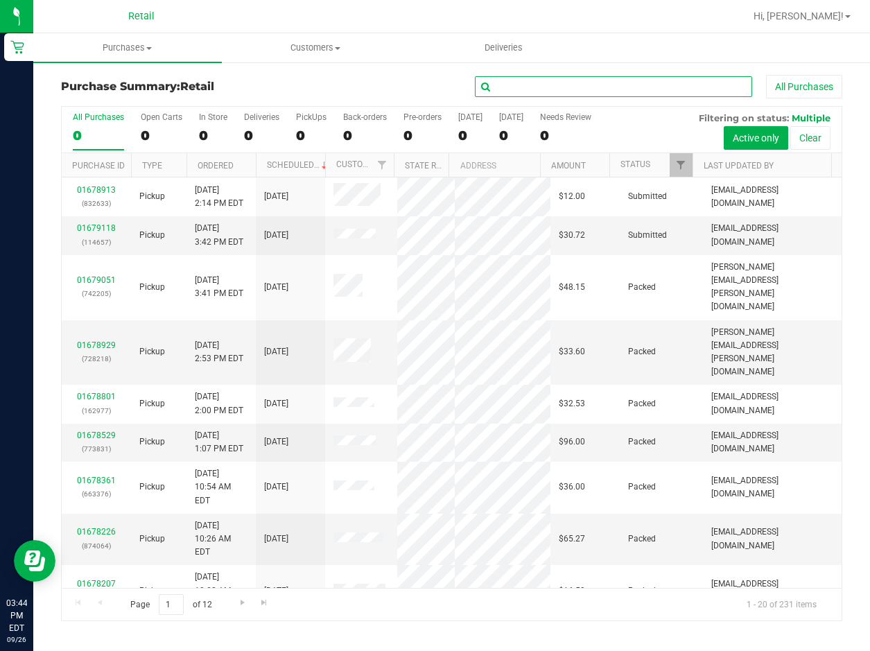
click at [565, 89] on input "text" at bounding box center [613, 86] width 277 height 21
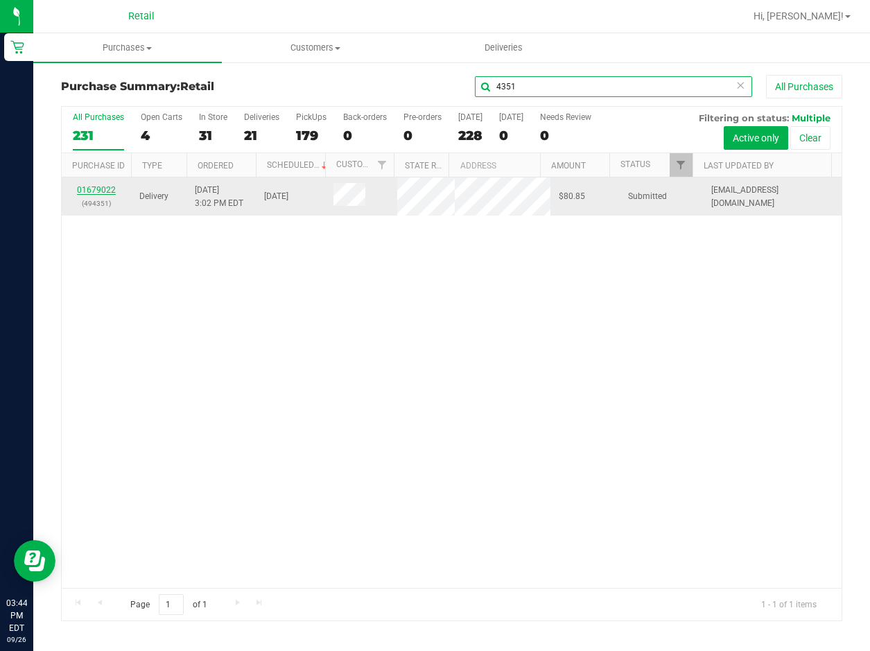
type input "4351"
click at [89, 195] on link "01679022" at bounding box center [96, 190] width 39 height 10
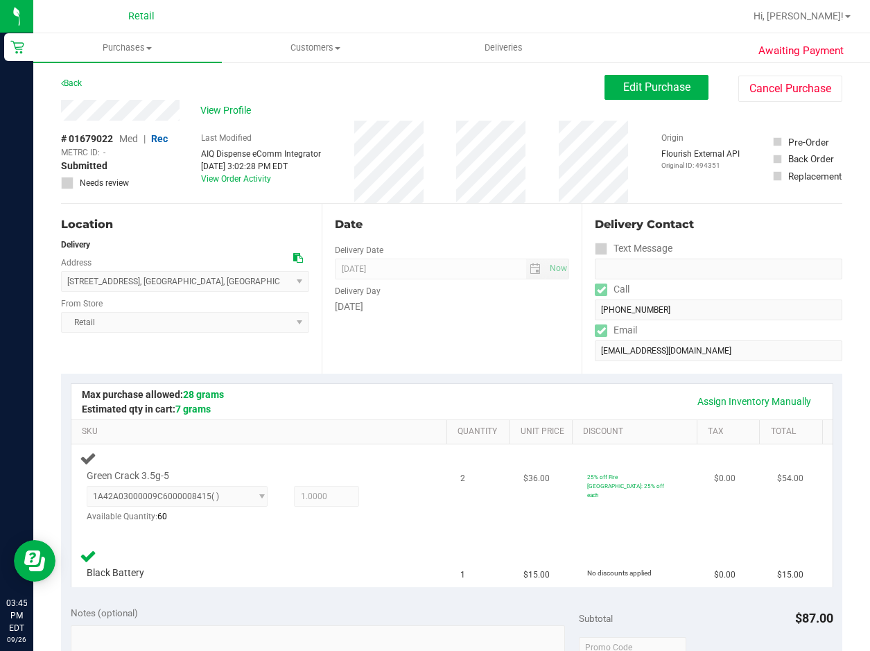
click at [399, 538] on td "Green Crack 3.5g-5 1A42A03000009C6000008415 ( ) 1A42A03000009C6000008415 Availa…" at bounding box center [261, 492] width 380 height 96
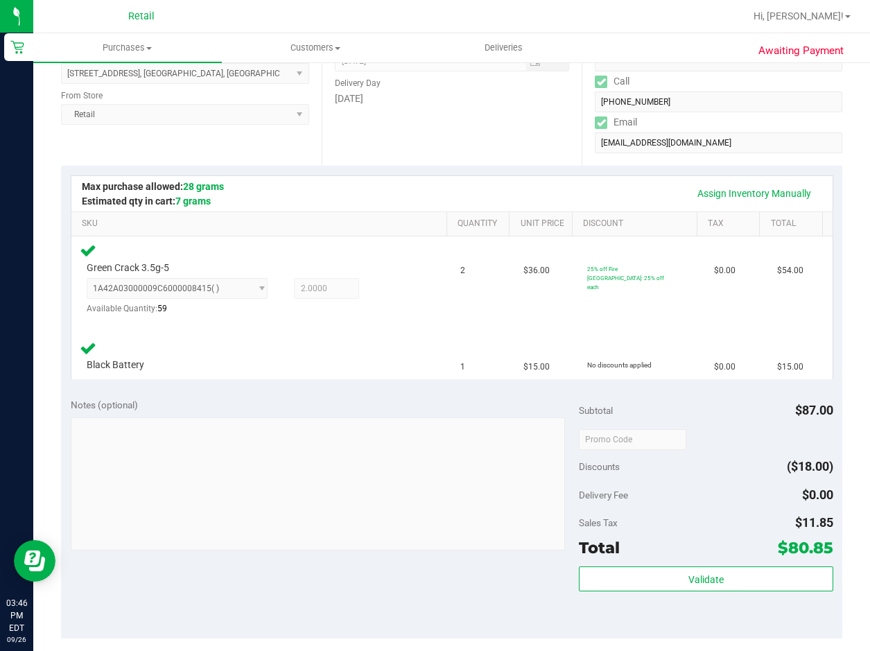
scroll to position [485, 0]
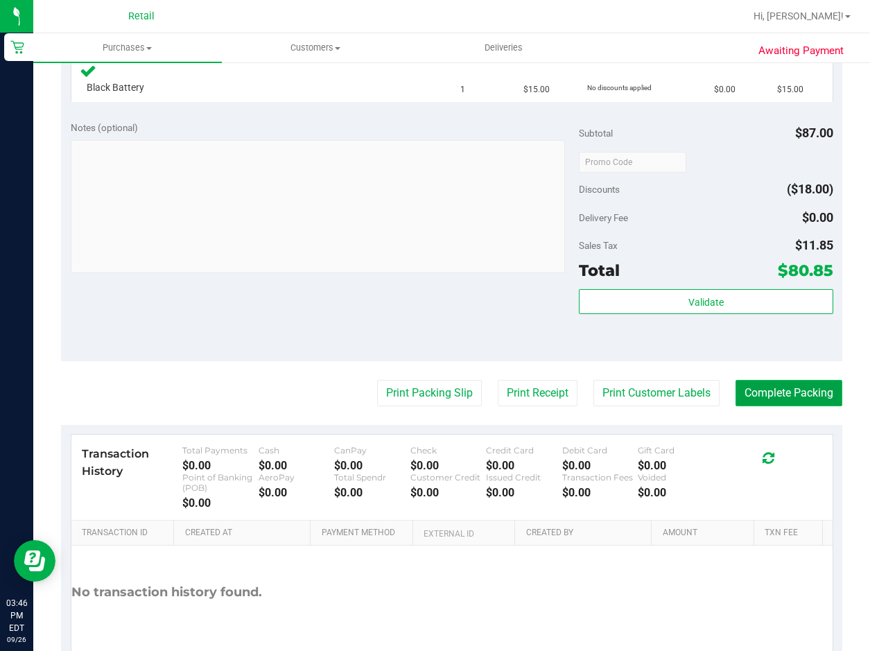
click at [788, 389] on button "Complete Packing" at bounding box center [788, 393] width 107 height 26
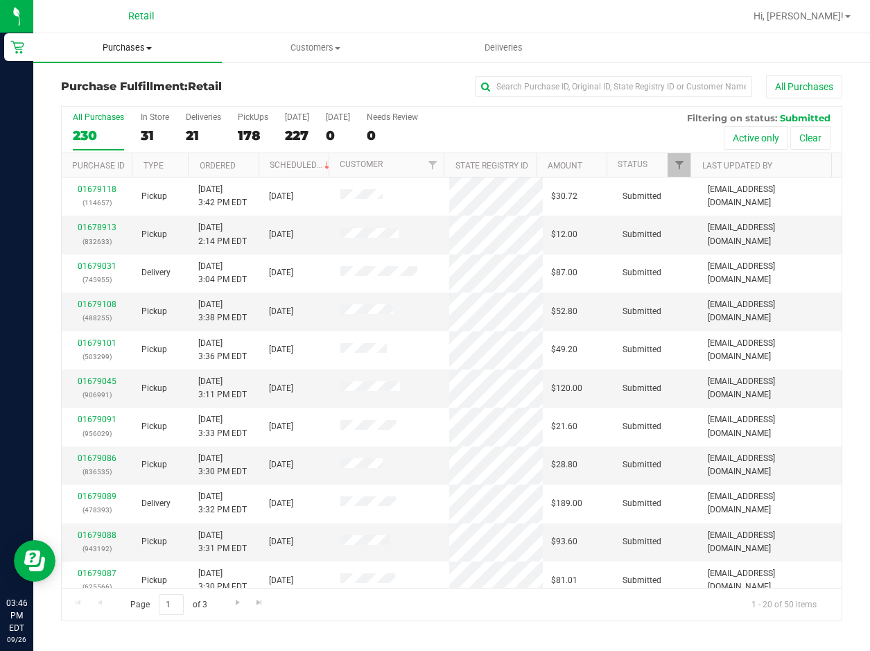
click at [148, 49] on span at bounding box center [149, 48] width 6 height 3
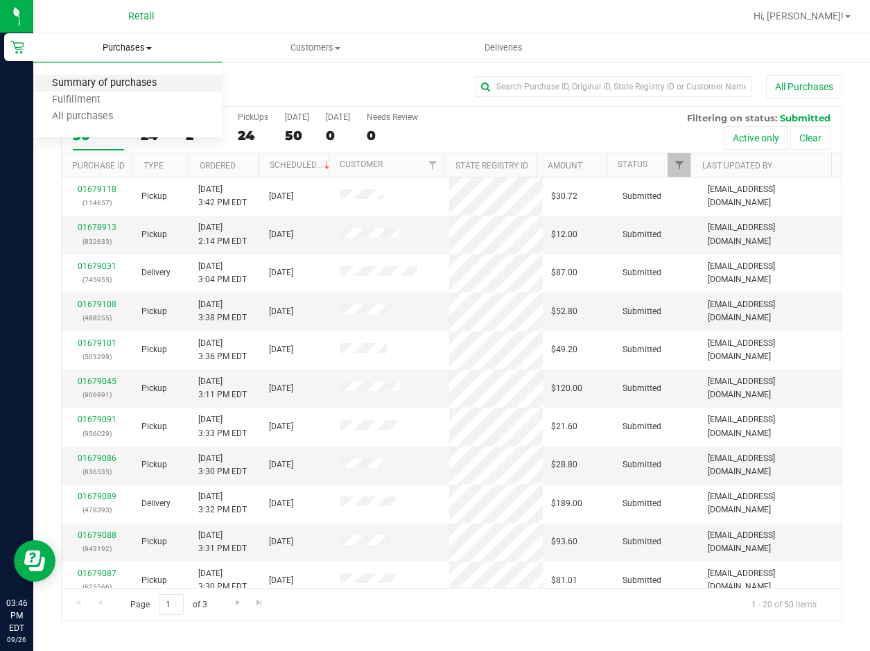
click at [125, 83] on span "Summary of purchases" at bounding box center [104, 84] width 142 height 12
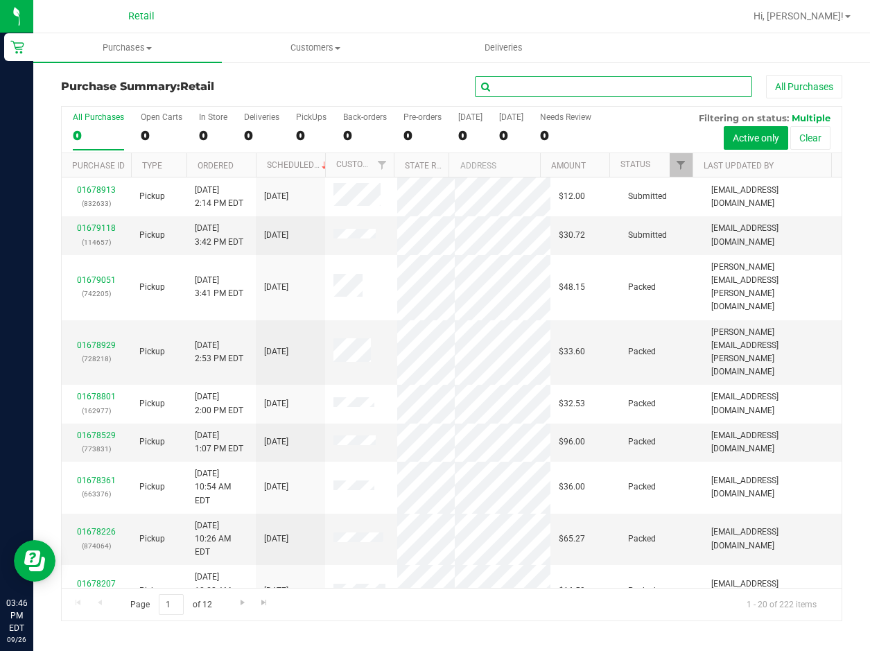
click at [588, 87] on input "text" at bounding box center [613, 86] width 277 height 21
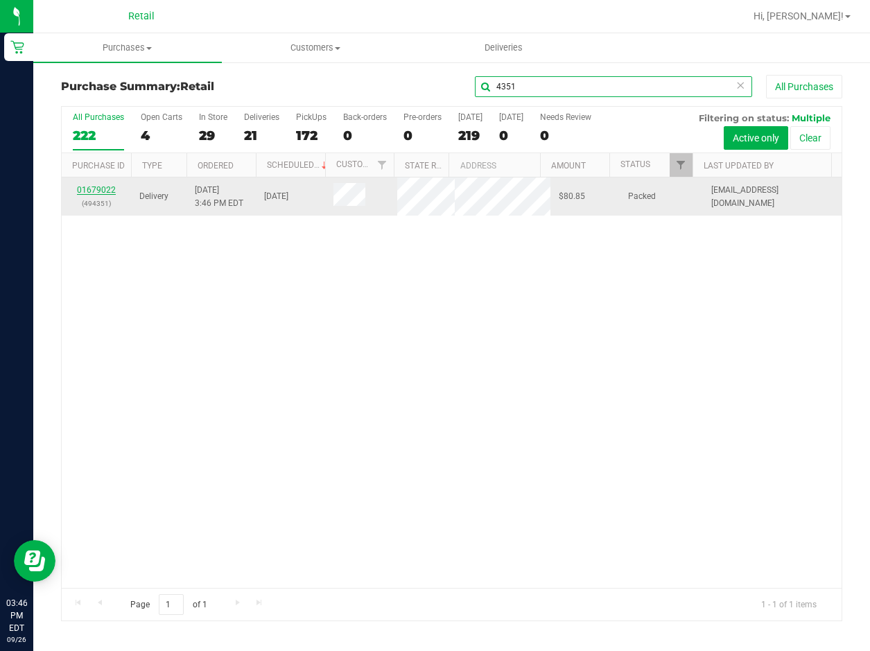
type input "4351"
click at [95, 195] on link "01679022" at bounding box center [96, 190] width 39 height 10
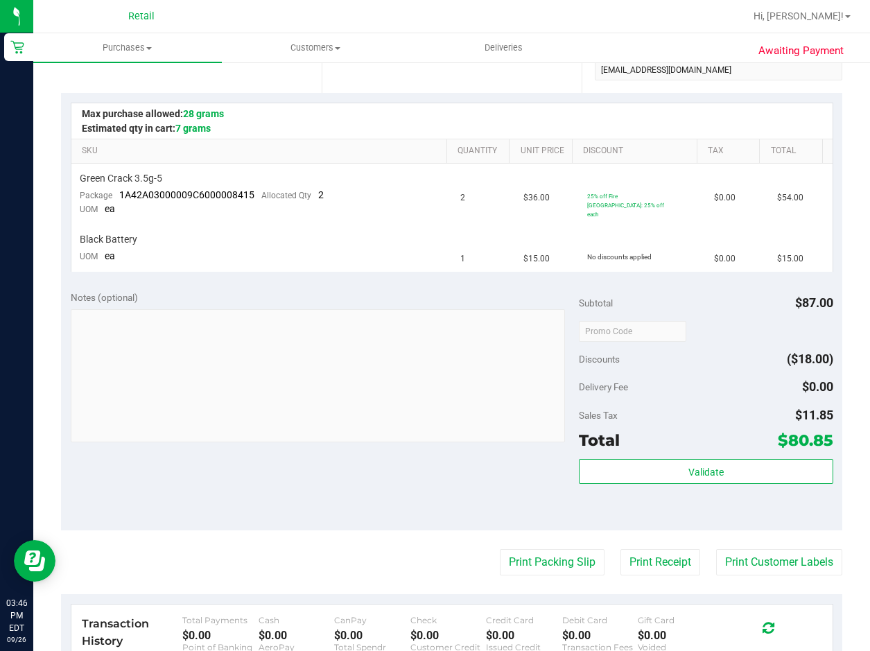
scroll to position [208, 0]
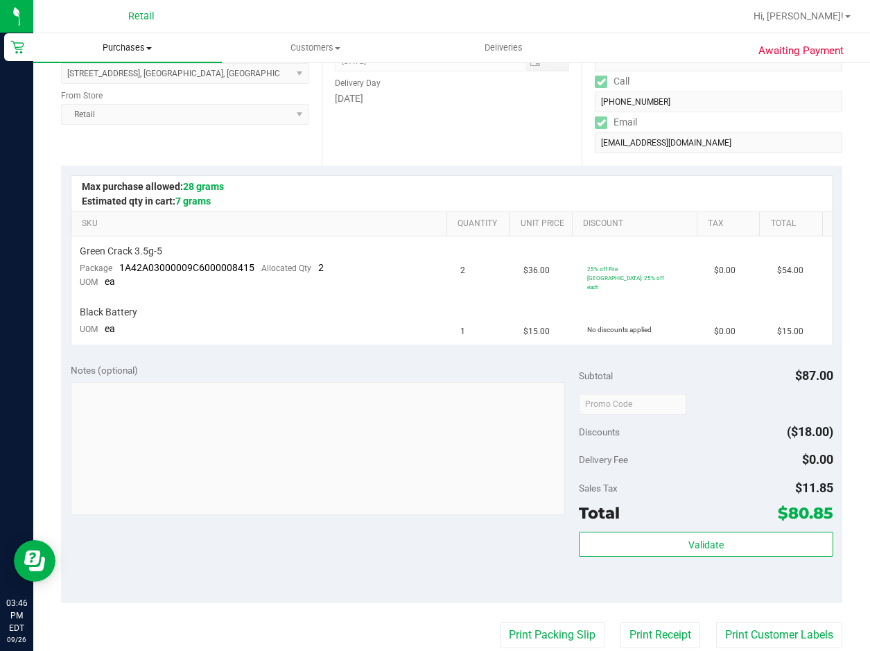
click at [143, 51] on span "Purchases" at bounding box center [127, 48] width 188 height 12
click at [82, 76] on li "Summary of purchases" at bounding box center [127, 84] width 188 height 17
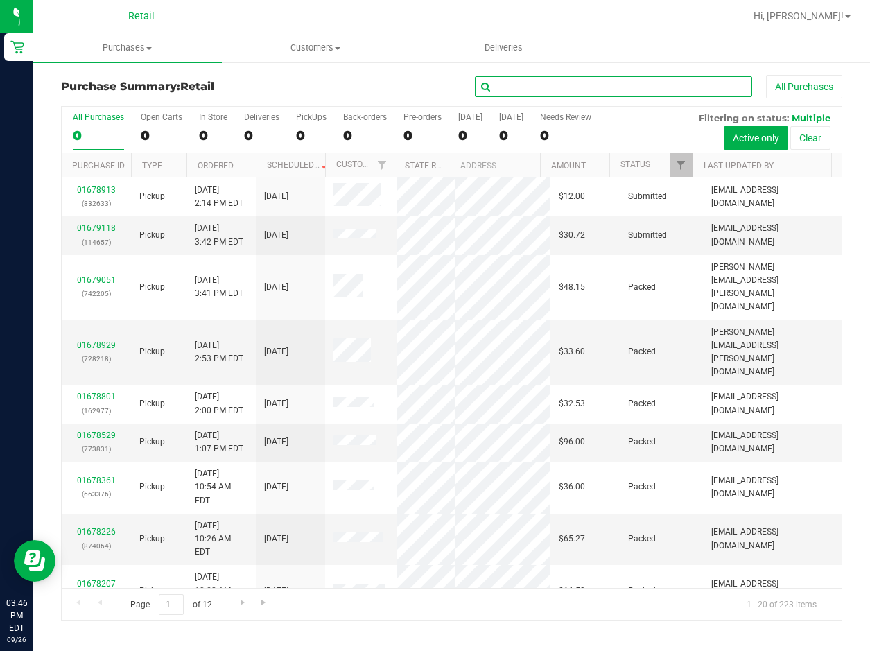
click at [535, 85] on input "text" at bounding box center [613, 86] width 277 height 21
type input "2"
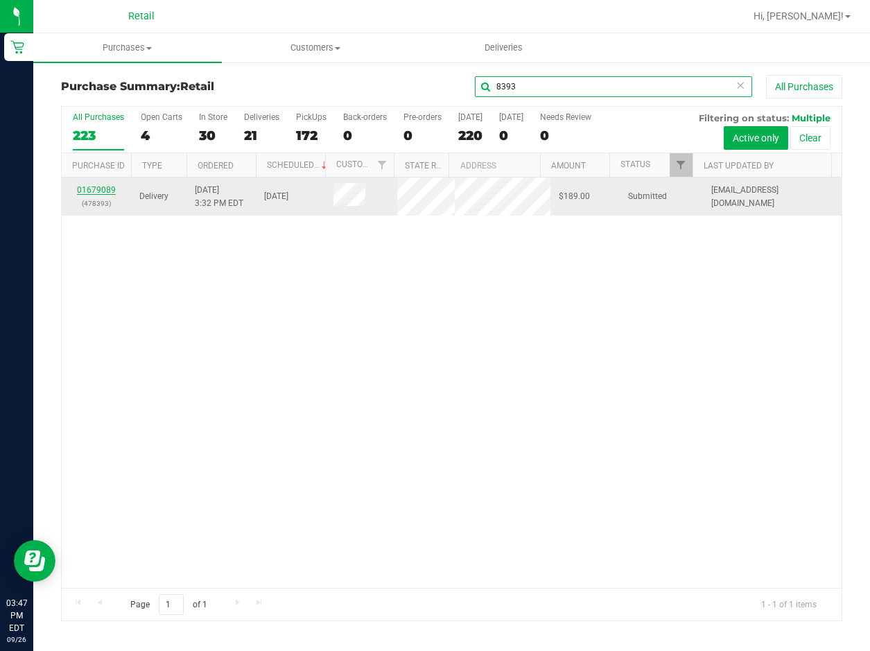
type input "8393"
click at [94, 195] on link "01679089" at bounding box center [96, 190] width 39 height 10
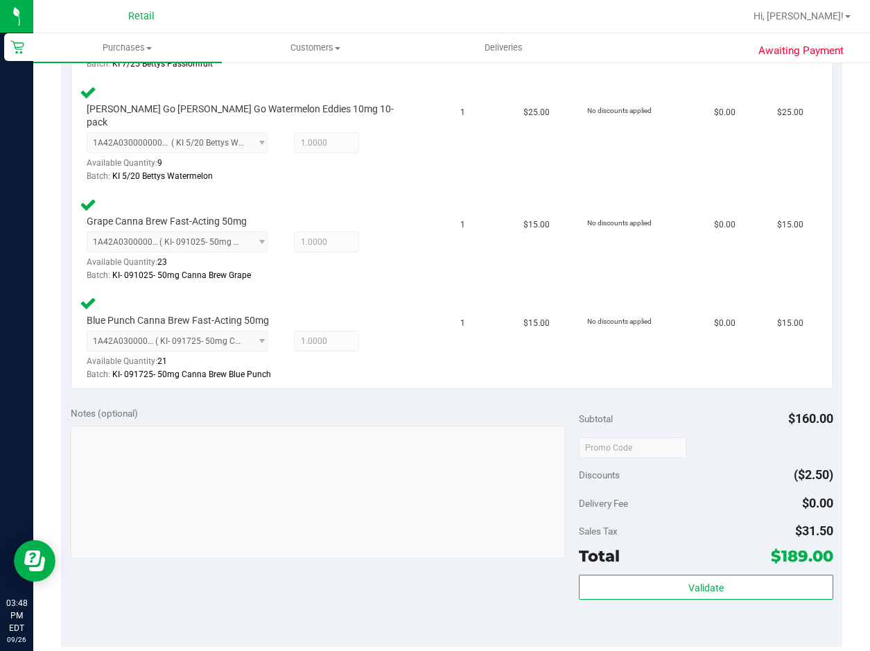
scroll to position [970, 0]
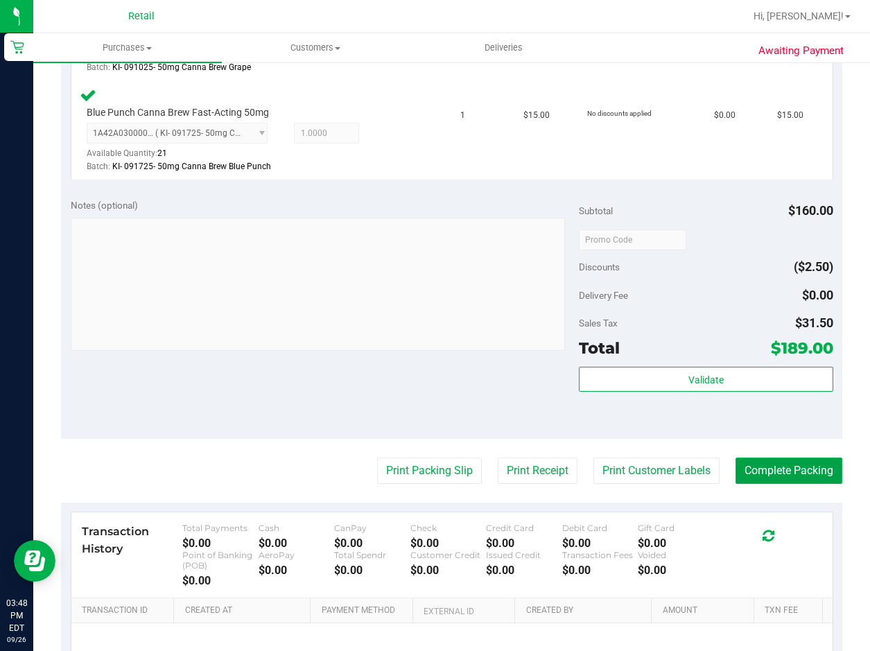
click at [787, 466] on button "Complete Packing" at bounding box center [788, 470] width 107 height 26
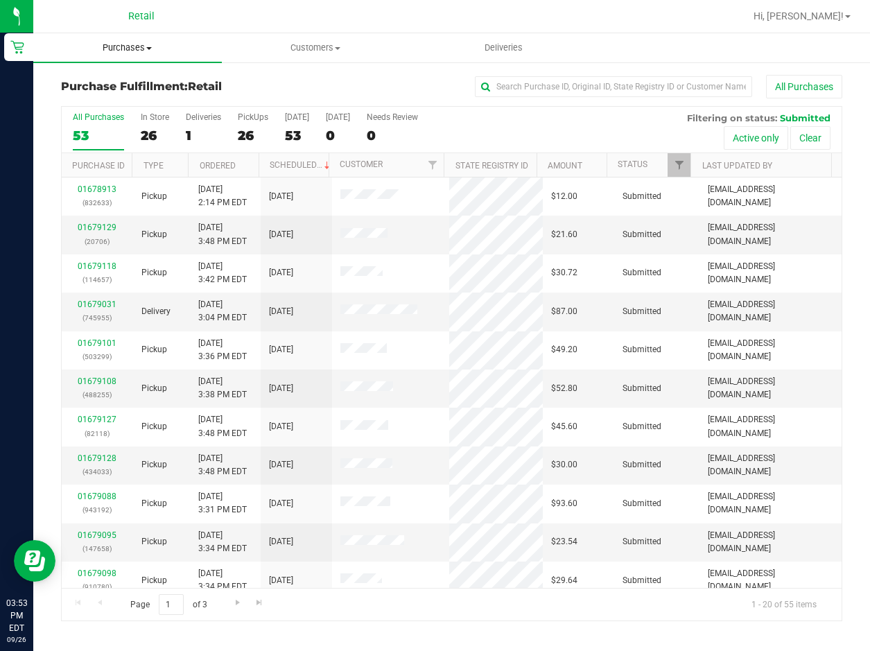
click at [140, 50] on span "Purchases" at bounding box center [127, 48] width 188 height 12
click at [143, 81] on span "Summary of purchases" at bounding box center [104, 84] width 142 height 12
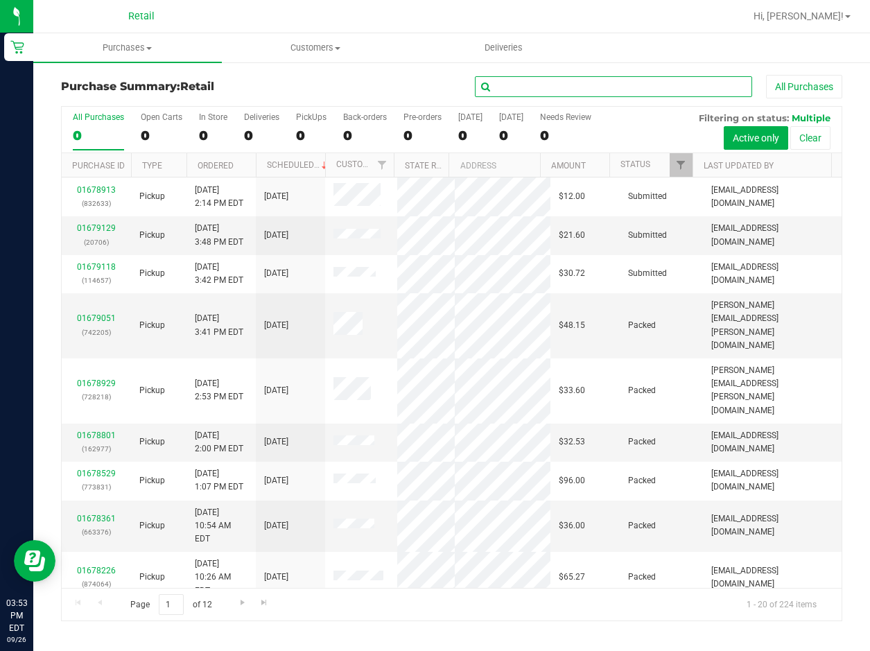
click at [708, 80] on input "text" at bounding box center [613, 86] width 277 height 21
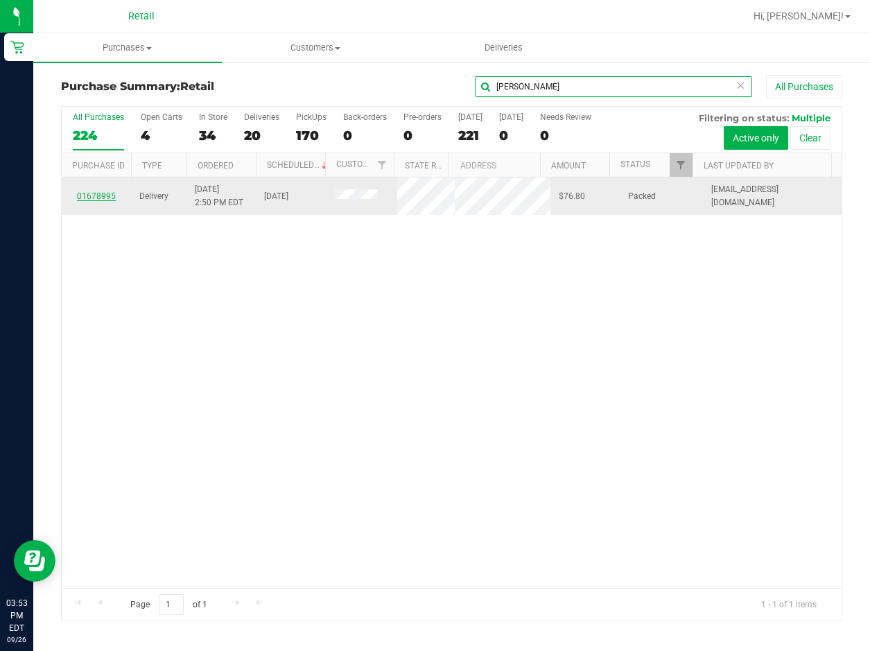
type input "[PERSON_NAME]"
click at [87, 195] on link "01678995" at bounding box center [96, 196] width 39 height 10
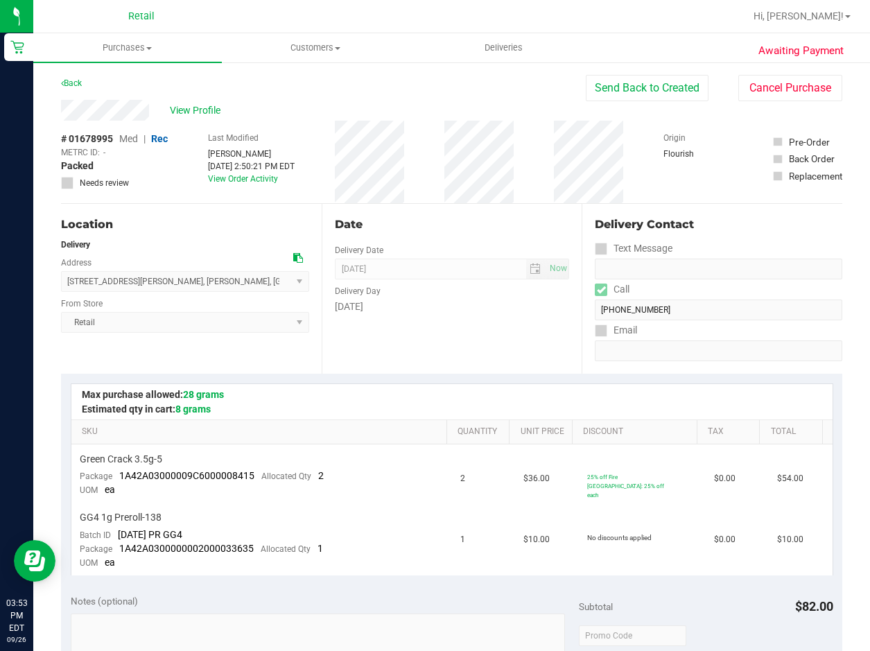
click at [581, 321] on div "Delivery Contact Text Message Call [PHONE_NUMBER] Email" at bounding box center [711, 289] width 261 height 170
click at [498, 51] on span "Deliveries" at bounding box center [504, 48] width 76 height 12
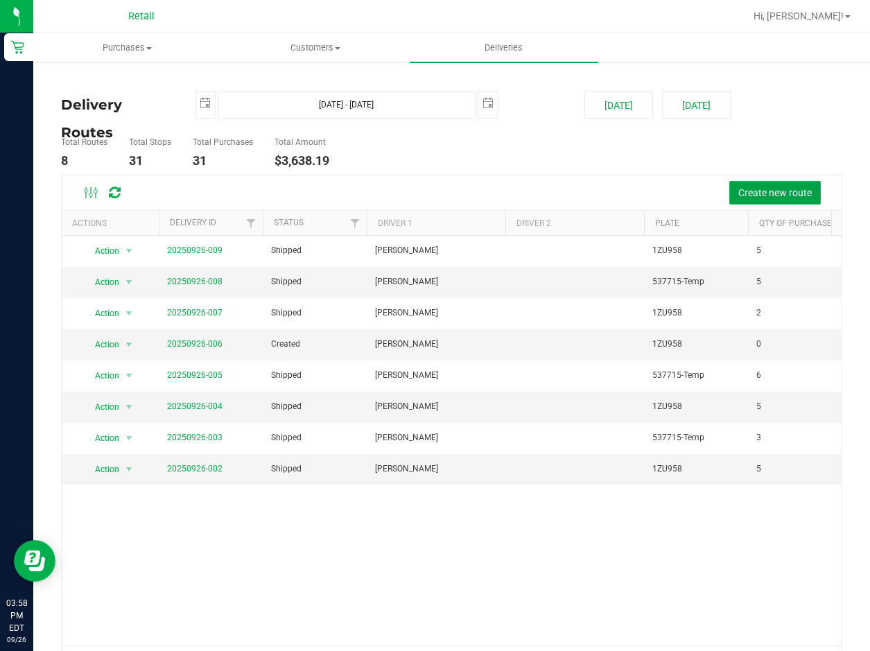
click at [746, 188] on span "Create new route" at bounding box center [774, 192] width 73 height 11
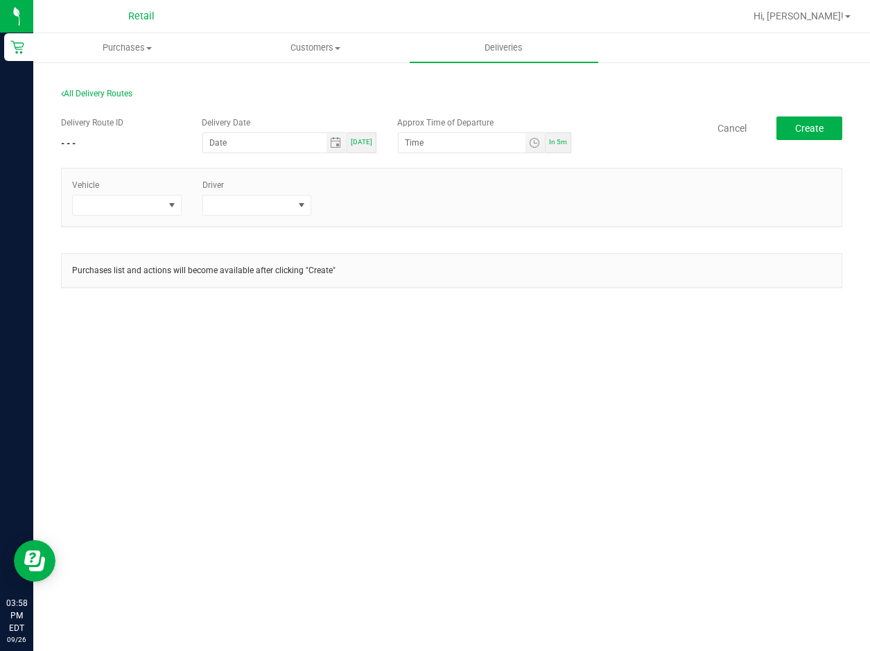
click at [371, 142] on span "[DATE]" at bounding box center [361, 142] width 21 height 8
type input "[DATE]"
click at [567, 146] on div "In 5m" at bounding box center [558, 142] width 26 height 21
type input "4:03 PM"
click at [177, 215] on span at bounding box center [171, 204] width 17 height 19
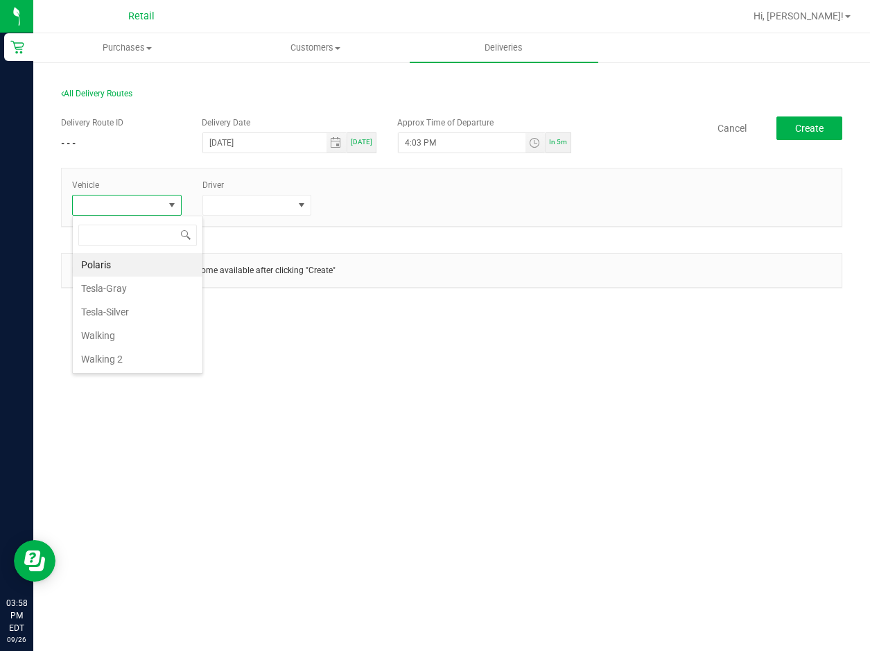
scroll to position [21, 109]
click at [144, 315] on li "Tesla-Silver" at bounding box center [138, 312] width 130 height 24
click at [289, 204] on span at bounding box center [248, 204] width 91 height 19
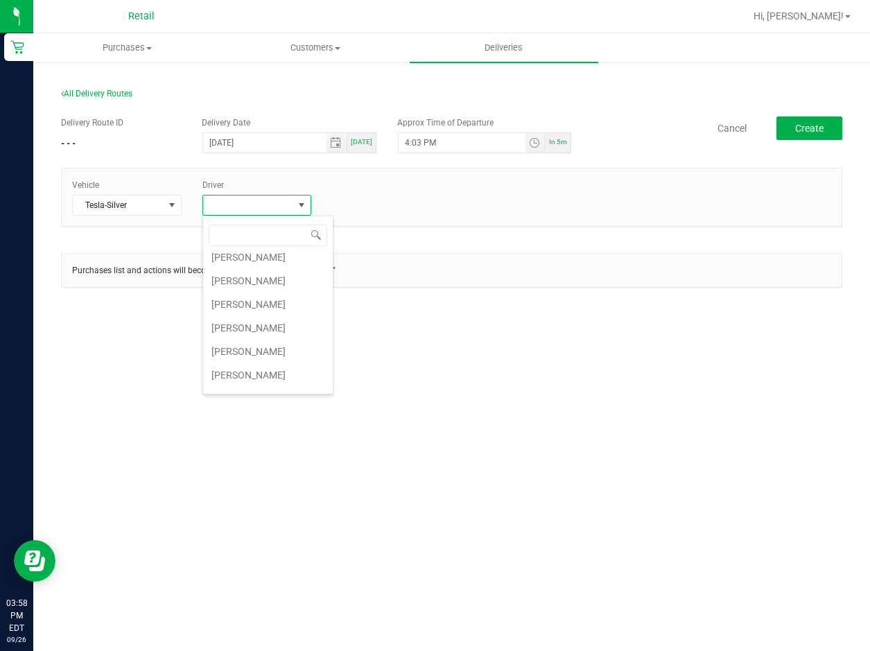
scroll to position [208, 0]
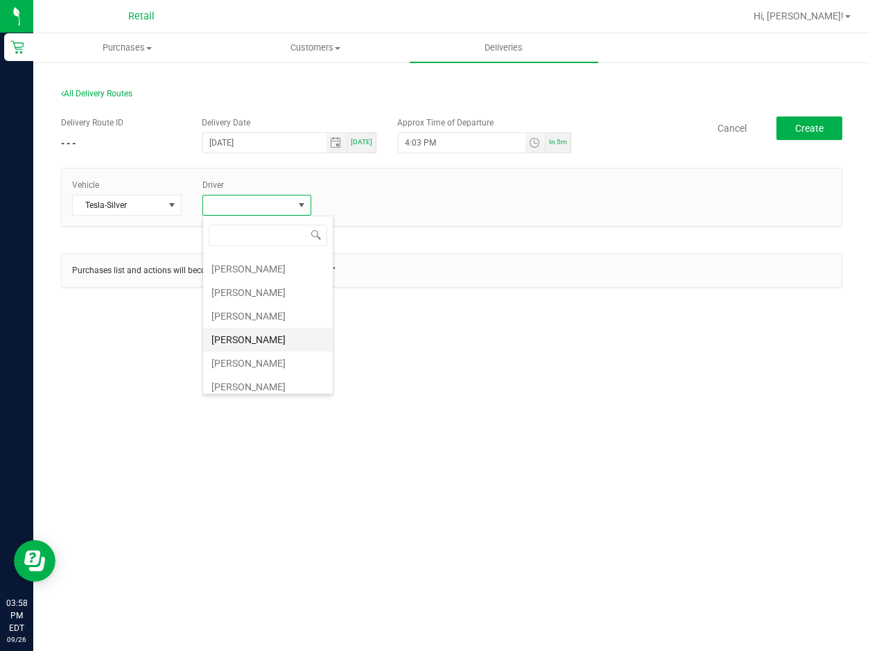
click at [260, 343] on li "[PERSON_NAME]" at bounding box center [268, 340] width 130 height 24
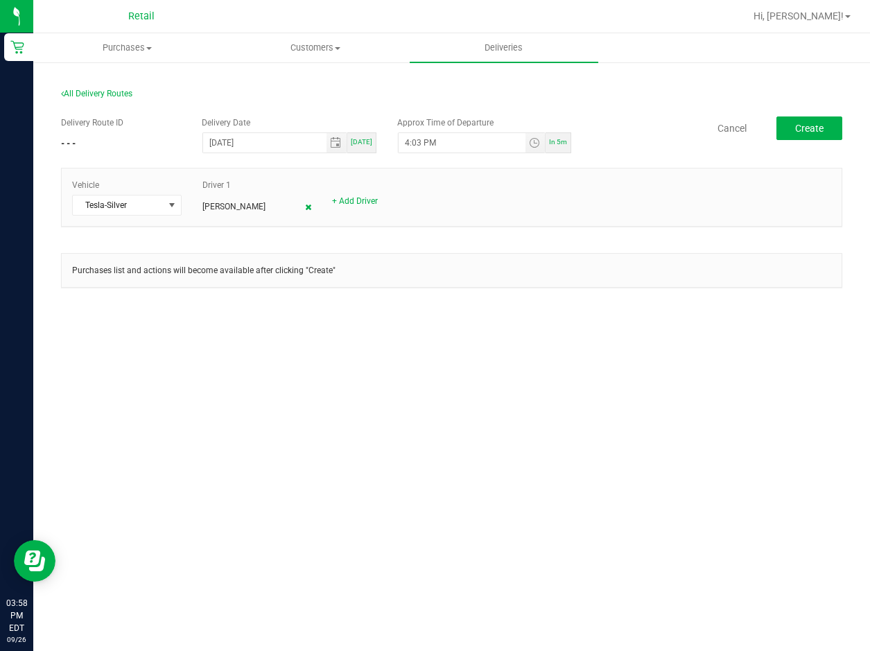
click at [306, 209] on icon at bounding box center [308, 207] width 6 height 8
click at [230, 209] on div "Vehicle Tesla-Silver + Add Driver" at bounding box center [452, 197] width 780 height 37
click at [231, 201] on link "+ Add Driver" at bounding box center [225, 201] width 46 height 10
click at [282, 203] on span at bounding box center [248, 204] width 91 height 19
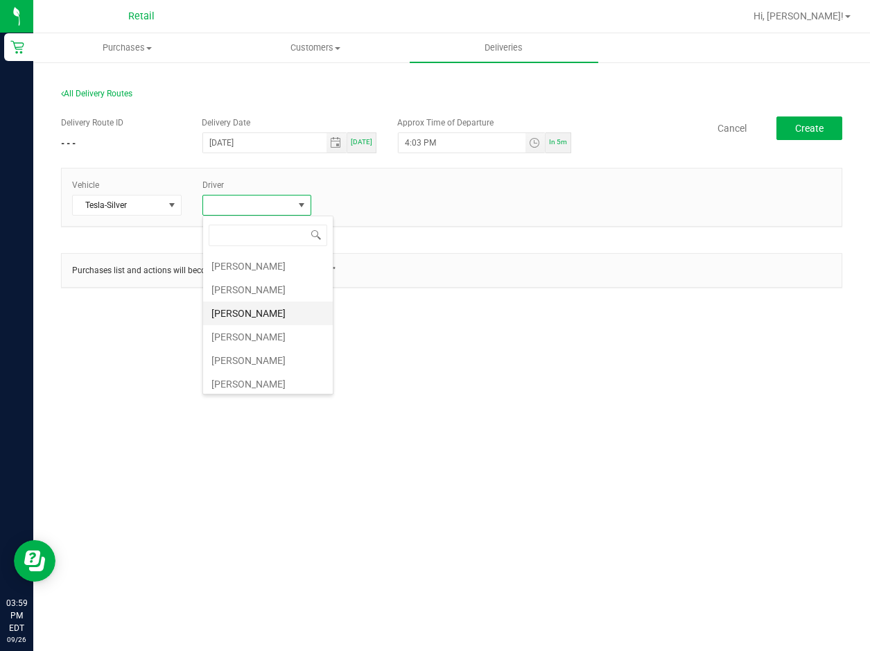
scroll to position [139, 0]
click at [272, 286] on li "[PERSON_NAME]" at bounding box center [268, 291] width 130 height 24
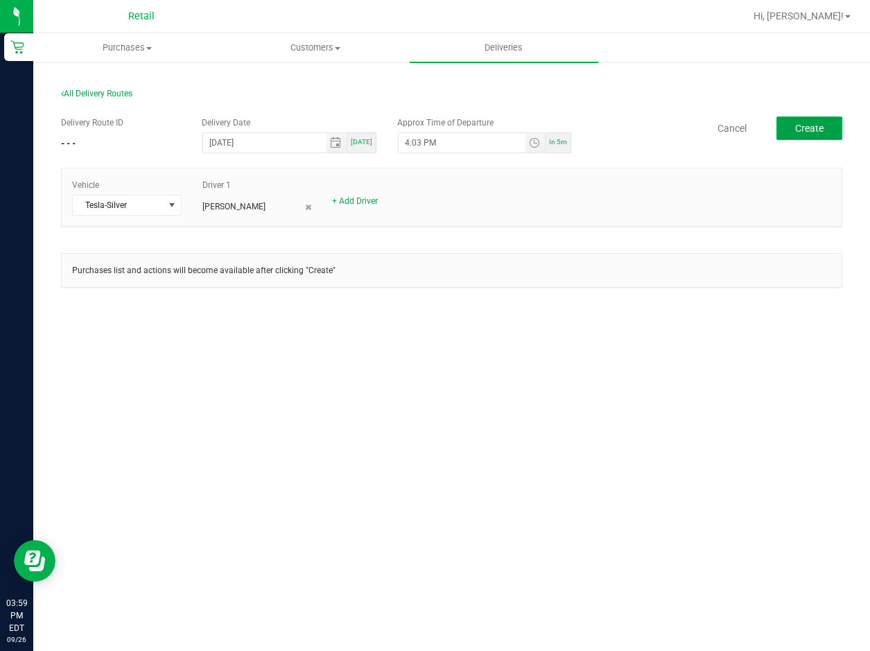
click at [802, 131] on span "Create" at bounding box center [809, 128] width 28 height 11
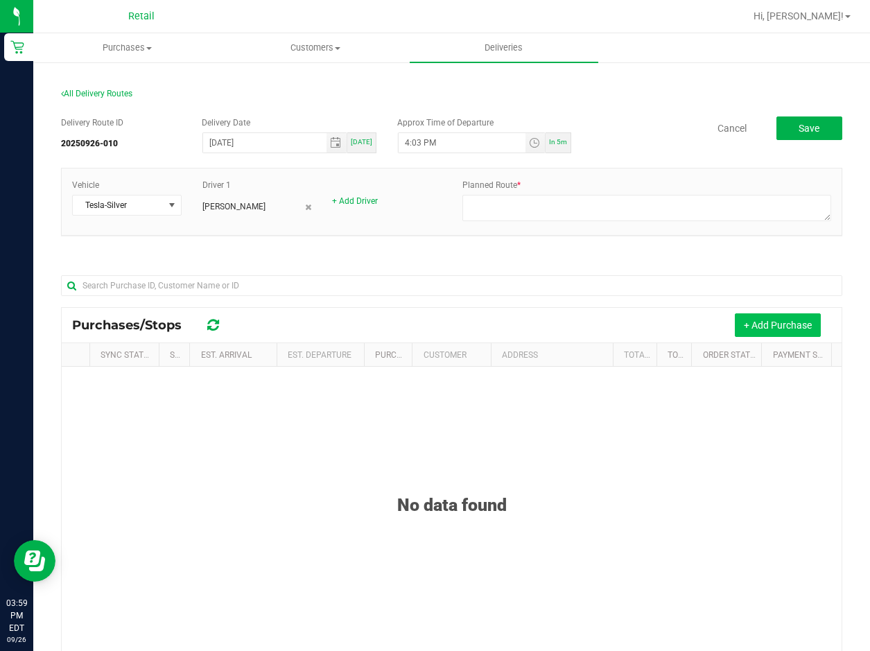
click at [762, 324] on button "+ Add Purchase" at bounding box center [778, 325] width 86 height 24
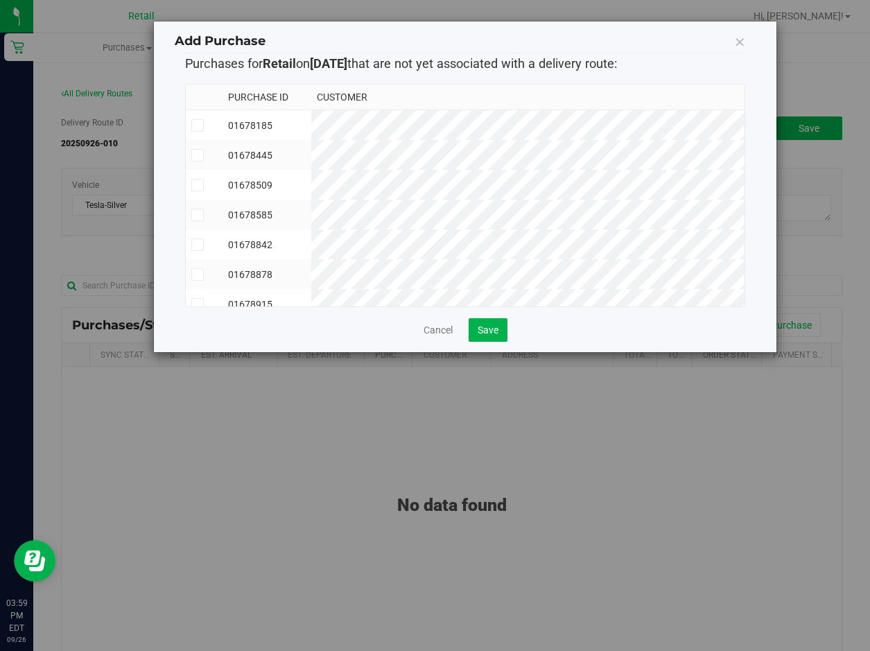
click at [202, 157] on span at bounding box center [197, 155] width 12 height 12
click at [0, 0] on input "checkbox" at bounding box center [0, 0] width 0 height 0
click at [207, 244] on label at bounding box center [204, 244] width 26 height 12
click at [0, 0] on input "checkbox" at bounding box center [0, 0] width 0 height 0
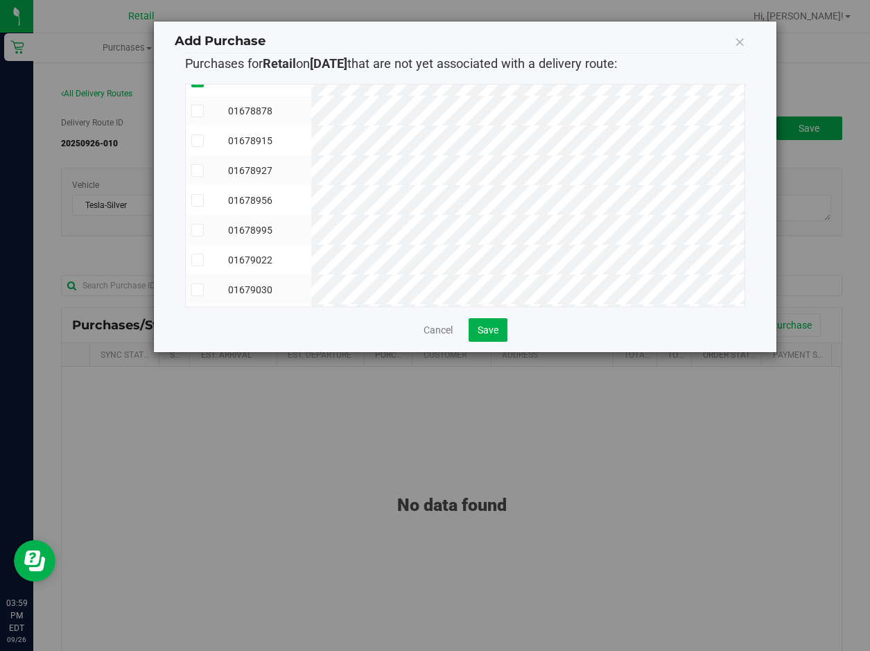
scroll to position [132, 0]
click at [194, 142] on icon at bounding box center [197, 142] width 9 height 0
click at [0, 0] on input "checkbox" at bounding box center [0, 0] width 0 height 0
click at [198, 172] on icon at bounding box center [197, 172] width 9 height 0
click at [0, 0] on input "checkbox" at bounding box center [0, 0] width 0 height 0
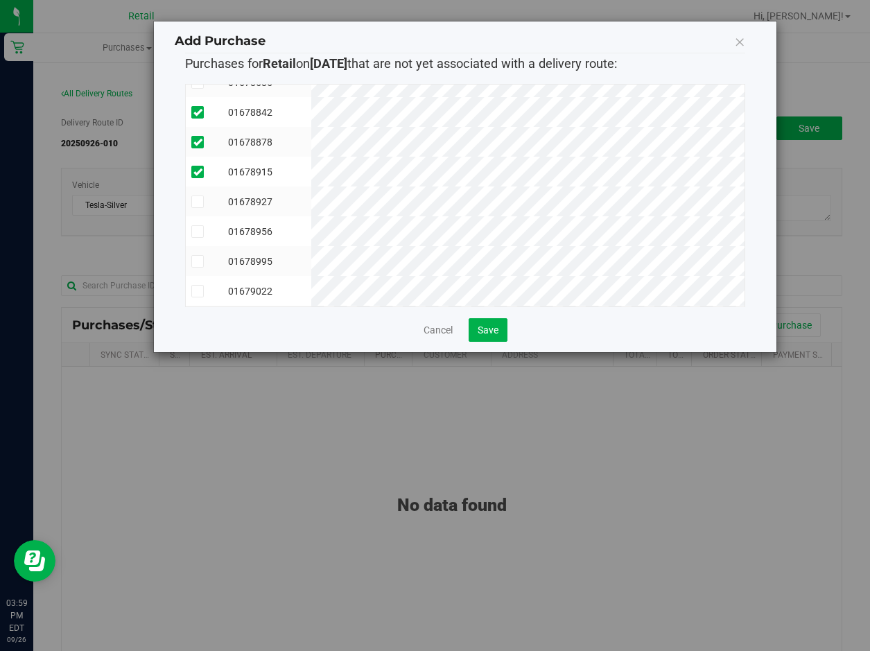
click at [197, 195] on span at bounding box center [197, 201] width 12 height 12
click at [0, 0] on input "checkbox" at bounding box center [0, 0] width 0 height 0
click at [196, 231] on icon at bounding box center [197, 231] width 9 height 0
click at [0, 0] on input "checkbox" at bounding box center [0, 0] width 0 height 0
click at [204, 254] on td at bounding box center [204, 261] width 37 height 30
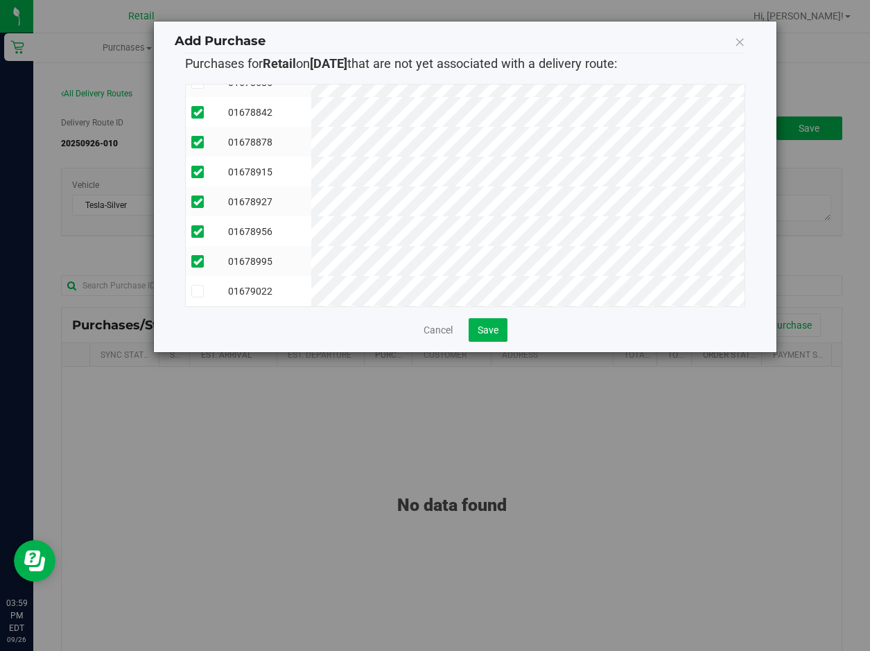
click at [200, 291] on icon at bounding box center [197, 291] width 9 height 0
click at [0, 0] on input "checkbox" at bounding box center [0, 0] width 0 height 0
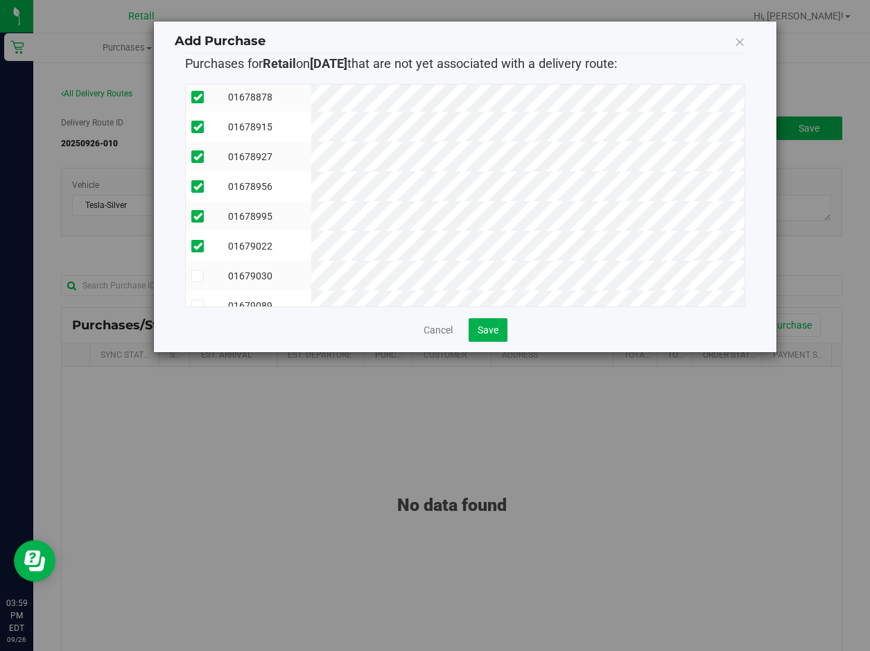
scroll to position [202, 0]
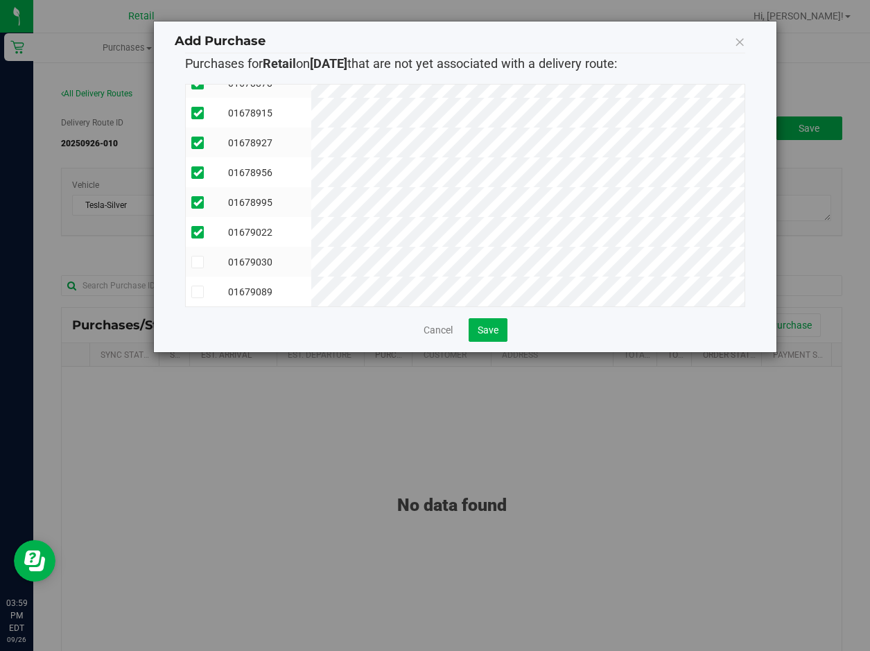
click at [195, 262] on icon at bounding box center [197, 262] width 9 height 0
click at [0, 0] on input "checkbox" at bounding box center [0, 0] width 0 height 0
click at [196, 276] on td at bounding box center [204, 291] width 37 height 30
click at [498, 344] on div "Add Purchase Purchases for Retail on [DATE] that are not yet associated with a …" at bounding box center [465, 186] width 622 height 331
click at [495, 335] on span "Save" at bounding box center [487, 329] width 21 height 11
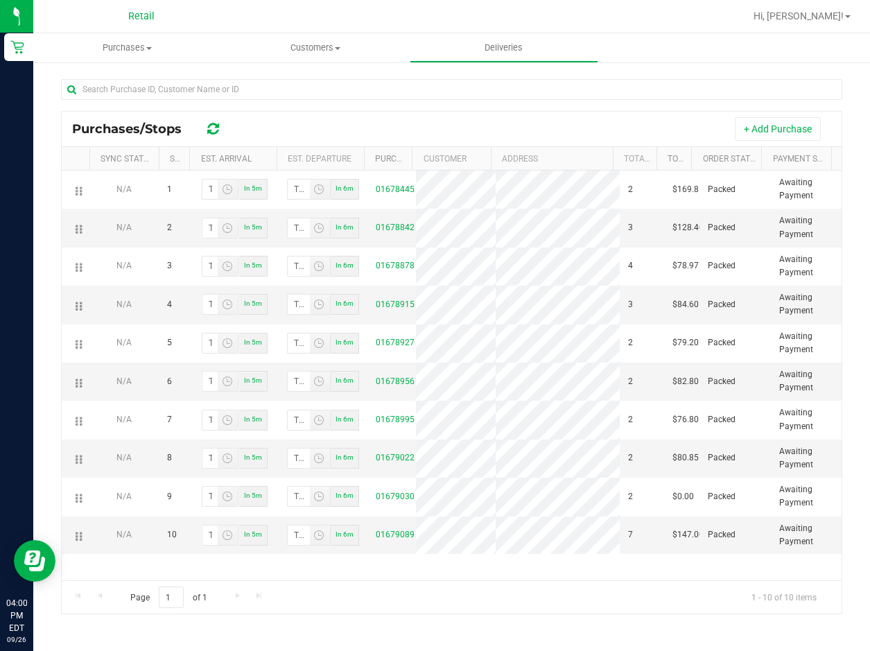
scroll to position [127, 0]
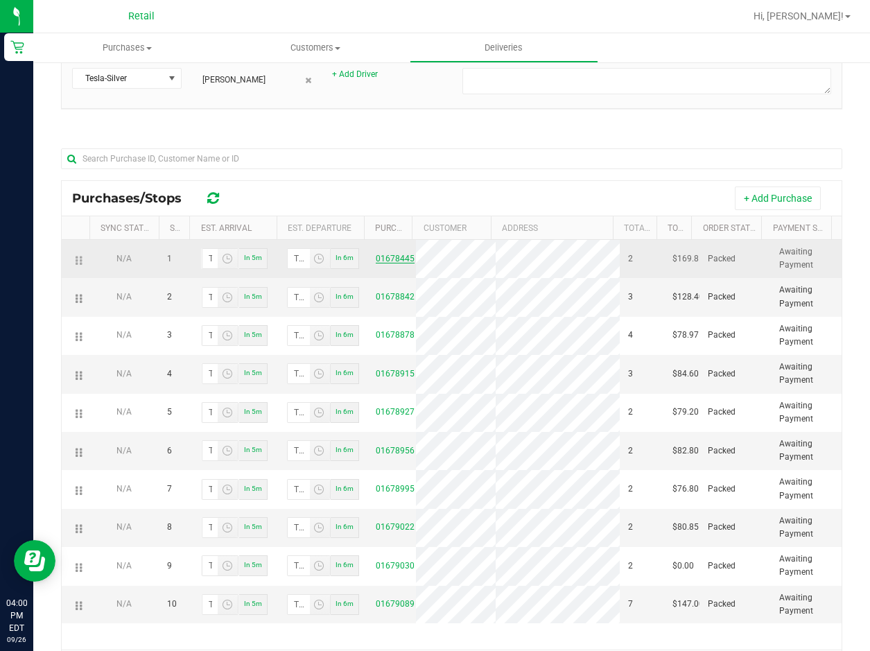
click at [387, 259] on link "01678445" at bounding box center [395, 259] width 39 height 10
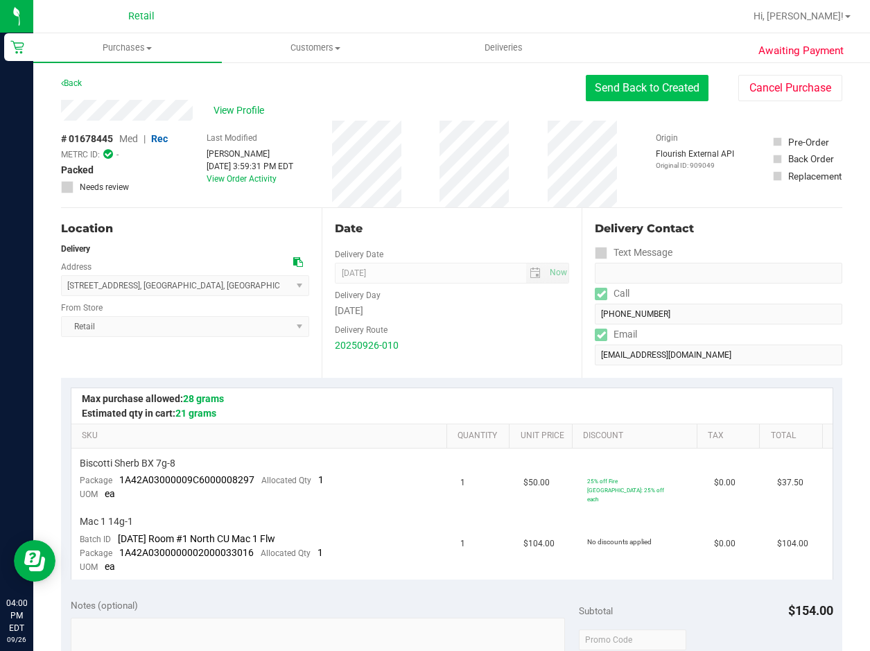
click at [639, 96] on button "Send Back to Created" at bounding box center [647, 88] width 123 height 26
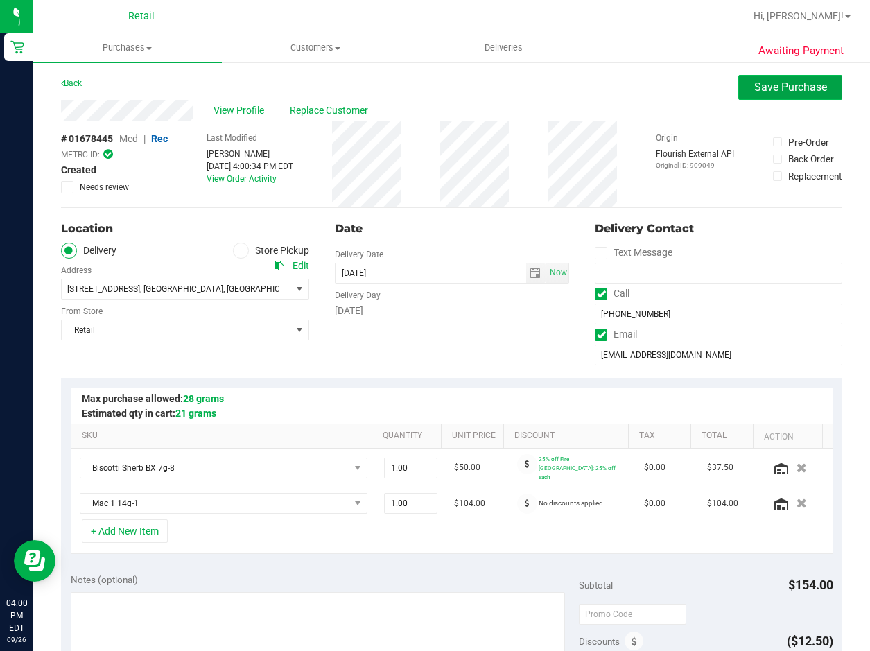
click at [770, 80] on button "Save Purchase" at bounding box center [790, 87] width 104 height 25
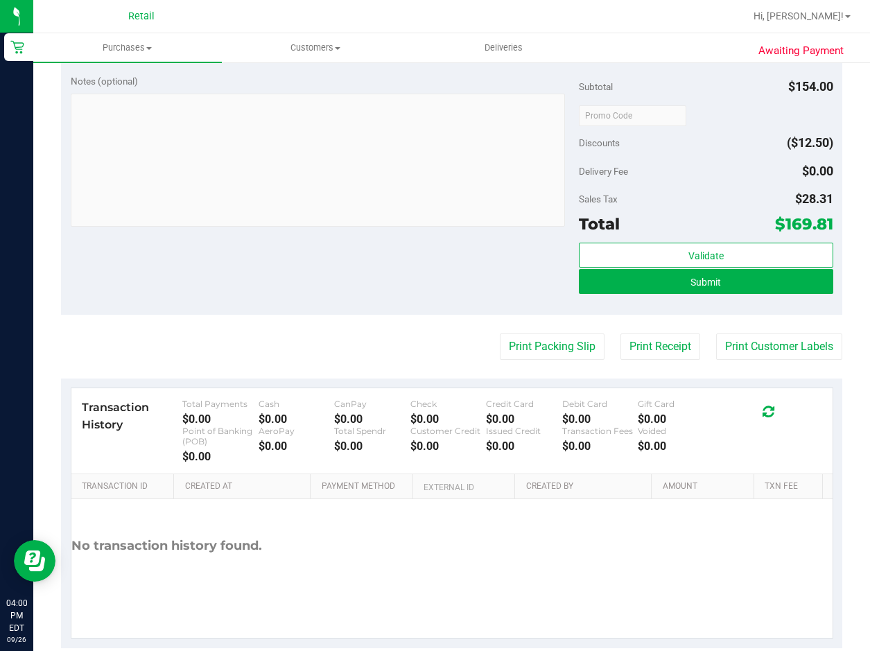
scroll to position [544, 0]
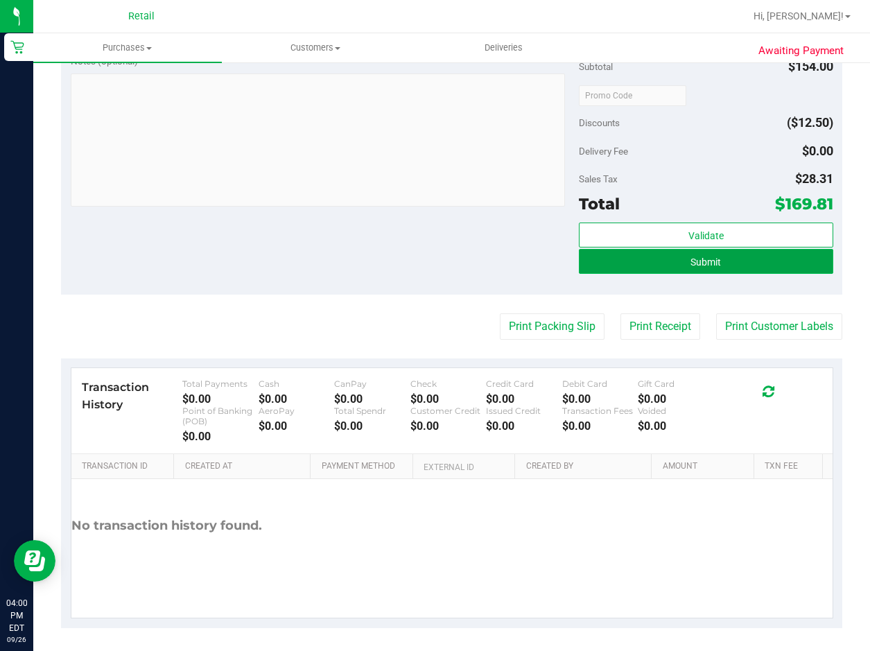
click at [705, 256] on span "Submit" at bounding box center [705, 261] width 30 height 11
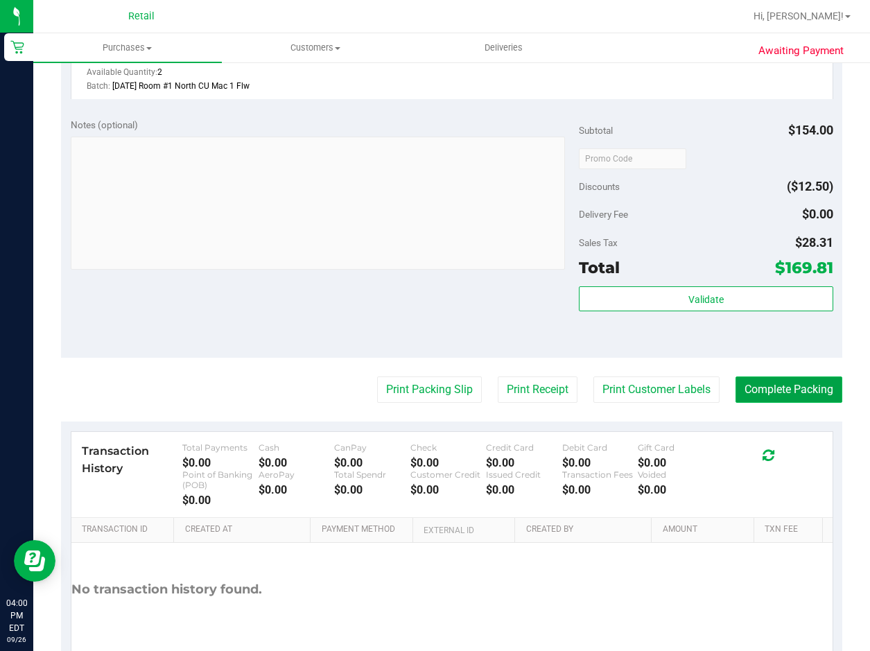
click at [773, 388] on button "Complete Packing" at bounding box center [788, 389] width 107 height 26
